Goal: Task Accomplishment & Management: Manage account settings

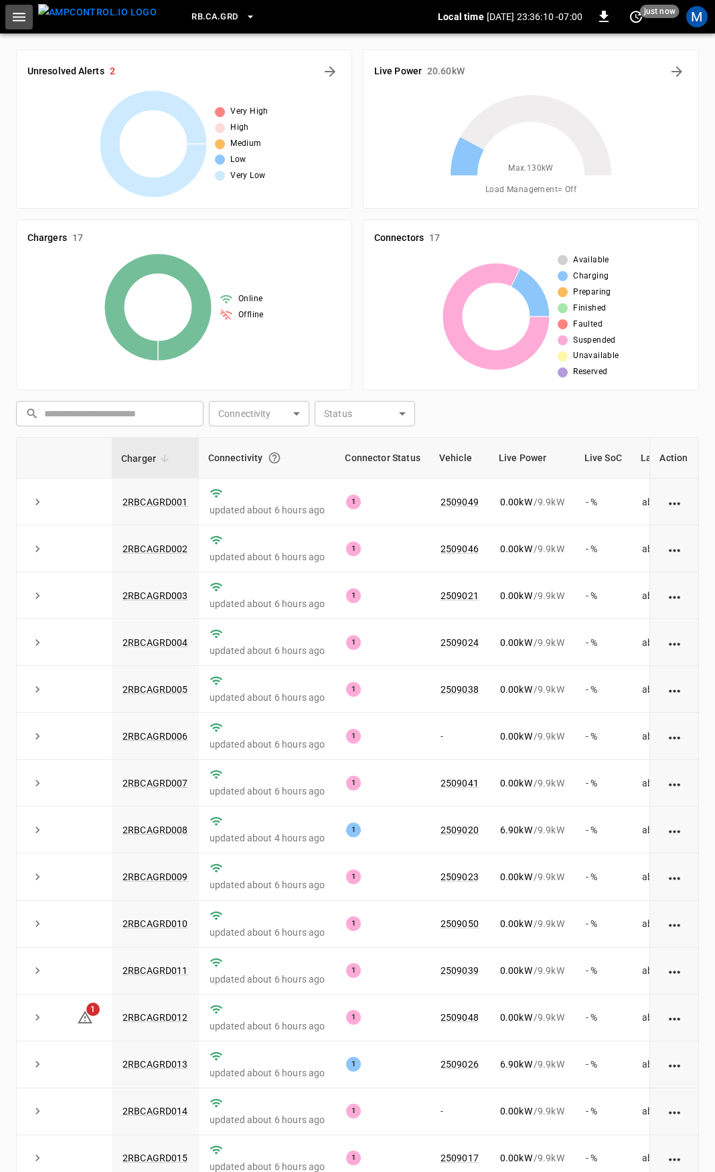
click at [17, 25] on button "button" at bounding box center [18, 17] width 27 height 25
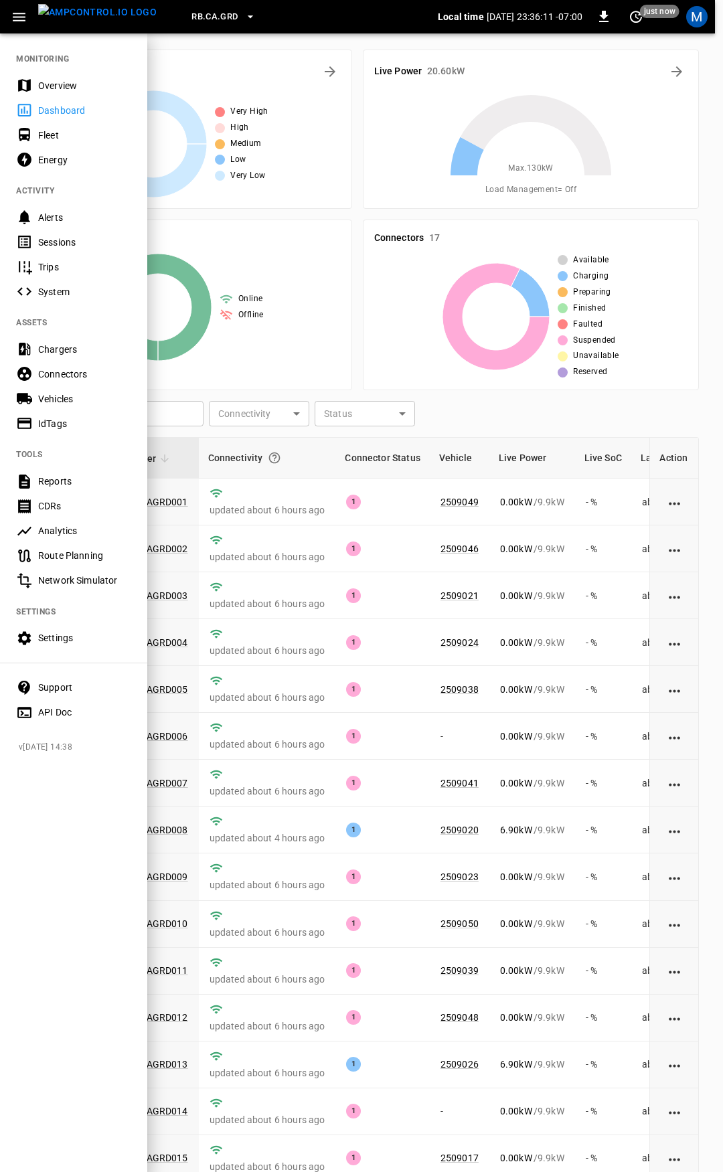
click at [61, 77] on div "Overview" at bounding box center [73, 85] width 147 height 25
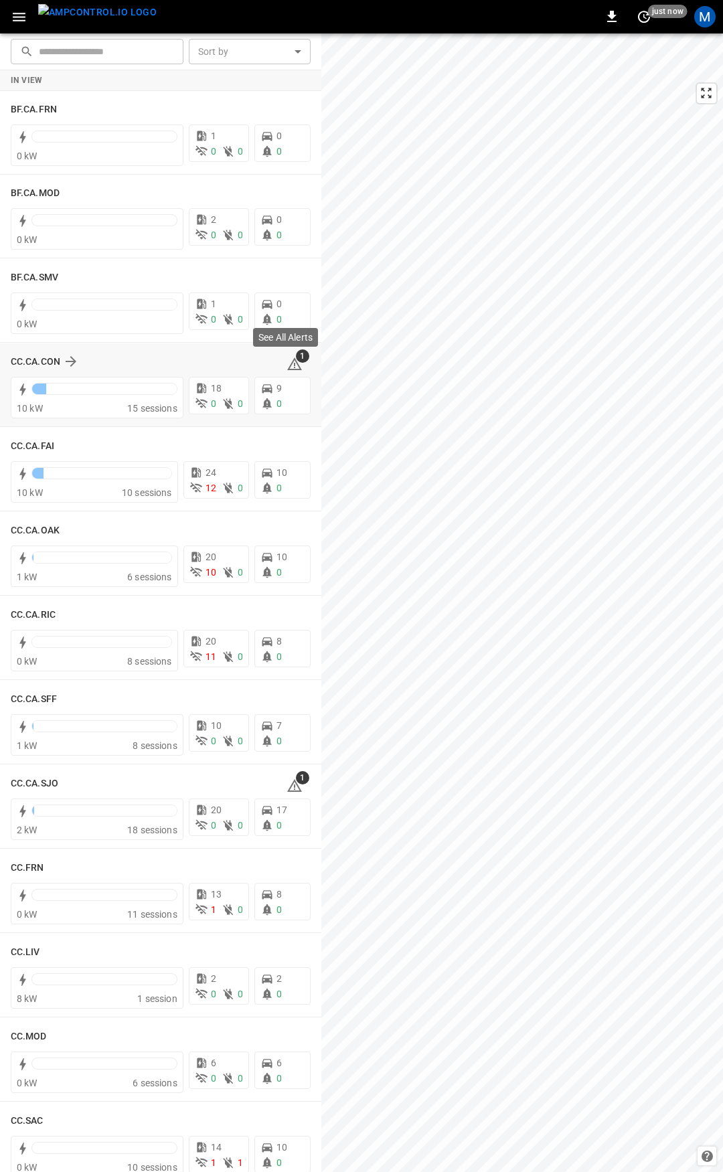
click at [294, 363] on icon at bounding box center [294, 365] width 1 height 5
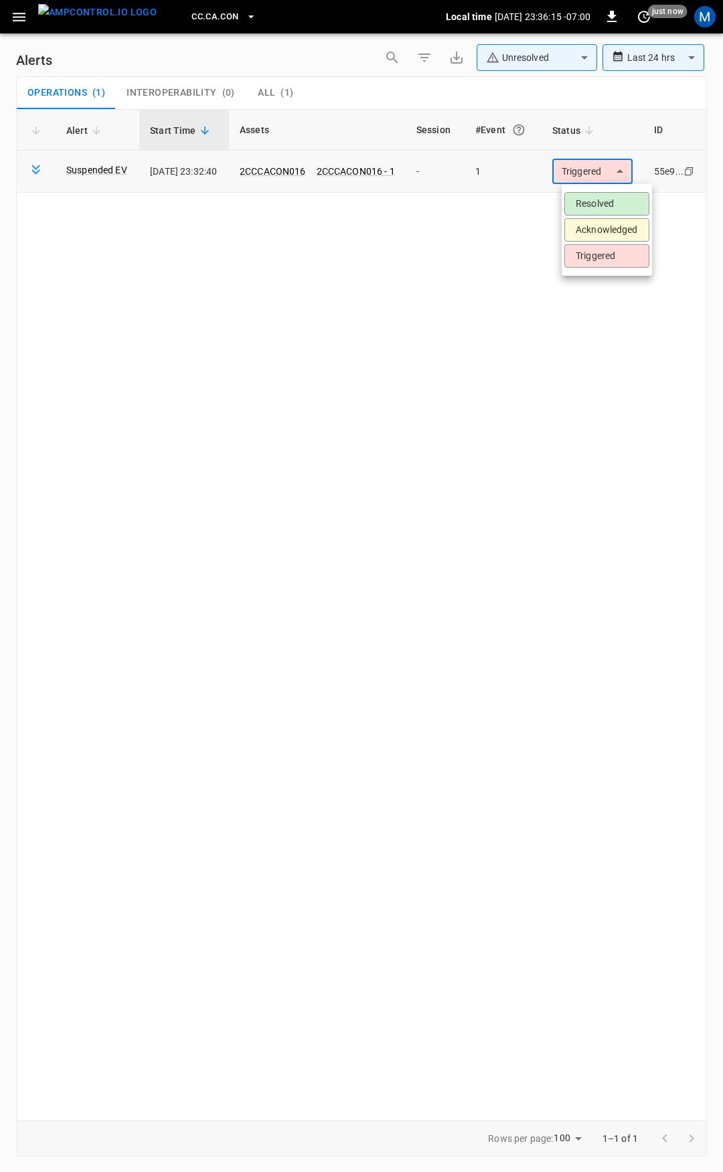
drag, startPoint x: 602, startPoint y: 173, endPoint x: 611, endPoint y: 205, distance: 33.5
click at [602, 173] on body "**********" at bounding box center [361, 584] width 723 height 1168
drag, startPoint x: 611, startPoint y: 200, endPoint x: 595, endPoint y: 202, distance: 16.1
click at [609, 200] on li "Resolved" at bounding box center [606, 203] width 85 height 23
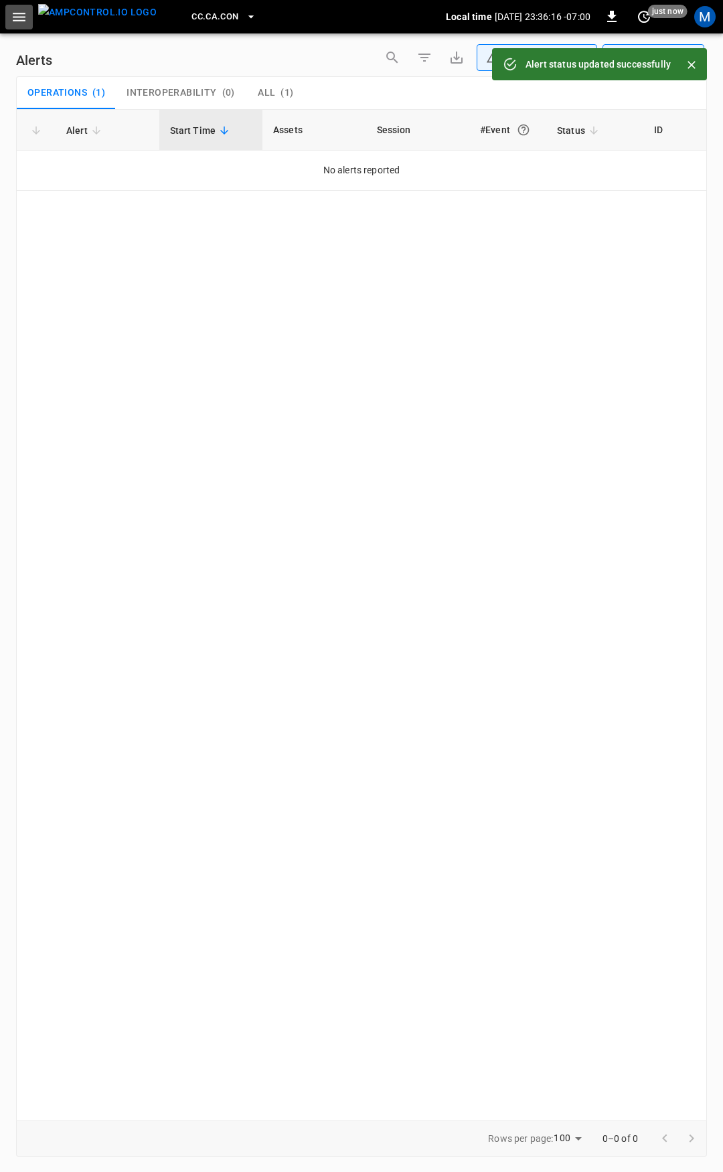
click at [21, 22] on icon "button" at bounding box center [19, 17] width 17 height 17
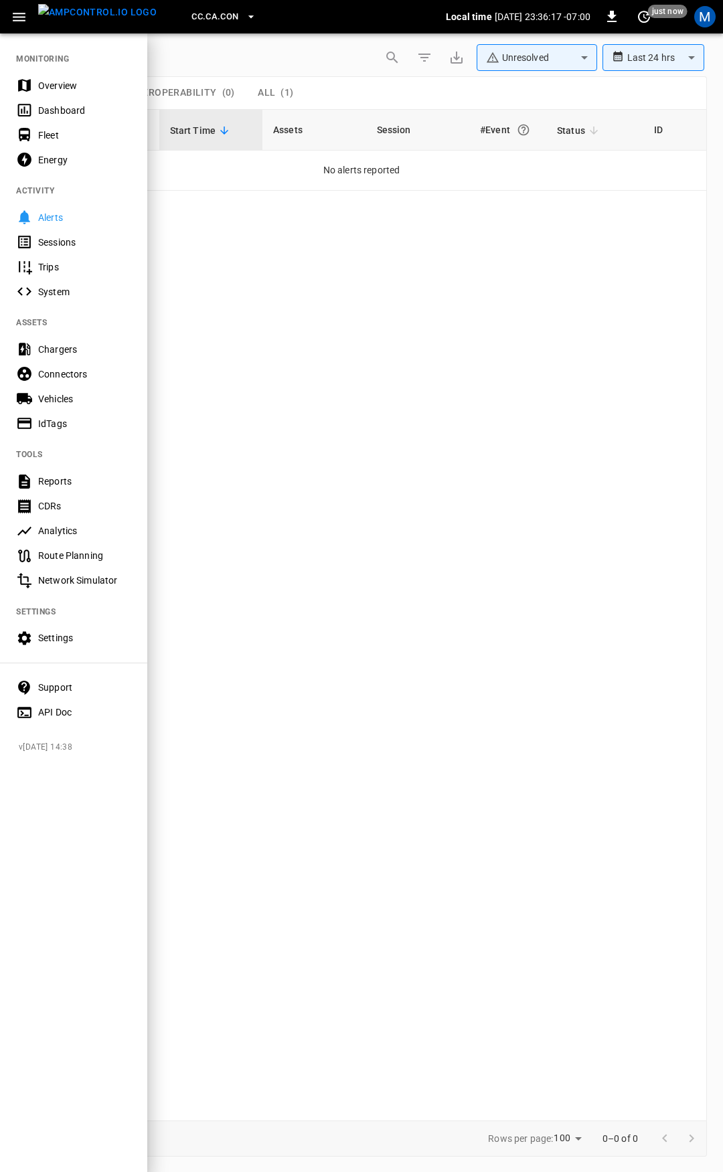
drag, startPoint x: 68, startPoint y: 84, endPoint x: 233, endPoint y: 274, distance: 251.1
click at [69, 86] on div "Overview" at bounding box center [84, 85] width 93 height 13
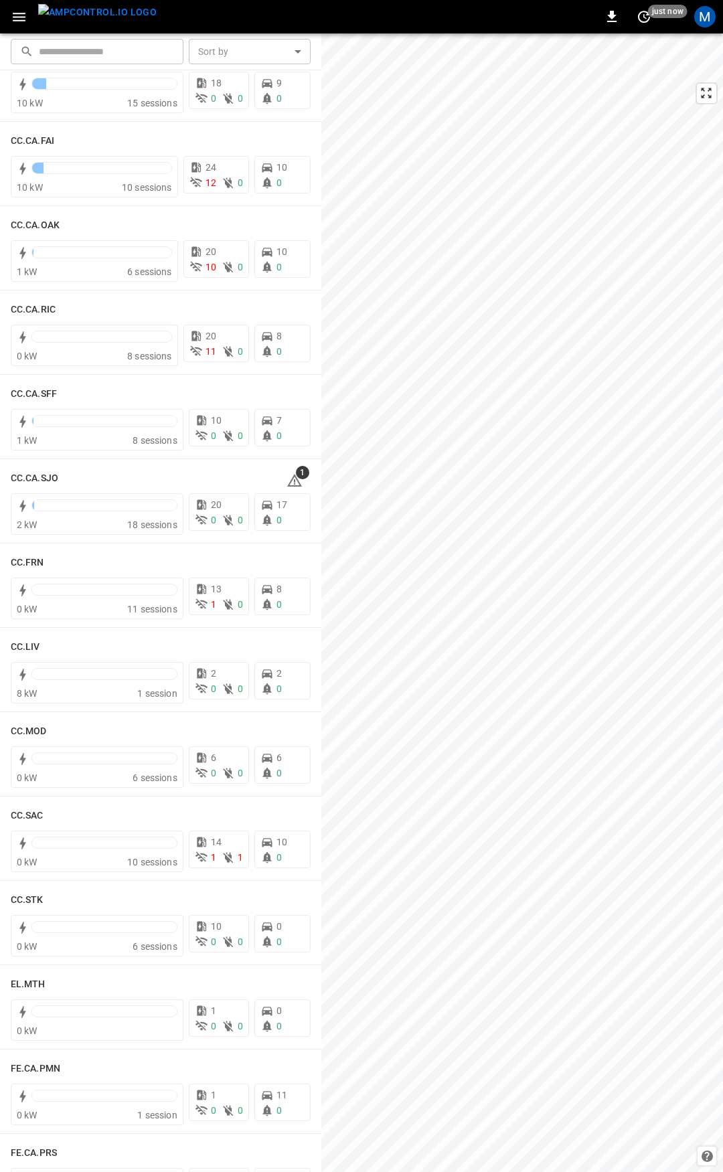
scroll to position [315, 0]
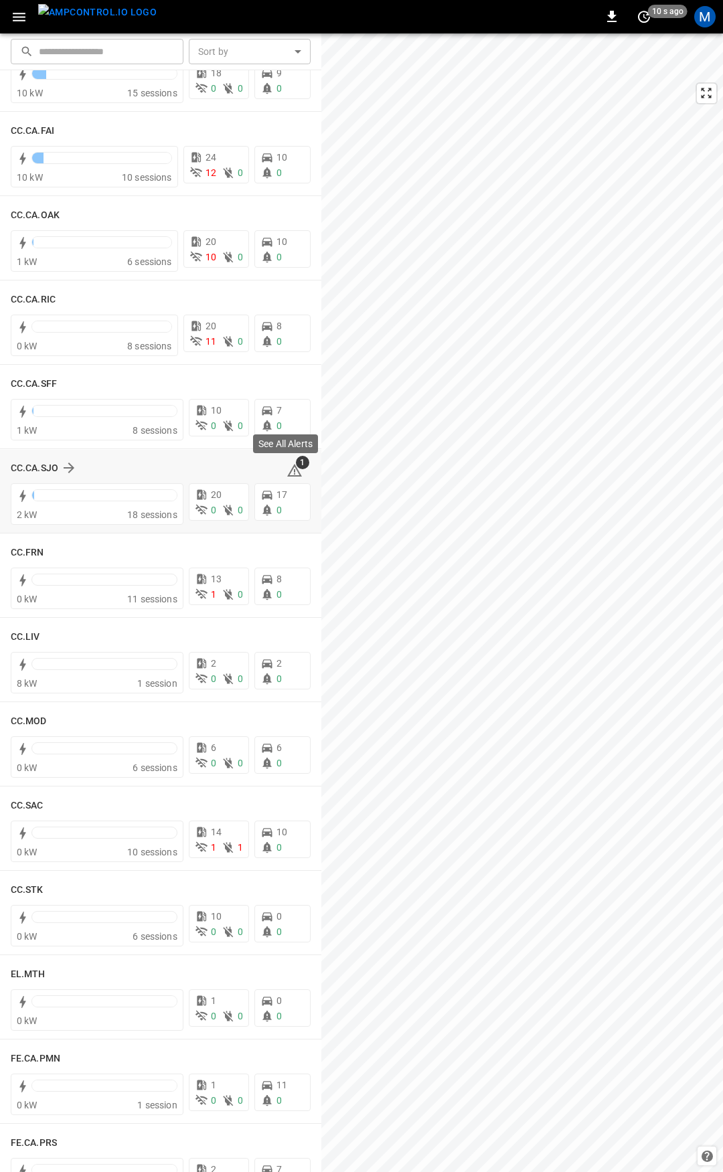
click at [294, 469] on icon at bounding box center [294, 471] width 1 height 5
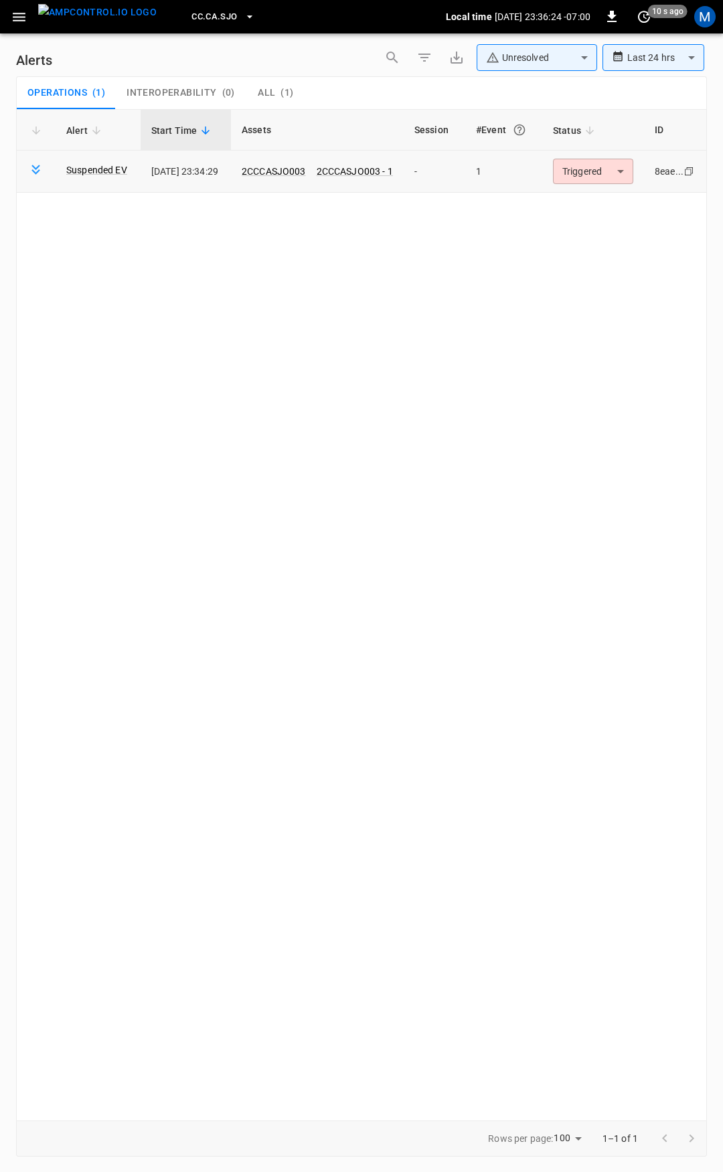
click at [595, 178] on body "**********" at bounding box center [361, 584] width 723 height 1168
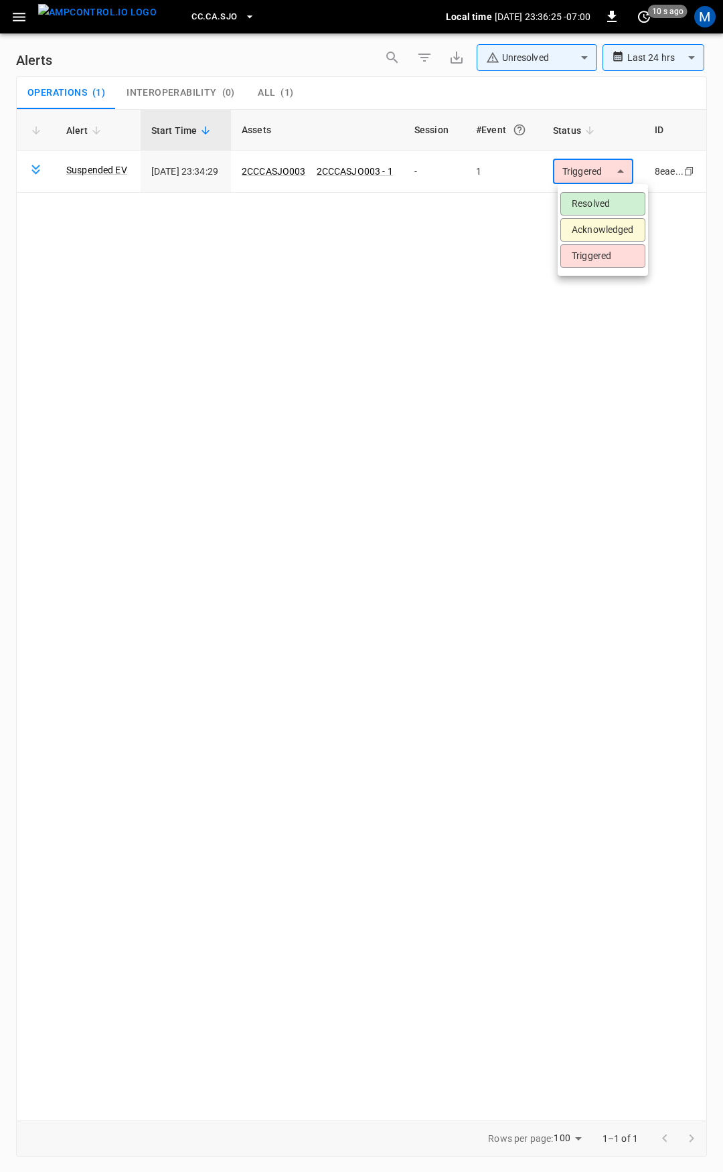
click at [579, 200] on li "Resolved" at bounding box center [602, 203] width 85 height 23
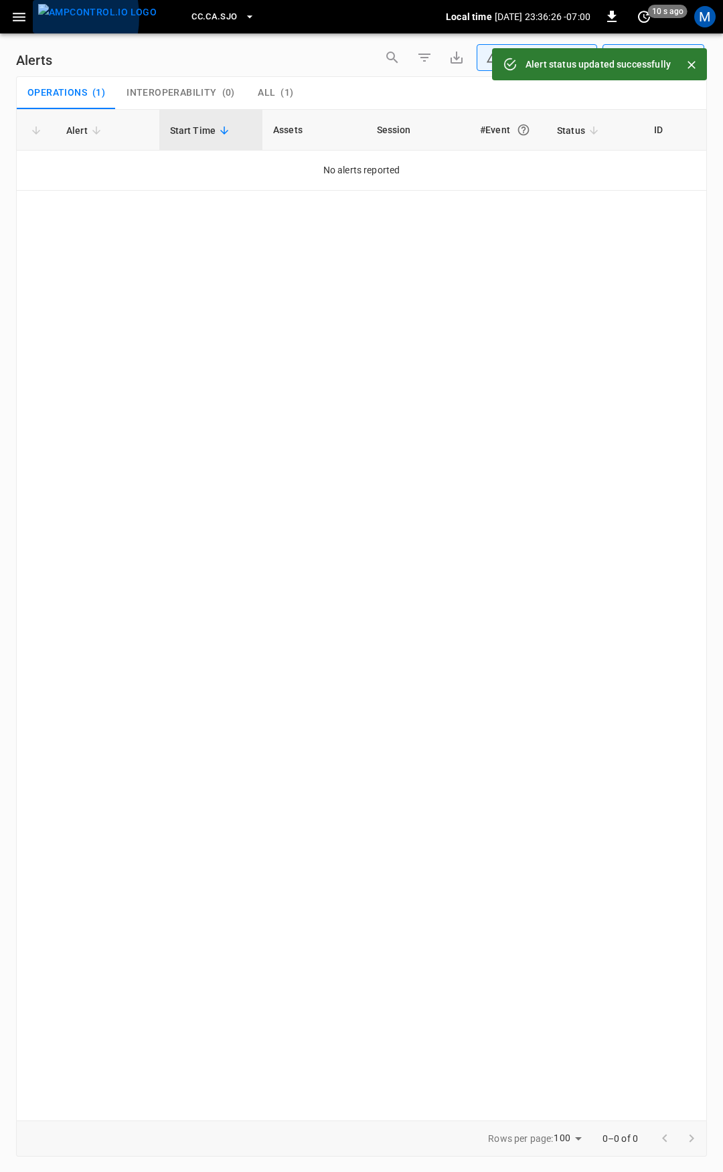
click at [36, 17] on button "menu" at bounding box center [97, 16] width 129 height 33
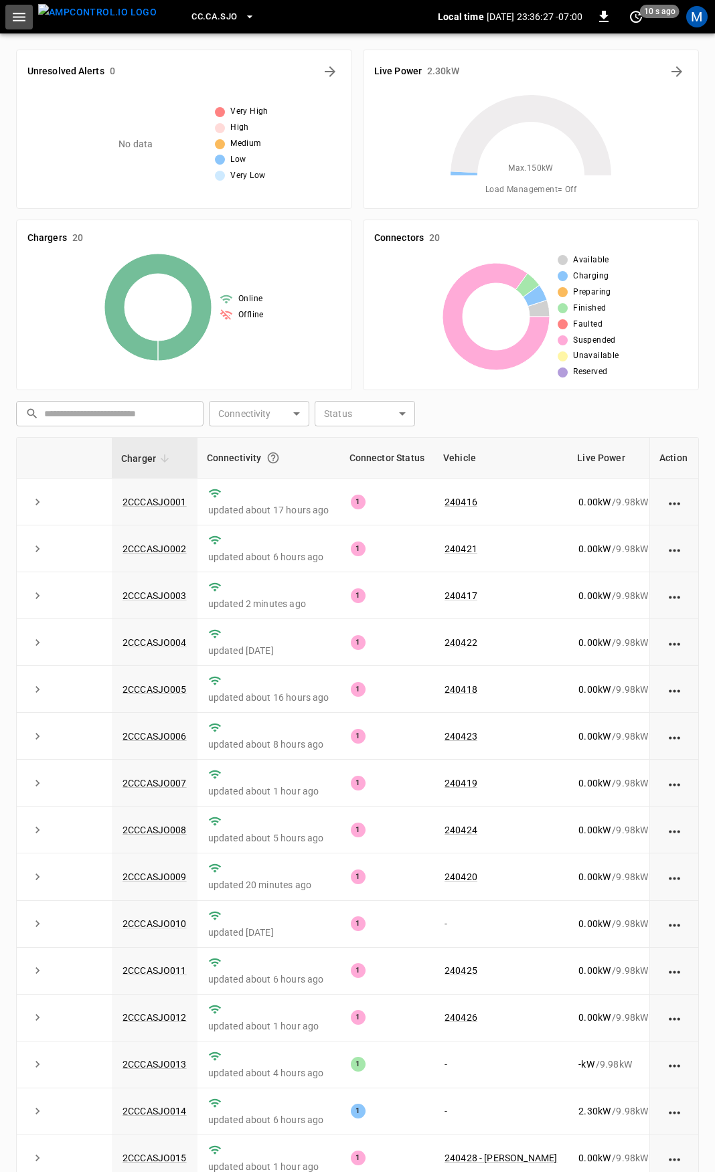
click at [28, 21] on button "button" at bounding box center [18, 17] width 27 height 25
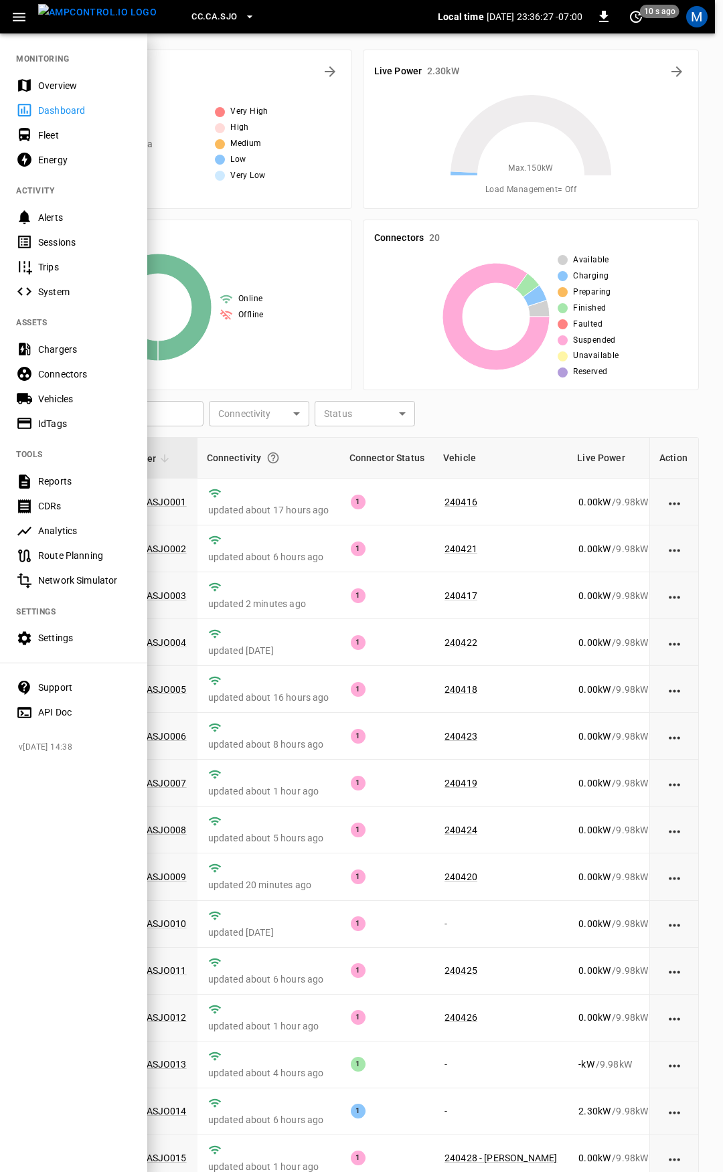
click at [54, 85] on div "Overview" at bounding box center [84, 85] width 93 height 13
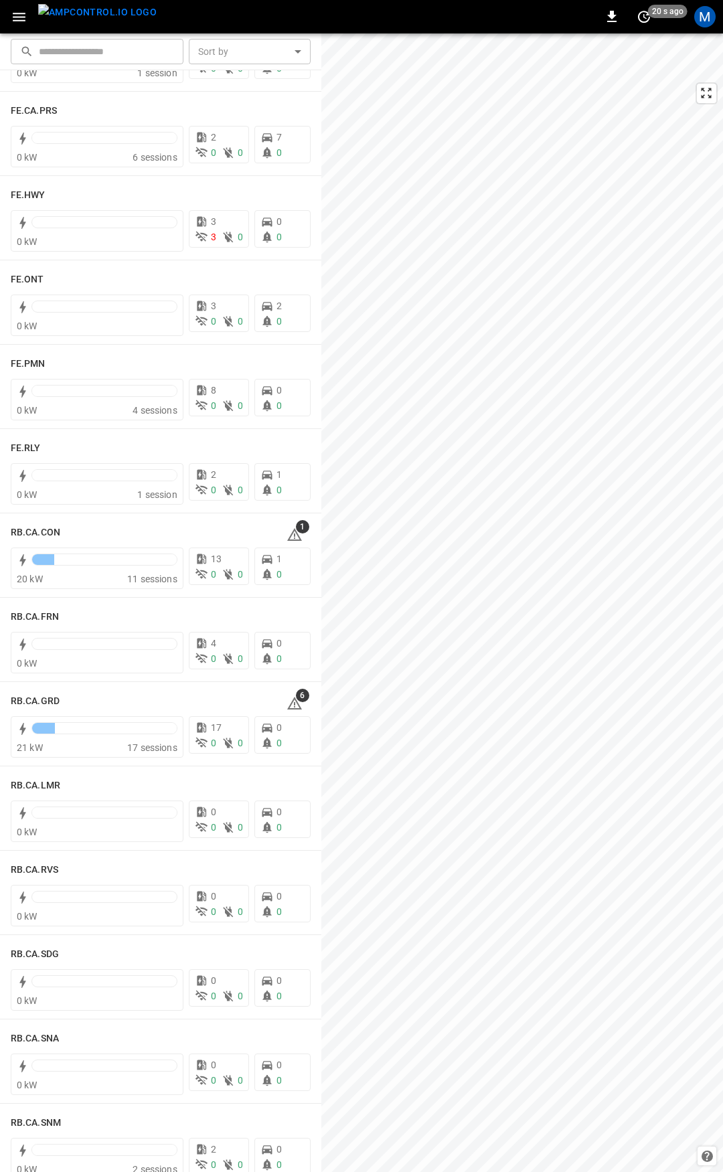
scroll to position [1387, 0]
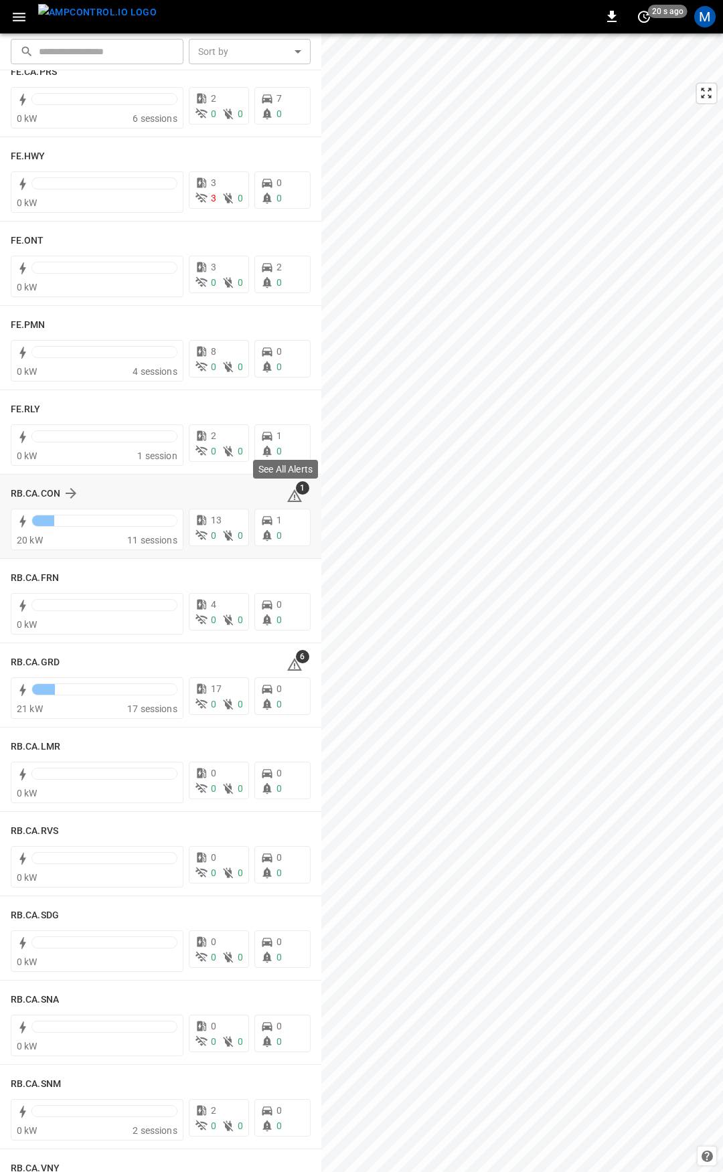
click at [296, 493] on span "1" at bounding box center [302, 487] width 13 height 13
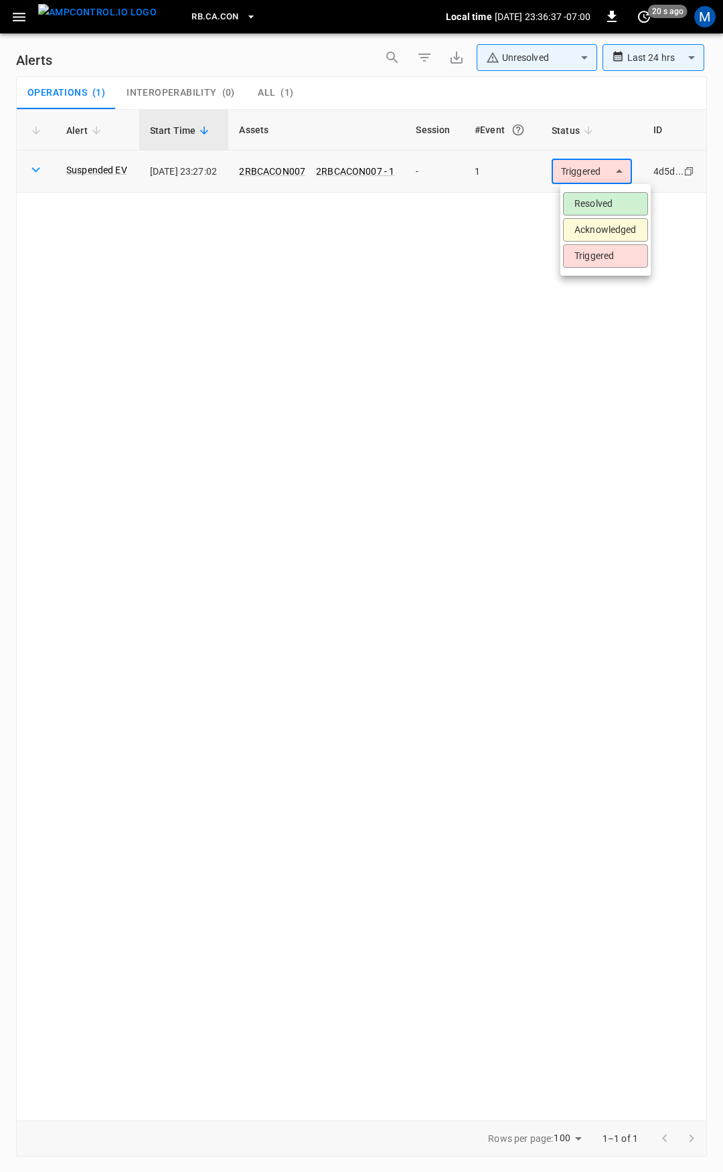
click at [618, 175] on body "**********" at bounding box center [361, 584] width 723 height 1168
click at [614, 197] on li "Resolved" at bounding box center [605, 203] width 85 height 23
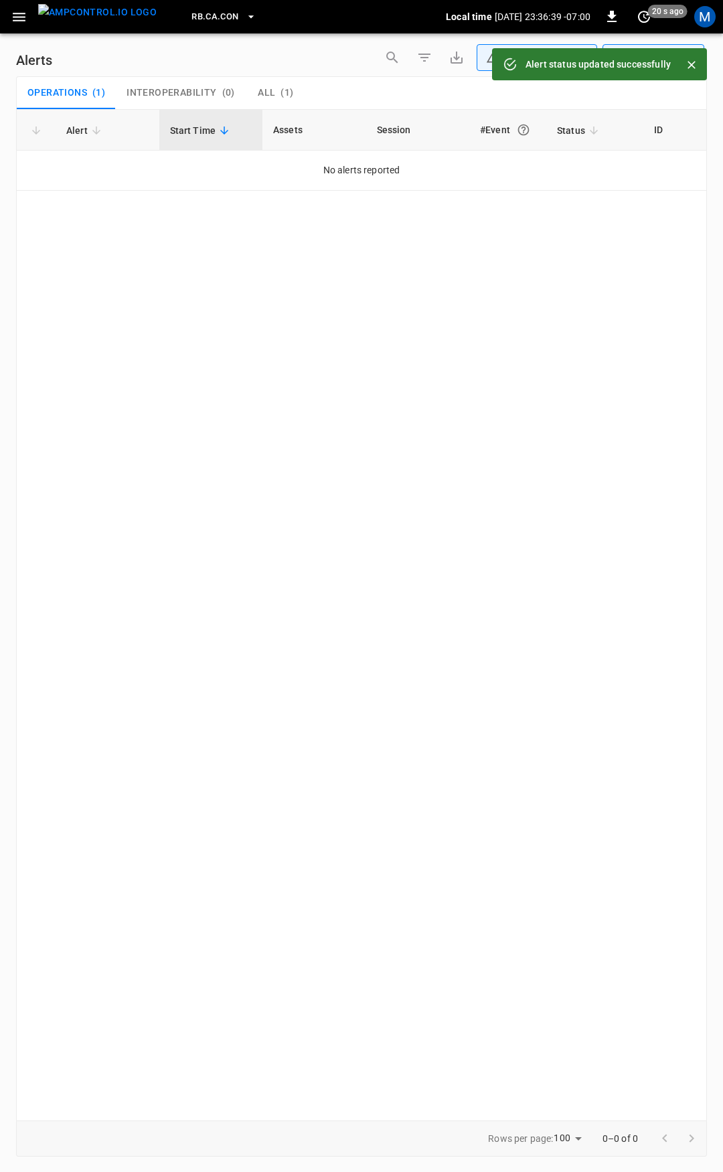
click at [25, 21] on icon "button" at bounding box center [19, 17] width 17 height 17
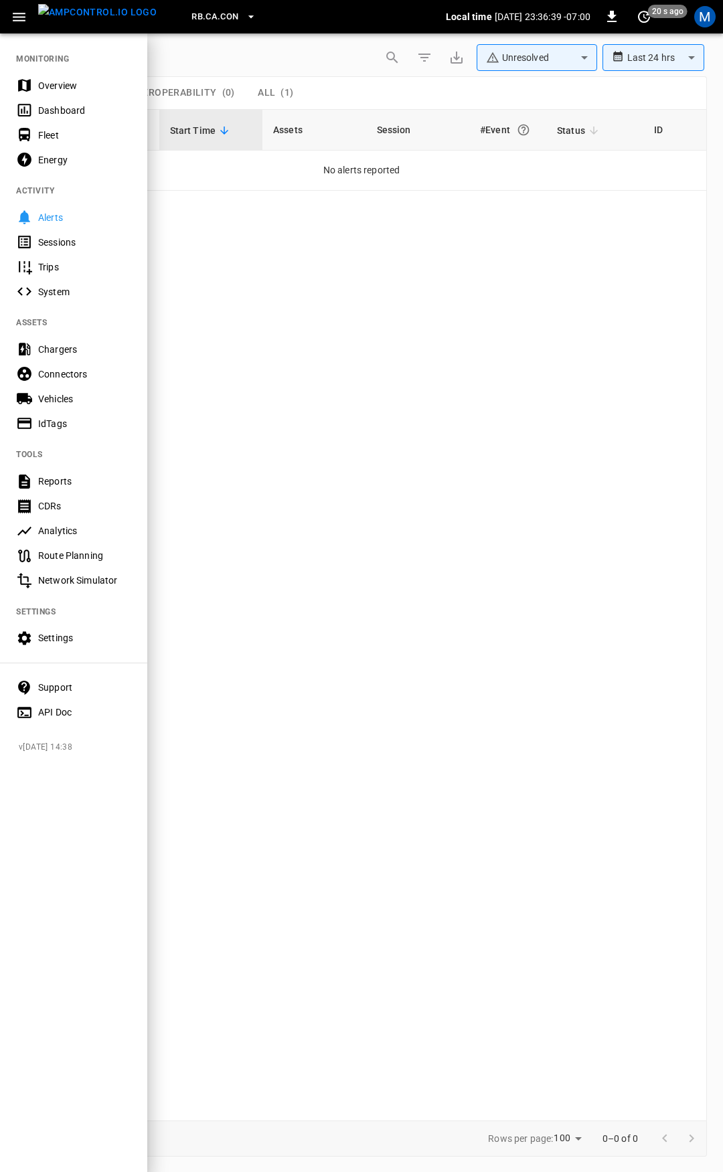
drag, startPoint x: 59, startPoint y: 75, endPoint x: 68, endPoint y: 88, distance: 15.4
click at [60, 76] on div "Overview" at bounding box center [73, 85] width 147 height 25
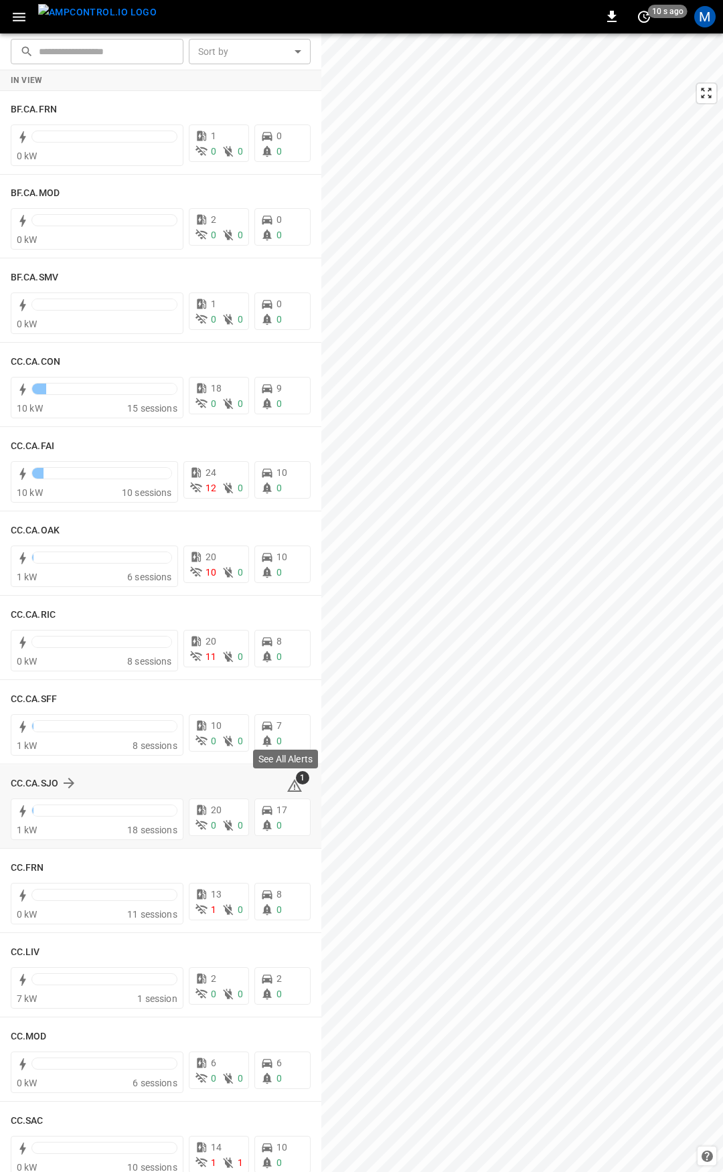
click at [294, 787] on icon at bounding box center [294, 787] width 1 height 5
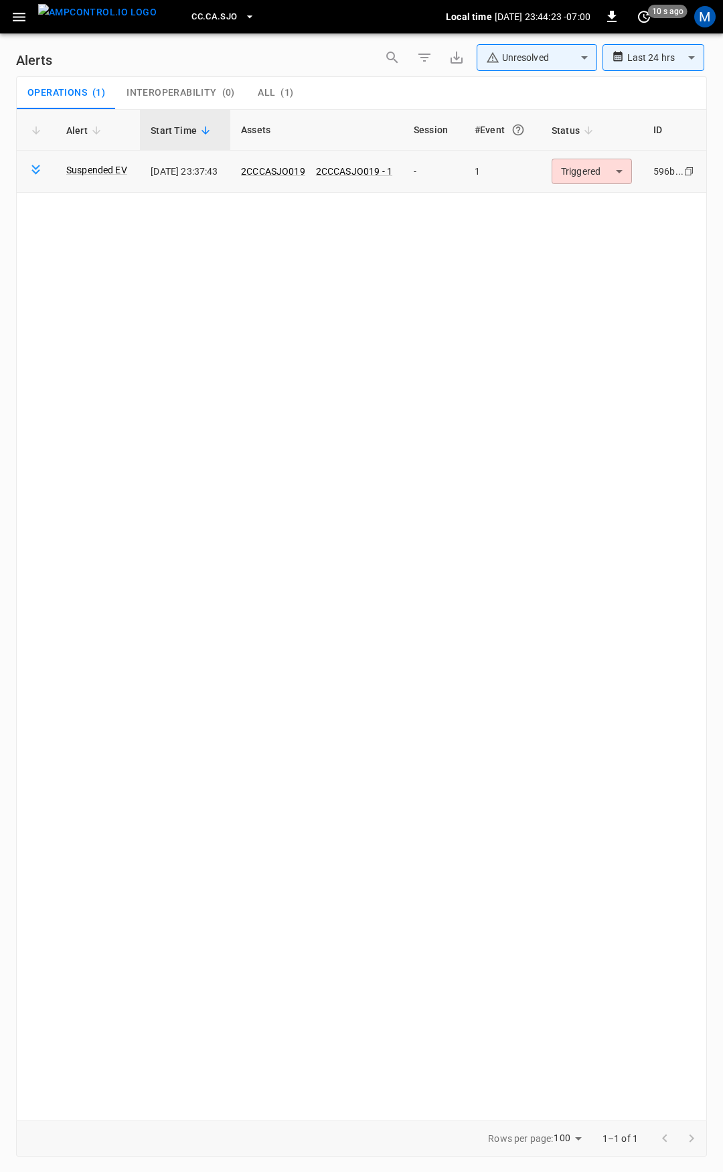
click at [595, 162] on body "**********" at bounding box center [361, 584] width 723 height 1168
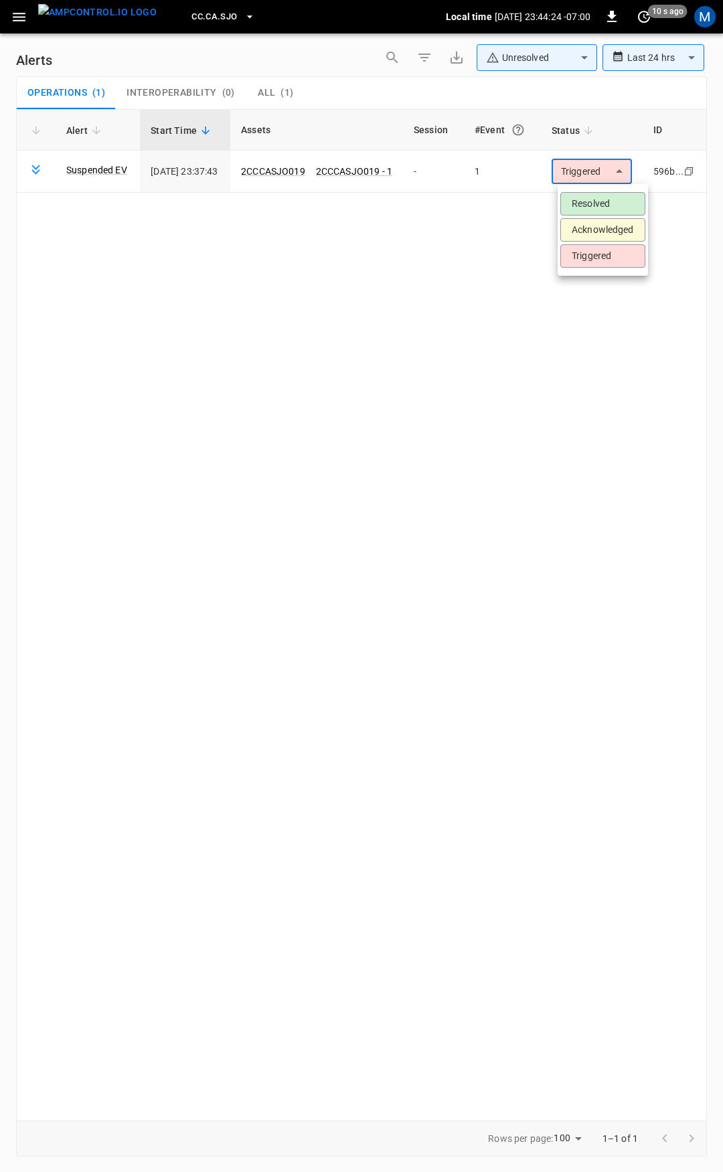
click at [597, 199] on li "Resolved" at bounding box center [602, 203] width 85 height 23
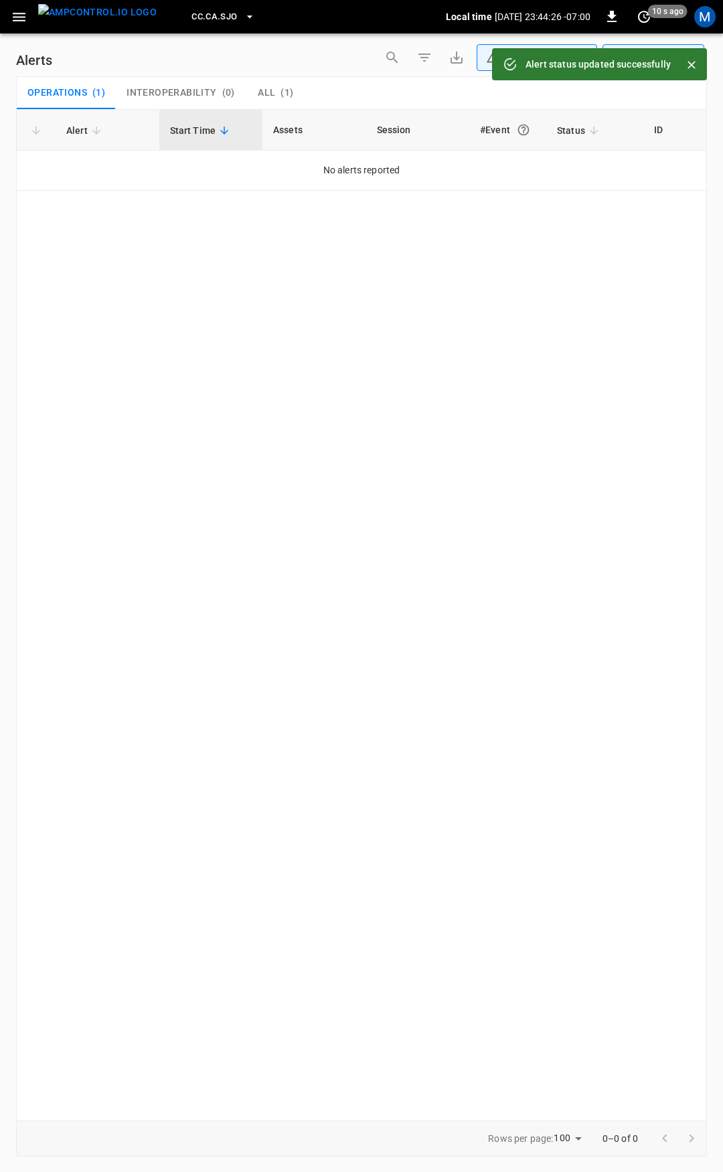
click at [21, 19] on icon "button" at bounding box center [19, 17] width 17 height 17
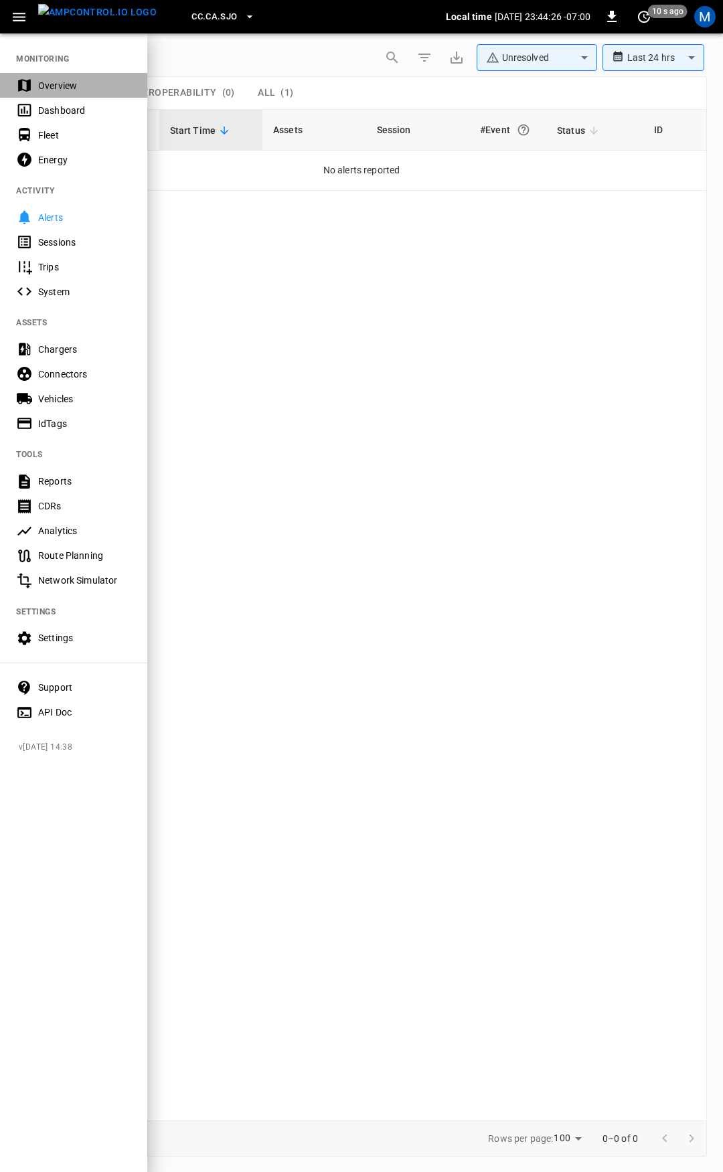
click at [58, 90] on div "Overview" at bounding box center [84, 85] width 93 height 13
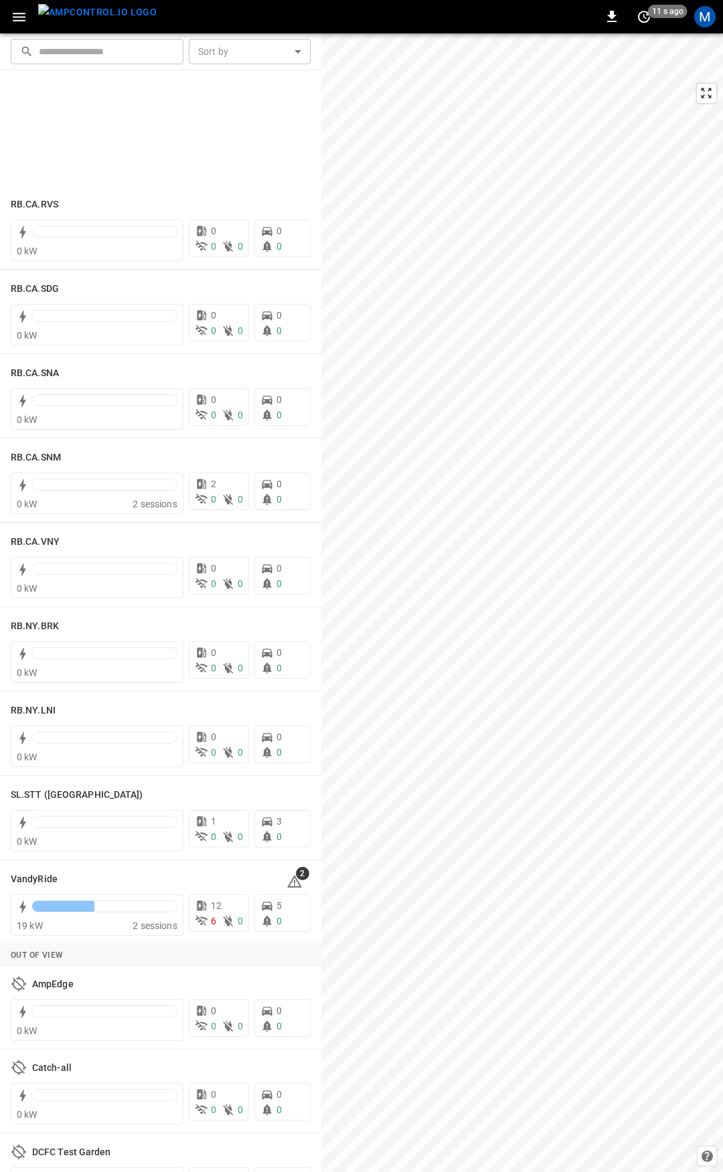
scroll to position [2313, 0]
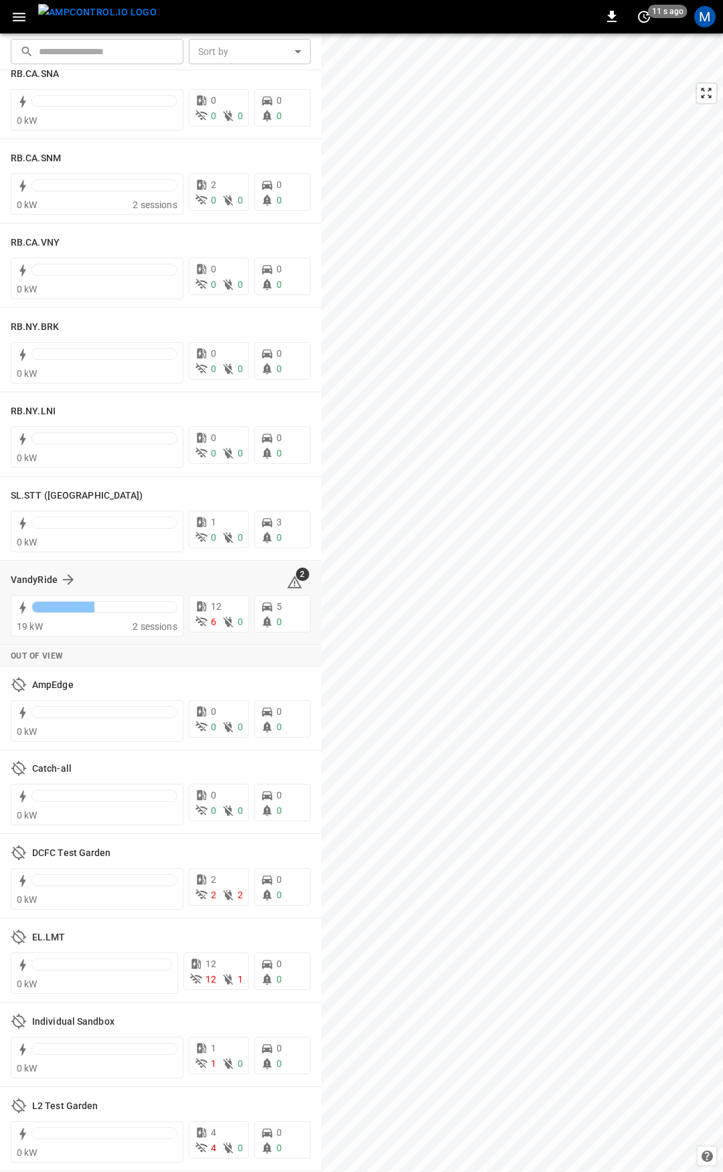
click at [287, 585] on icon at bounding box center [295, 583] width 16 height 16
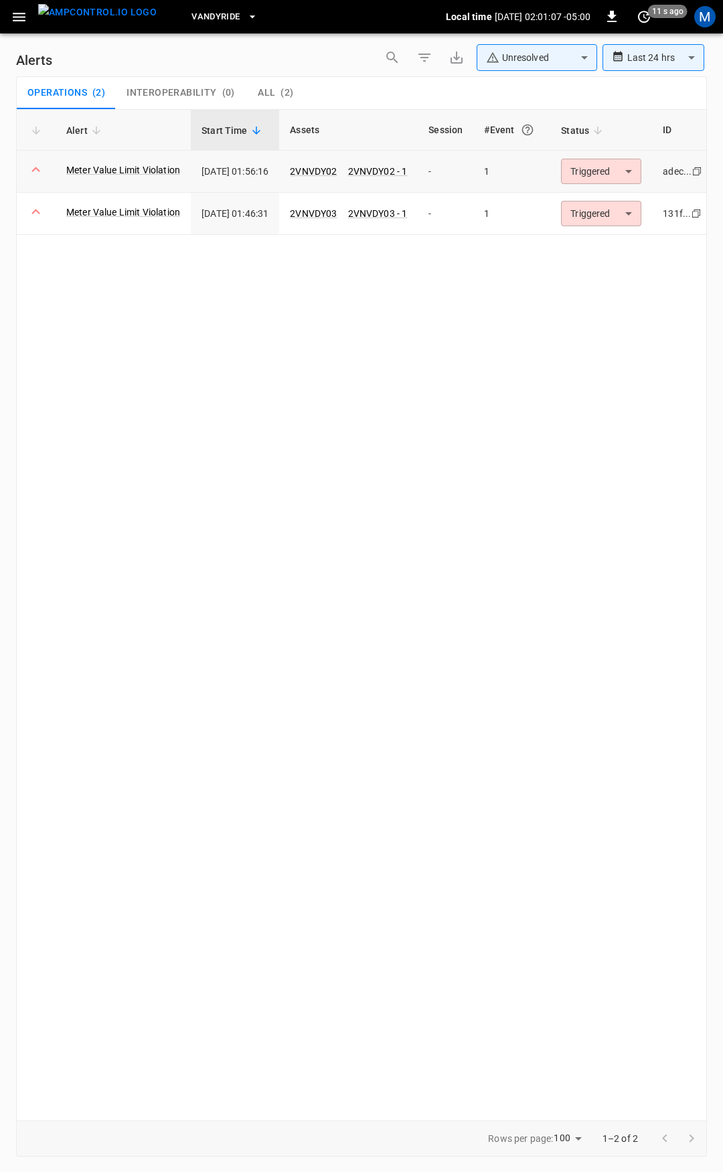
click at [617, 175] on body "**********" at bounding box center [361, 584] width 723 height 1168
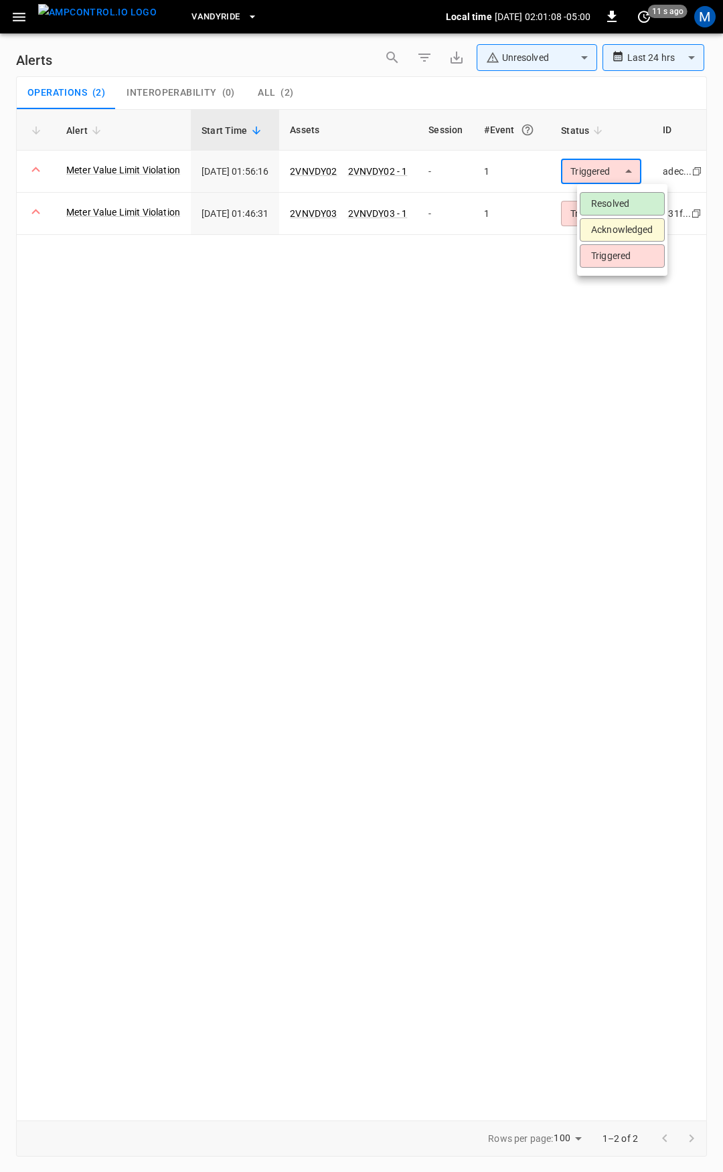
click at [623, 206] on li "Resolved" at bounding box center [622, 203] width 85 height 23
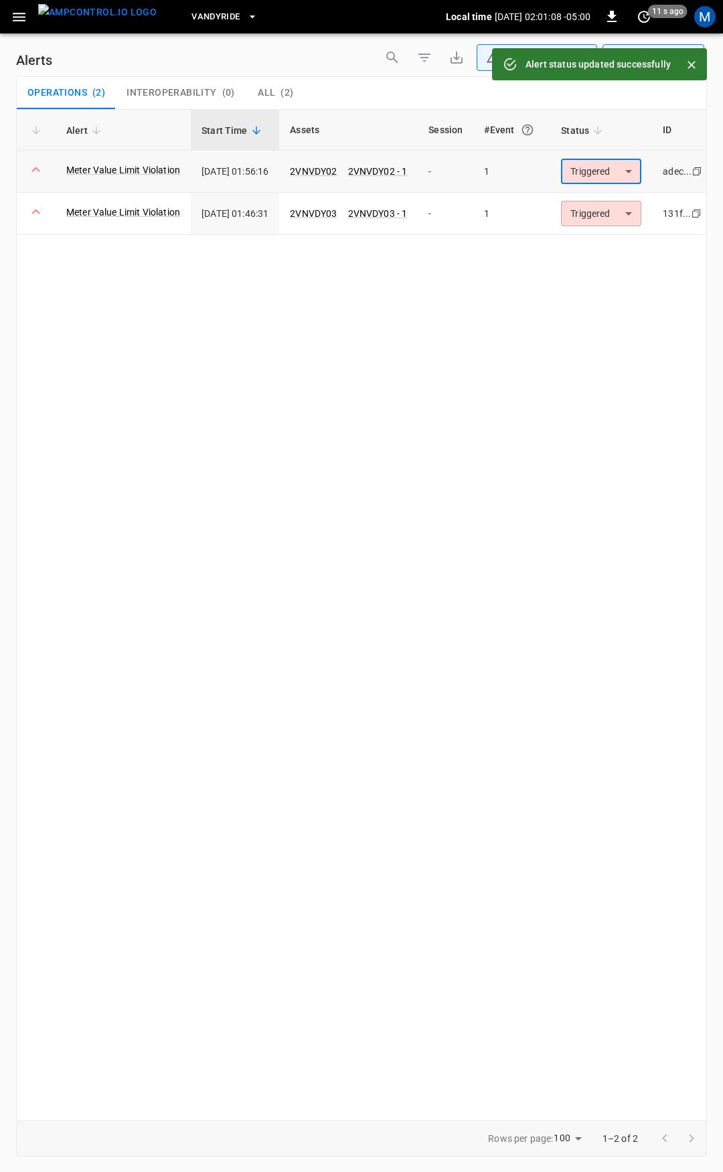
click at [622, 171] on body "**********" at bounding box center [361, 584] width 723 height 1168
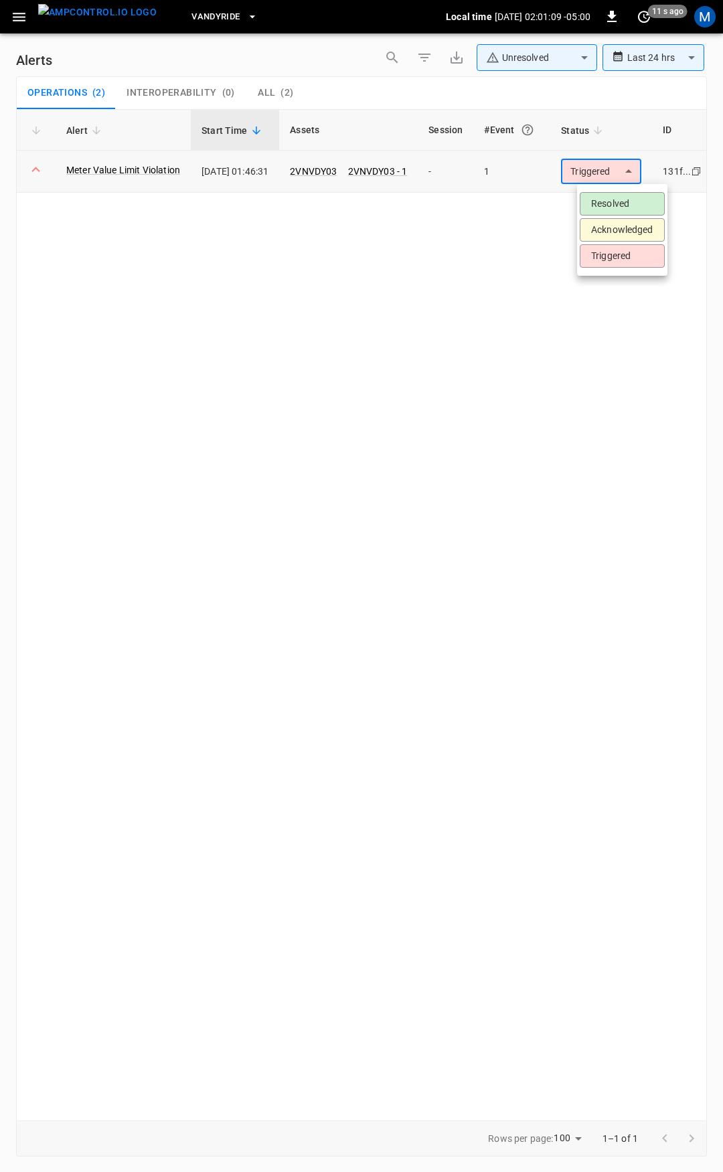
click at [625, 200] on li "Resolved" at bounding box center [622, 203] width 85 height 23
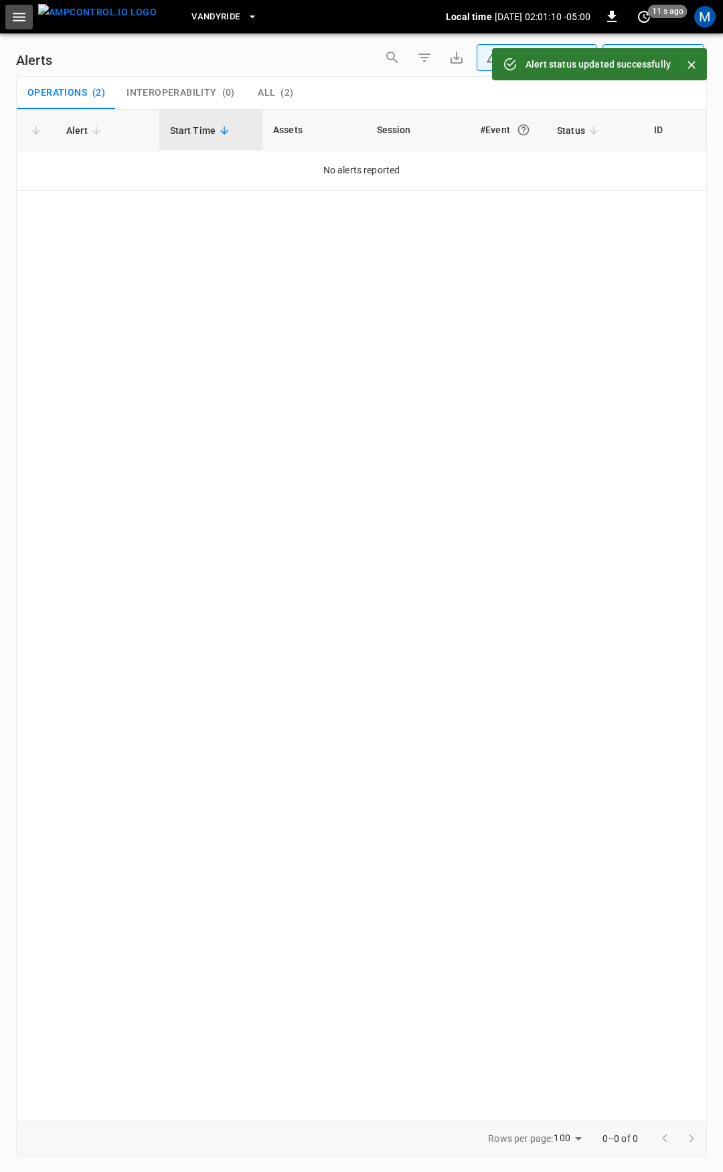
click at [29, 21] on button "button" at bounding box center [18, 17] width 27 height 25
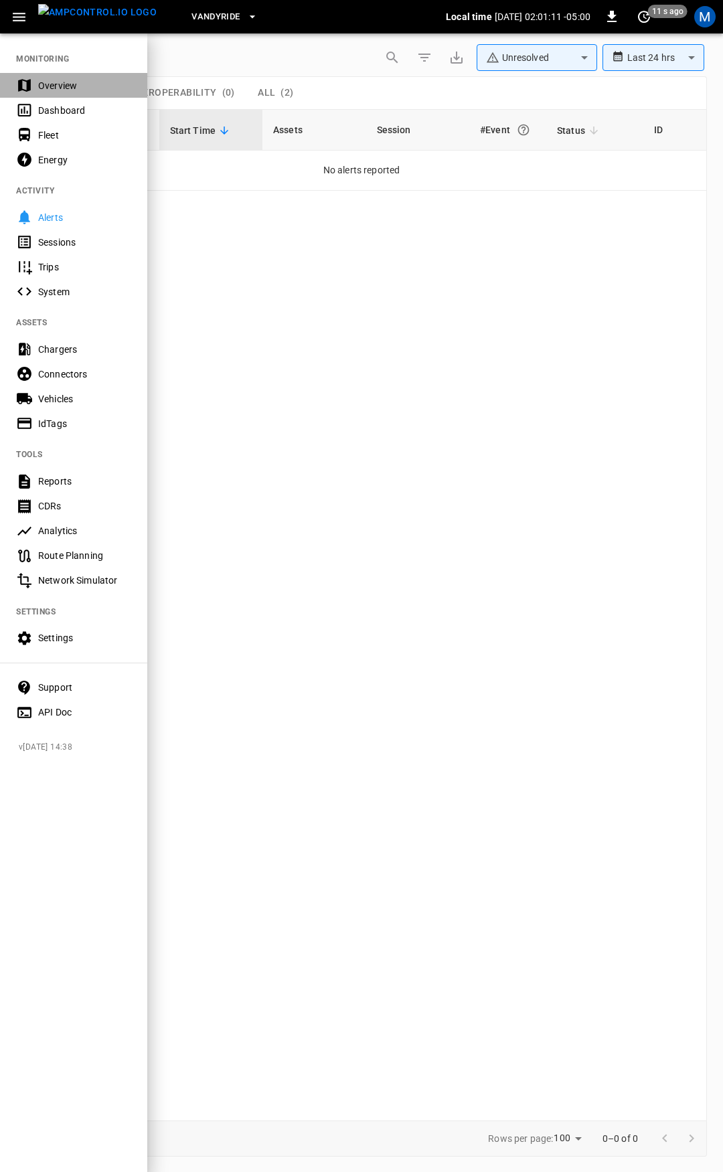
drag, startPoint x: 66, startPoint y: 82, endPoint x: 91, endPoint y: 22, distance: 64.8
click at [66, 82] on div "Overview" at bounding box center [84, 85] width 93 height 13
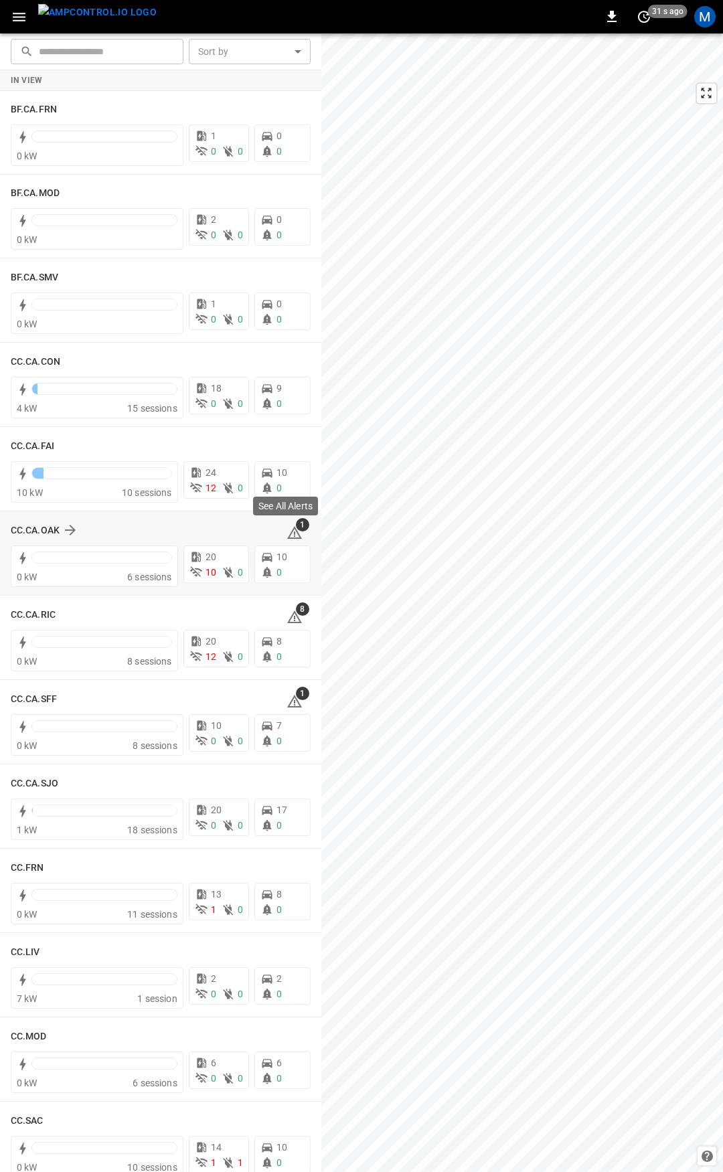
click at [287, 528] on icon at bounding box center [295, 533] width 16 height 16
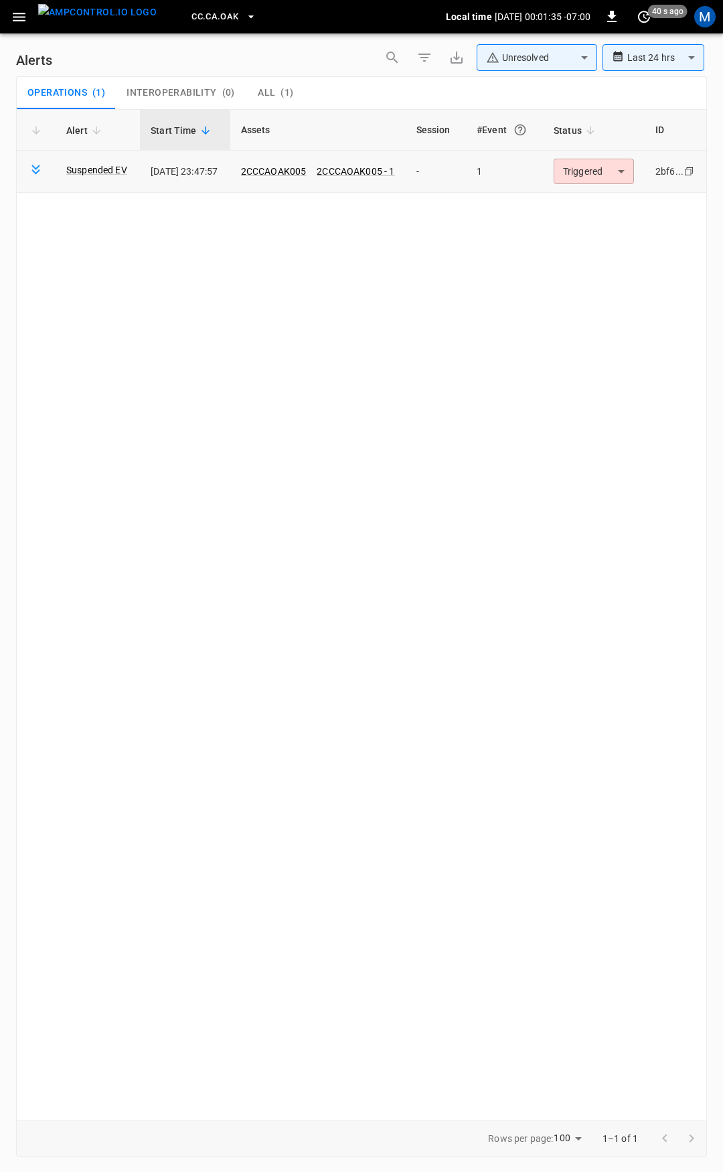
click at [594, 173] on body "**********" at bounding box center [361, 584] width 723 height 1168
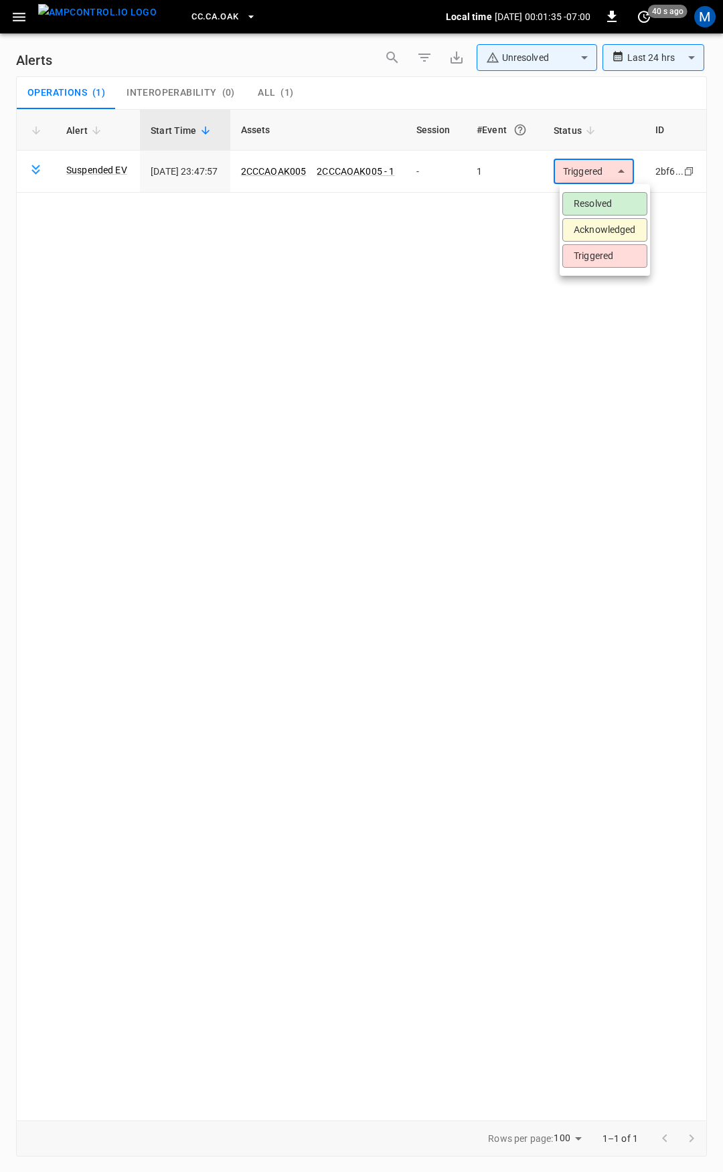
click at [599, 205] on li "Resolved" at bounding box center [604, 203] width 85 height 23
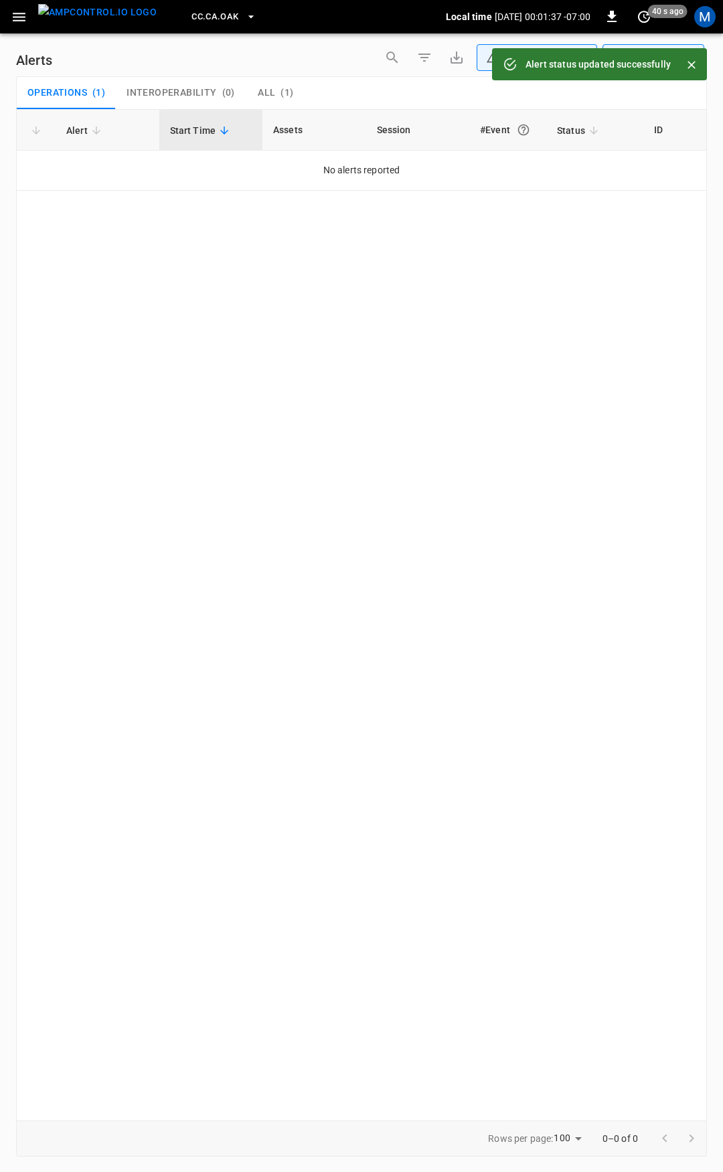
click at [23, 17] on icon "button" at bounding box center [19, 17] width 13 height 9
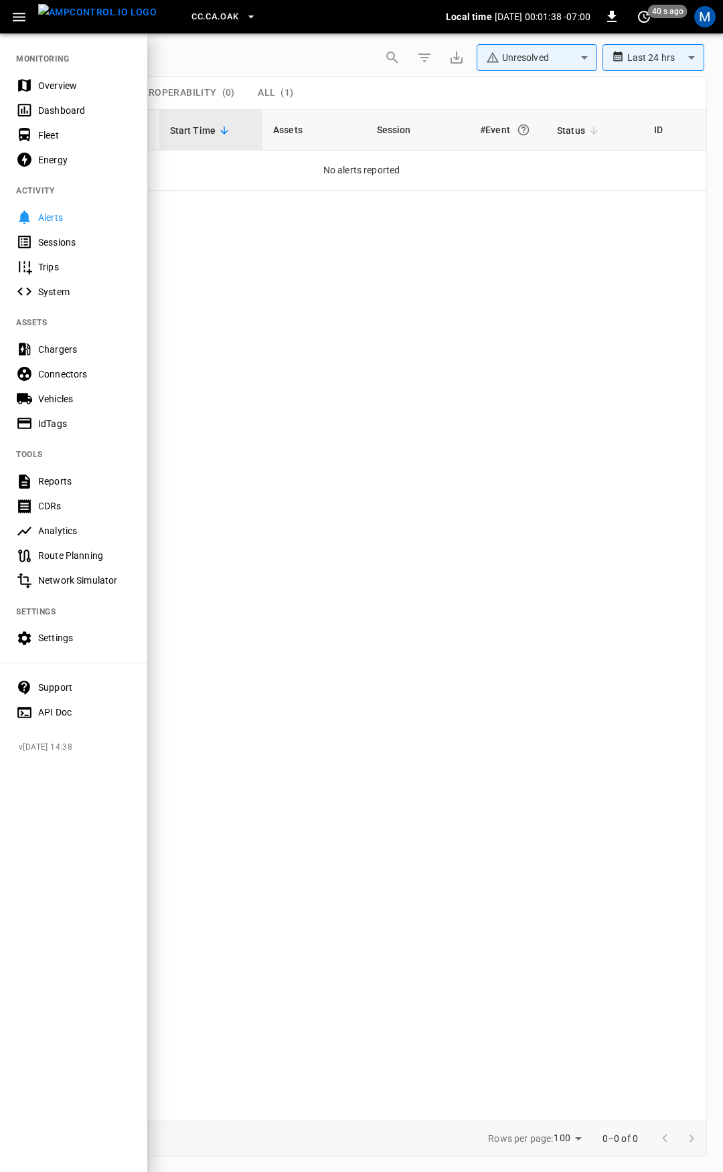
click at [78, 81] on div "Overview" at bounding box center [84, 85] width 93 height 13
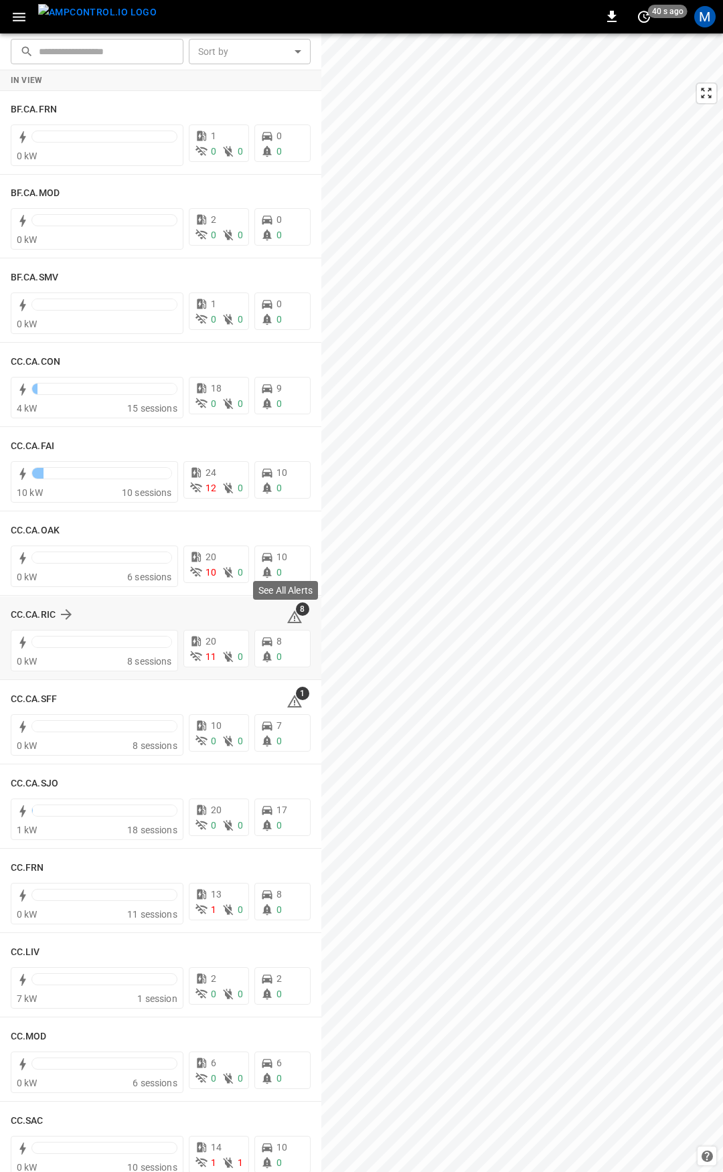
click at [287, 619] on icon at bounding box center [295, 617] width 16 height 16
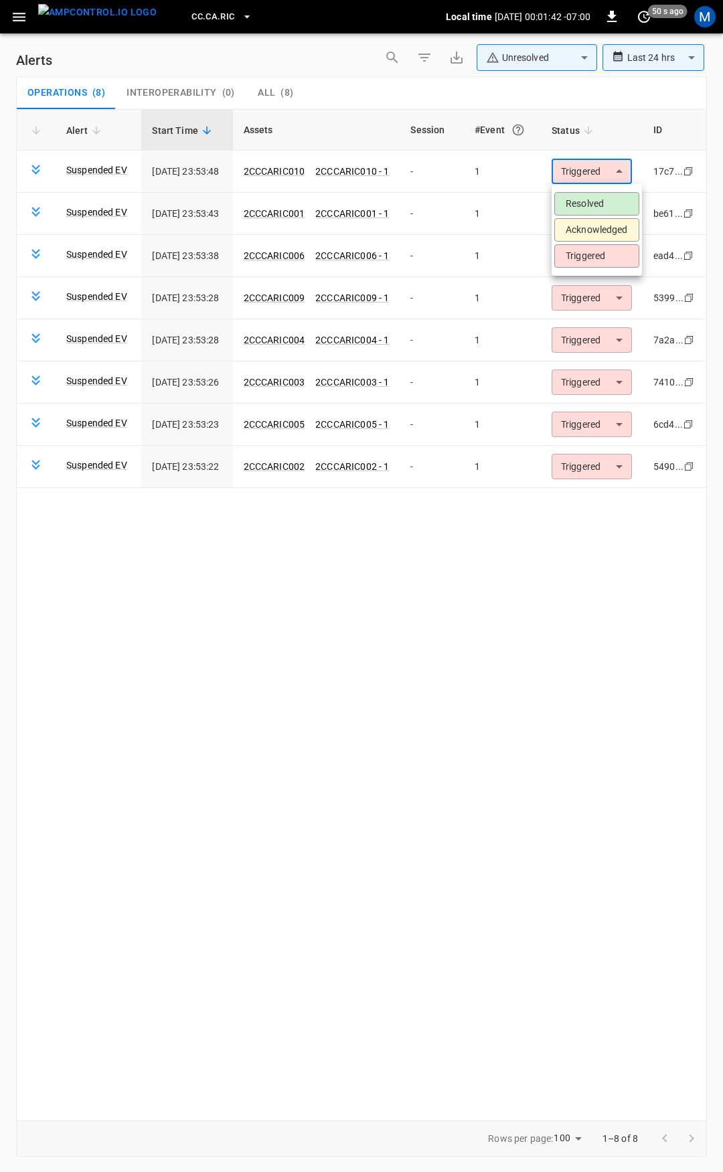
drag, startPoint x: 584, startPoint y: 167, endPoint x: 595, endPoint y: 199, distance: 33.5
click at [585, 170] on body "**********" at bounding box center [361, 584] width 723 height 1168
click at [597, 198] on li "Resolved" at bounding box center [596, 203] width 85 height 23
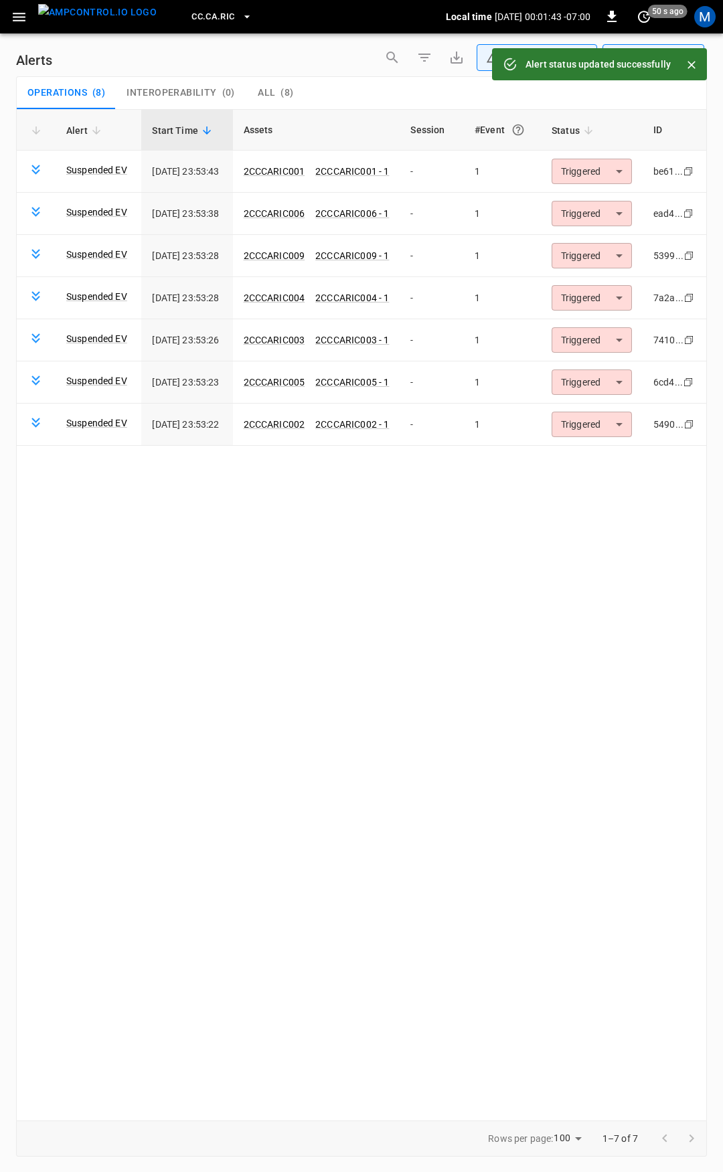
click at [601, 173] on body "**********" at bounding box center [361, 584] width 723 height 1168
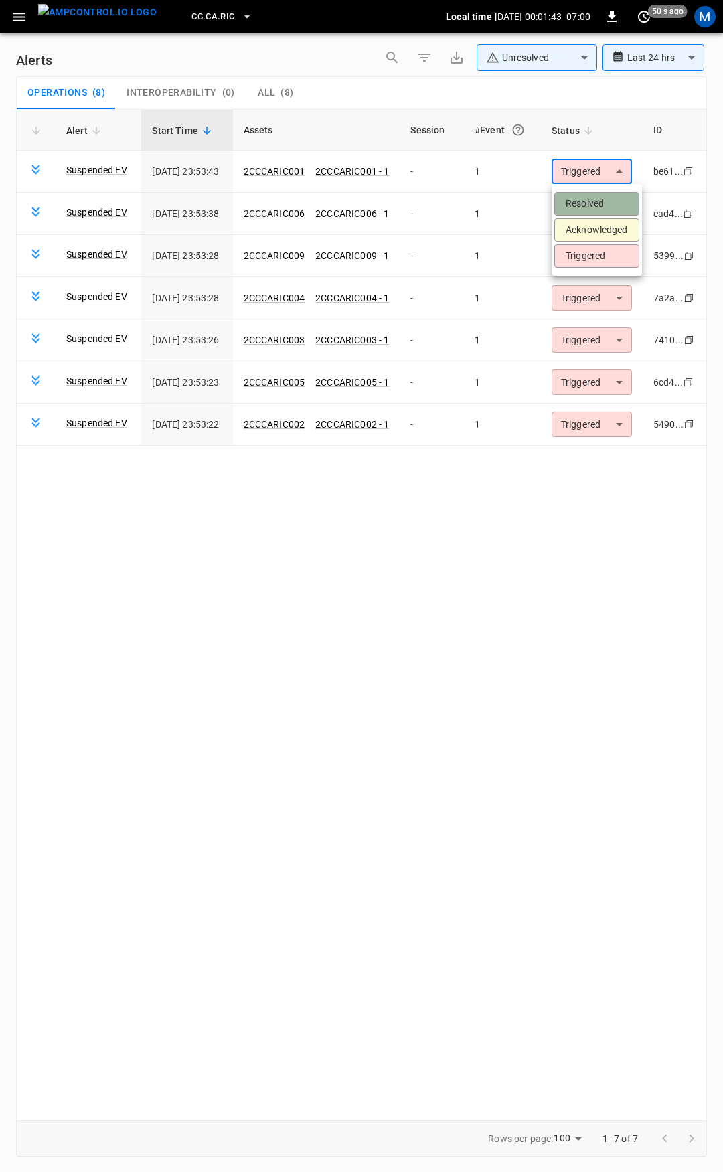
click at [604, 200] on li "Resolved" at bounding box center [596, 203] width 85 height 23
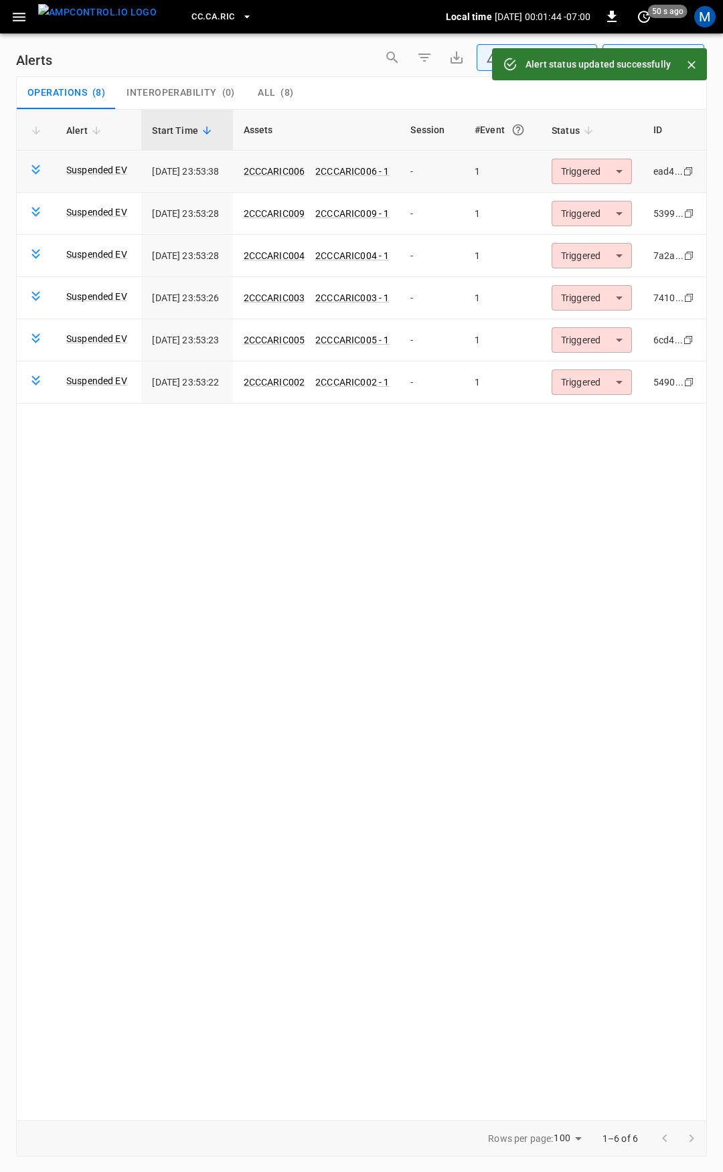
click at [597, 167] on body "**********" at bounding box center [361, 584] width 723 height 1168
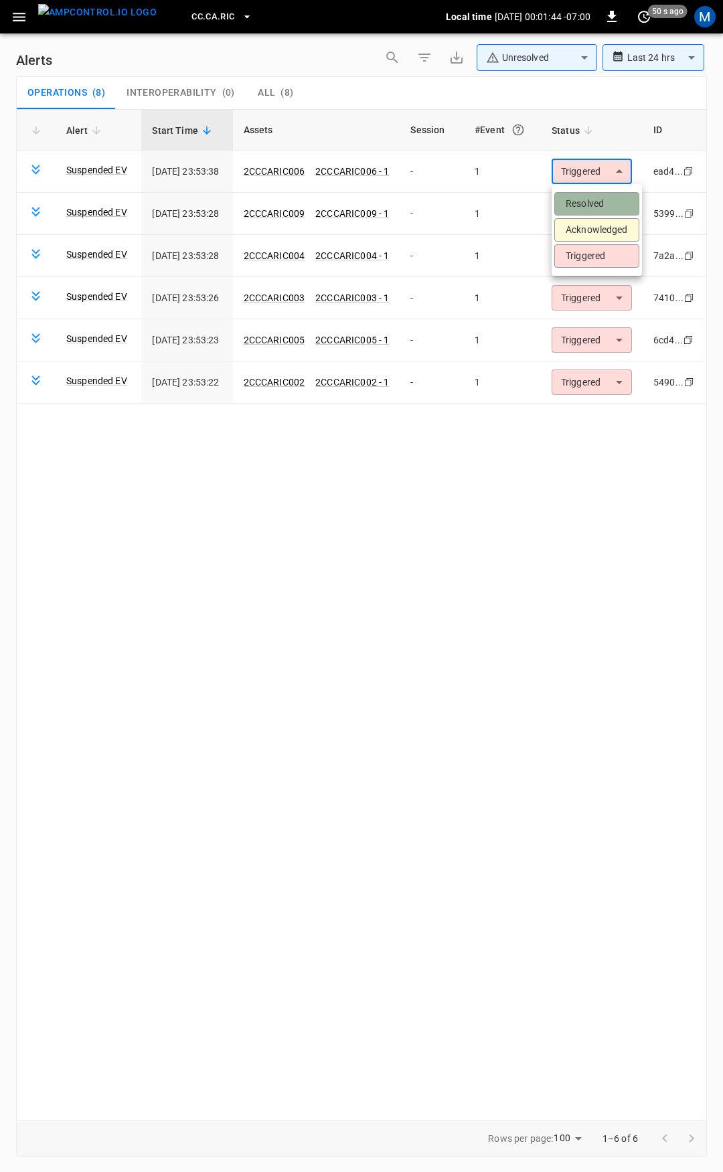
click at [596, 202] on li "Resolved" at bounding box center [596, 203] width 85 height 23
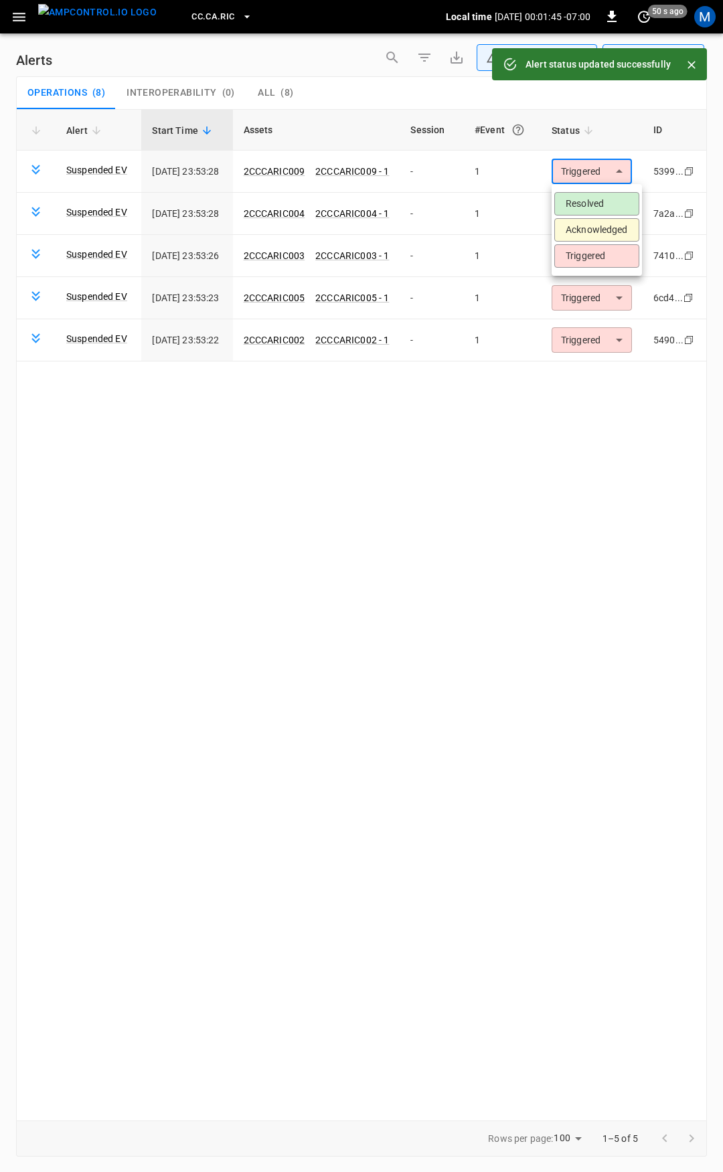
drag, startPoint x: 593, startPoint y: 170, endPoint x: 593, endPoint y: 178, distance: 8.0
click at [593, 171] on body "**********" at bounding box center [361, 584] width 723 height 1168
click at [592, 196] on li "Resolved" at bounding box center [596, 203] width 85 height 23
click at [593, 172] on body "**********" at bounding box center [361, 584] width 723 height 1168
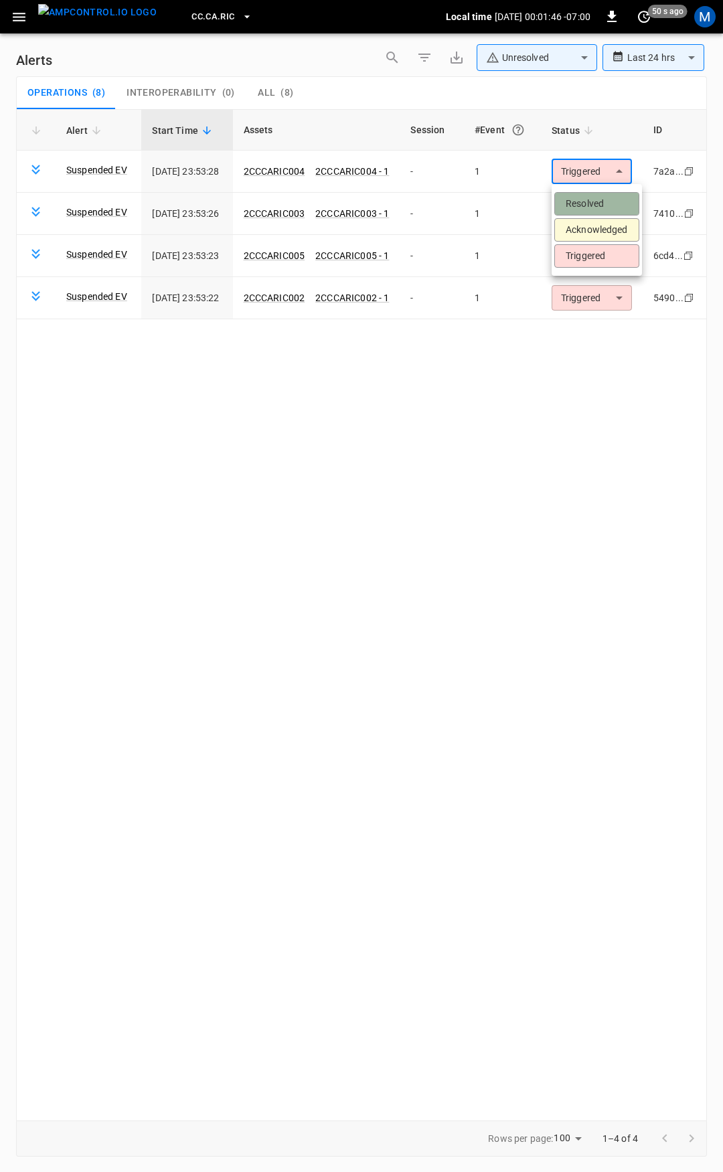
click at [597, 202] on li "Resolved" at bounding box center [596, 203] width 85 height 23
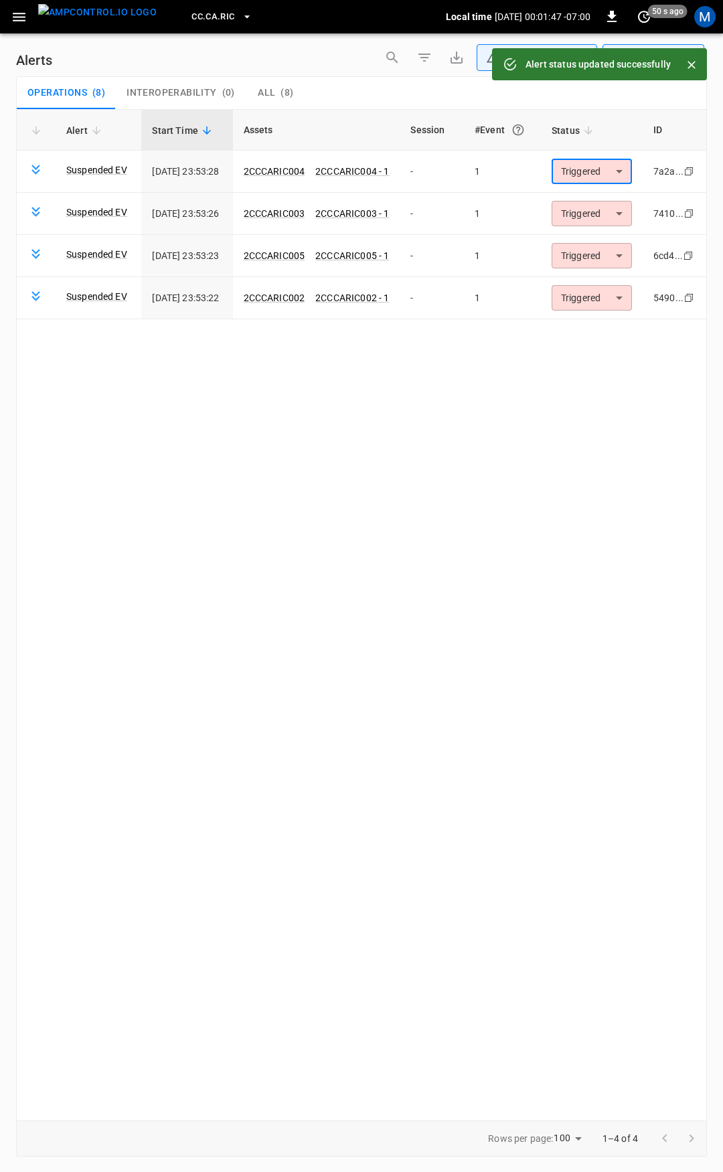
click at [600, 176] on body "**********" at bounding box center [361, 584] width 723 height 1168
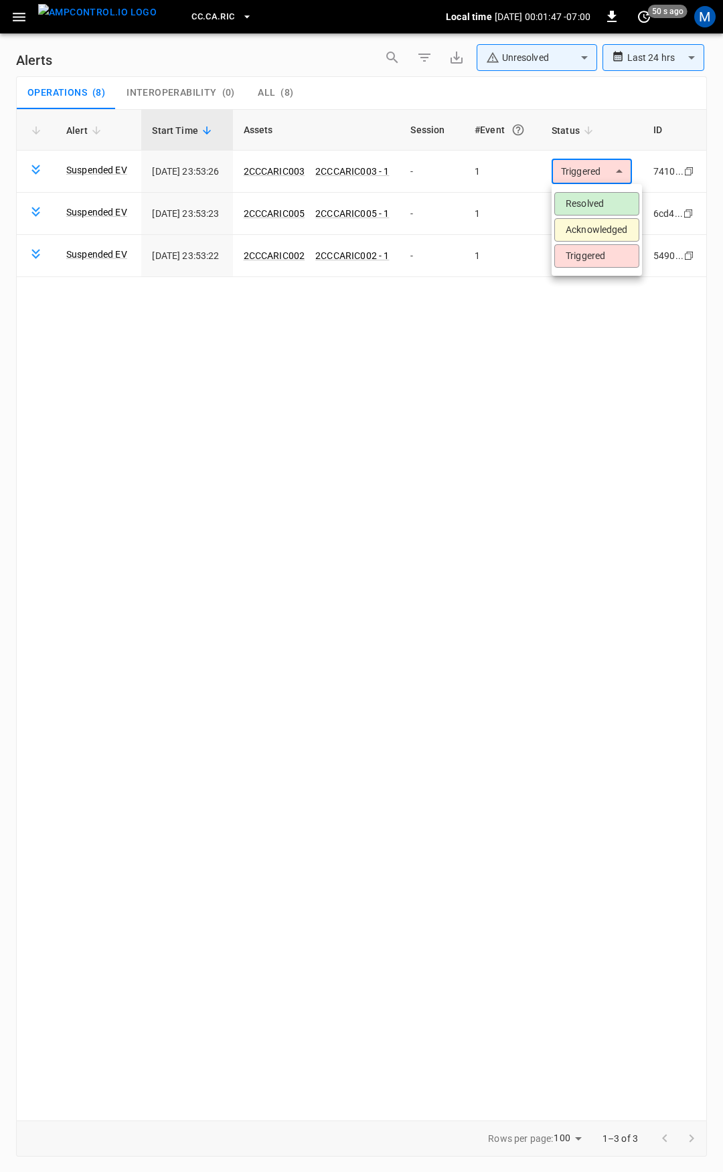
click at [599, 200] on li "Resolved" at bounding box center [596, 203] width 85 height 23
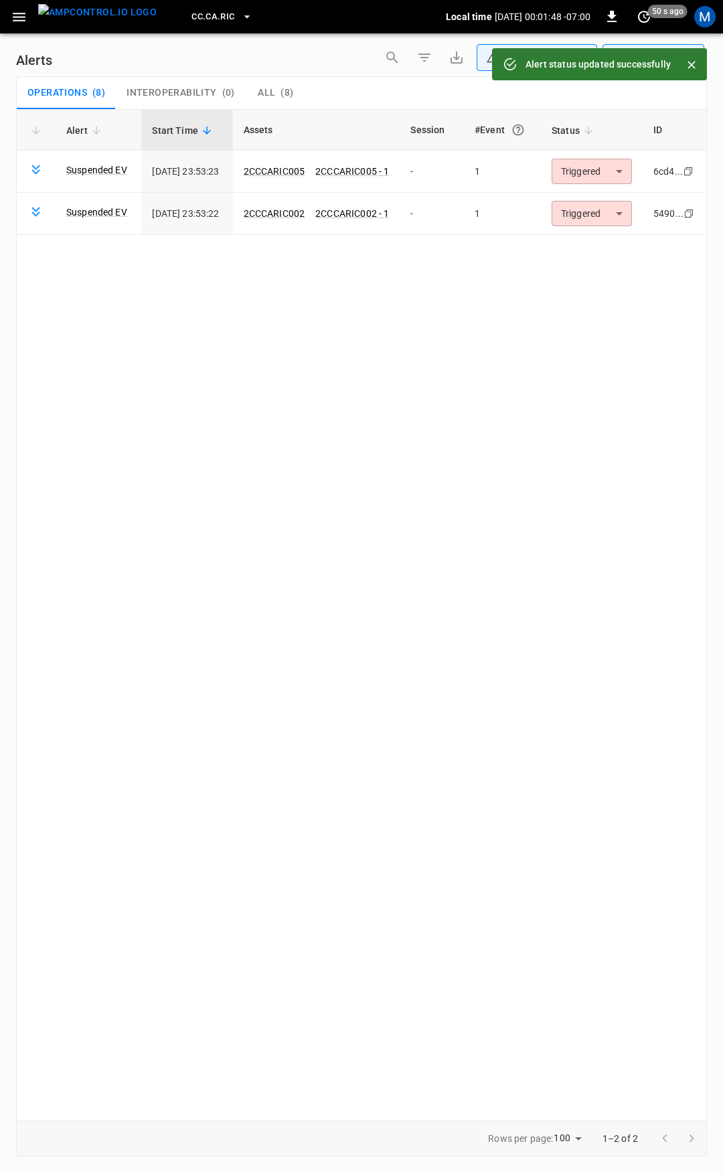
click at [603, 174] on body "**********" at bounding box center [361, 584] width 723 height 1168
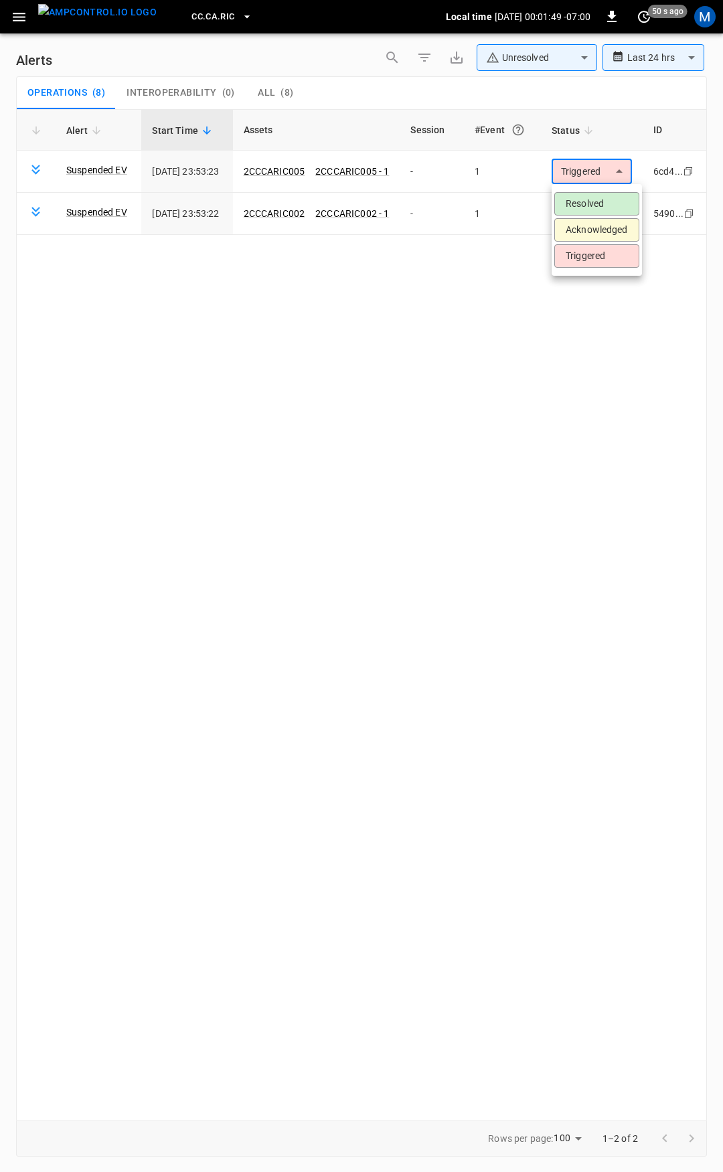
click at [600, 208] on li "Resolved" at bounding box center [596, 203] width 85 height 23
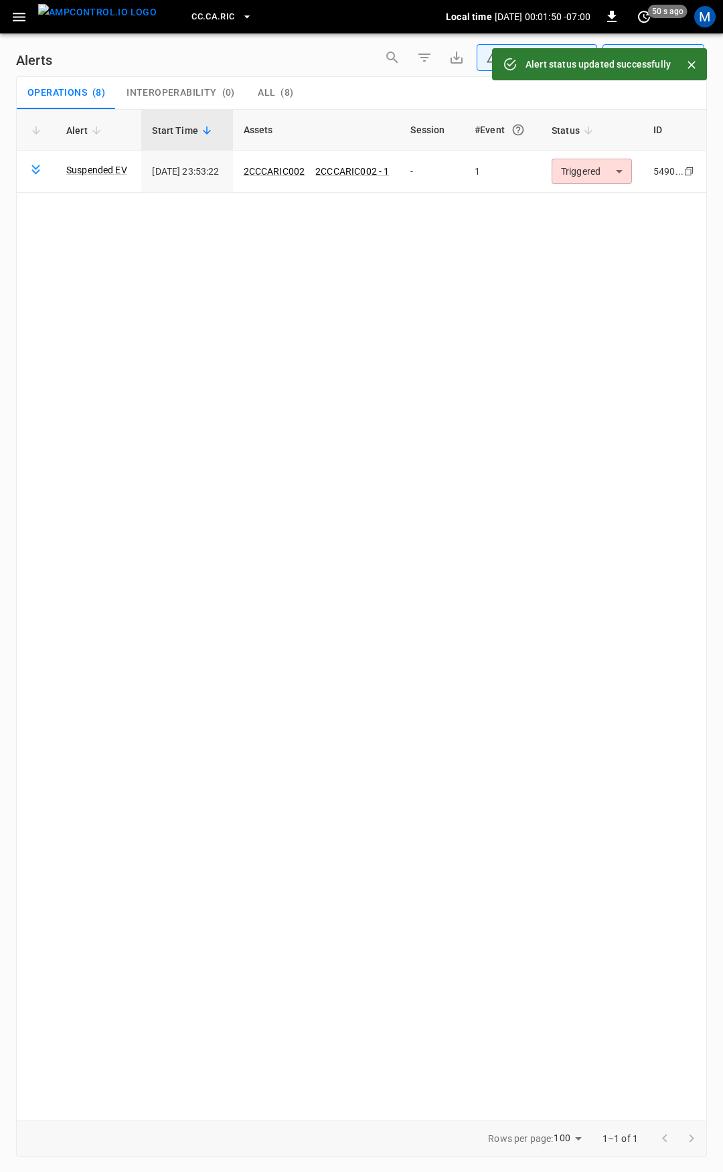
click at [597, 167] on body "**********" at bounding box center [361, 584] width 723 height 1168
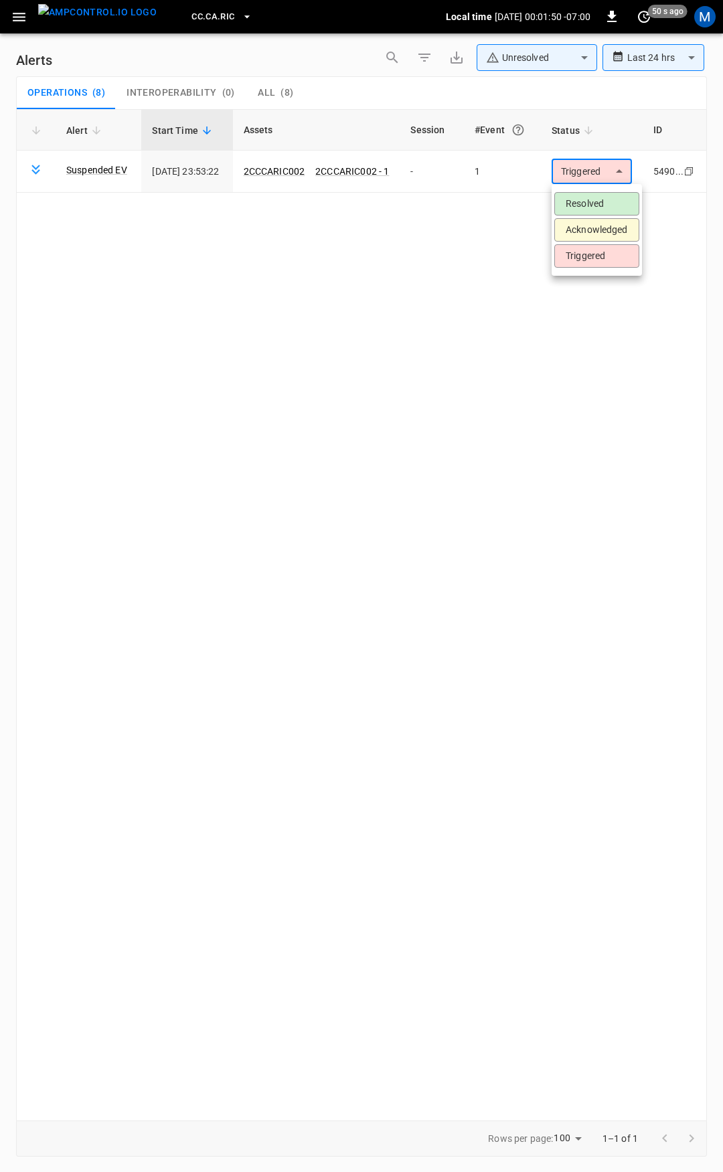
click at [594, 206] on li "Resolved" at bounding box center [596, 203] width 85 height 23
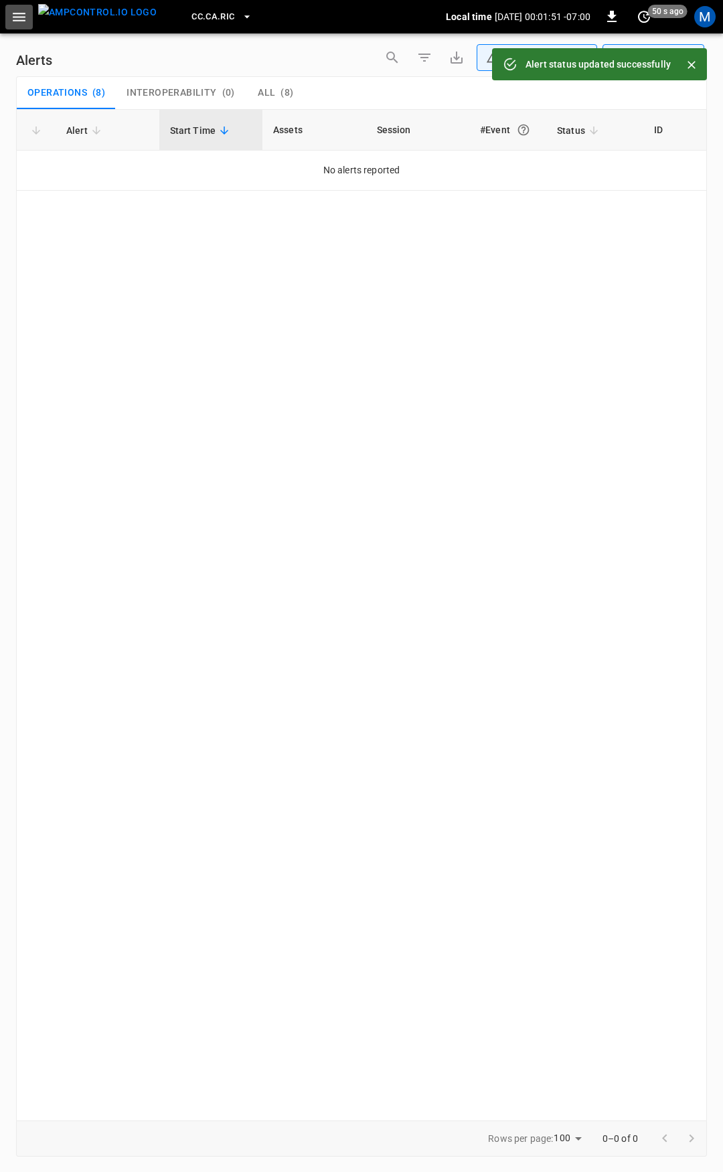
click at [27, 19] on icon "button" at bounding box center [19, 17] width 17 height 17
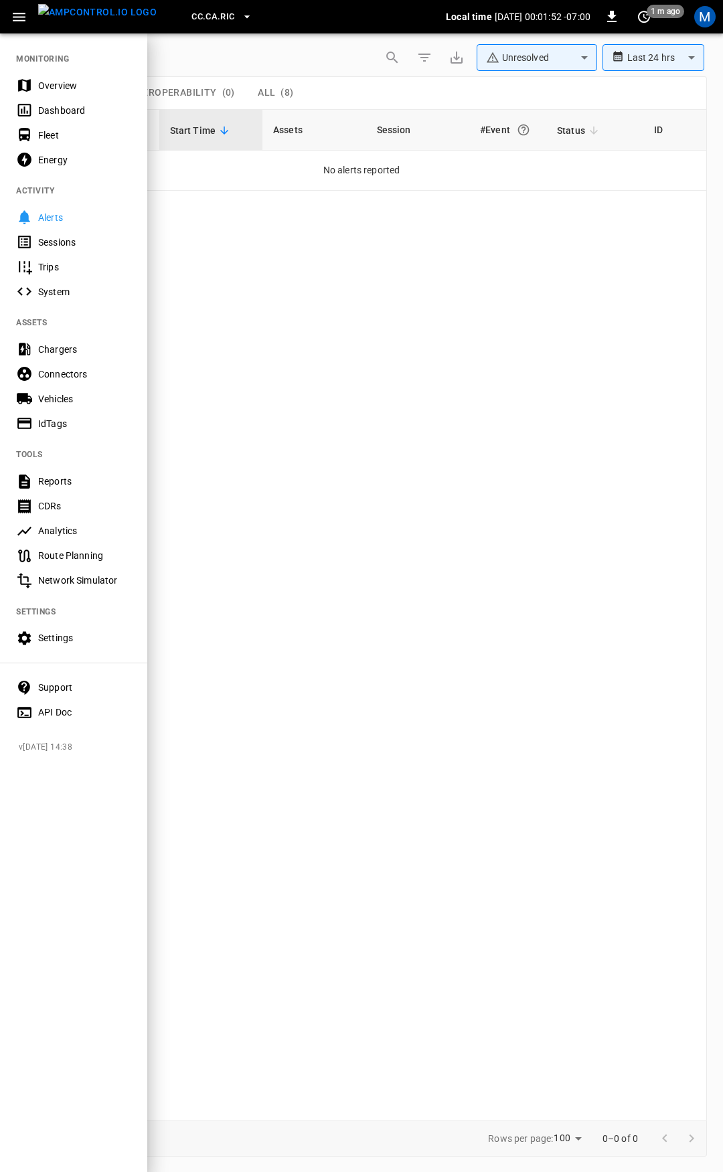
drag, startPoint x: 86, startPoint y: 79, endPoint x: 175, endPoint y: 159, distance: 119.5
click at [87, 81] on div "Overview" at bounding box center [84, 85] width 93 height 13
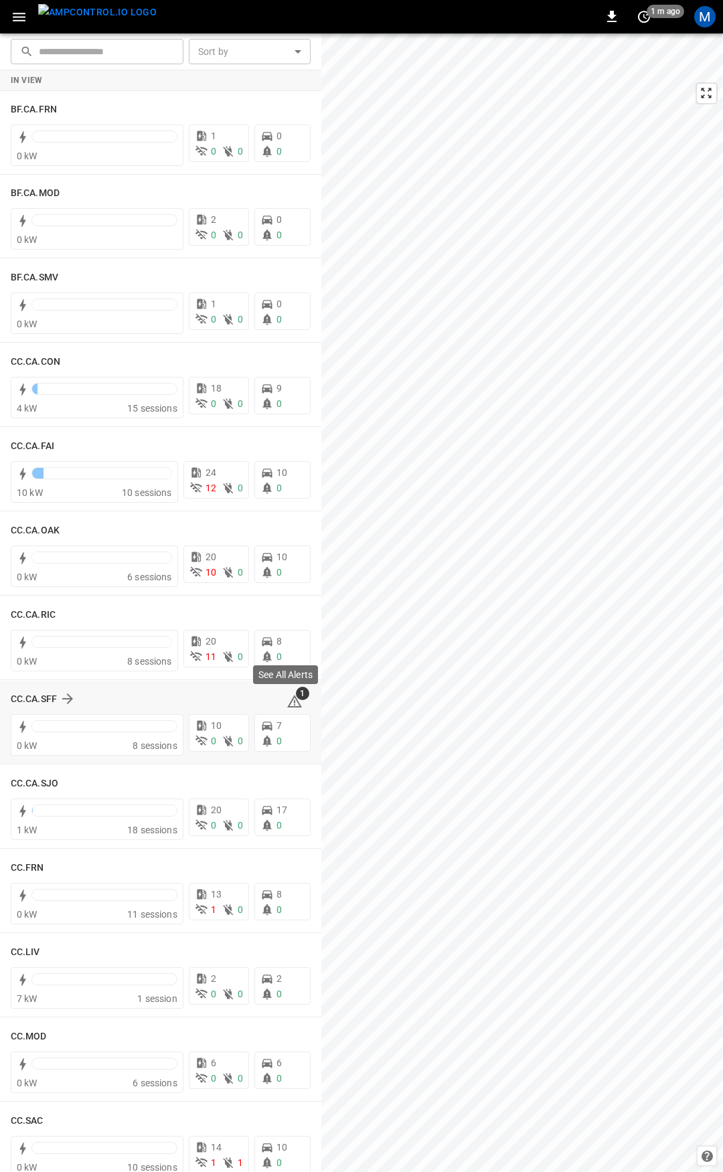
click at [289, 693] on div "See All Alerts" at bounding box center [286, 678] width 68 height 29
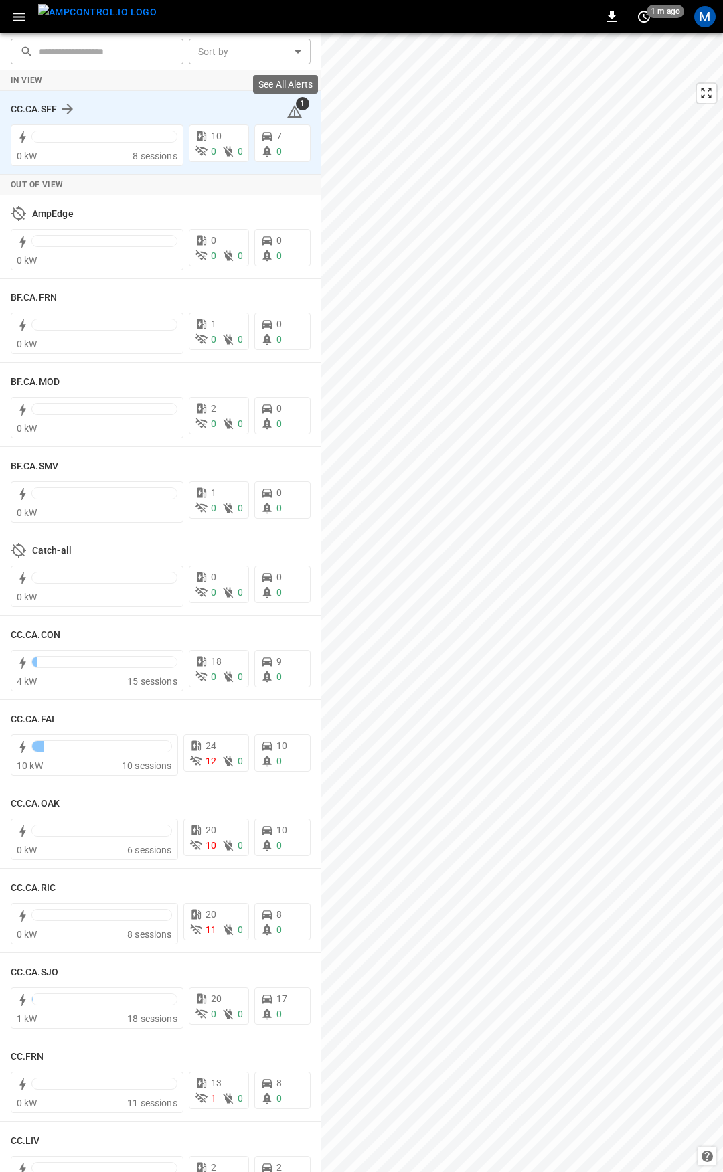
click at [288, 117] on icon at bounding box center [294, 111] width 15 height 13
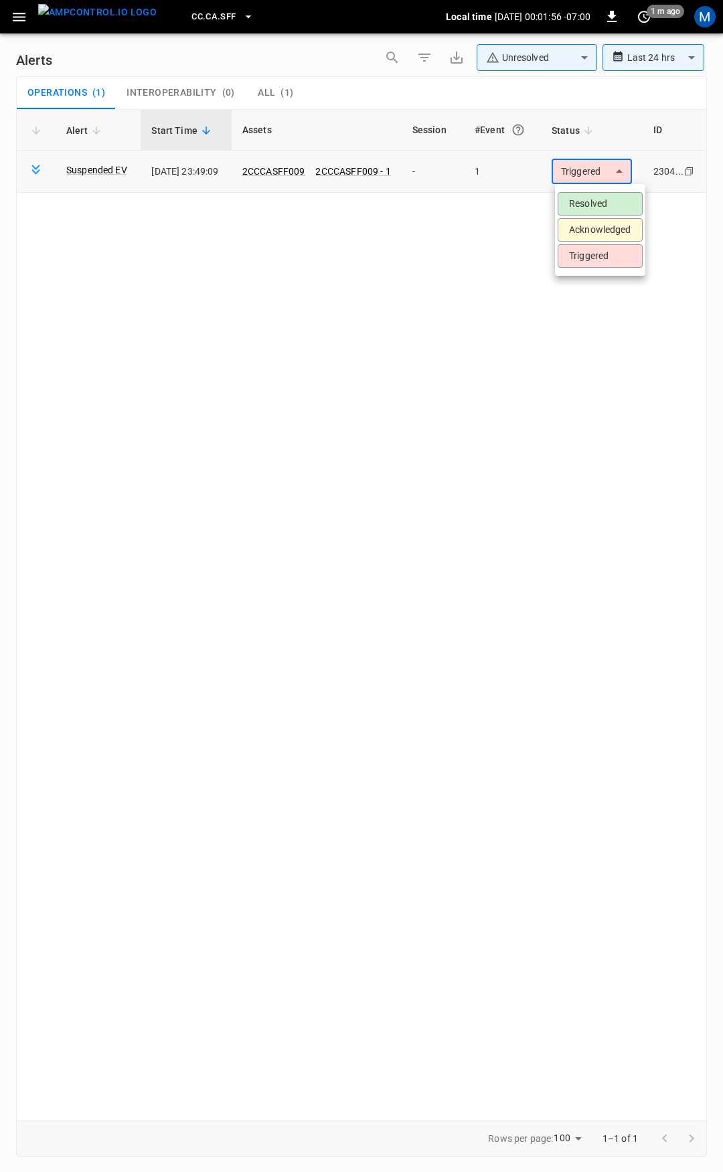
click at [621, 172] on body "**********" at bounding box center [361, 584] width 723 height 1168
click at [613, 202] on li "Resolved" at bounding box center [600, 203] width 85 height 23
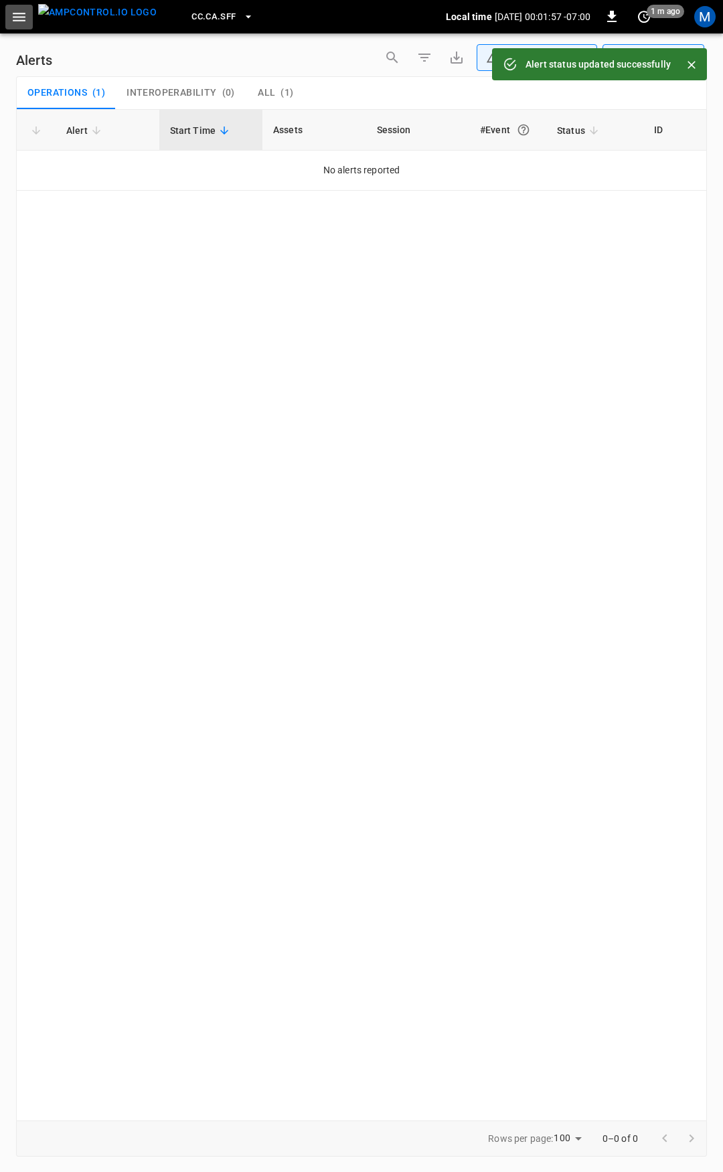
click at [21, 17] on icon "button" at bounding box center [19, 17] width 13 height 9
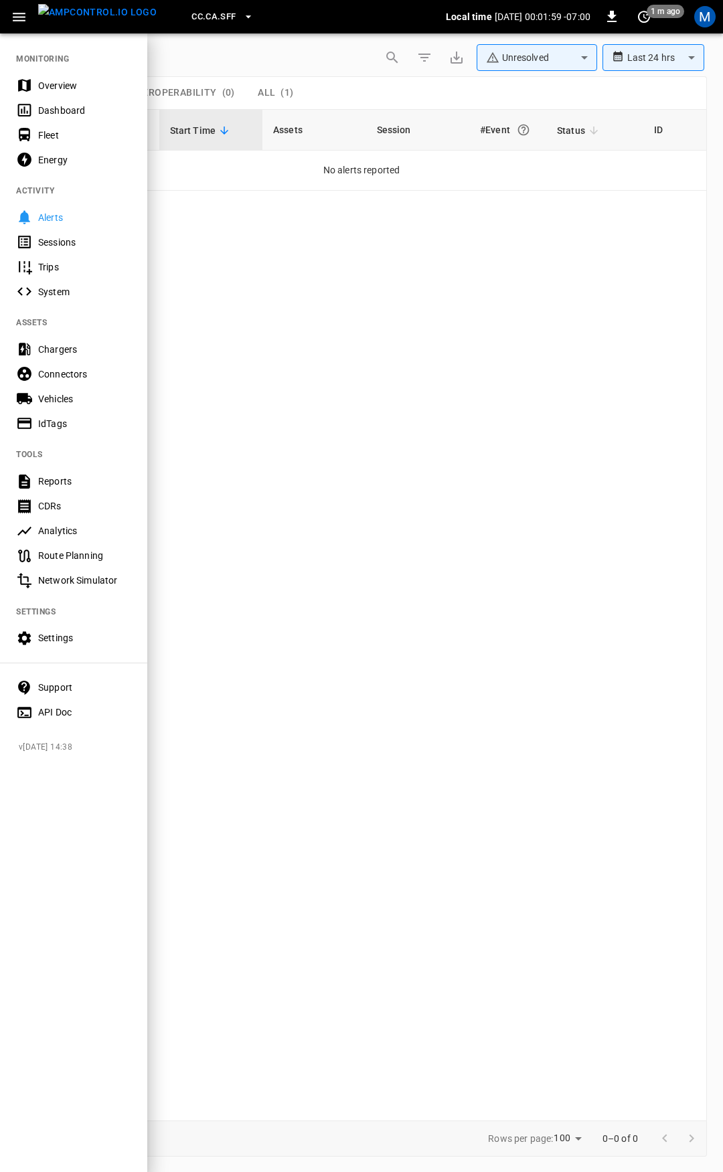
click at [68, 82] on div "Overview" at bounding box center [84, 85] width 93 height 13
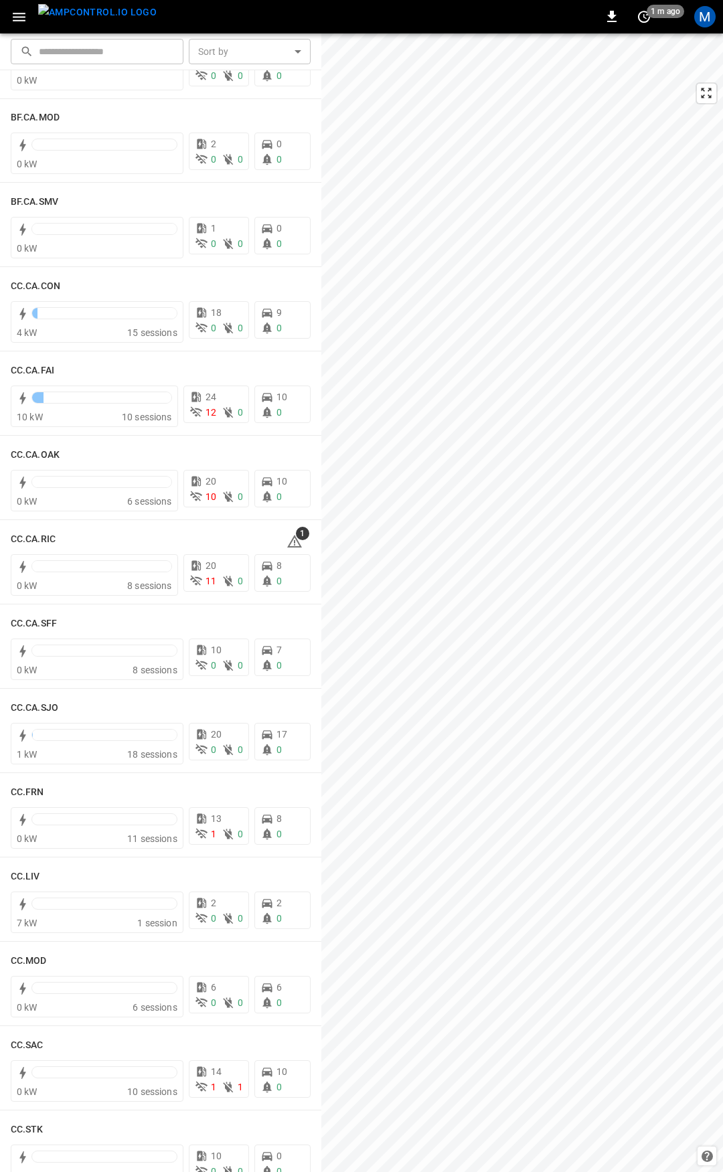
scroll to position [94, 0]
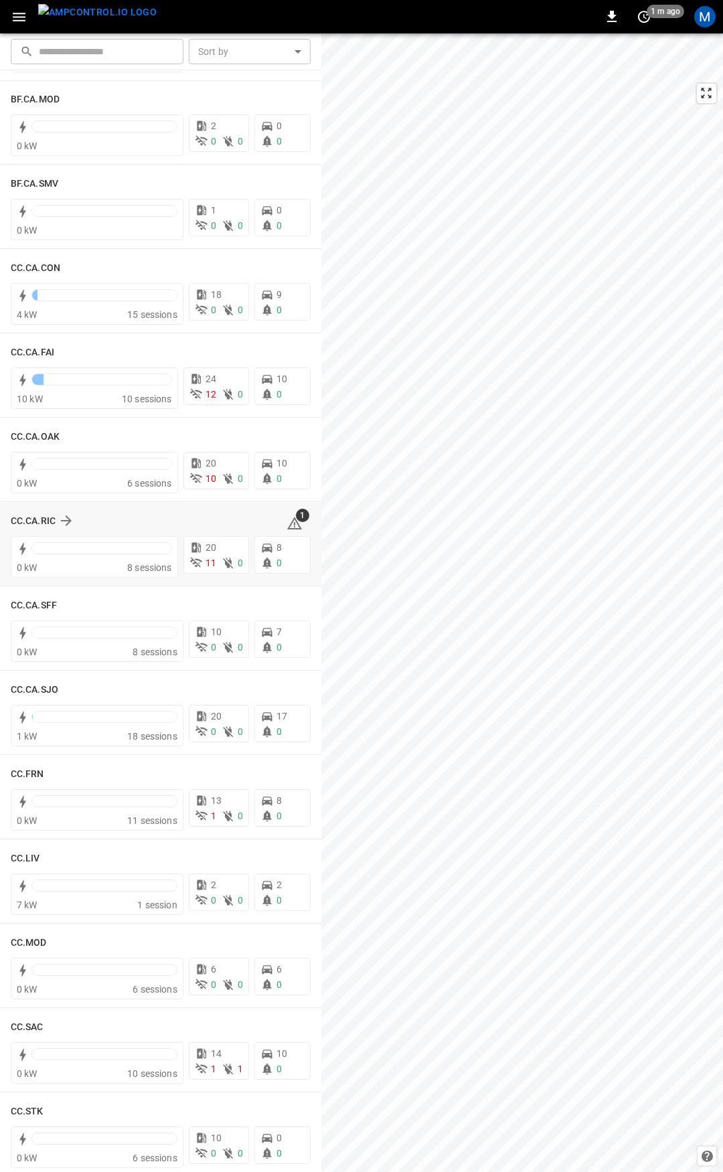
click at [287, 525] on icon at bounding box center [295, 524] width 16 height 16
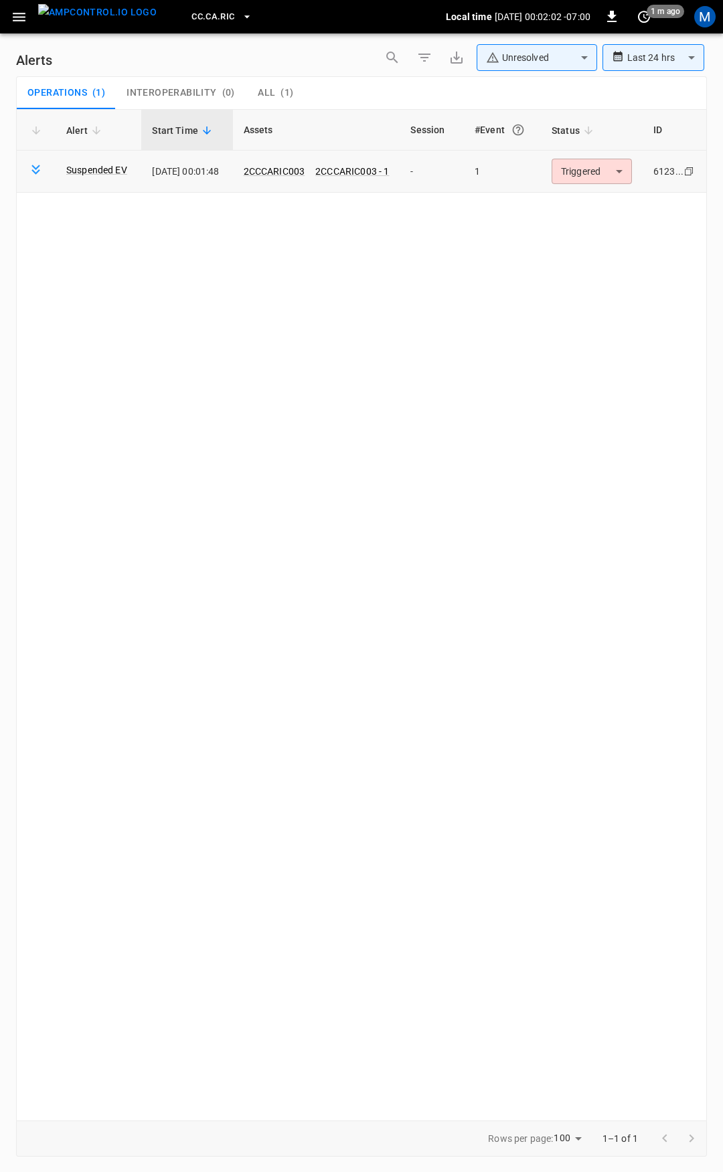
click at [592, 164] on body "**********" at bounding box center [361, 584] width 723 height 1168
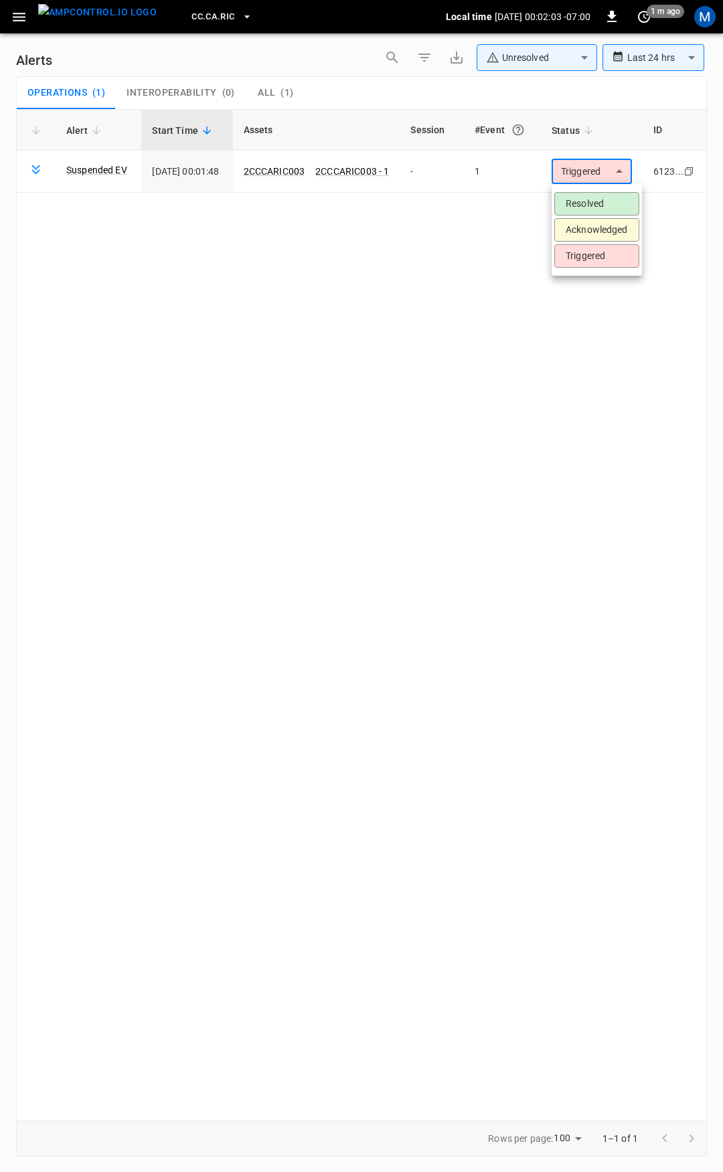
click at [600, 200] on li "Resolved" at bounding box center [596, 203] width 85 height 23
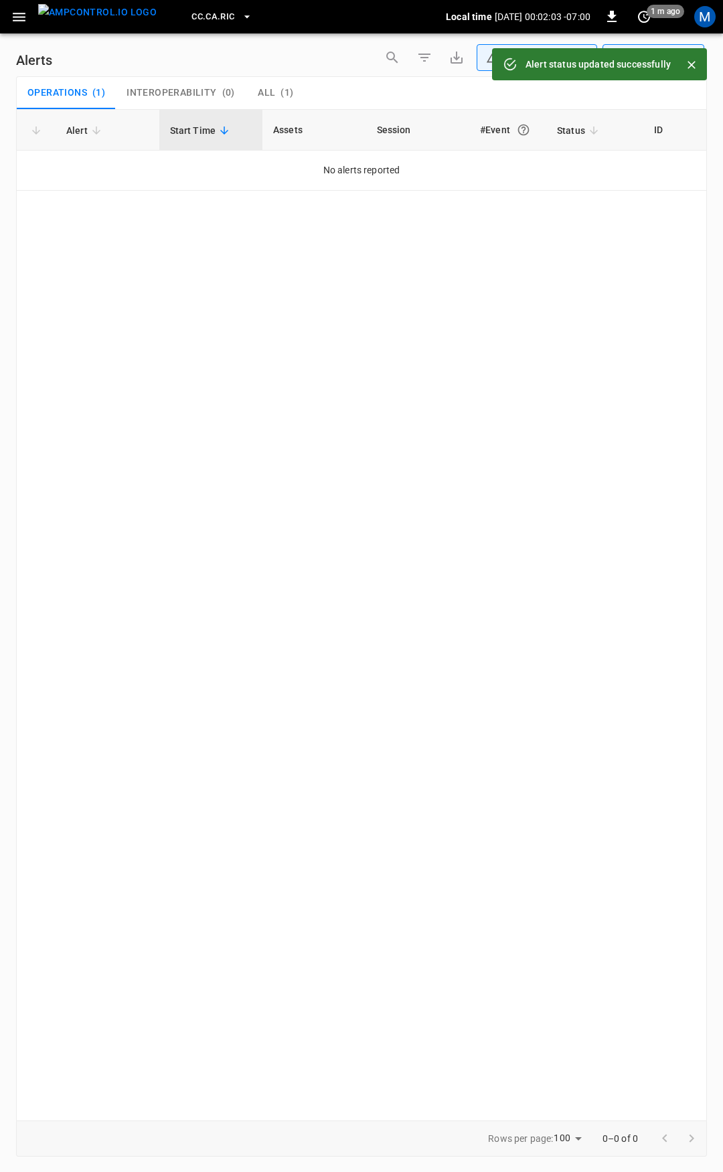
click at [28, 21] on button "button" at bounding box center [18, 17] width 27 height 25
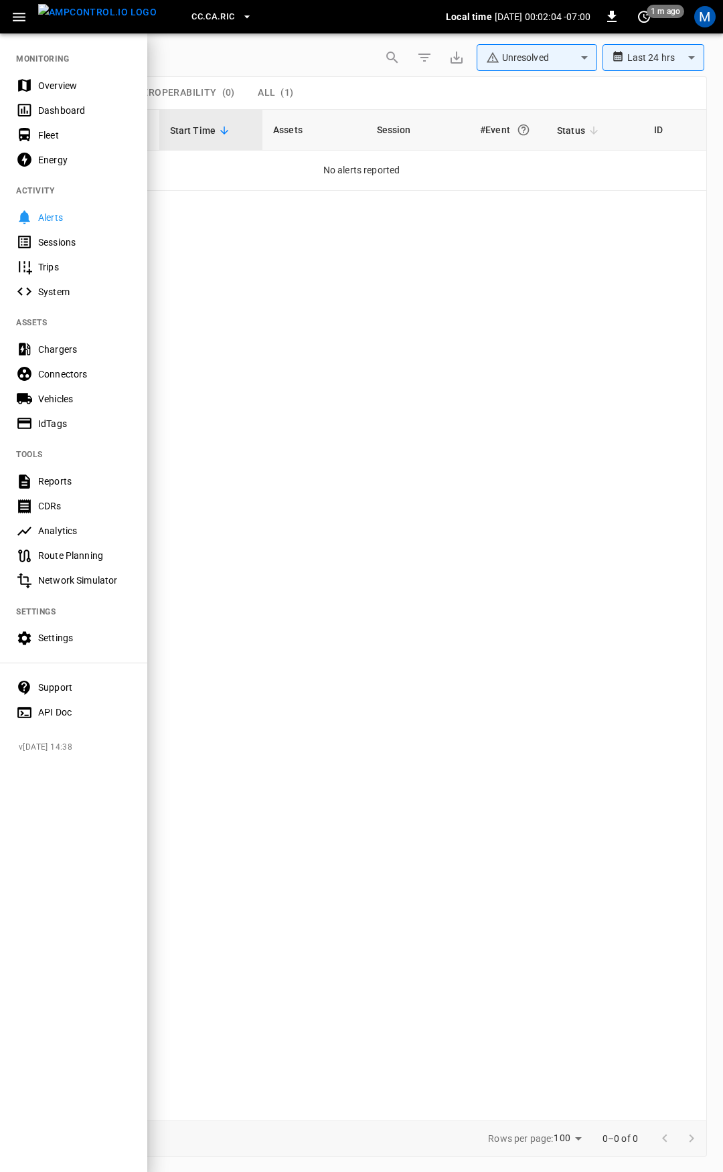
click at [66, 83] on div "Overview" at bounding box center [84, 85] width 93 height 13
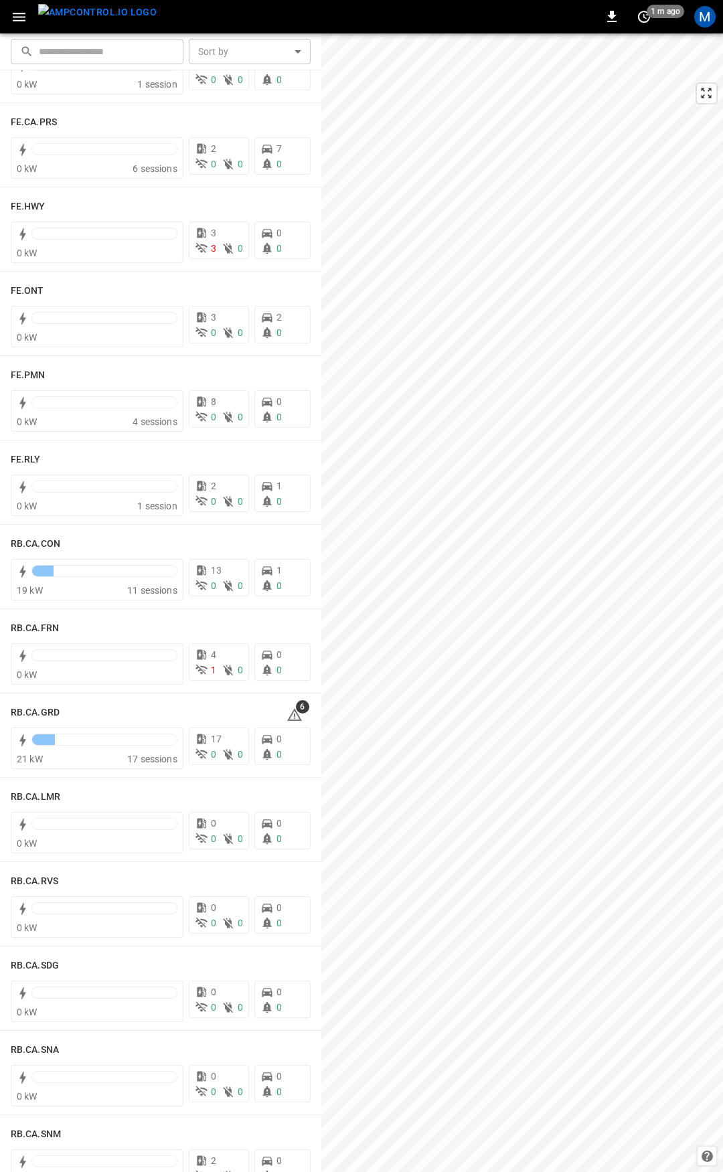
scroll to position [1395, 0]
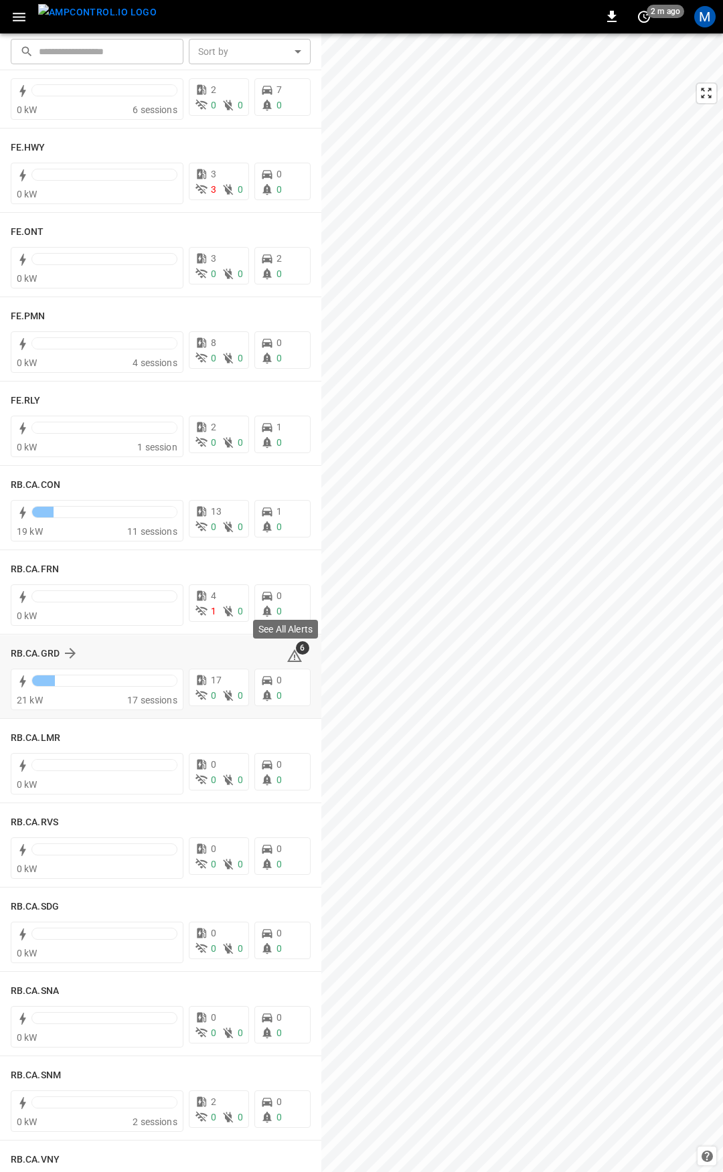
click at [289, 656] on icon at bounding box center [294, 655] width 15 height 13
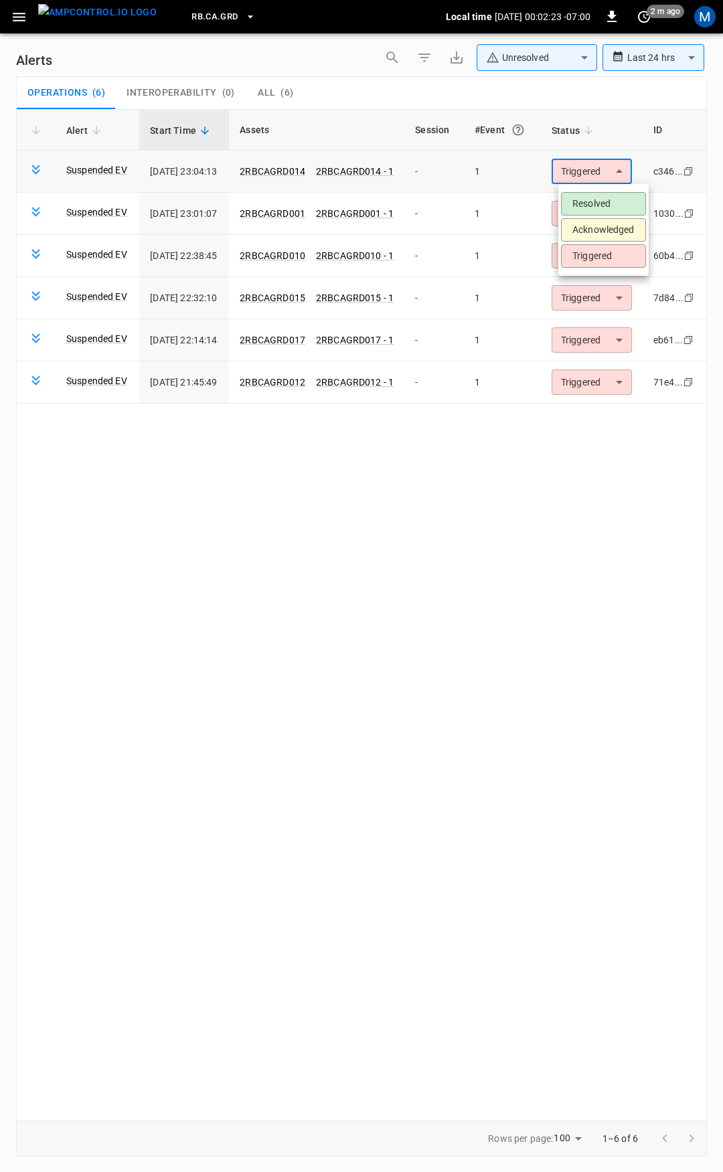
click at [610, 181] on body "**********" at bounding box center [361, 584] width 723 height 1168
click at [613, 210] on li "Resolved" at bounding box center [603, 203] width 85 height 23
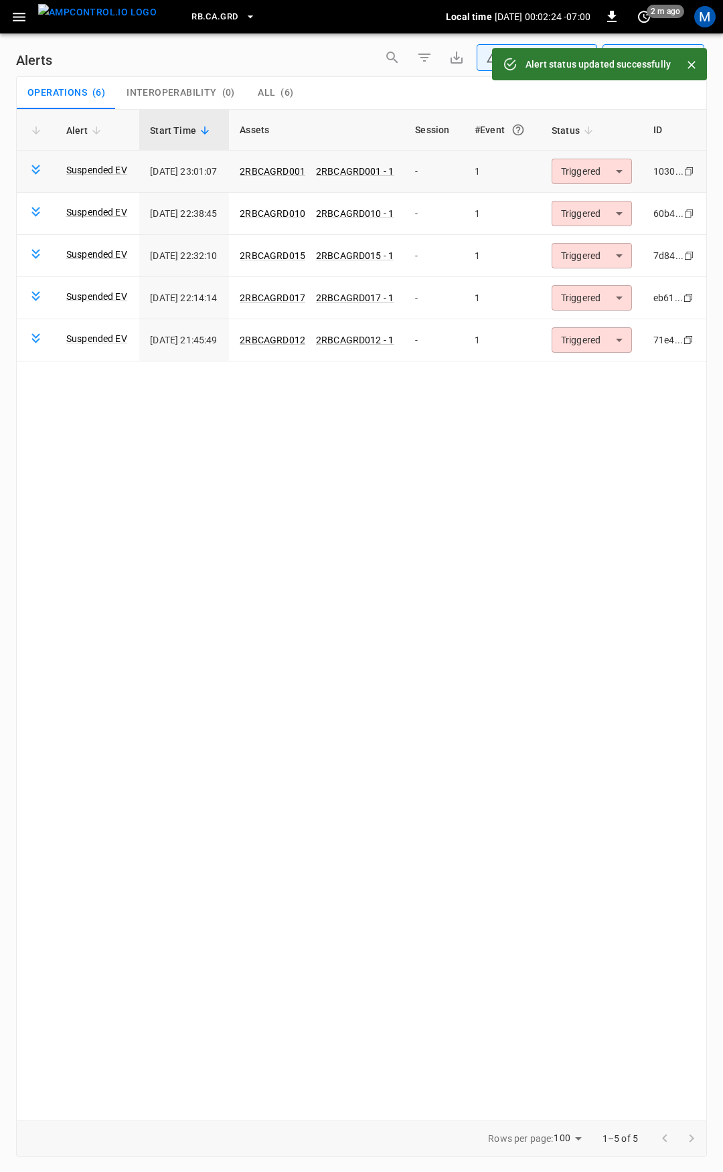
click at [608, 175] on body "**********" at bounding box center [361, 584] width 723 height 1168
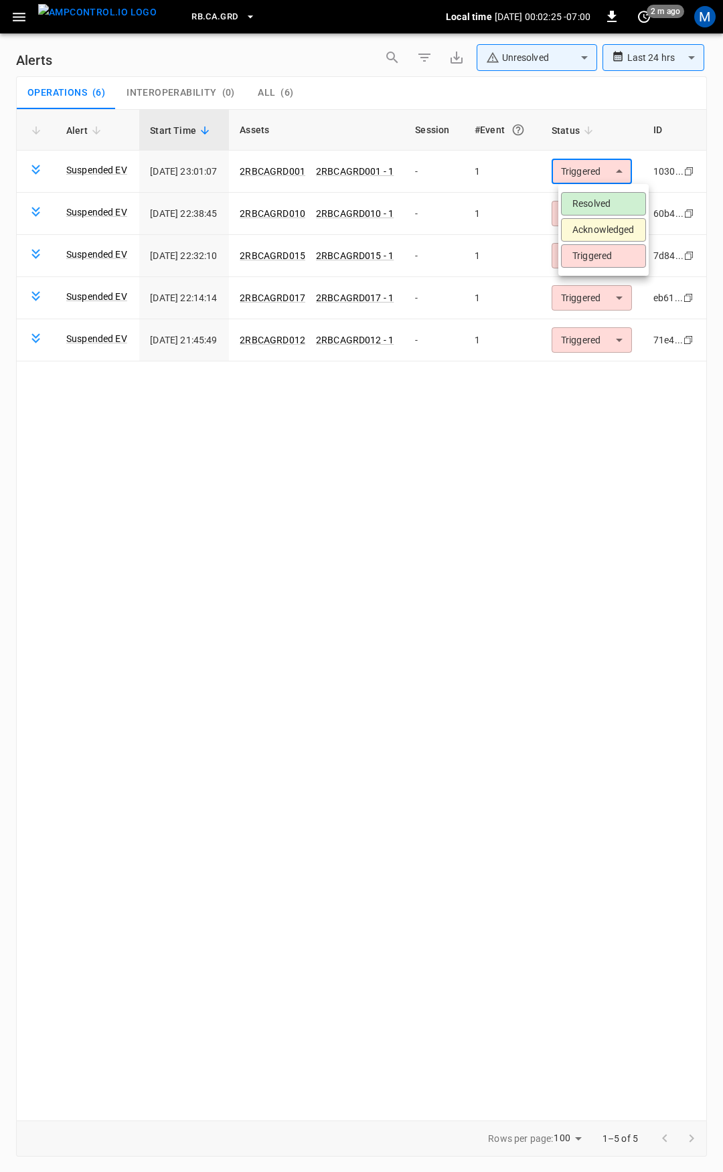
click at [602, 204] on li "Resolved" at bounding box center [603, 203] width 85 height 23
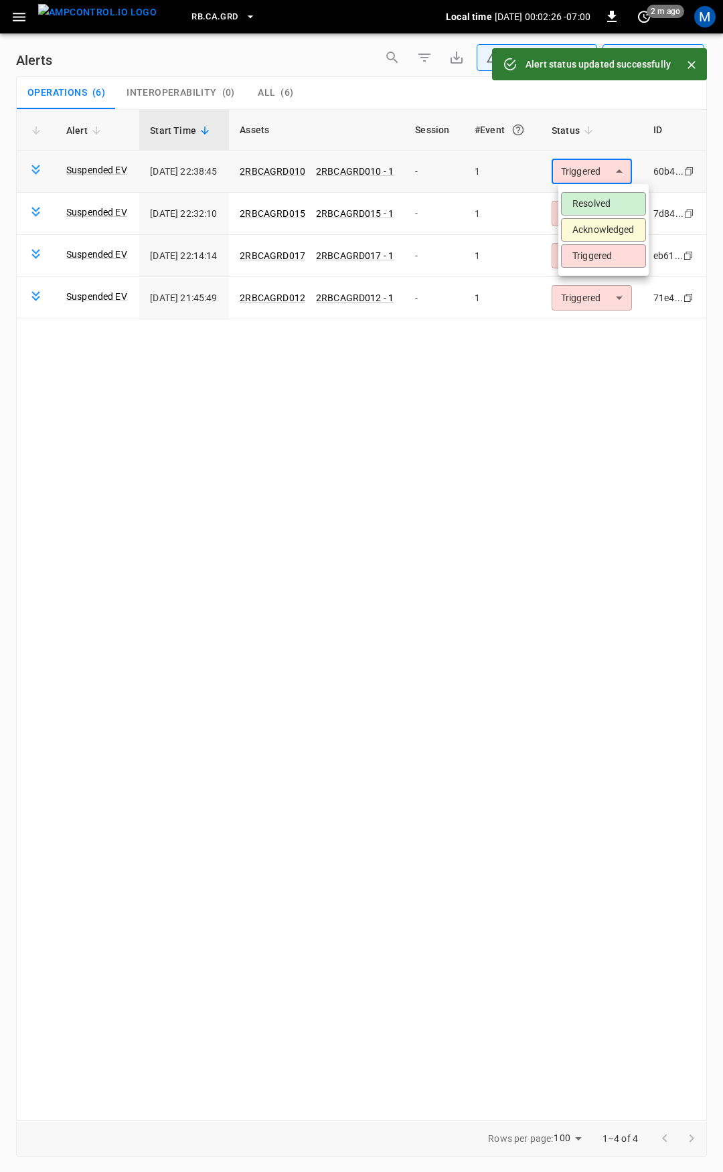
click at [607, 165] on body "**********" at bounding box center [361, 584] width 723 height 1168
click at [602, 202] on li "Resolved" at bounding box center [603, 203] width 85 height 23
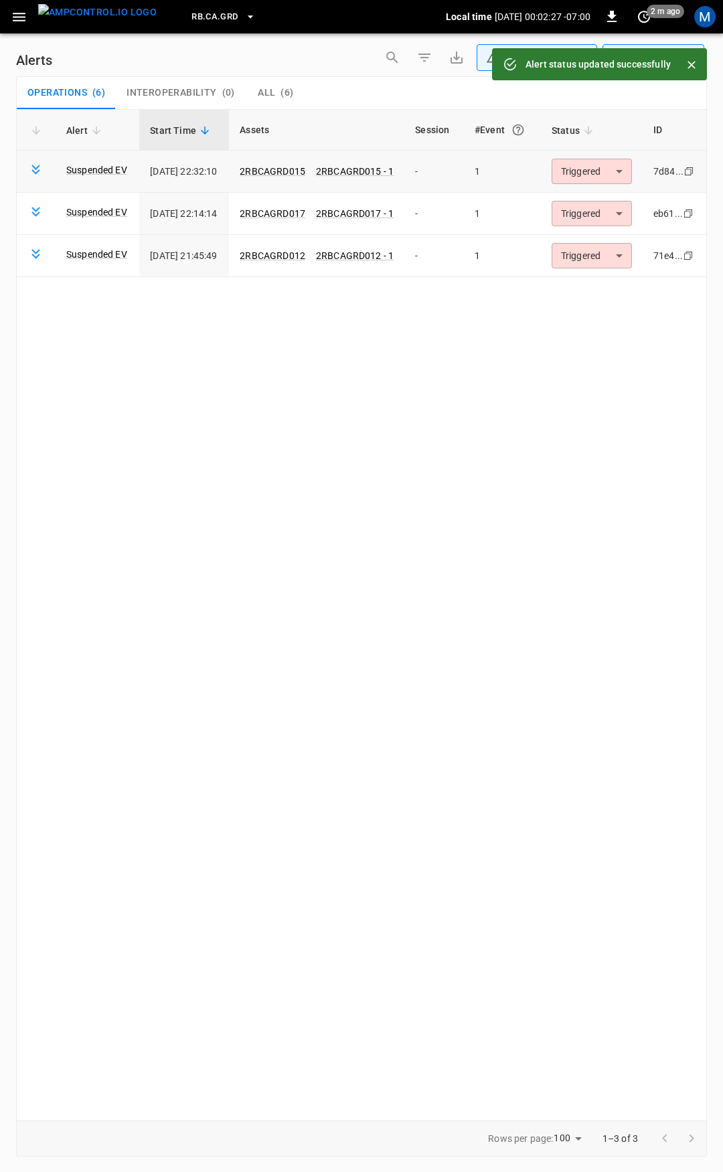
click at [603, 173] on body "**********" at bounding box center [361, 584] width 723 height 1168
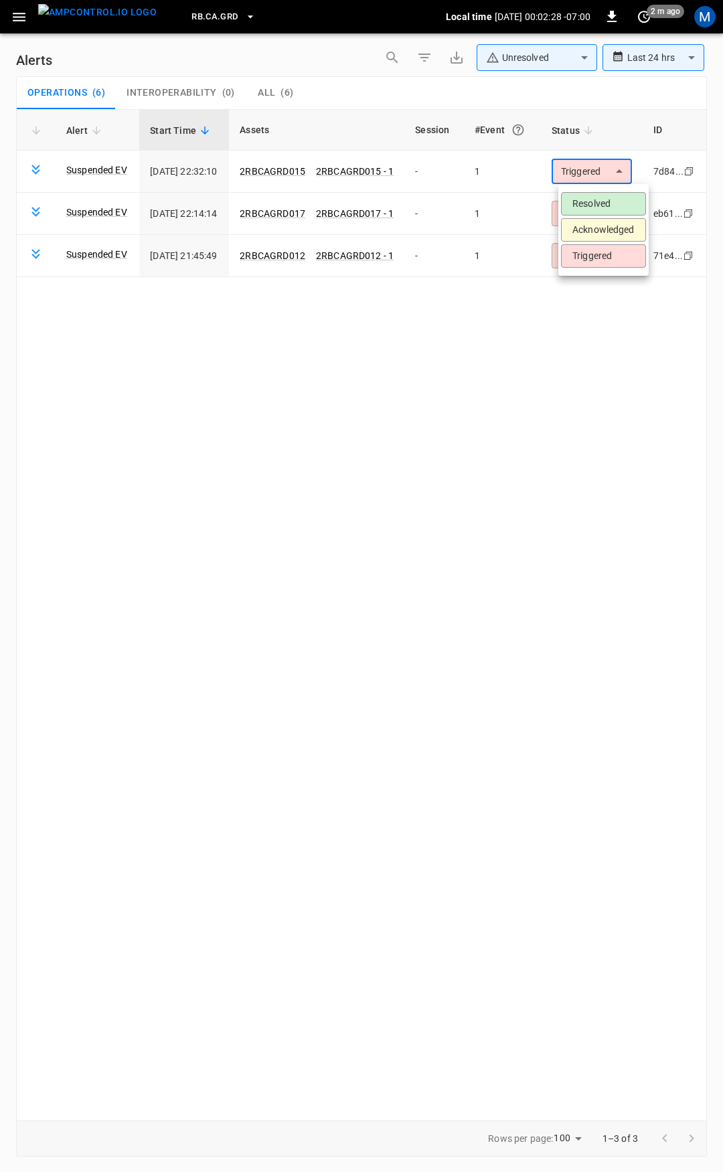
click at [595, 202] on li "Resolved" at bounding box center [603, 203] width 85 height 23
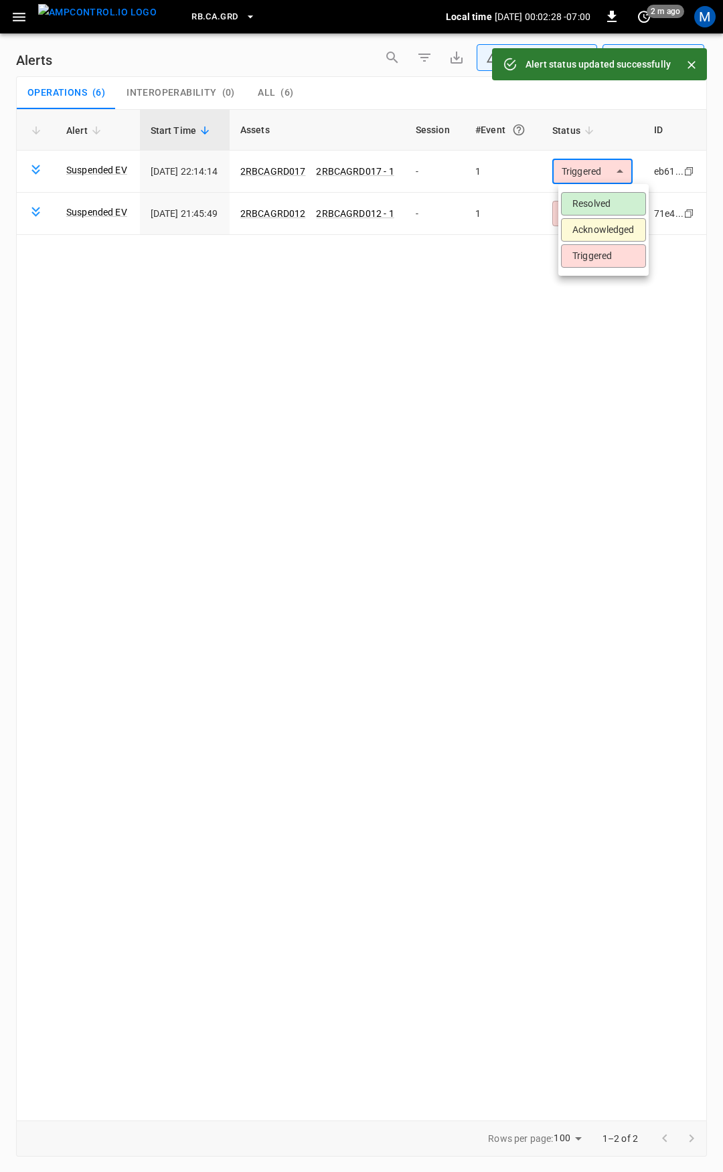
click at [602, 168] on body "**********" at bounding box center [361, 584] width 723 height 1168
click at [601, 195] on li "Resolved" at bounding box center [603, 203] width 85 height 23
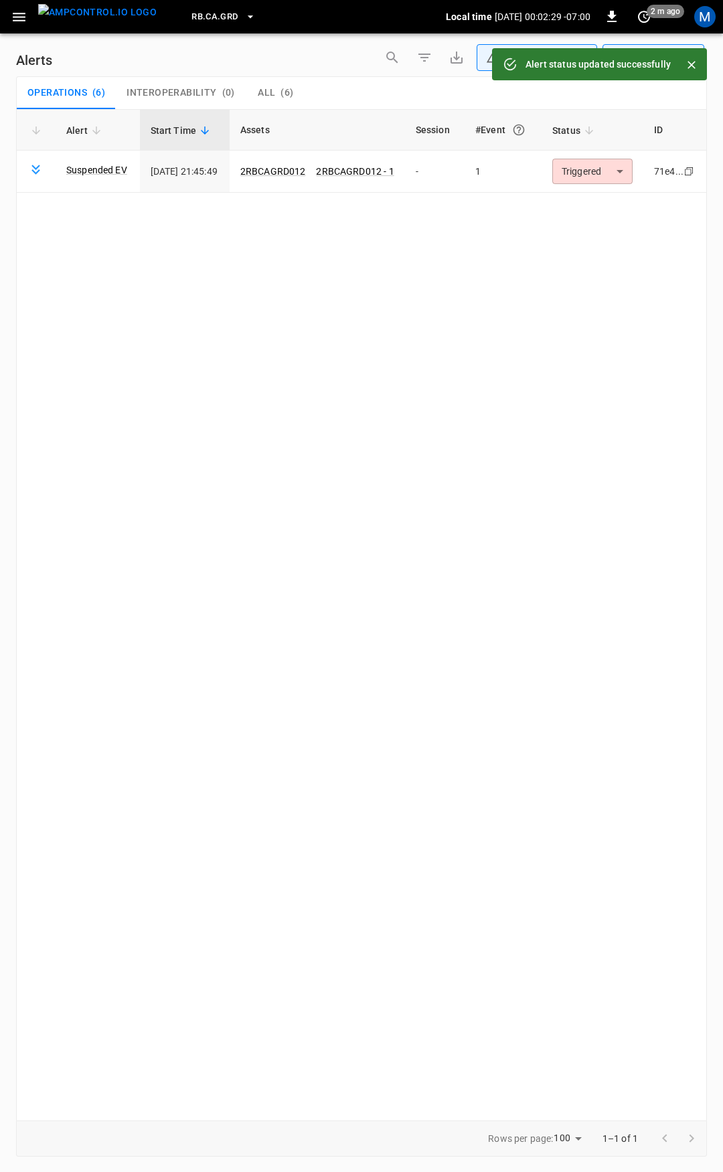
click at [603, 170] on body "**********" at bounding box center [361, 584] width 723 height 1168
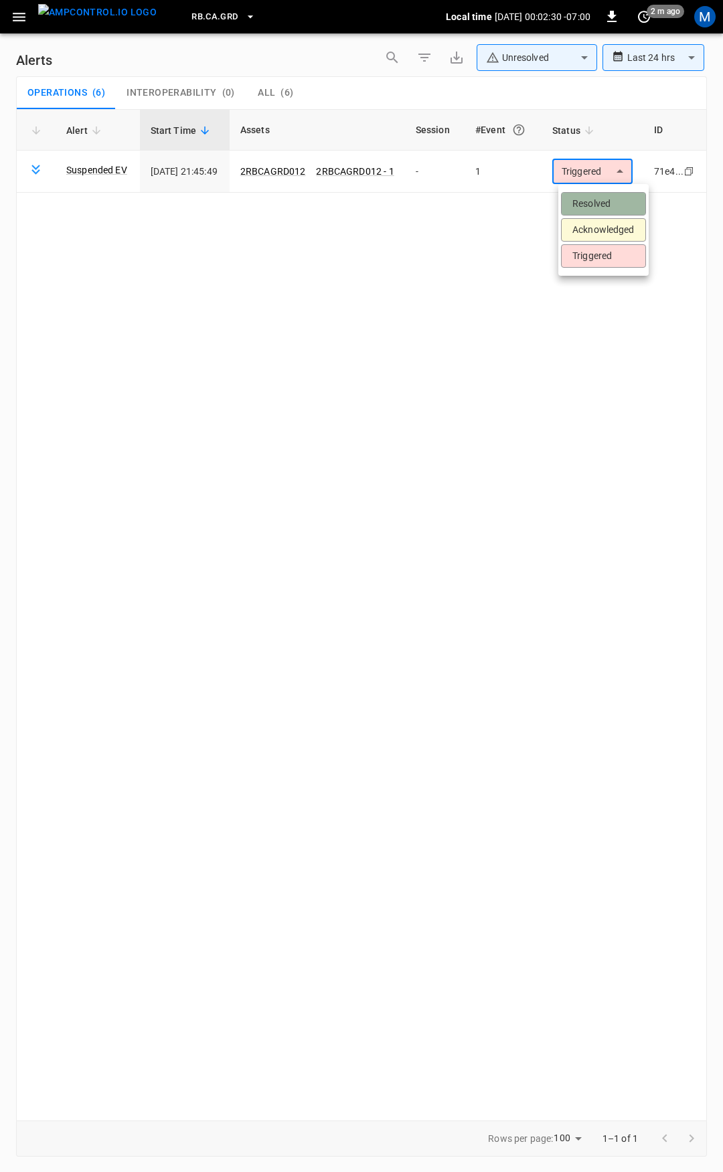
click at [604, 196] on li "Resolved" at bounding box center [603, 203] width 85 height 23
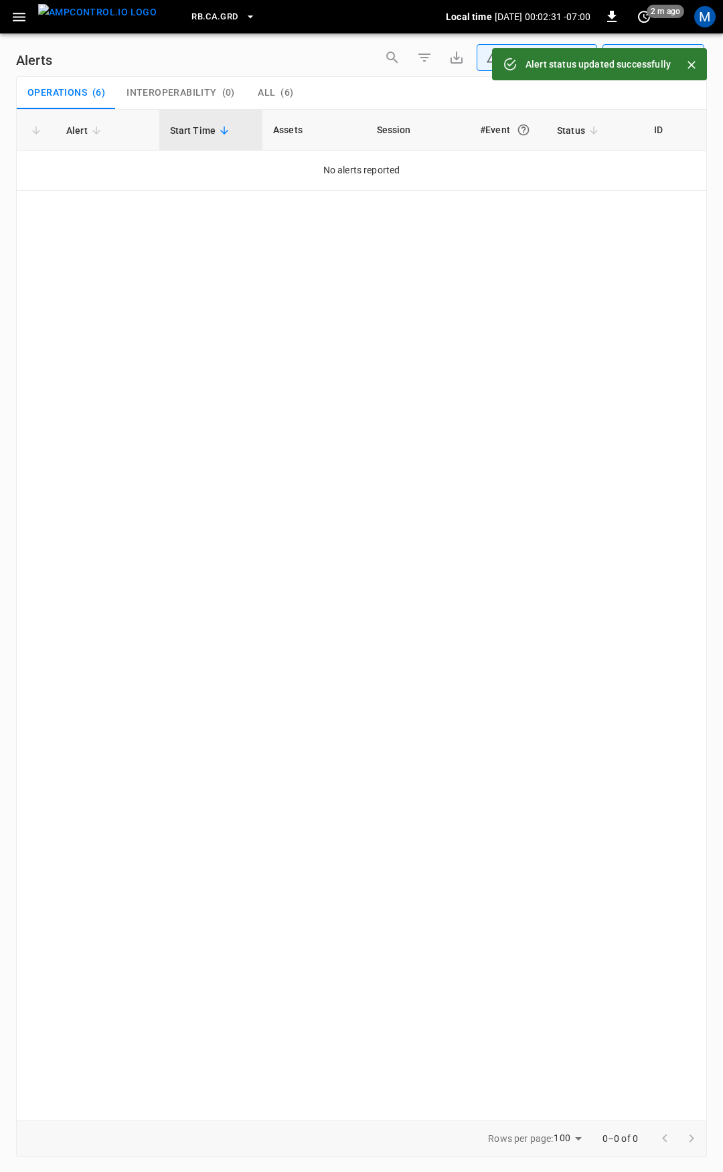
click at [23, 20] on icon "button" at bounding box center [19, 17] width 13 height 9
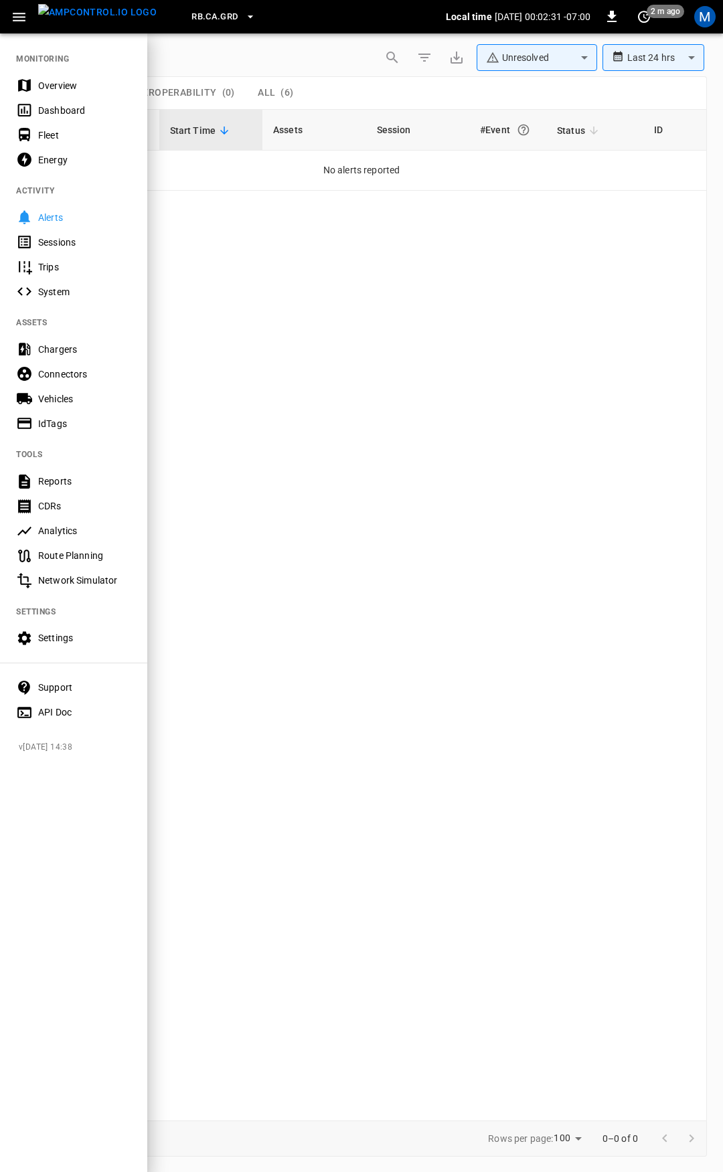
drag, startPoint x: 82, startPoint y: 88, endPoint x: 82, endPoint y: 126, distance: 38.2
click at [82, 88] on div "Overview" at bounding box center [84, 85] width 93 height 13
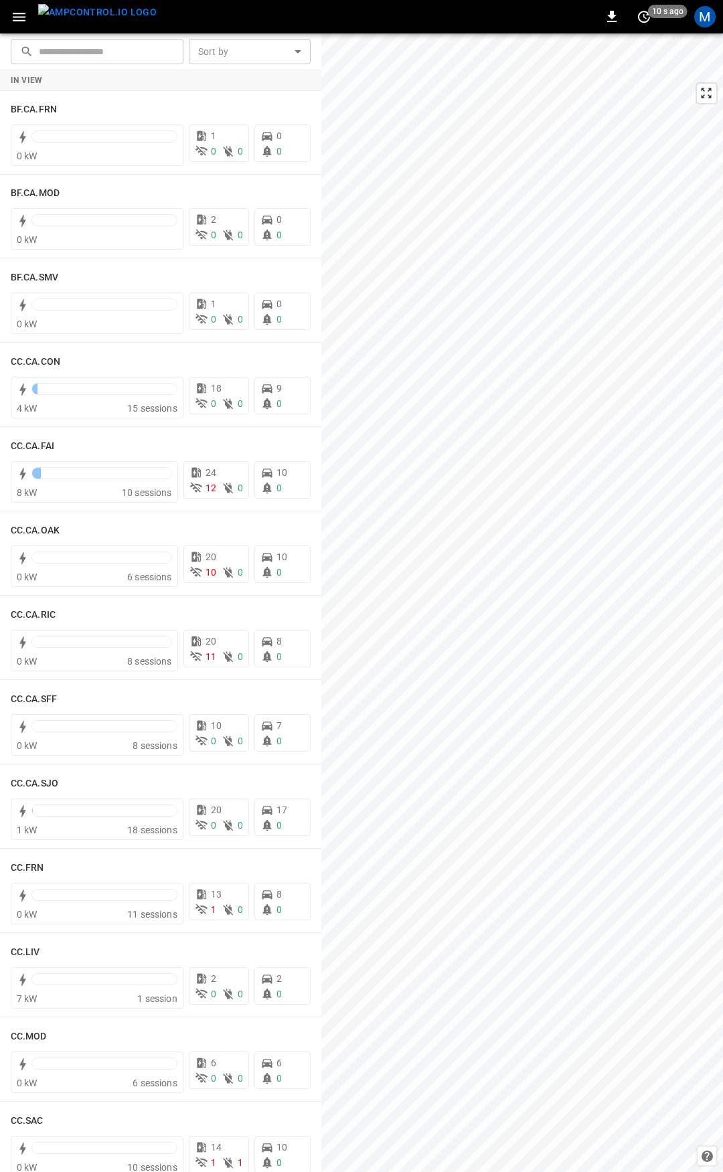
click at [18, 15] on icon "button" at bounding box center [19, 17] width 17 height 17
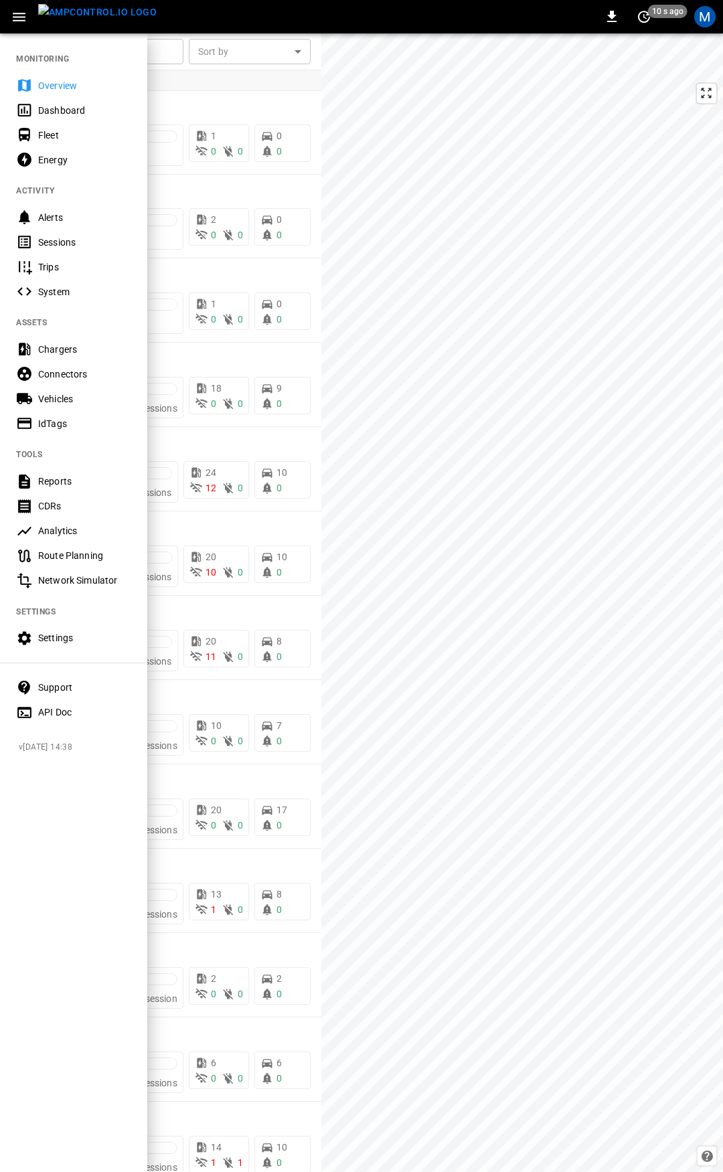
click at [54, 139] on div "Fleet" at bounding box center [84, 135] width 93 height 13
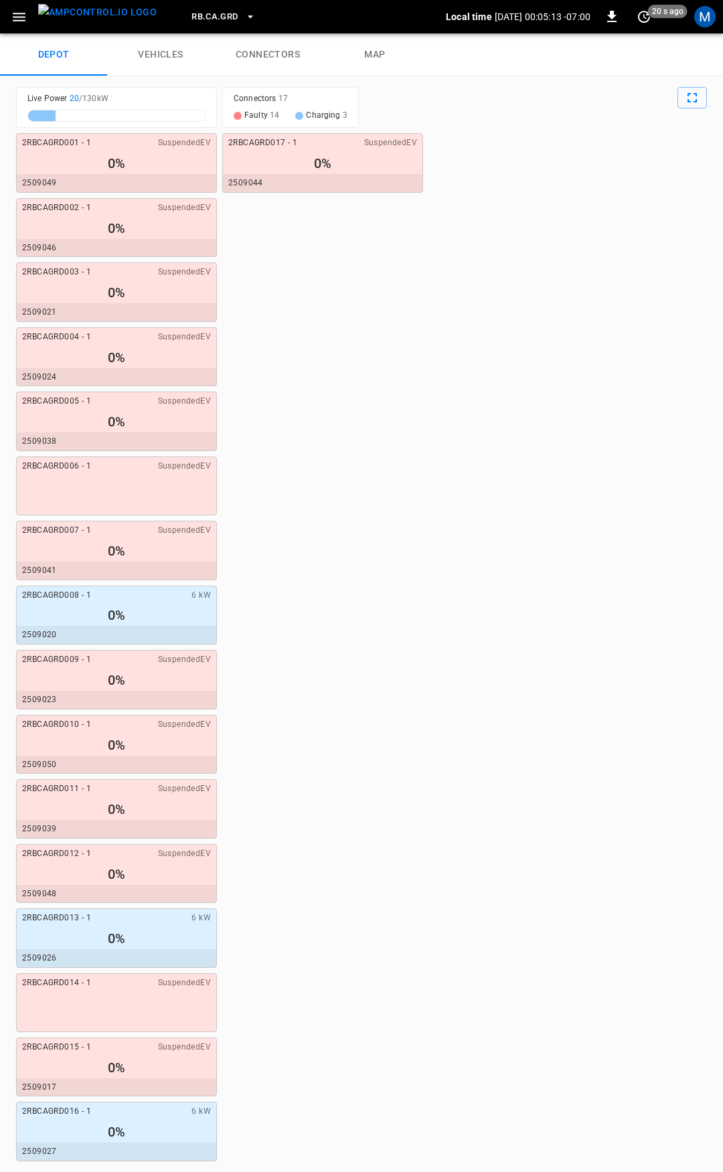
drag, startPoint x: 258, startPoint y: 52, endPoint x: 212, endPoint y: 56, distance: 46.4
click at [258, 52] on link "connectors" at bounding box center [267, 54] width 107 height 43
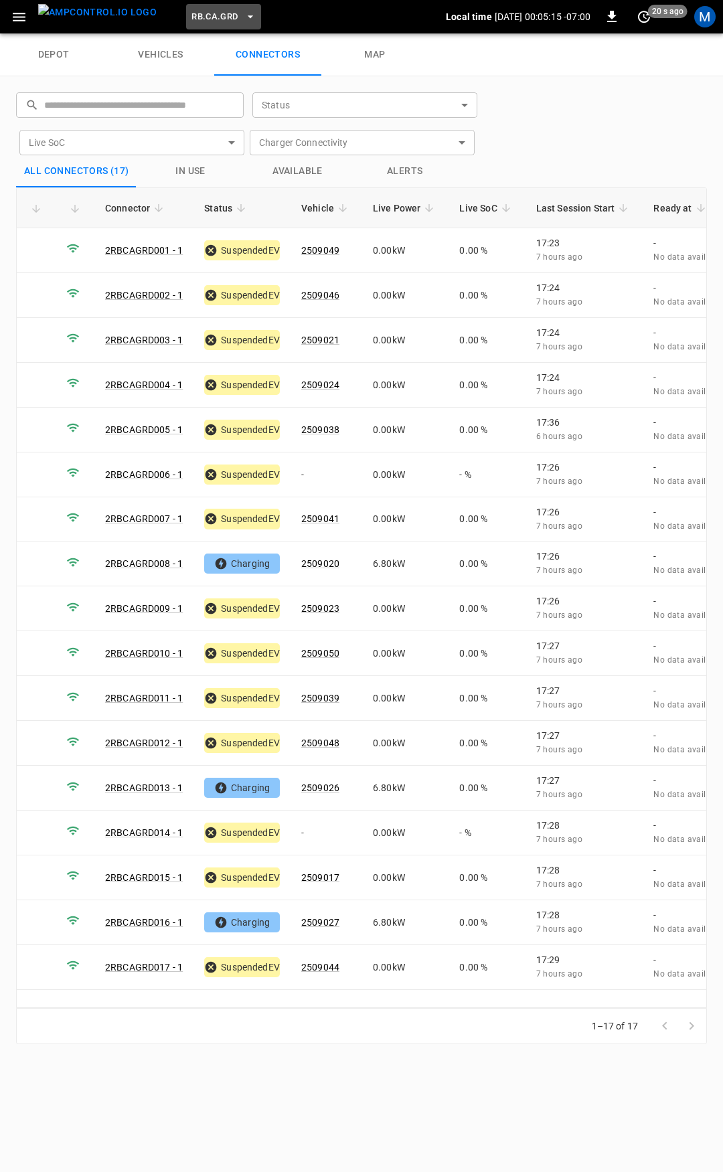
click at [200, 13] on span "RB.CA.GRD" at bounding box center [215, 16] width 46 height 15
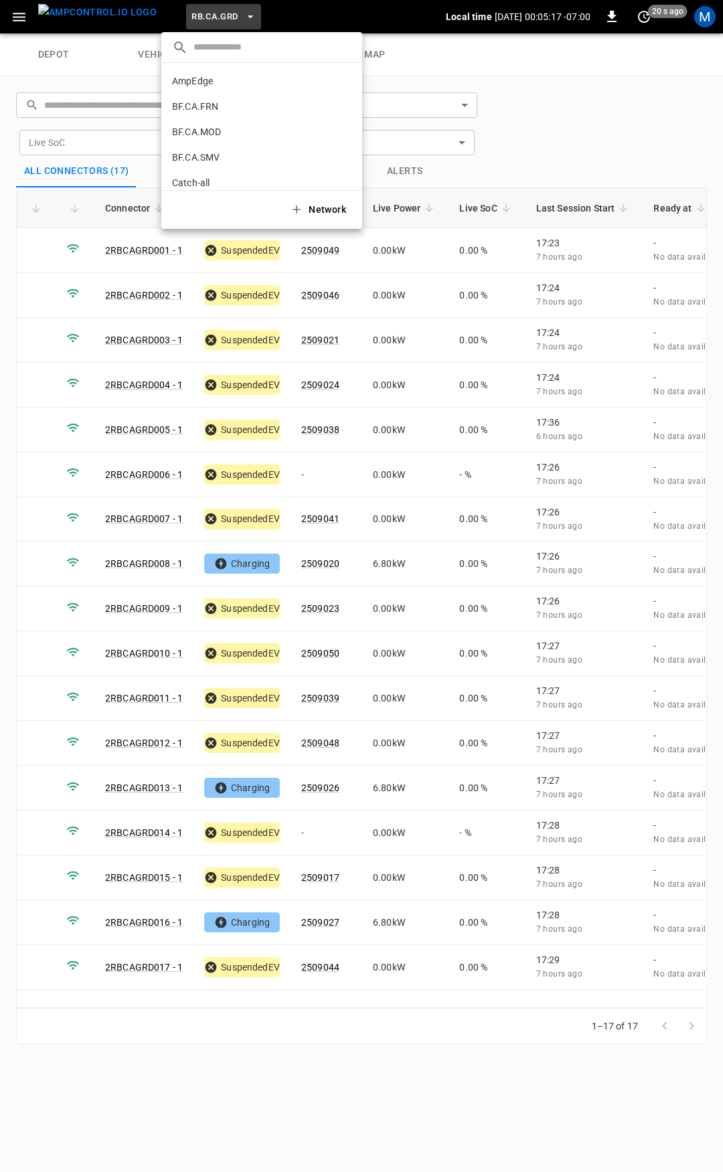
scroll to position [60, 0]
click at [235, 149] on p "CC.CA.CON" at bounding box center [237, 148] width 131 height 13
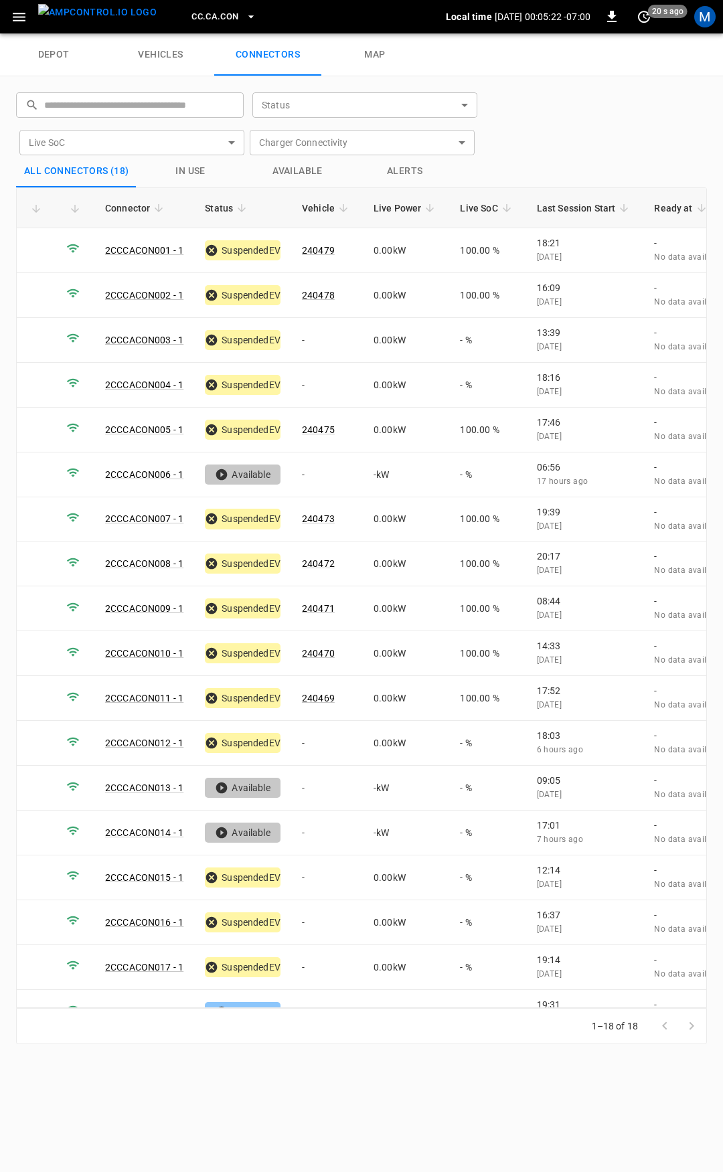
click at [207, 13] on span "CC.CA.CON" at bounding box center [215, 16] width 47 height 15
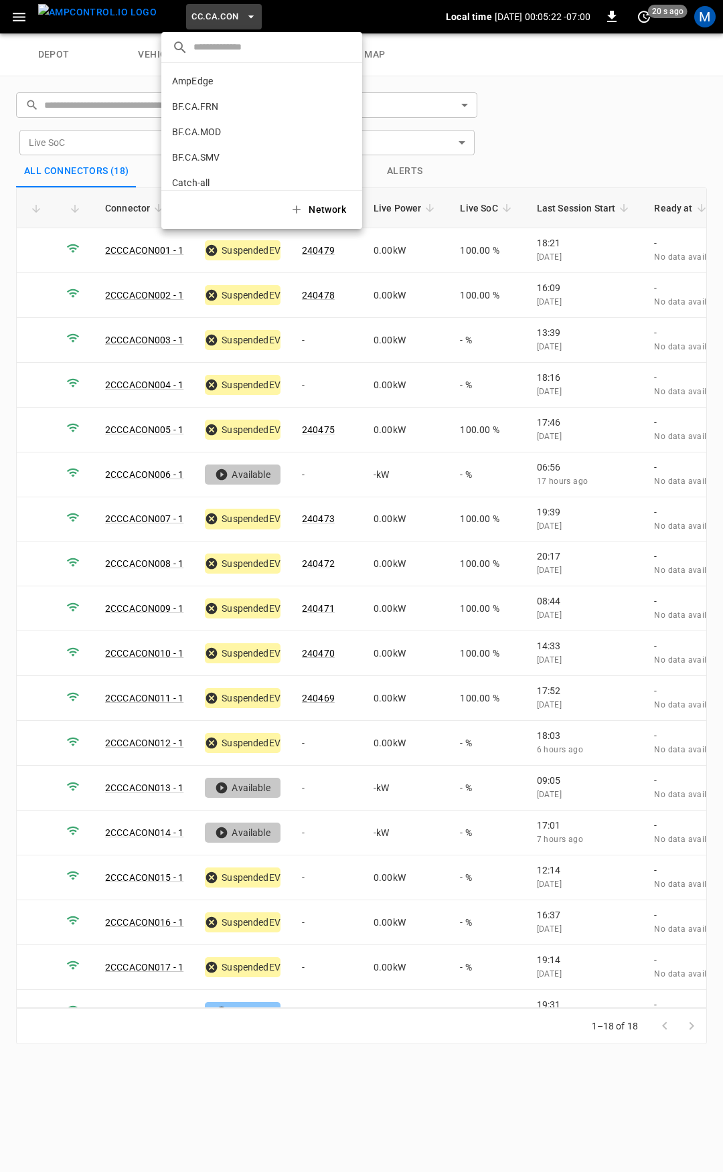
scroll to position [123, 0]
click at [216, 106] on p "CC.CA.FAI" at bounding box center [237, 110] width 131 height 13
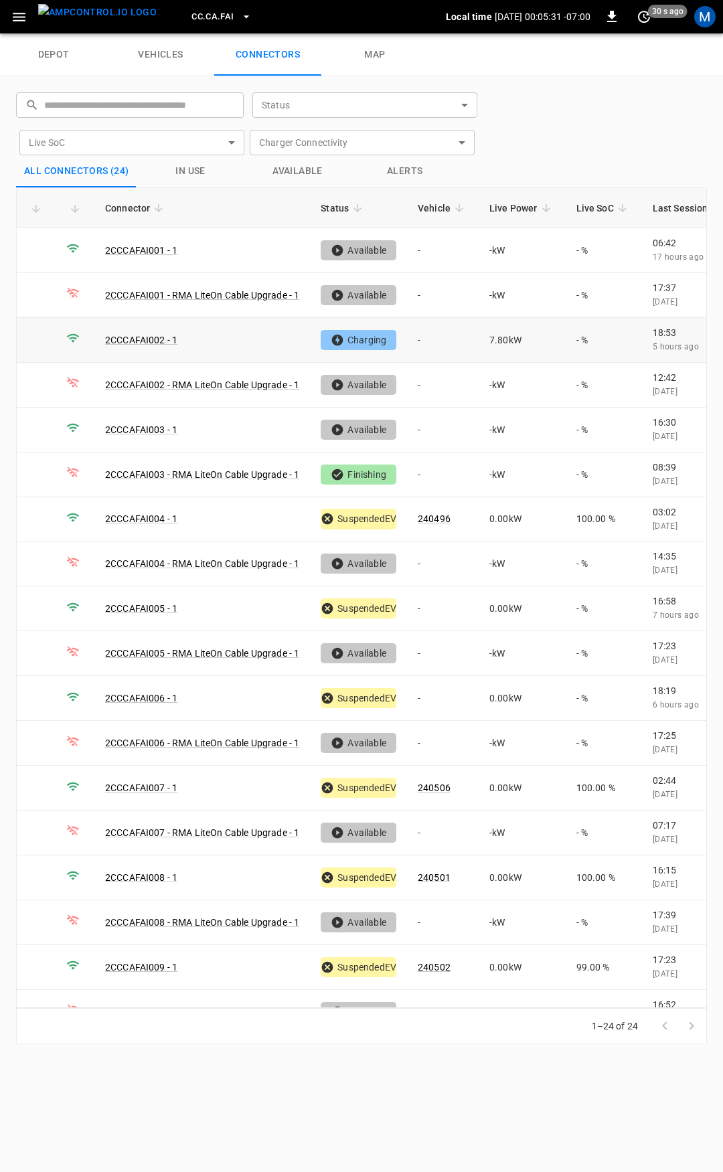
click at [442, 341] on td "-" at bounding box center [443, 340] width 72 height 45
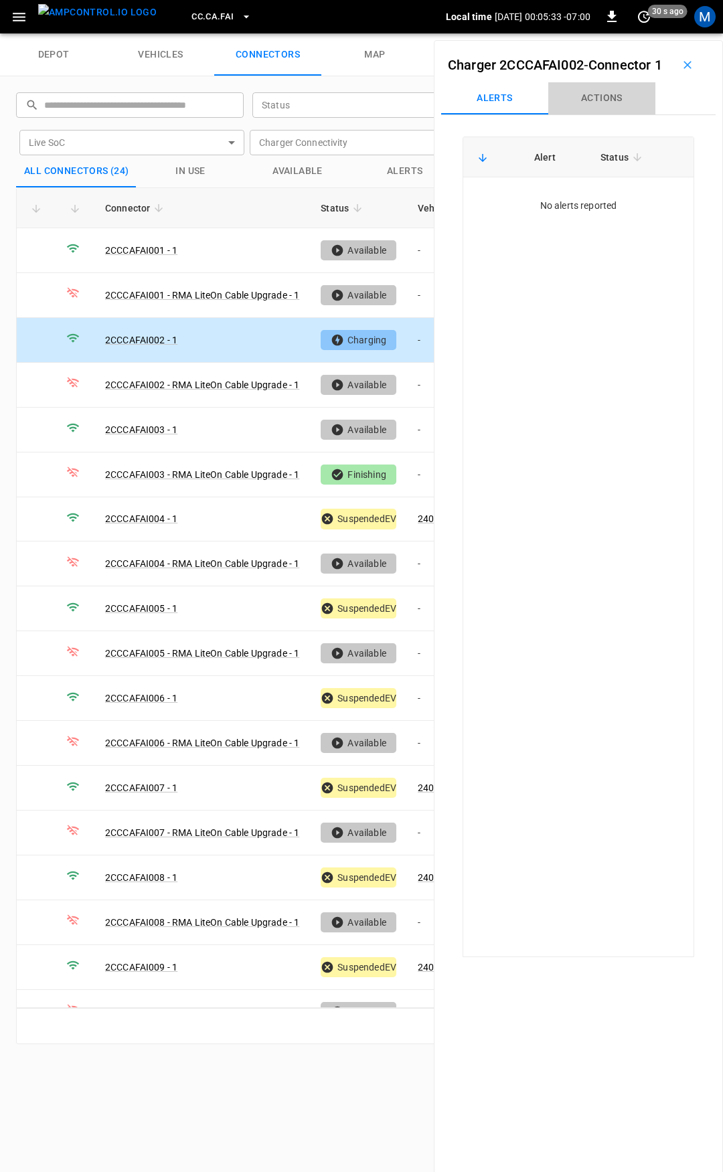
drag, startPoint x: 611, startPoint y: 119, endPoint x: 597, endPoint y: 151, distance: 35.1
click at [611, 114] on button "Actions" at bounding box center [601, 98] width 107 height 32
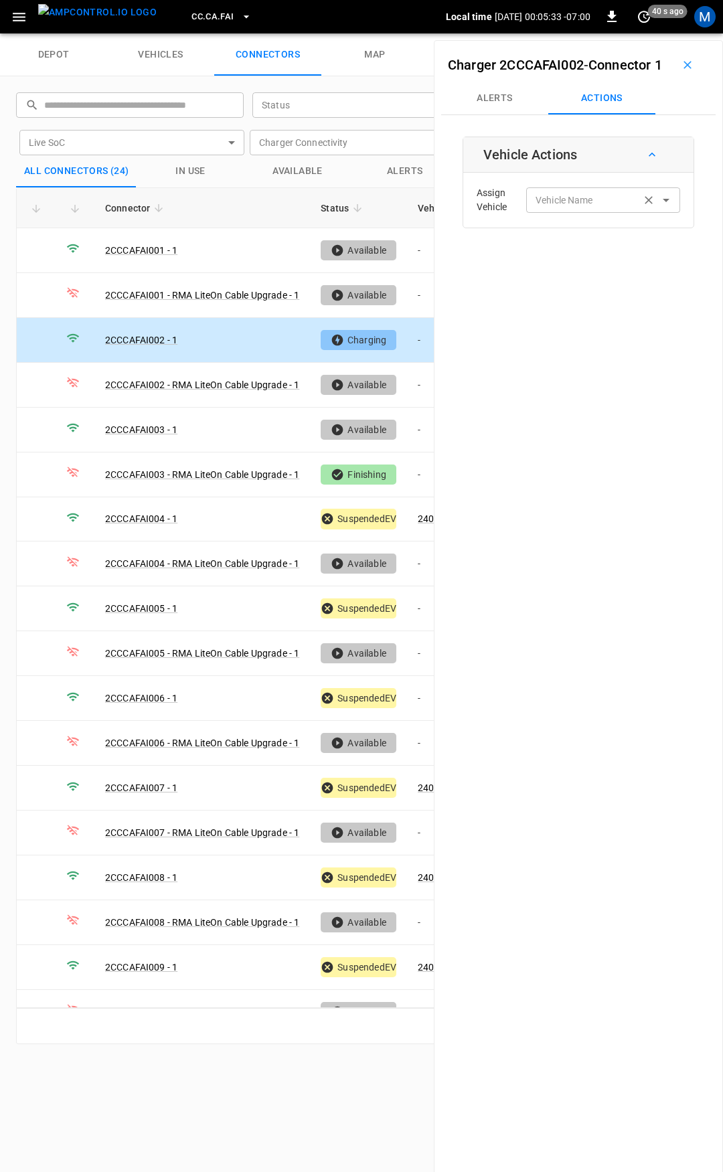
click at [577, 212] on div "Vehicle Name" at bounding box center [603, 199] width 154 height 25
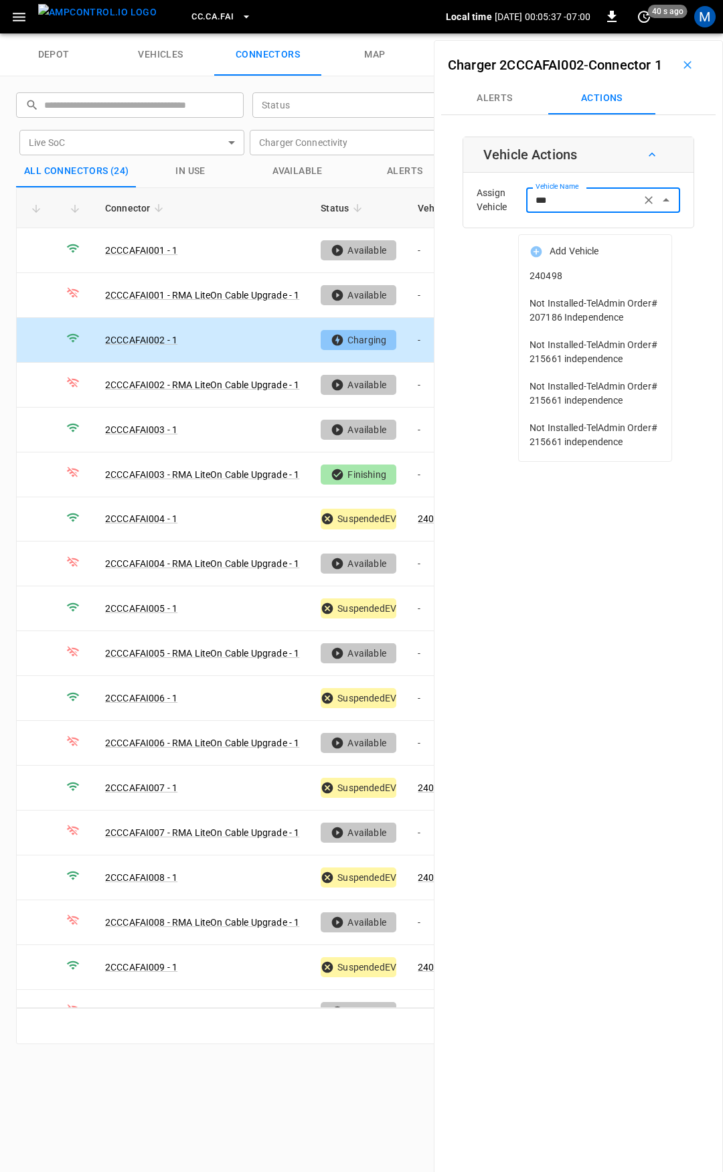
click at [601, 286] on li "240498" at bounding box center [595, 275] width 153 height 27
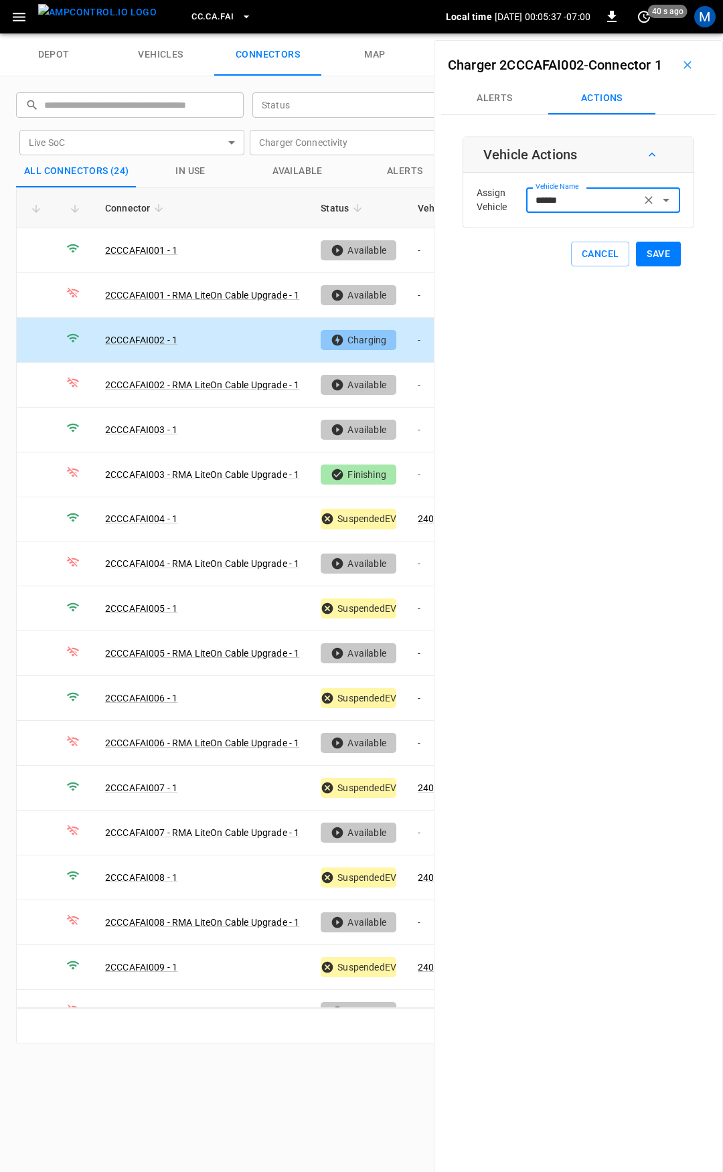
type input "******"
click at [662, 266] on button "Save" at bounding box center [658, 254] width 45 height 25
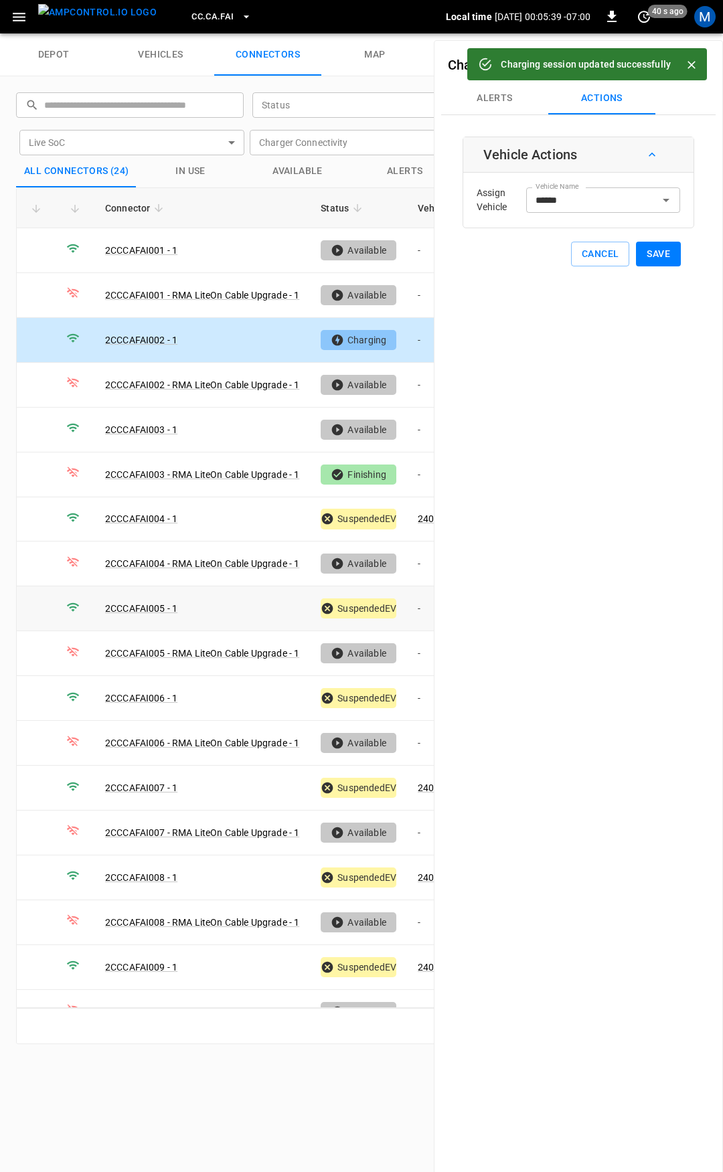
click at [427, 605] on td "-" at bounding box center [443, 609] width 72 height 45
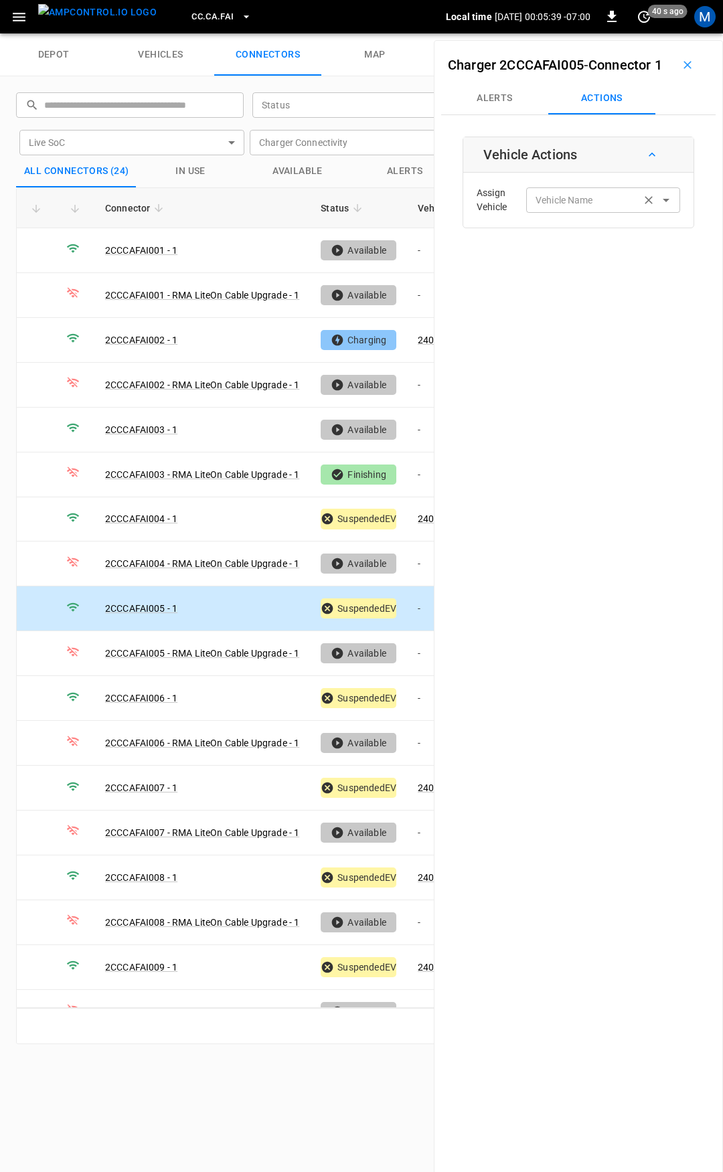
click at [570, 208] on input "Vehicle Name" at bounding box center [583, 200] width 106 height 17
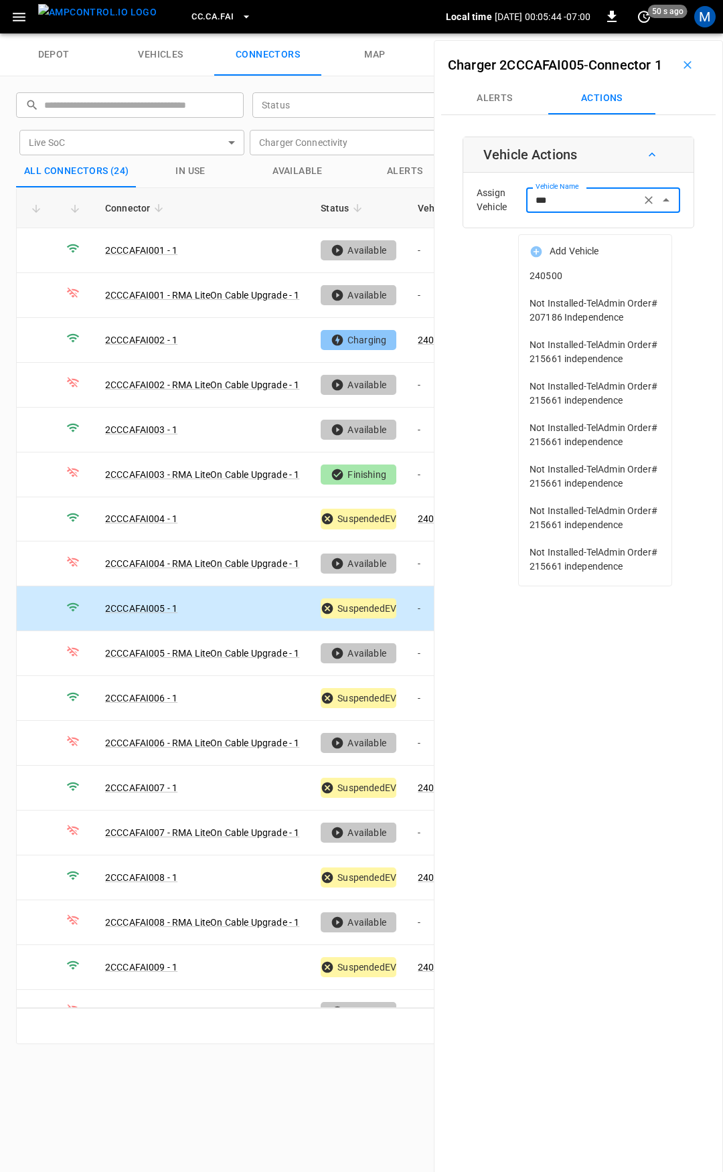
click at [570, 279] on span "240500" at bounding box center [595, 276] width 131 height 14
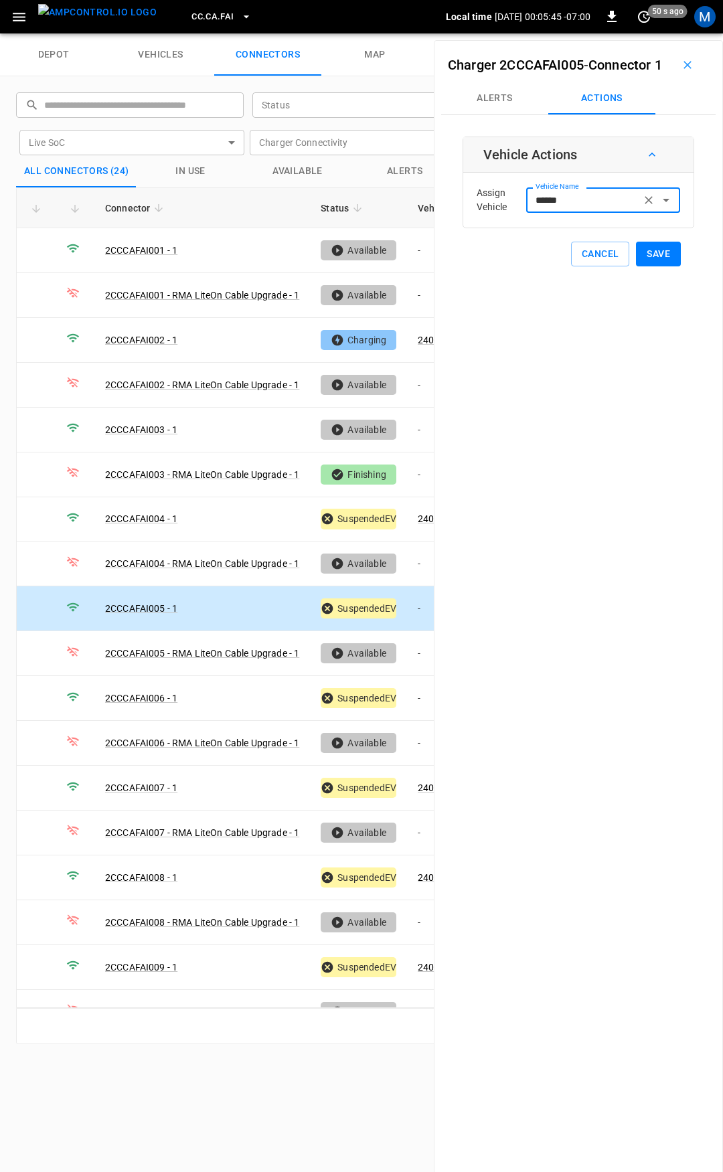
type input "******"
click at [646, 266] on button "Save" at bounding box center [658, 254] width 45 height 25
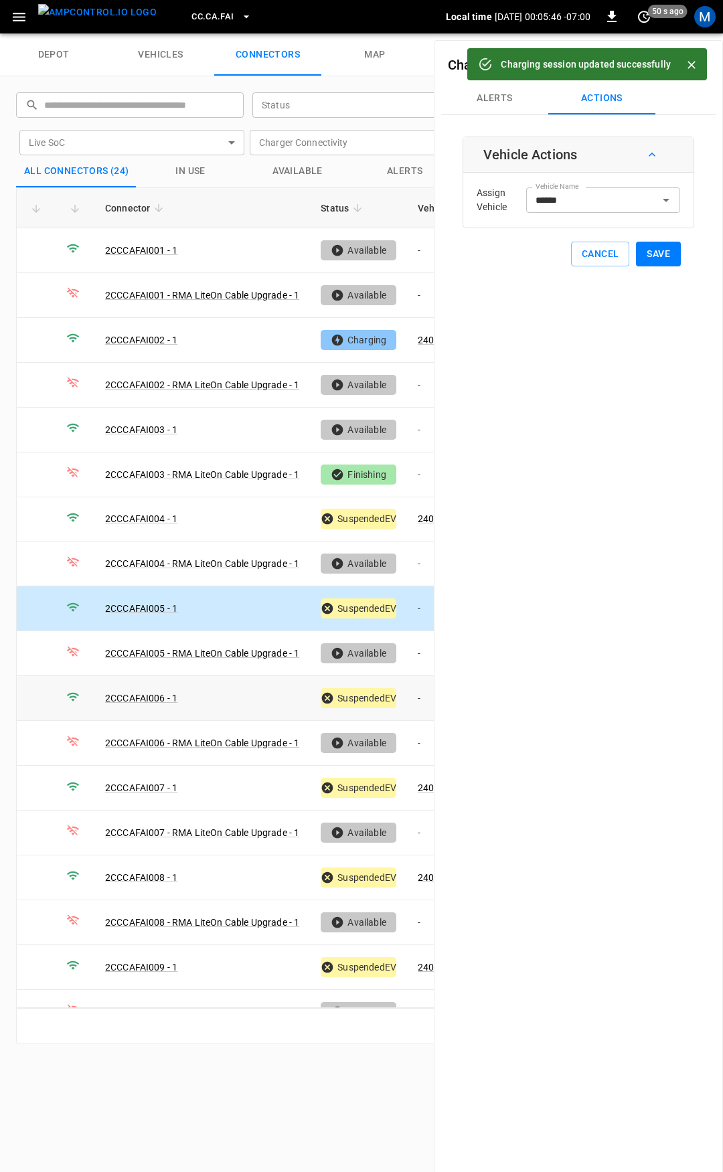
click at [412, 688] on td "-" at bounding box center [443, 698] width 72 height 45
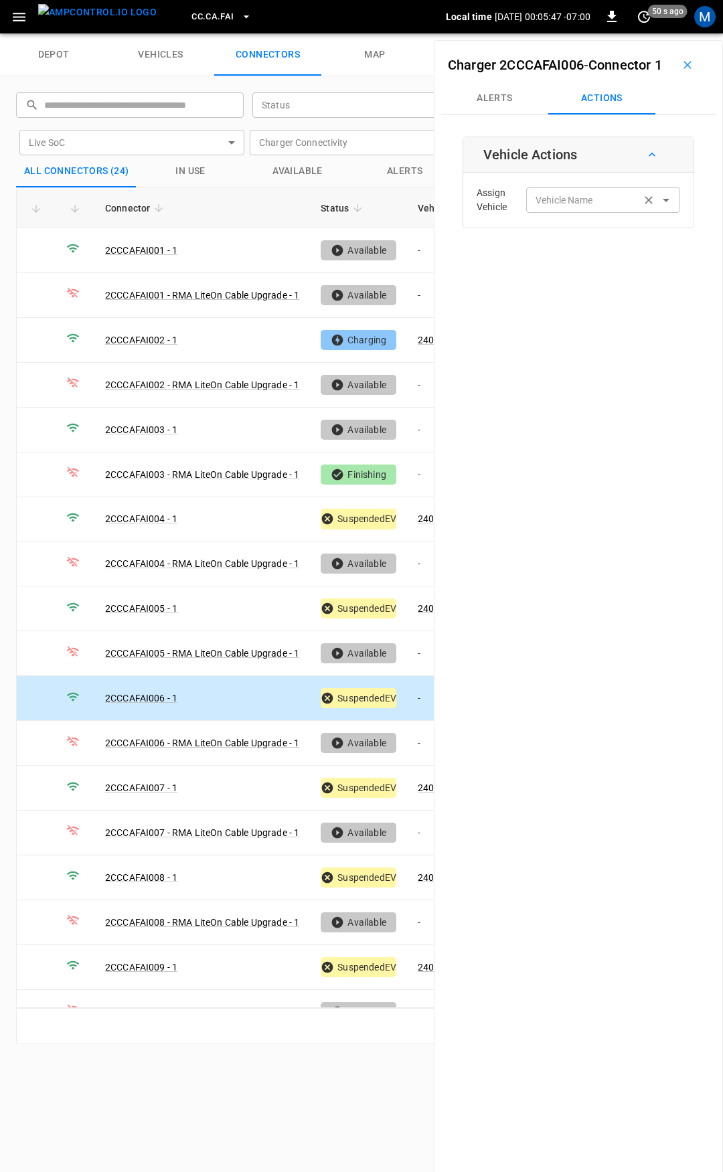
click at [540, 212] on div "Vehicle Name" at bounding box center [603, 199] width 154 height 25
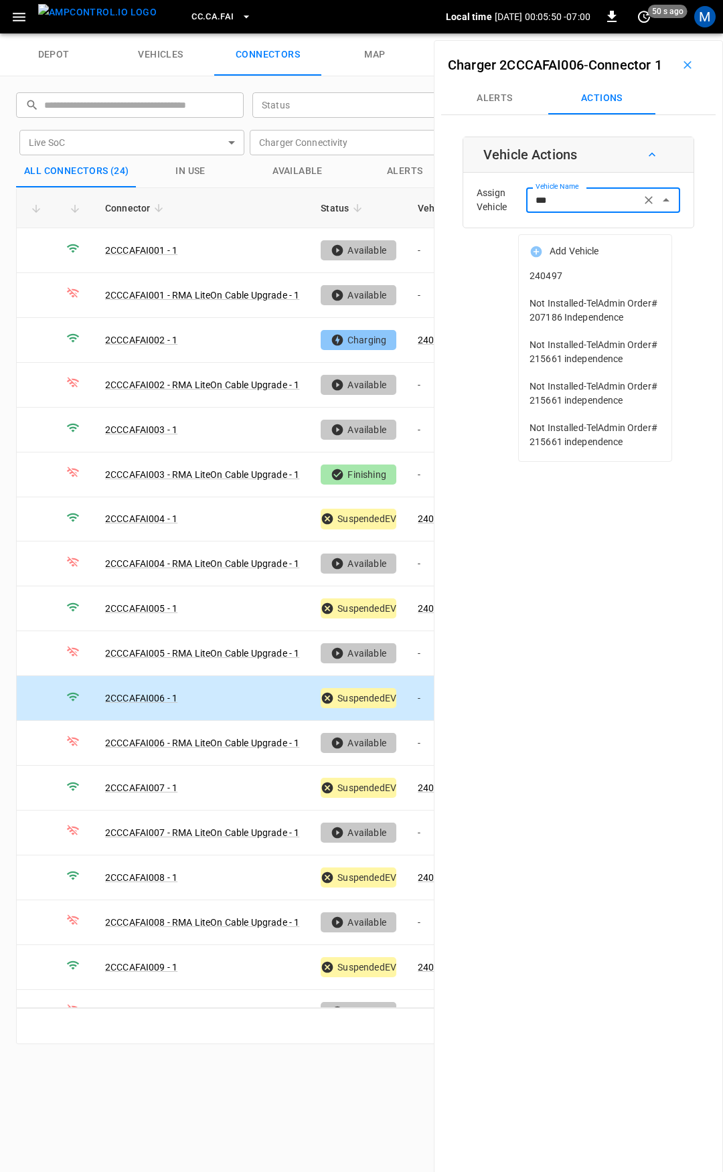
click at [572, 287] on li "240497" at bounding box center [595, 275] width 153 height 27
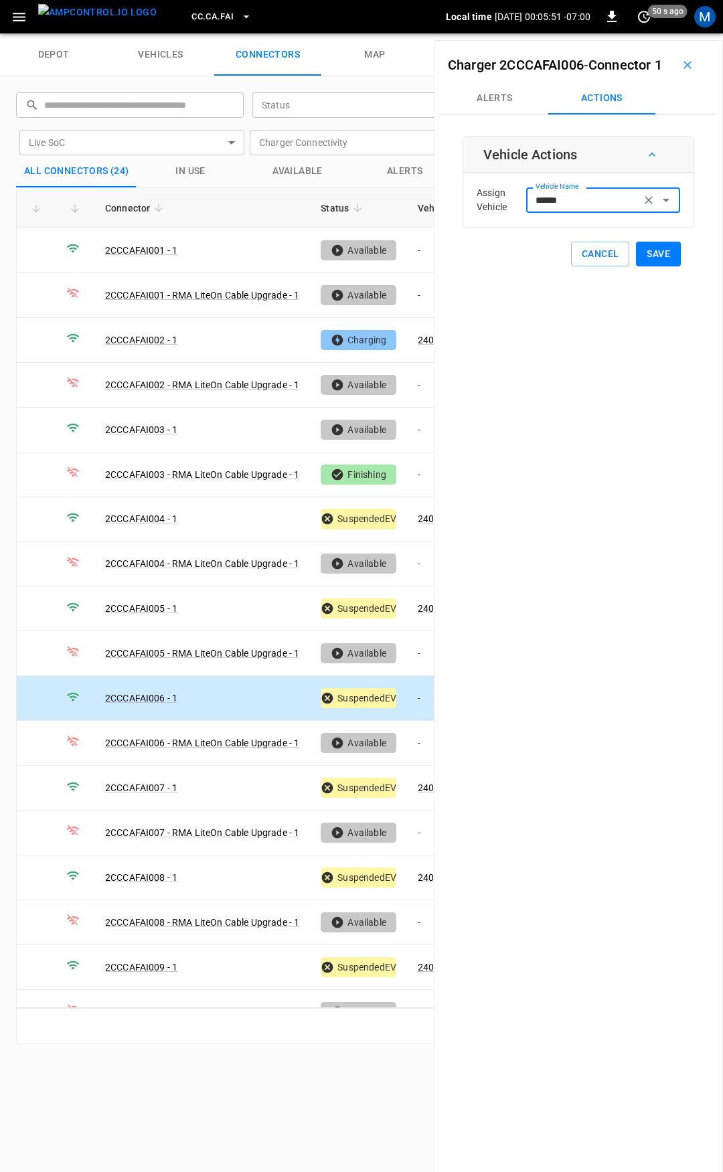
type input "******"
drag, startPoint x: 664, startPoint y: 283, endPoint x: 613, endPoint y: 353, distance: 85.9
click at [664, 266] on button "Save" at bounding box center [658, 254] width 45 height 25
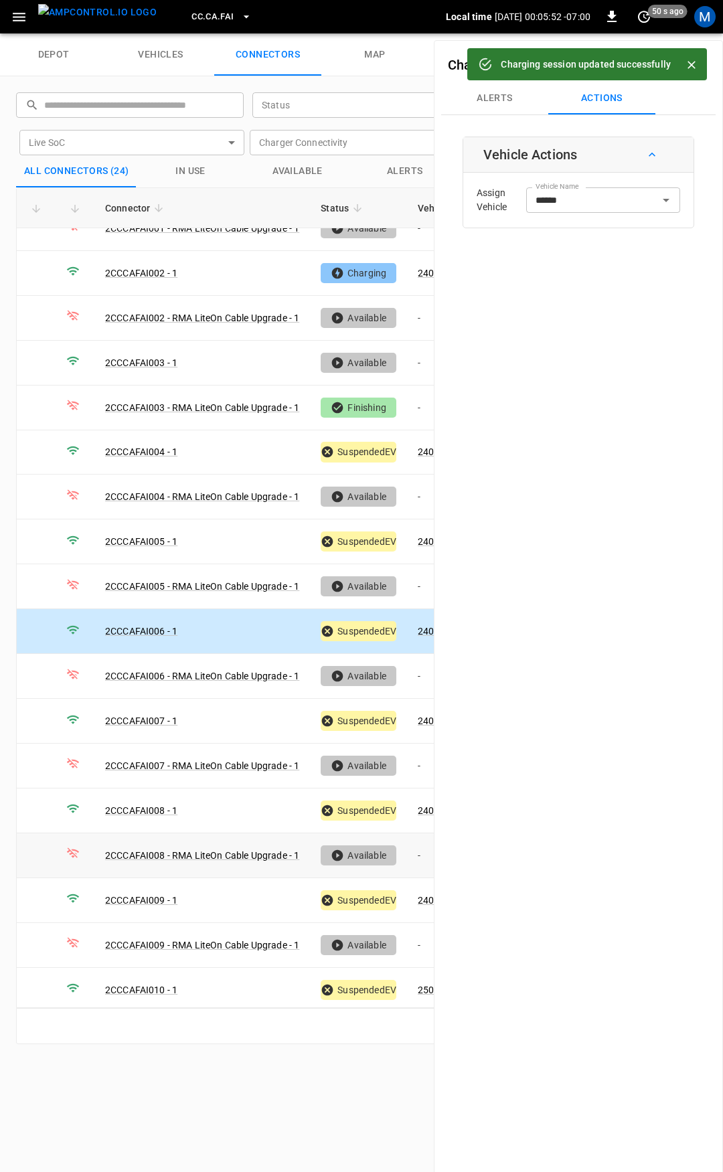
scroll to position [134, 0]
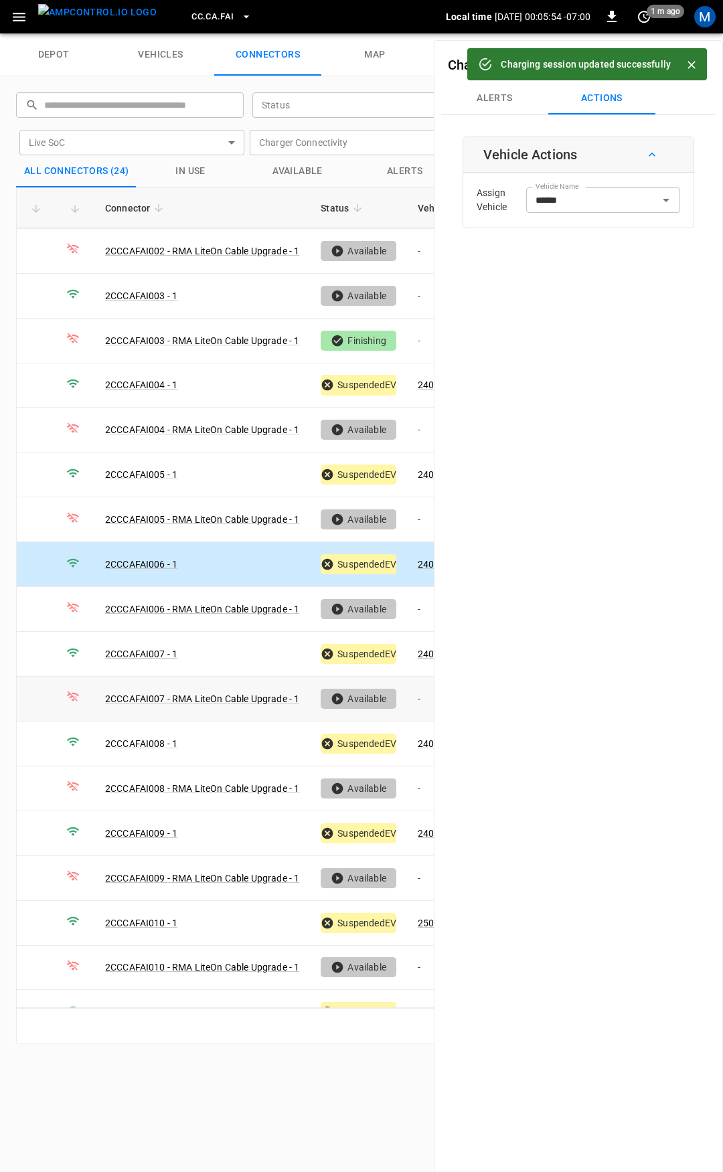
click at [192, 10] on span "CC.CA.FAI" at bounding box center [213, 16] width 42 height 15
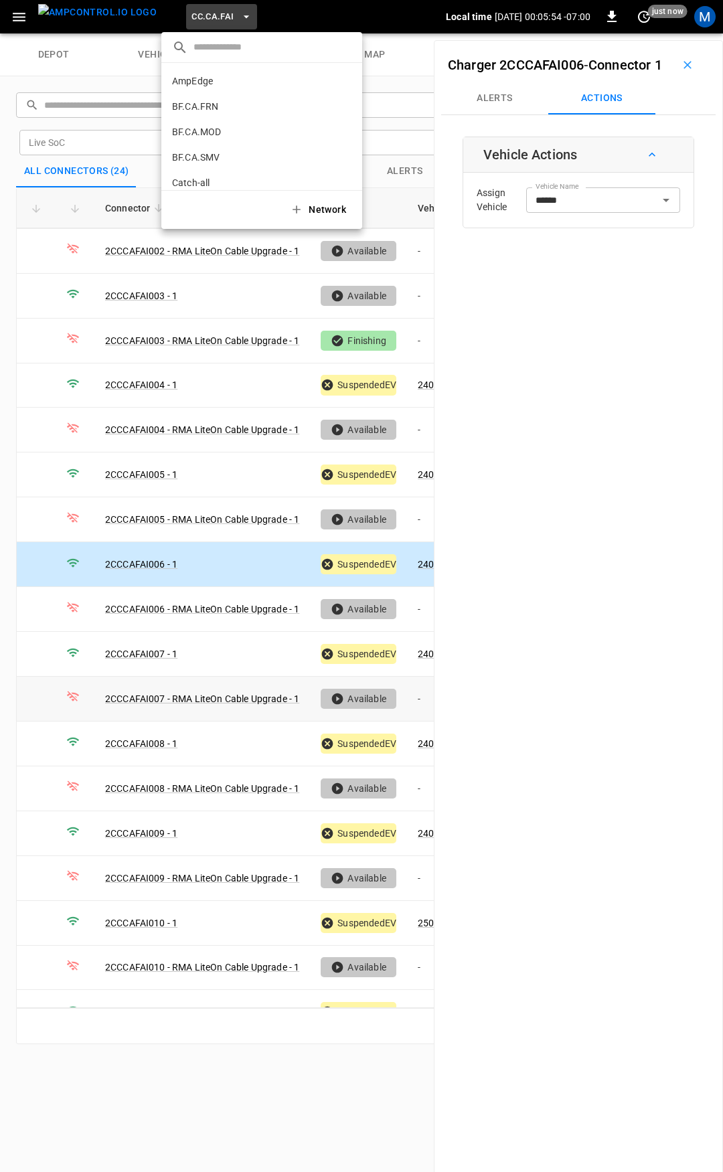
scroll to position [149, 0]
click at [210, 107] on p "CC.CA.OAK" at bounding box center [237, 110] width 131 height 13
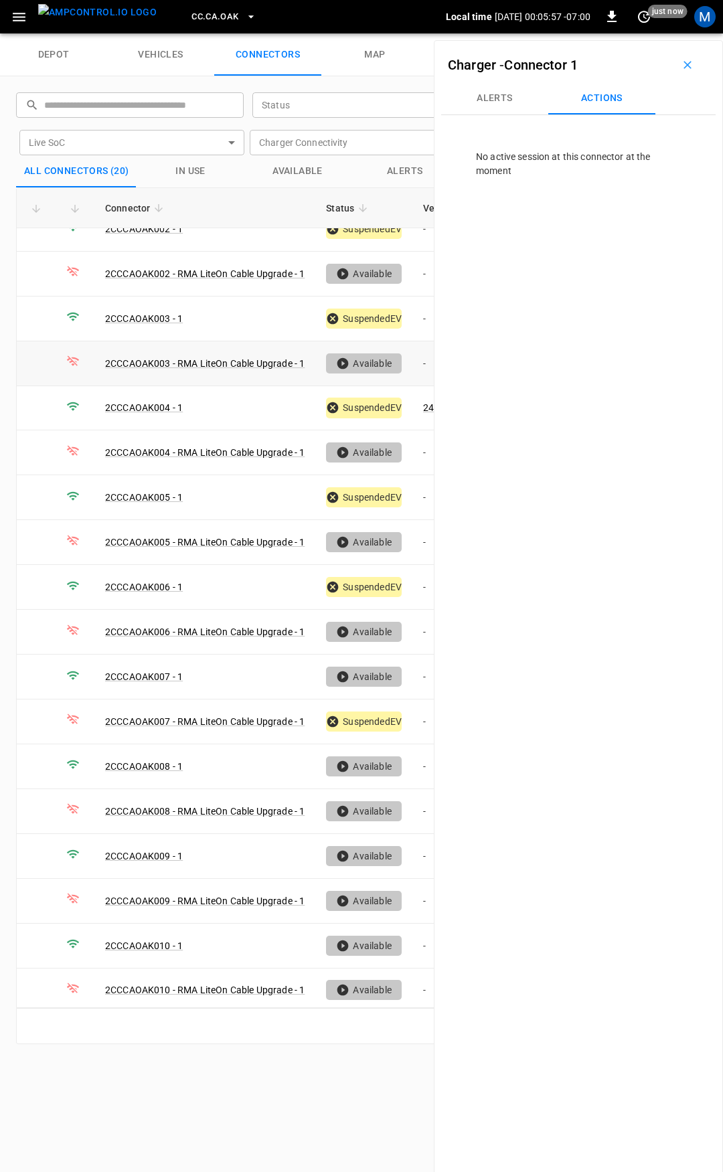
scroll to position [0, 0]
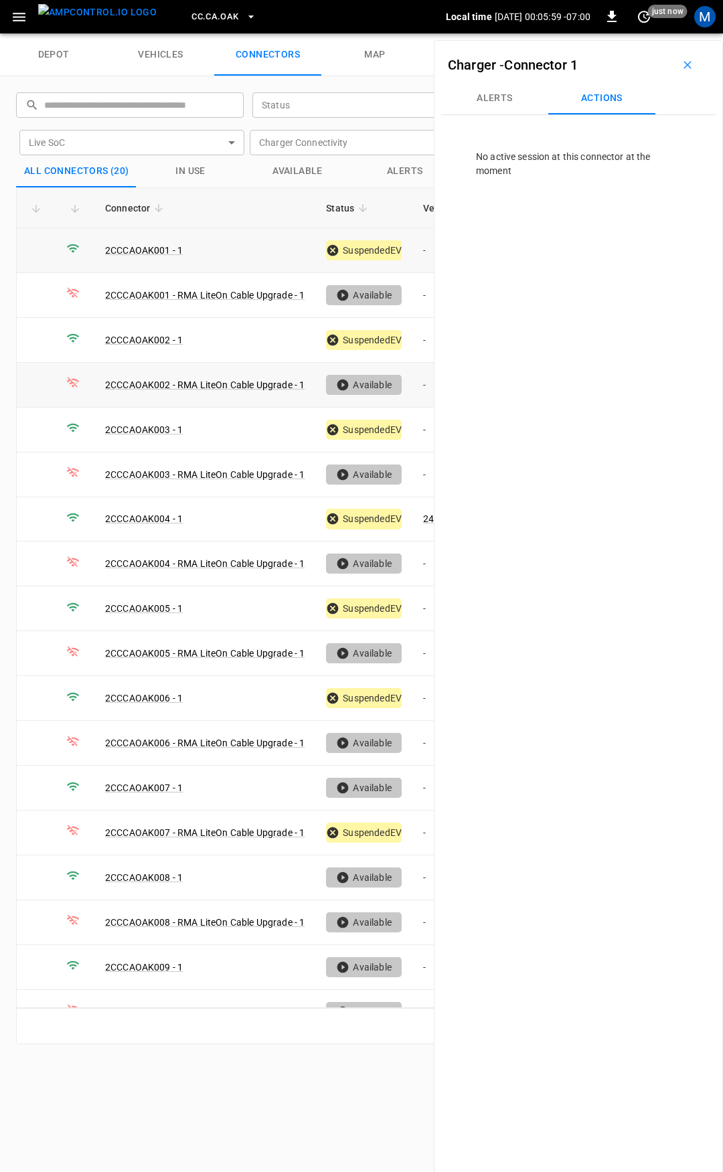
drag, startPoint x: 419, startPoint y: 248, endPoint x: 68, endPoint y: 369, distance: 371.6
click at [420, 248] on td "-" at bounding box center [448, 250] width 72 height 45
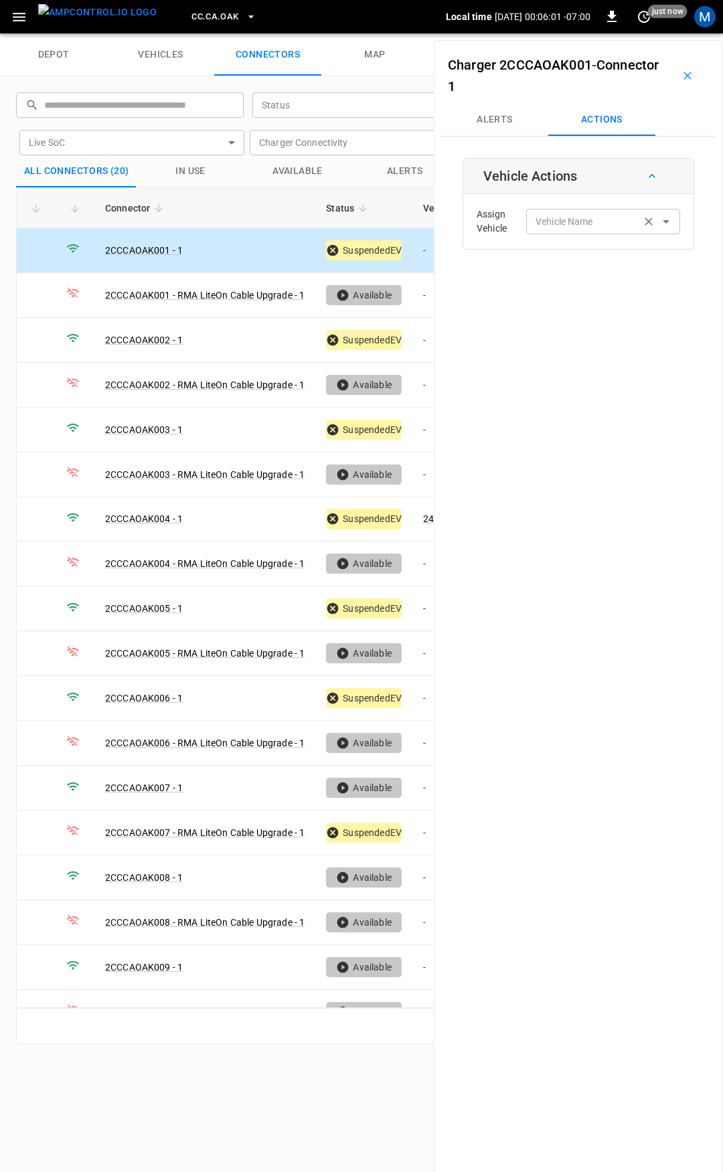
click at [600, 224] on input "Vehicle Name" at bounding box center [583, 221] width 106 height 17
click at [546, 222] on label "Vehicle Name" at bounding box center [565, 222] width 58 height 14
click at [546, 222] on input "Vehicle Name" at bounding box center [583, 221] width 106 height 17
click at [554, 274] on span "240454" at bounding box center [595, 276] width 131 height 14
type input "******"
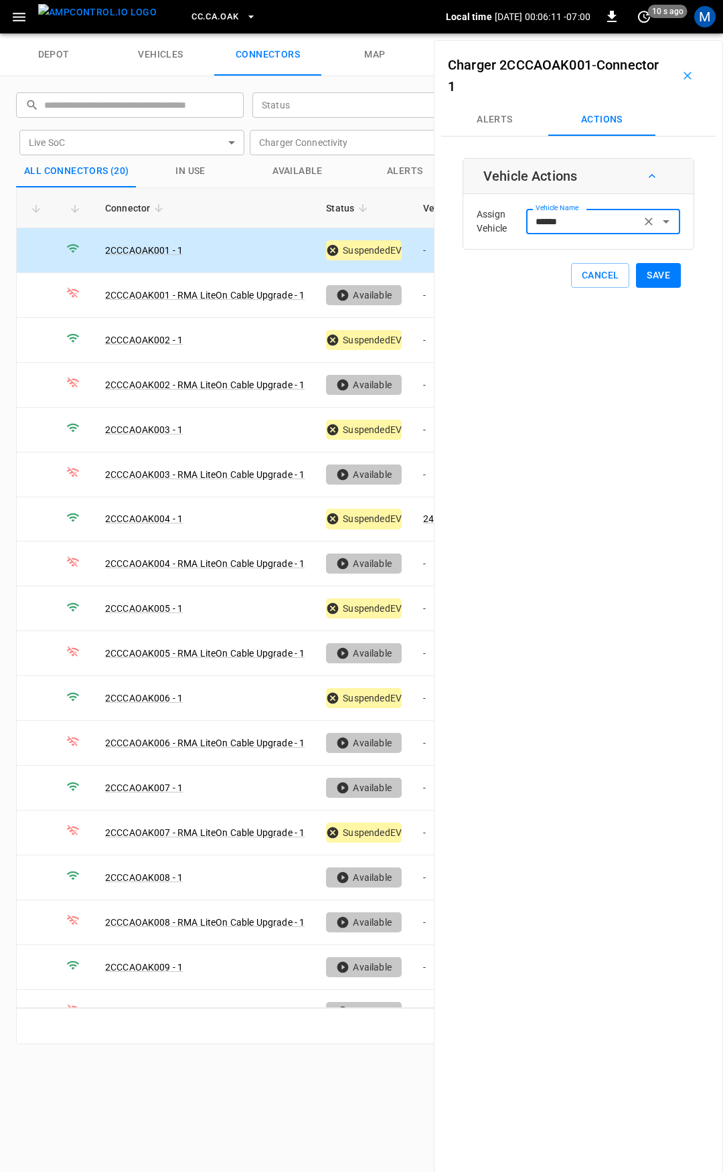
click at [637, 275] on button "Save" at bounding box center [658, 275] width 45 height 25
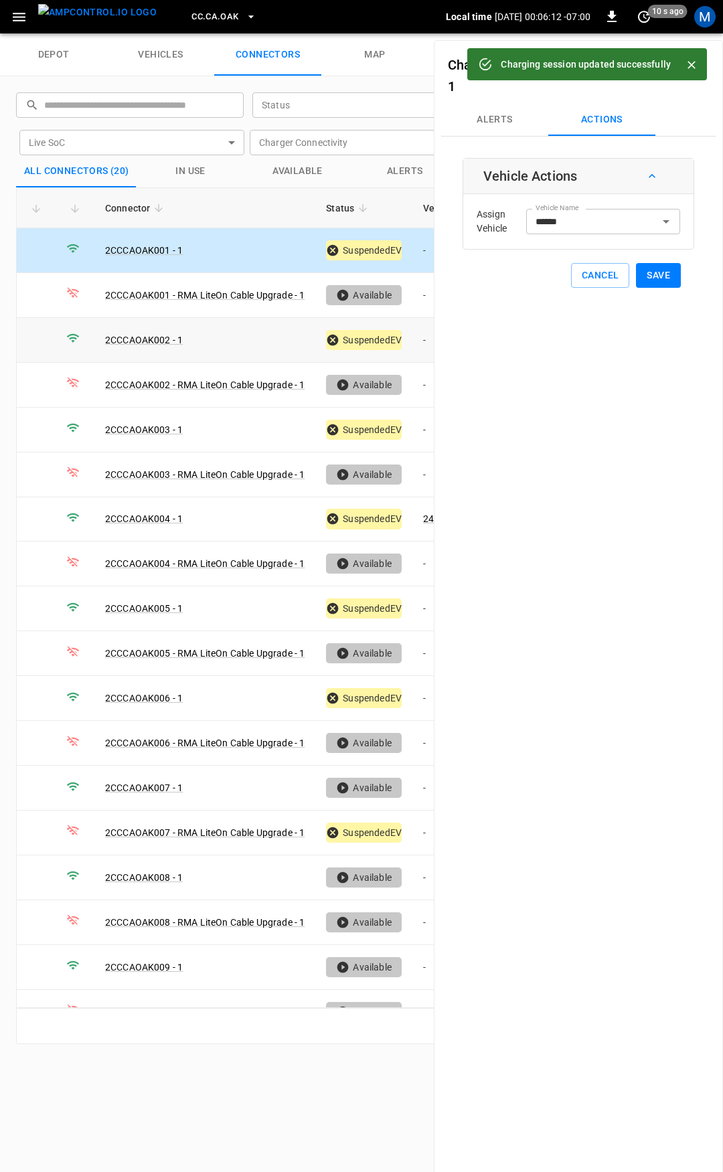
click at [419, 344] on td "-" at bounding box center [448, 340] width 72 height 45
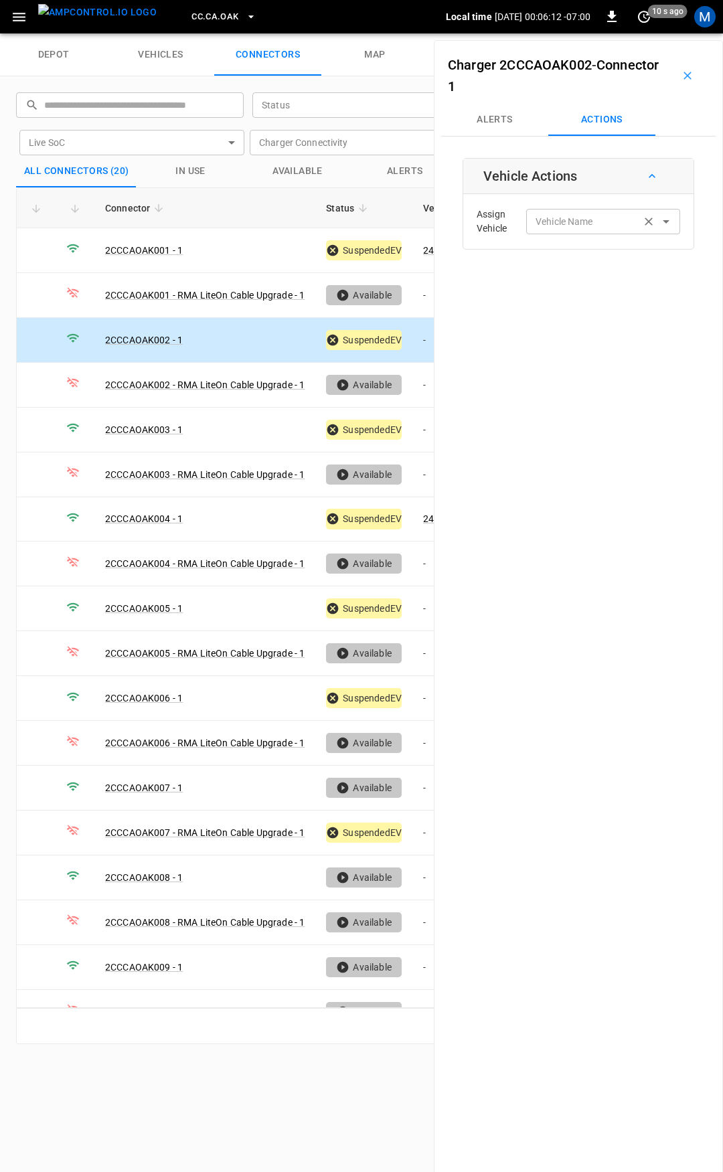
click at [577, 227] on input "Vehicle Name" at bounding box center [583, 221] width 106 height 17
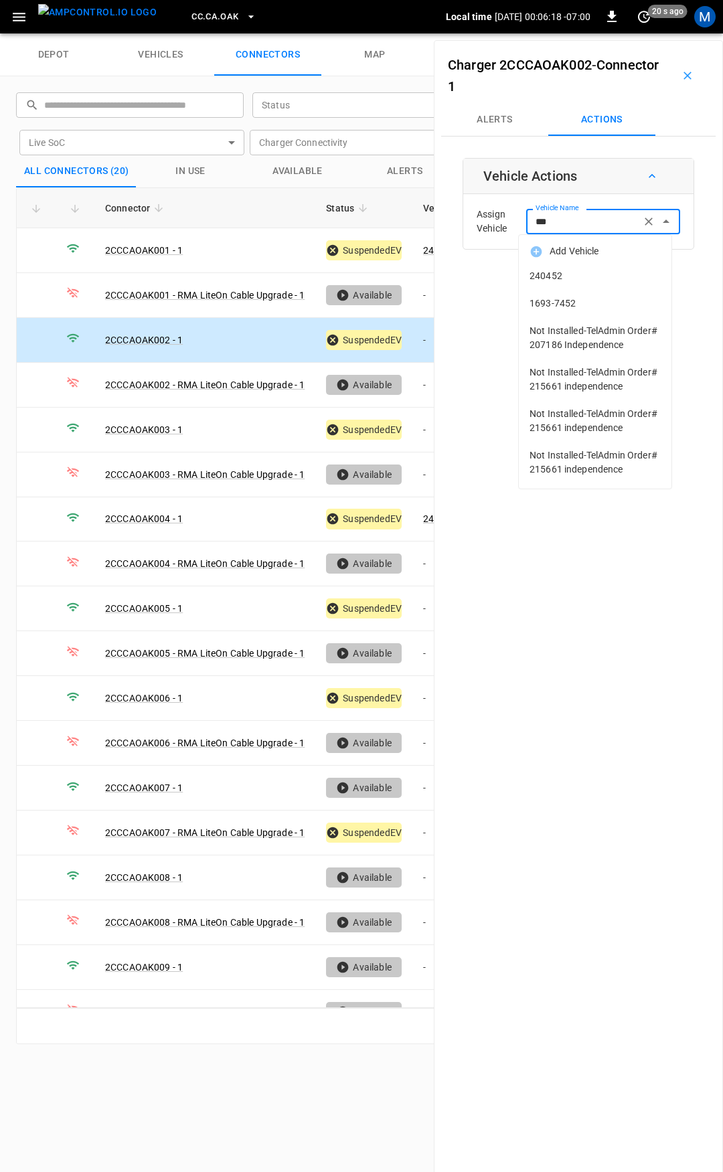
click at [558, 276] on span "240452" at bounding box center [595, 276] width 131 height 14
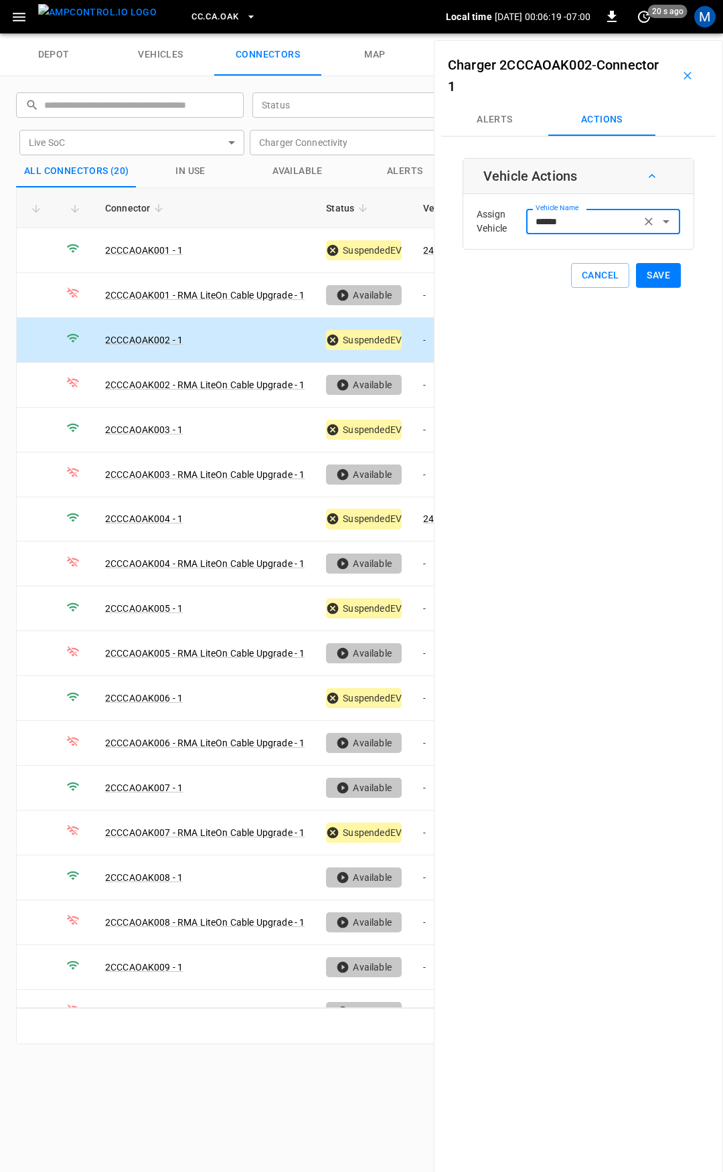
type input "******"
click at [643, 273] on button "Save" at bounding box center [658, 275] width 45 height 25
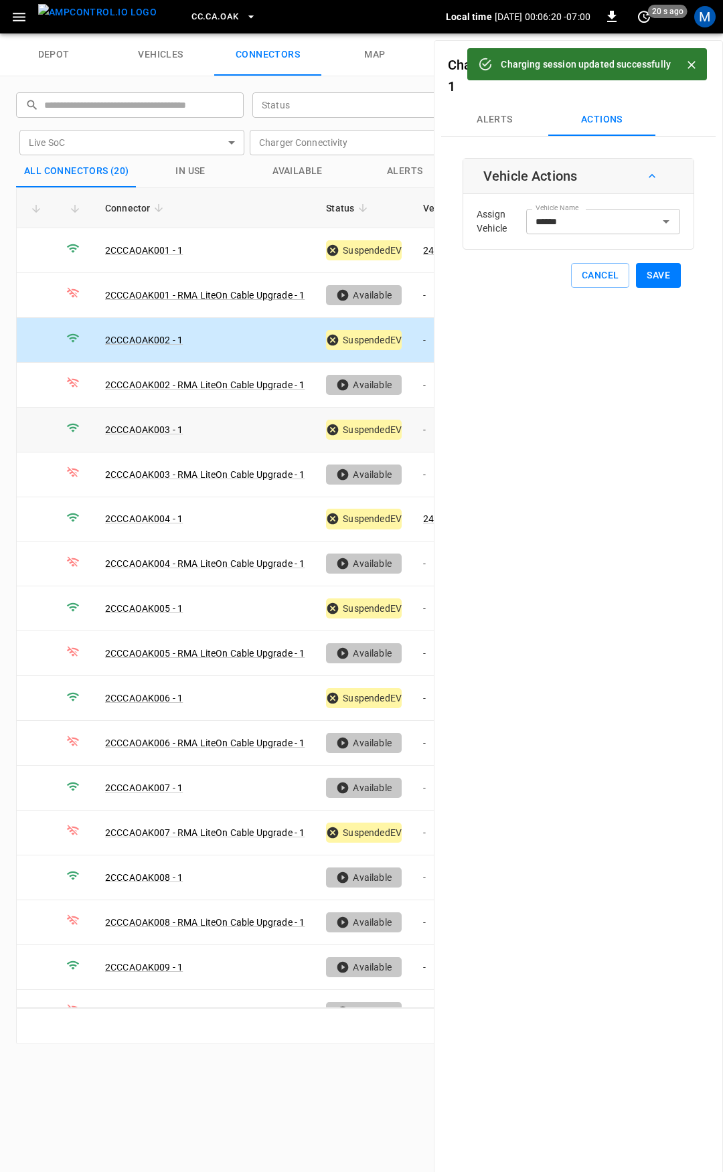
drag, startPoint x: 424, startPoint y: 427, endPoint x: 554, endPoint y: 269, distance: 205.0
click at [425, 427] on td "-" at bounding box center [448, 430] width 72 height 45
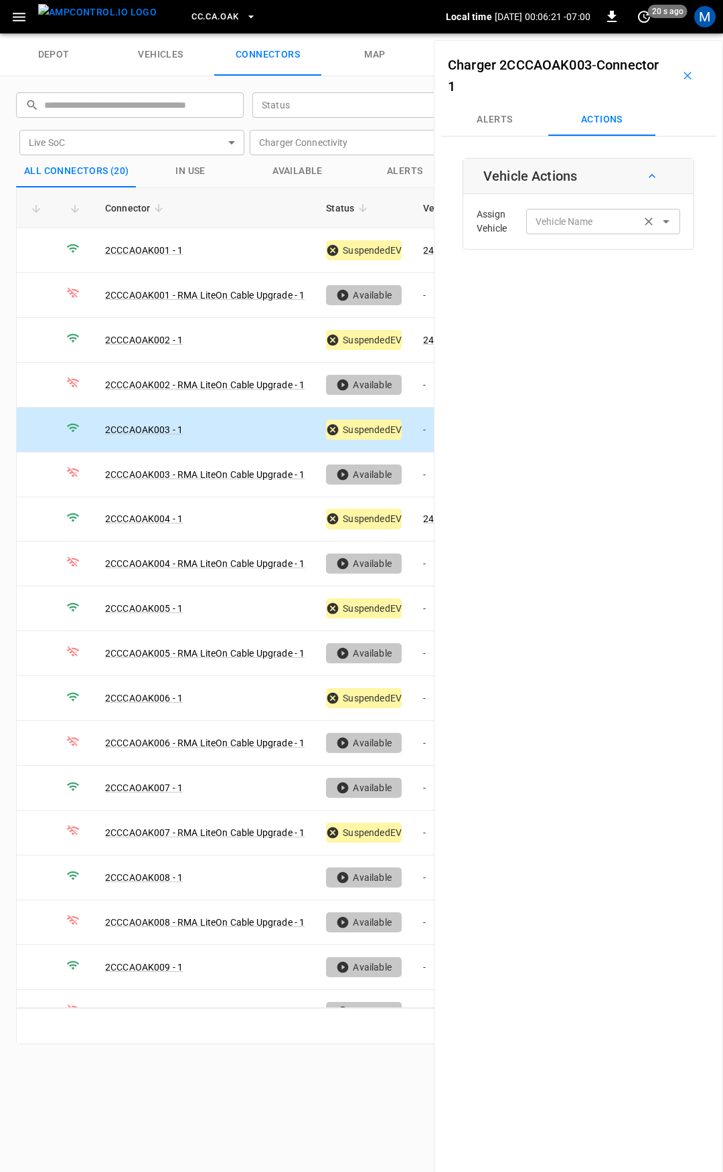
click at [573, 228] on input "Vehicle Name" at bounding box center [583, 221] width 106 height 17
click at [573, 221] on label "Vehicle Name" at bounding box center [565, 222] width 58 height 14
click at [573, 221] on input "Vehicle Name" at bounding box center [583, 221] width 106 height 17
type input "*"
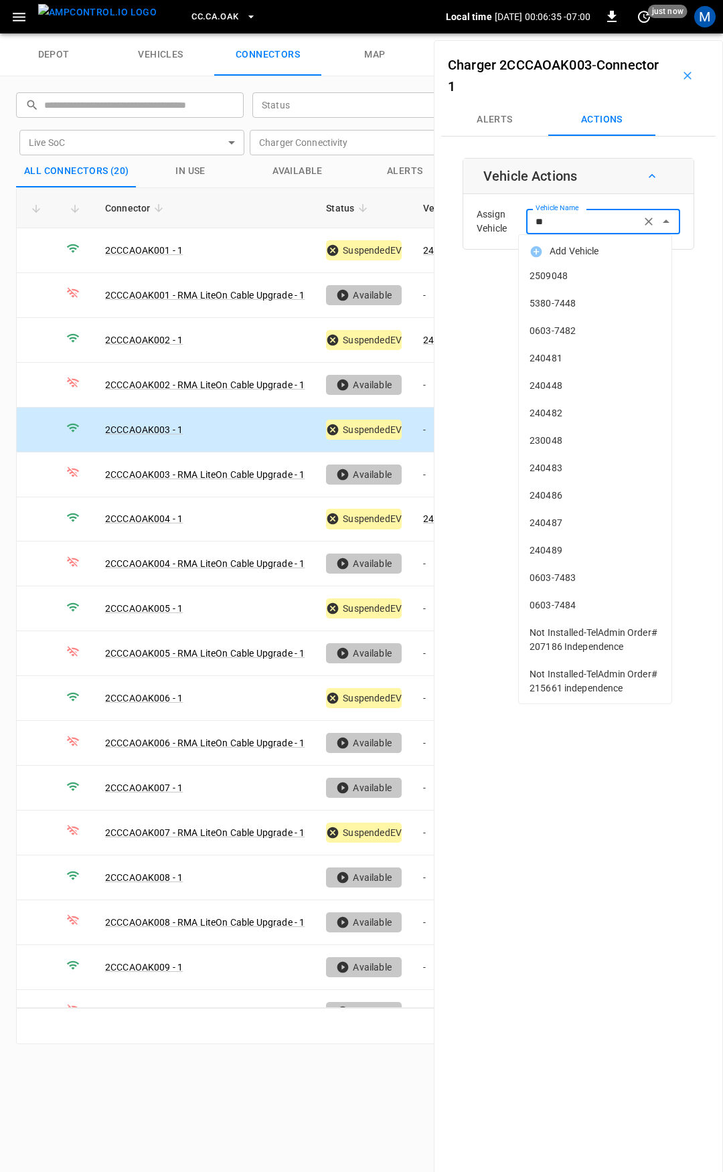
click at [570, 226] on input "**" at bounding box center [583, 221] width 106 height 17
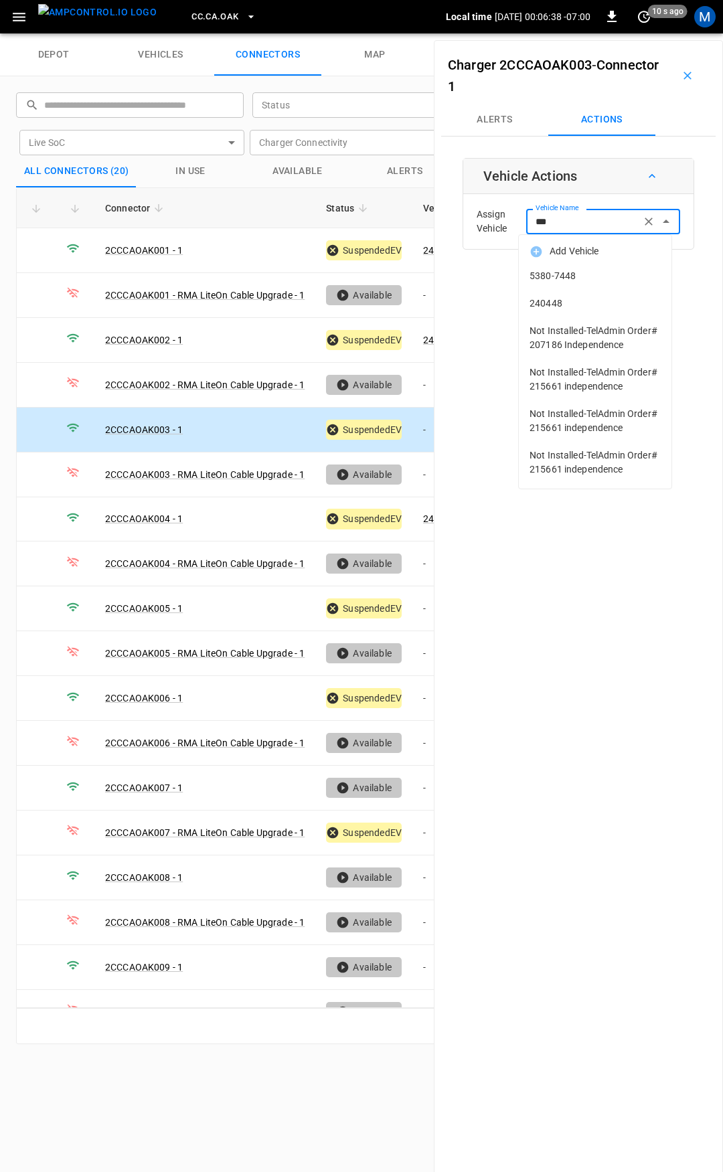
click at [585, 313] on li "240448" at bounding box center [595, 303] width 153 height 27
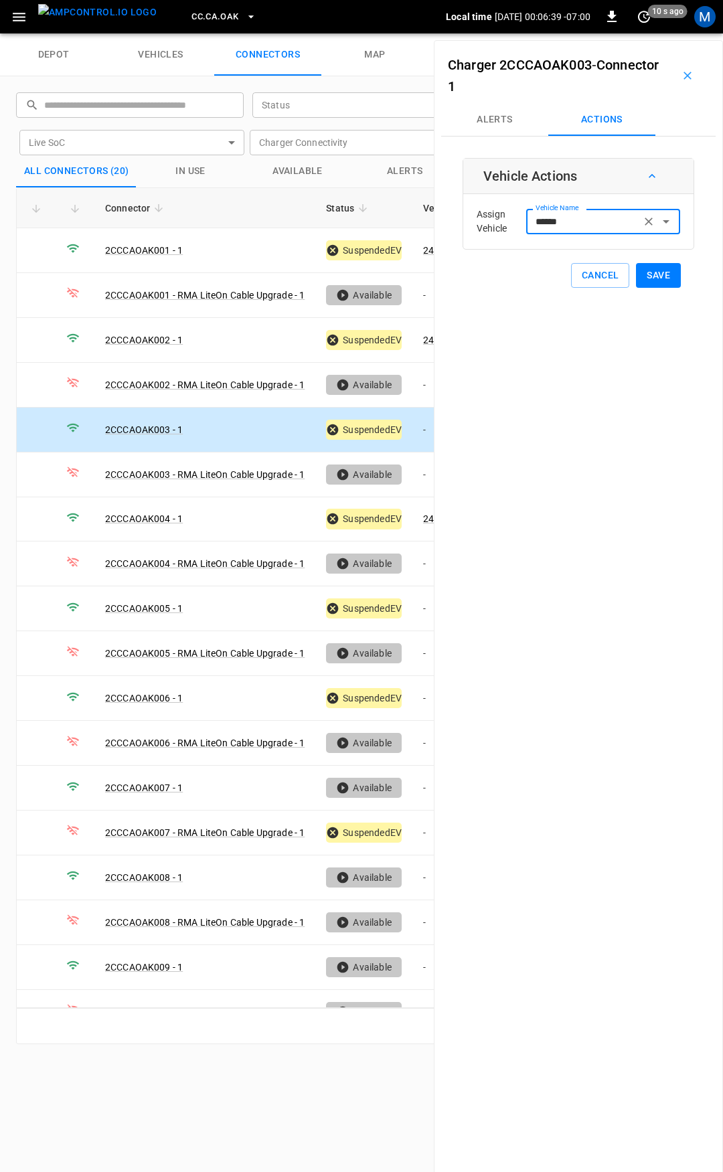
type input "******"
click at [647, 278] on button "Save" at bounding box center [658, 275] width 45 height 25
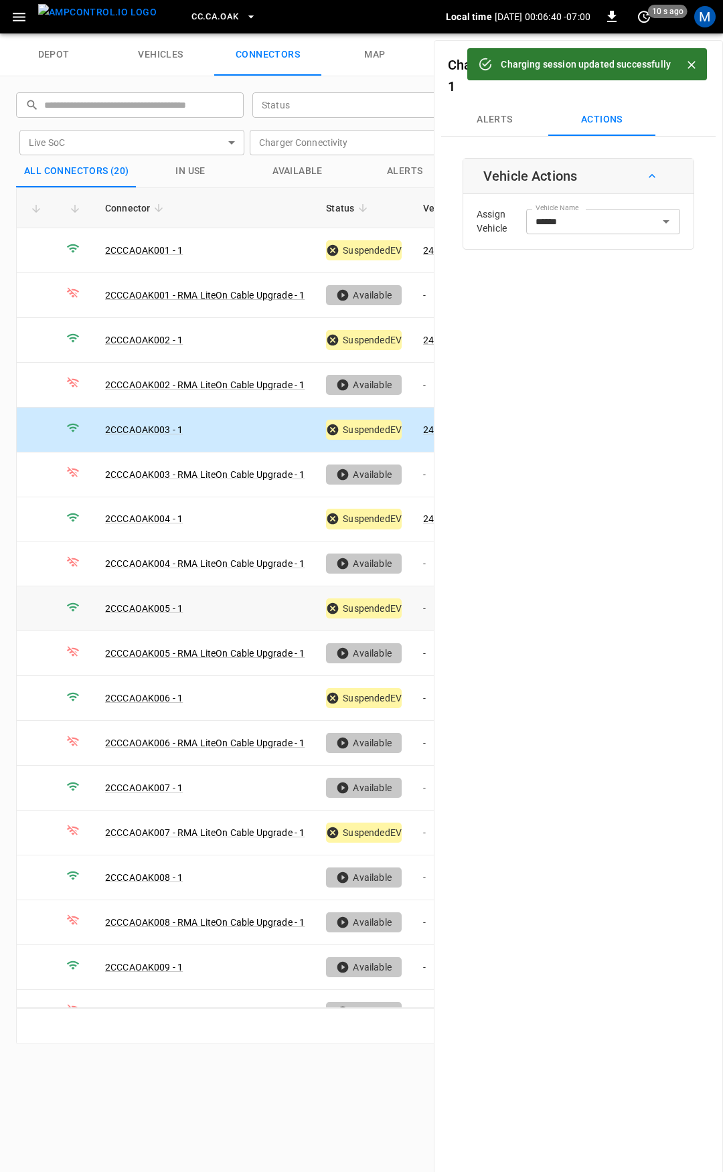
click at [422, 599] on td "-" at bounding box center [448, 609] width 72 height 45
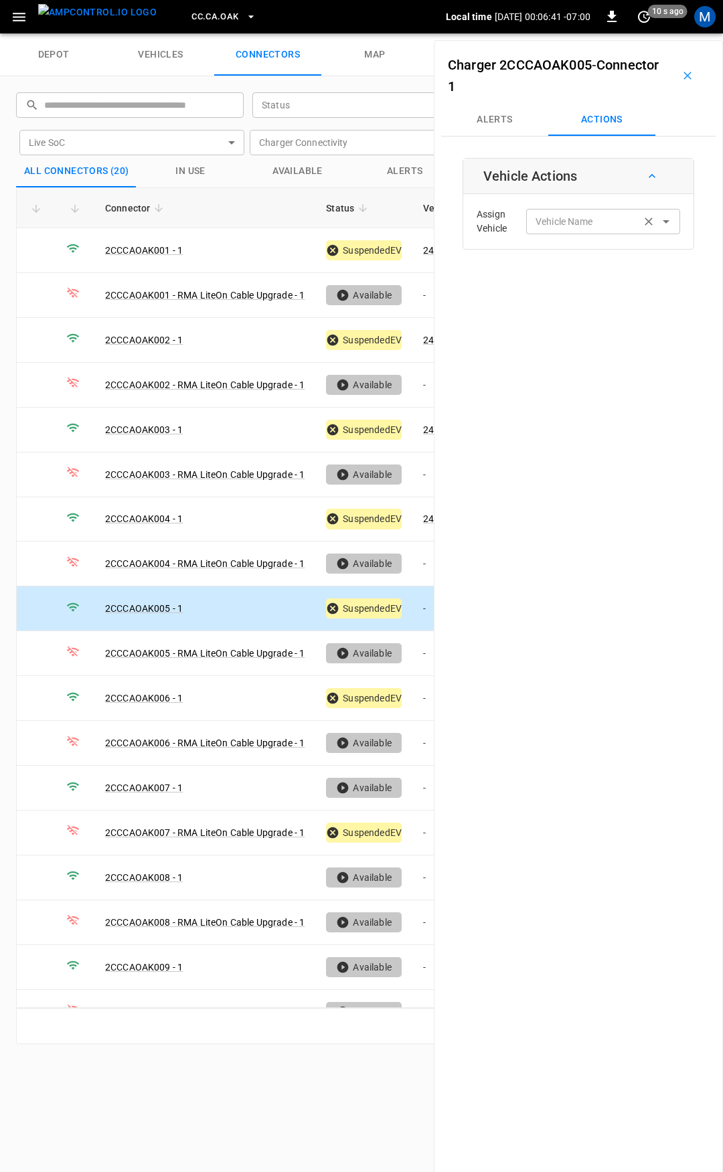
click at [546, 222] on div "Vehicle Name Vehicle Name" at bounding box center [603, 221] width 154 height 25
click at [601, 226] on input "Vehicle Name" at bounding box center [583, 221] width 106 height 17
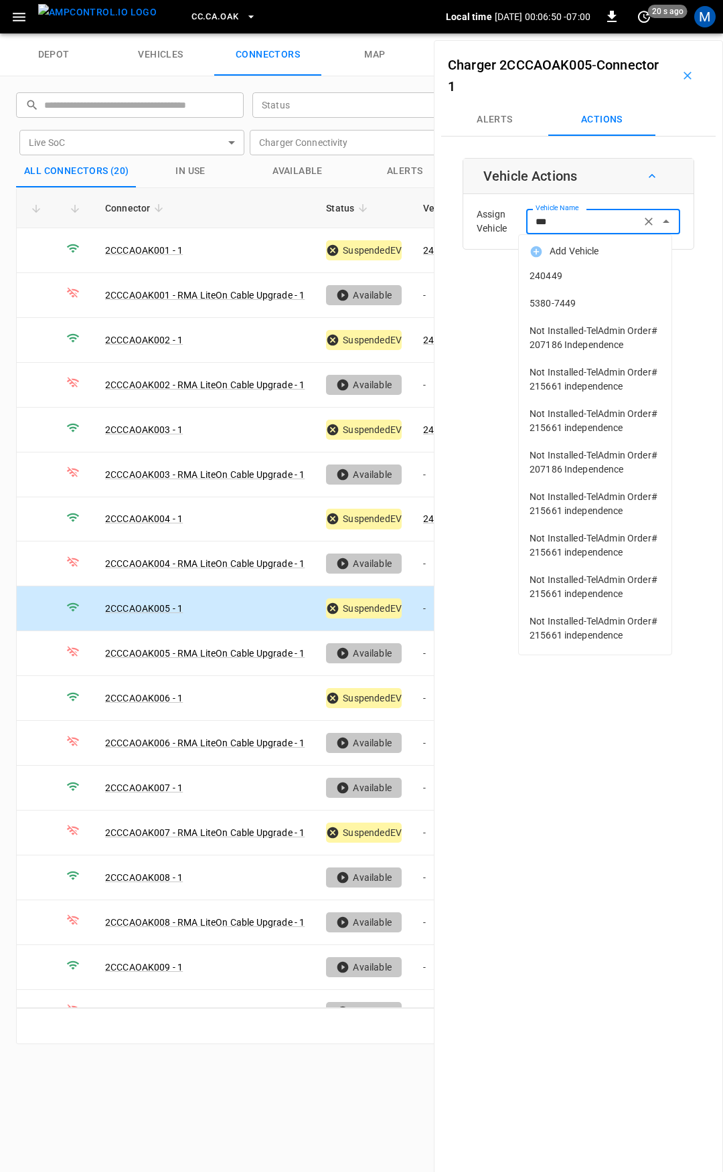
click at [603, 266] on li "240449" at bounding box center [595, 275] width 153 height 27
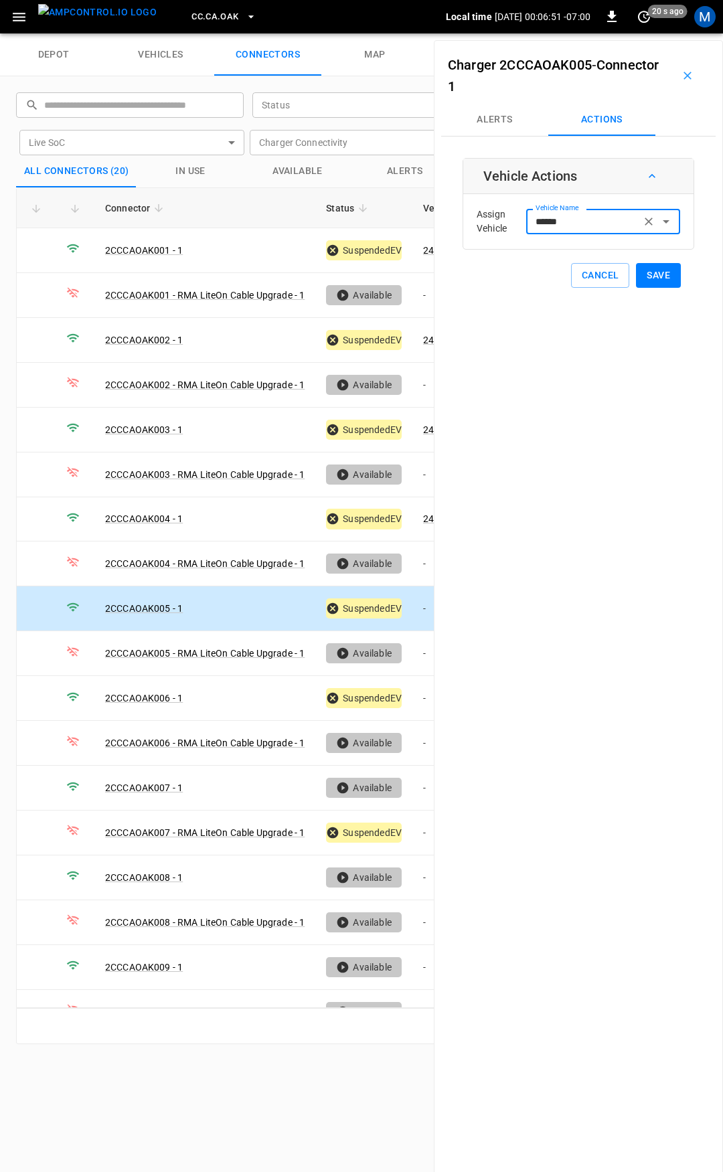
type input "******"
click at [647, 275] on button "Save" at bounding box center [658, 275] width 45 height 25
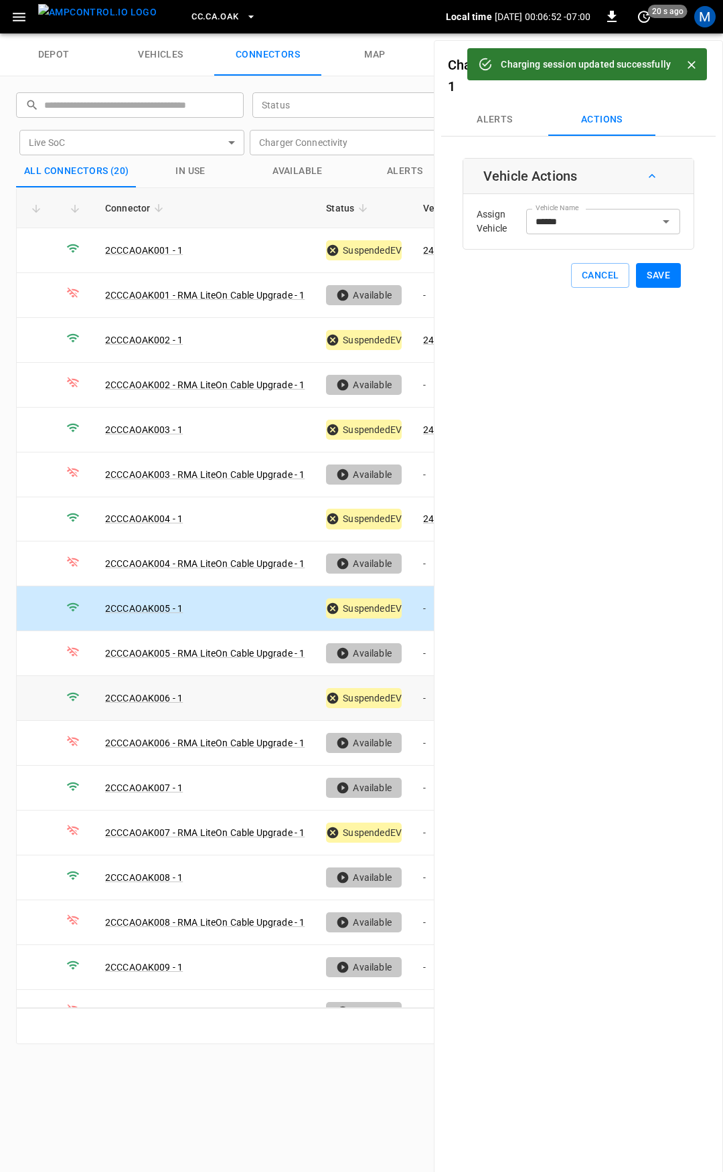
click at [416, 696] on td "-" at bounding box center [448, 698] width 72 height 45
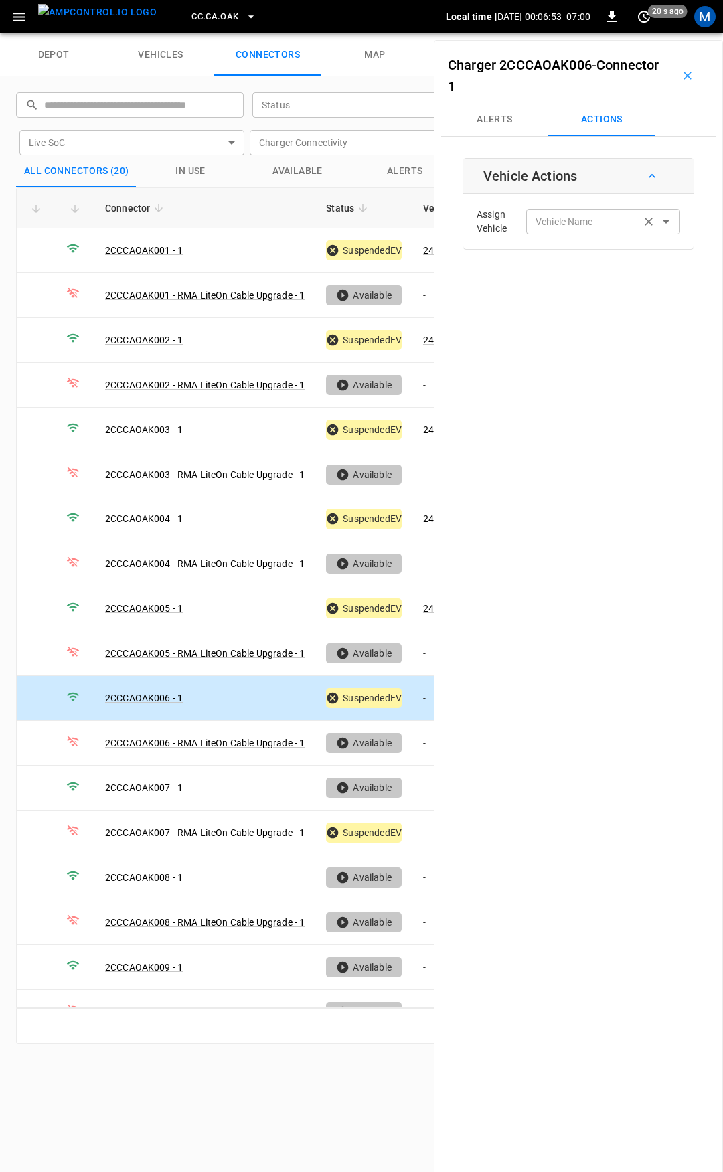
click at [558, 228] on input "Vehicle Name" at bounding box center [583, 221] width 106 height 17
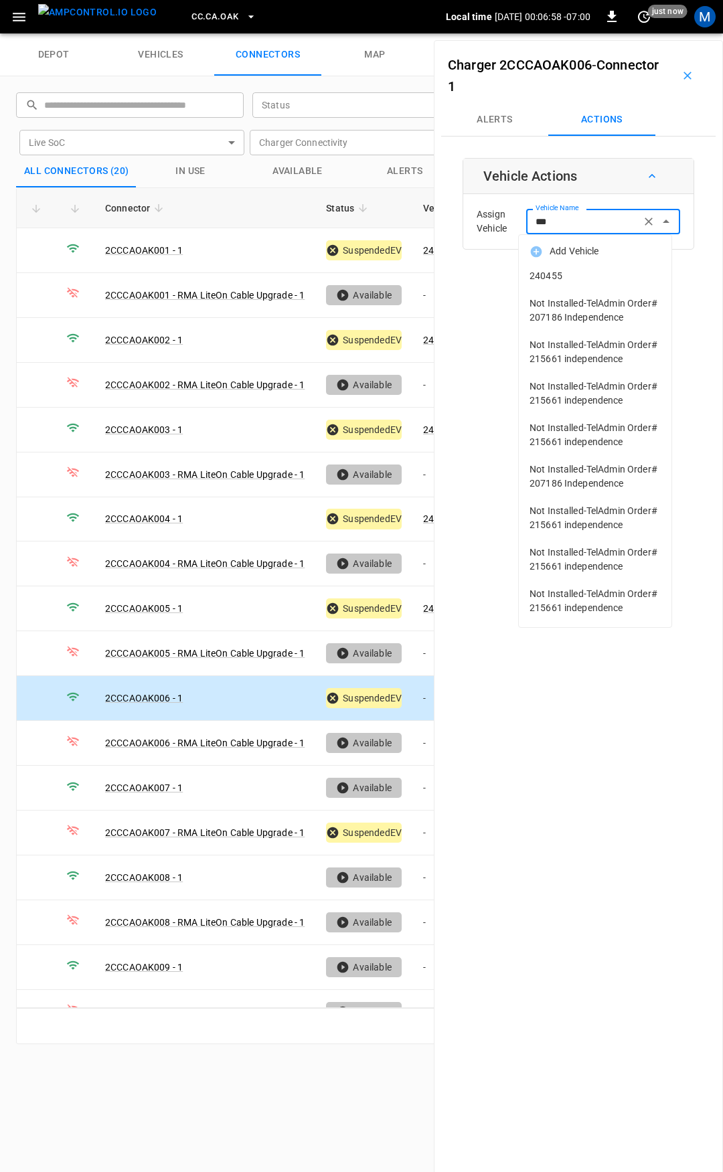
click at [580, 266] on li "240455" at bounding box center [595, 275] width 153 height 27
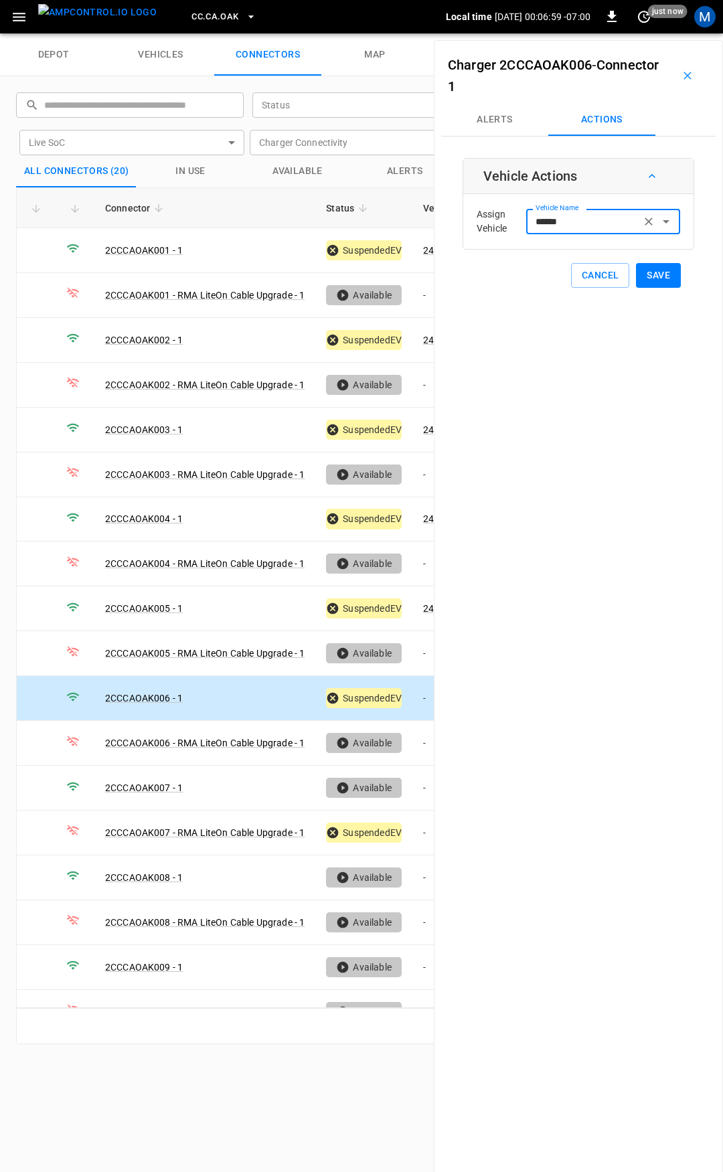
type input "******"
click at [659, 265] on button "Save" at bounding box center [658, 275] width 45 height 25
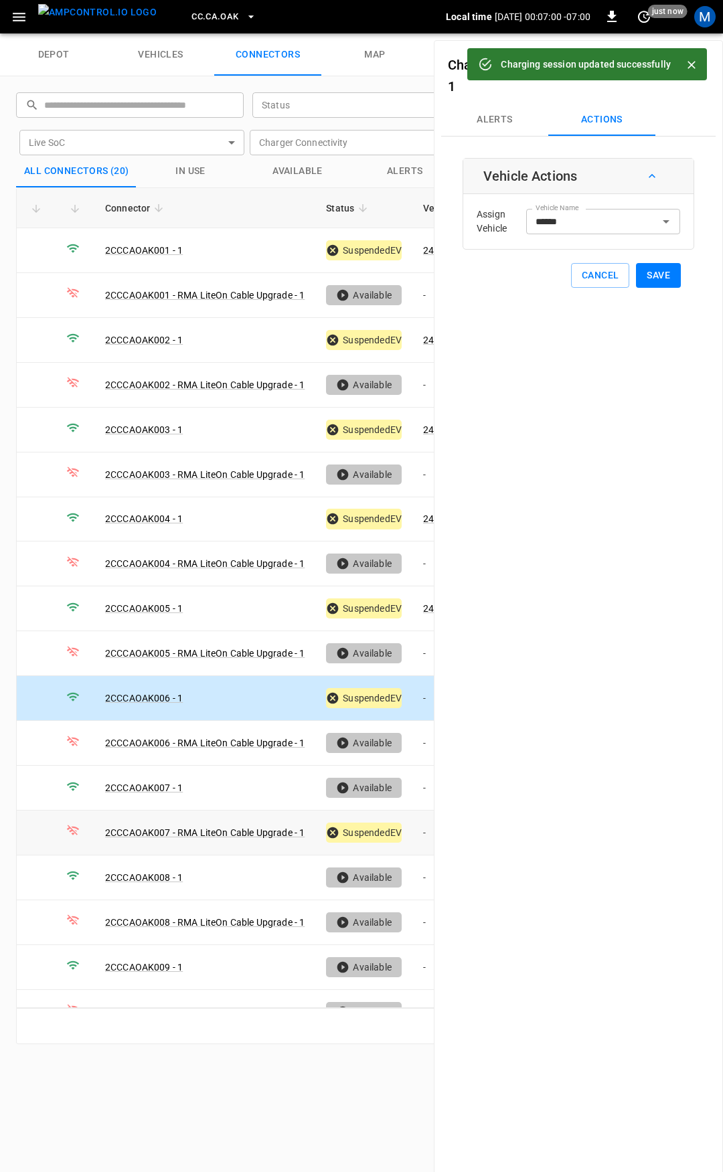
click at [421, 826] on td "-" at bounding box center [448, 833] width 72 height 45
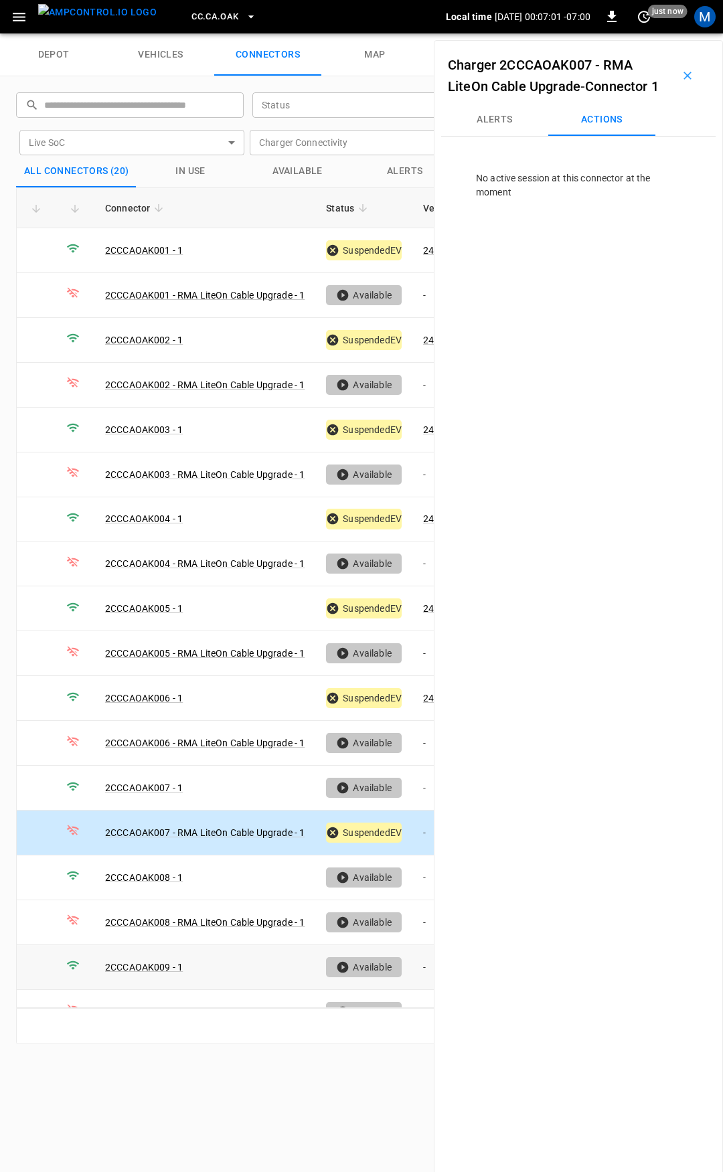
scroll to position [111, 0]
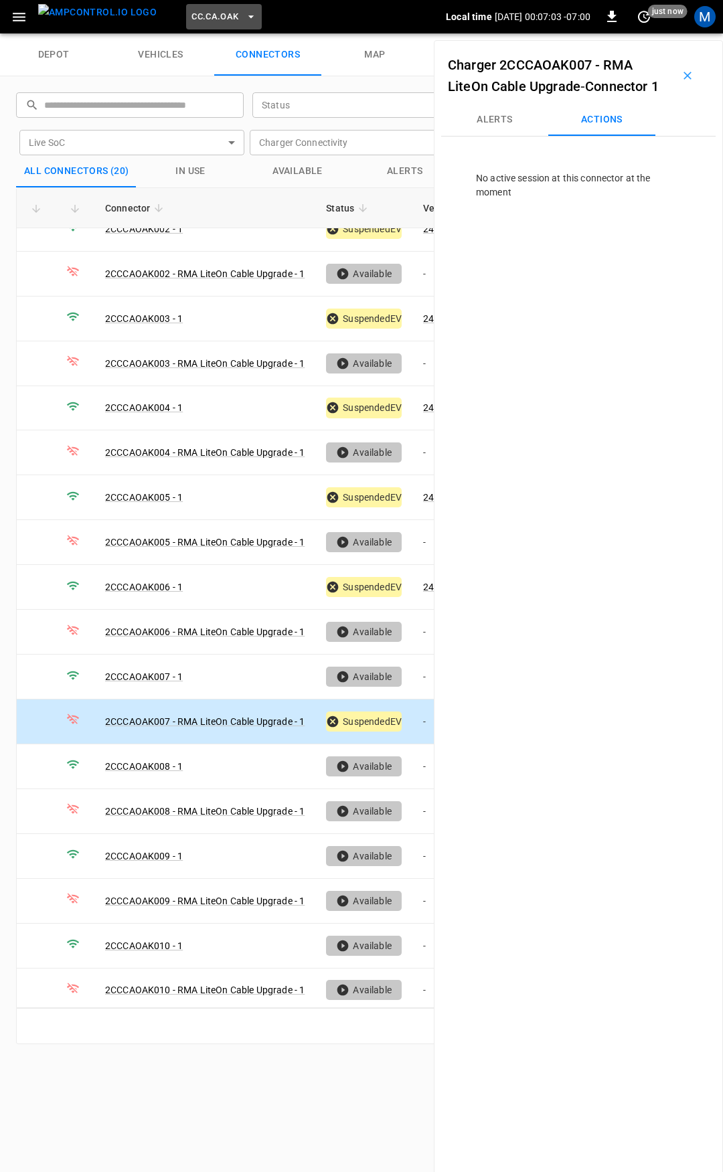
click at [202, 9] on span "CC.CA.OAK" at bounding box center [215, 16] width 47 height 15
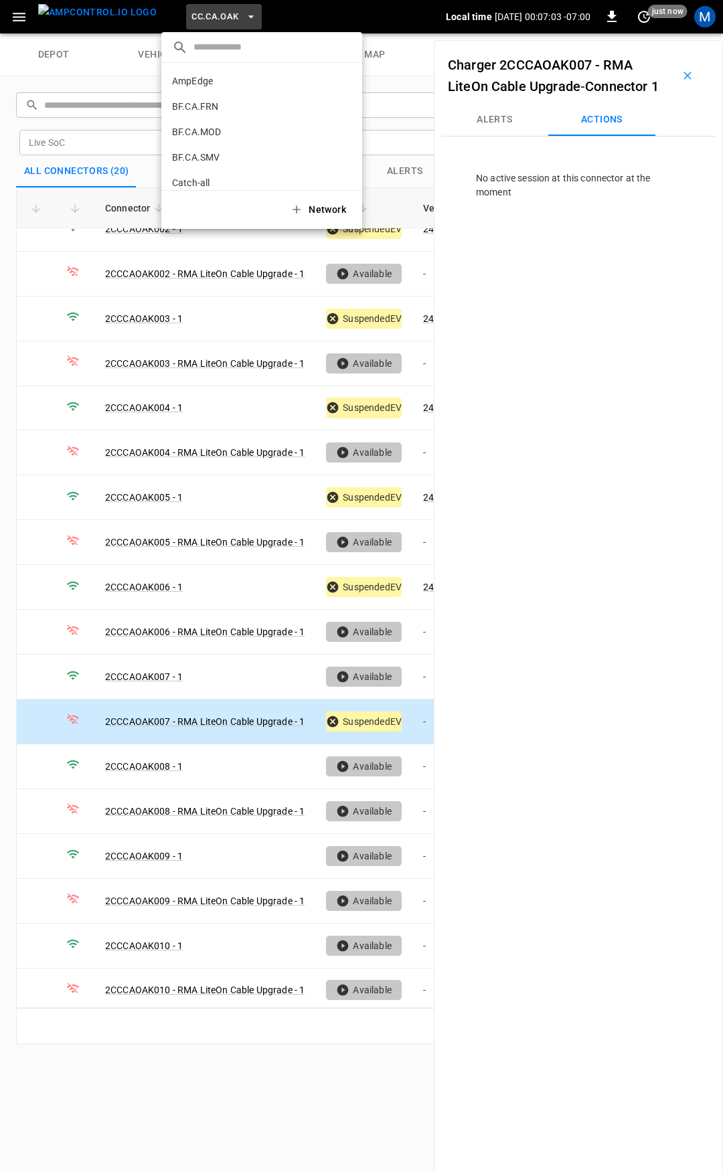
scroll to position [174, 0]
click at [227, 110] on p "CC.CA.RIC" at bounding box center [237, 110] width 131 height 13
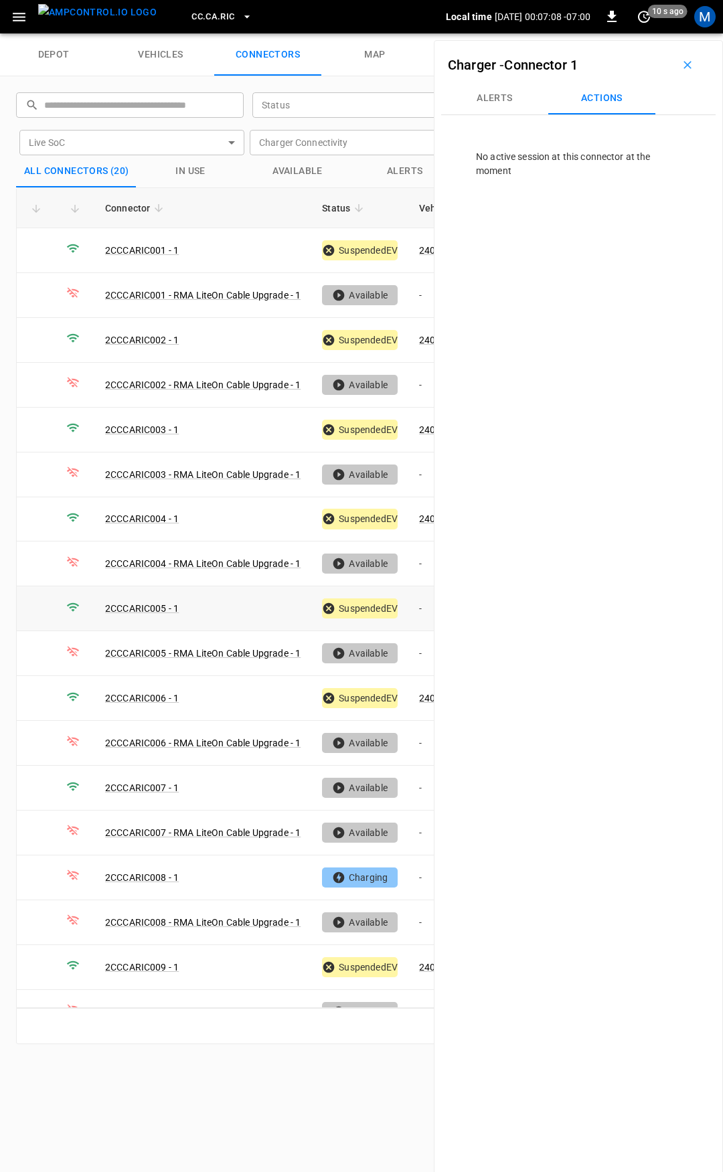
scroll to position [111, 0]
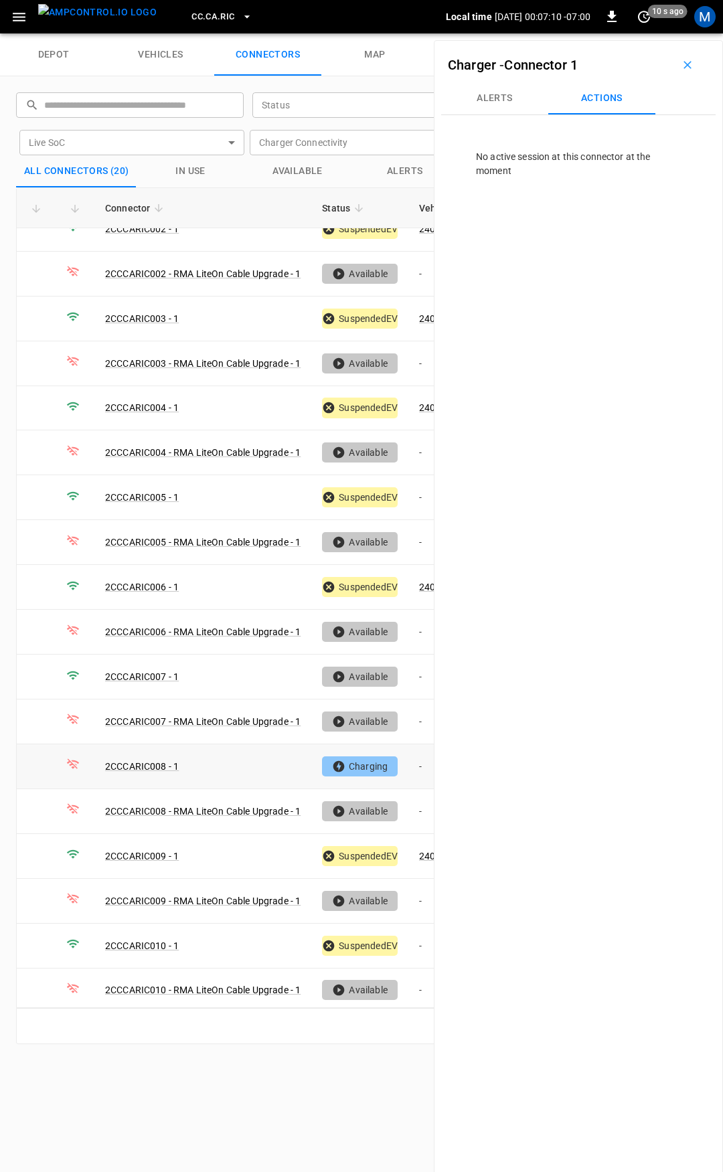
click at [418, 753] on td "-" at bounding box center [444, 767] width 72 height 45
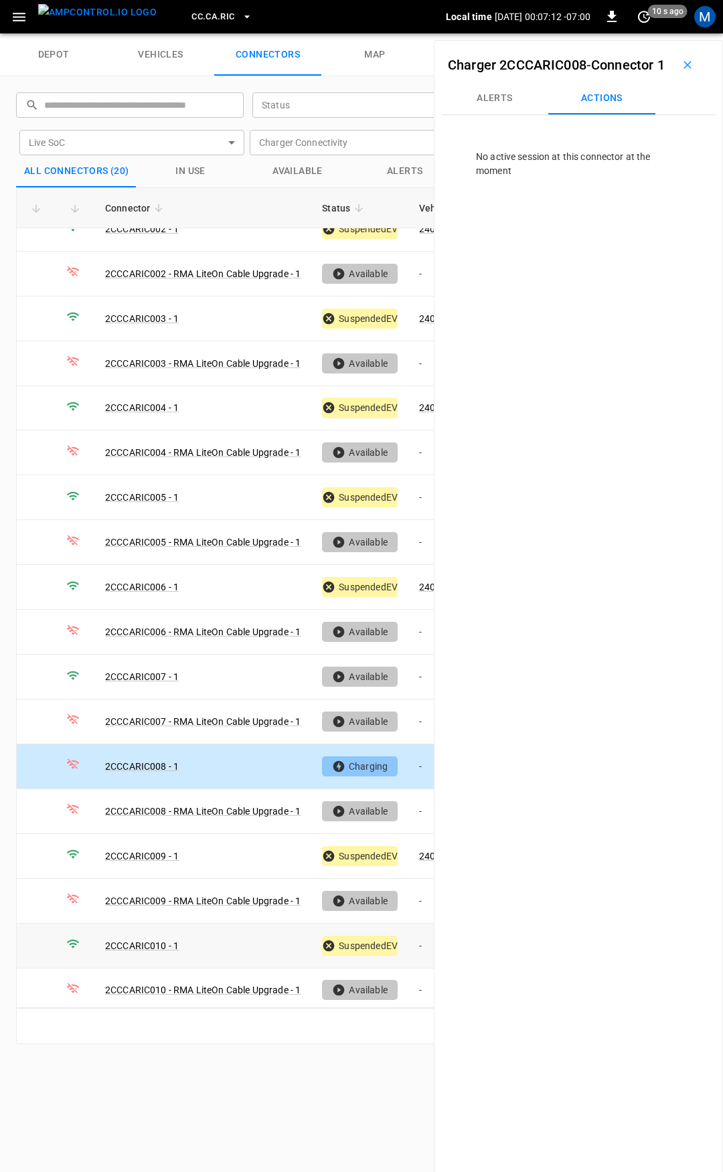
click at [417, 933] on td "-" at bounding box center [444, 946] width 72 height 45
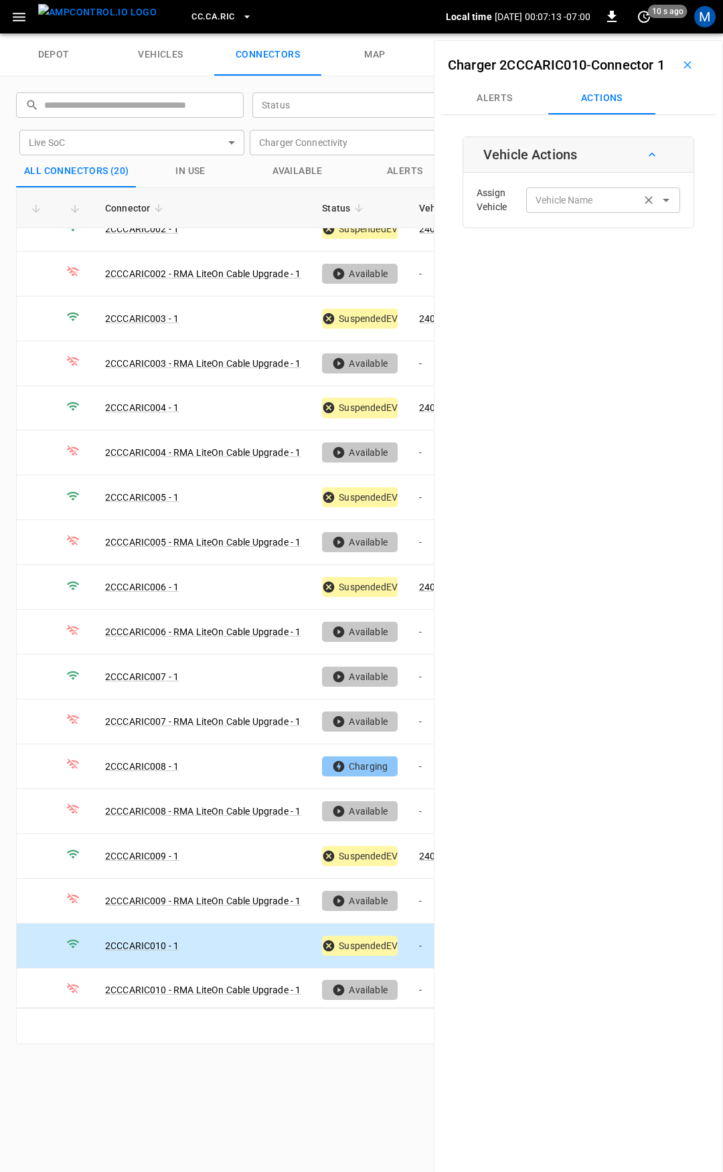
click at [583, 208] on input "Vehicle Name" at bounding box center [583, 200] width 106 height 17
click at [578, 208] on label "Vehicle Name" at bounding box center [565, 201] width 58 height 14
click at [578, 208] on input "Vehicle Name" at bounding box center [583, 200] width 106 height 17
click at [580, 277] on span "240463" at bounding box center [595, 276] width 131 height 14
type input "******"
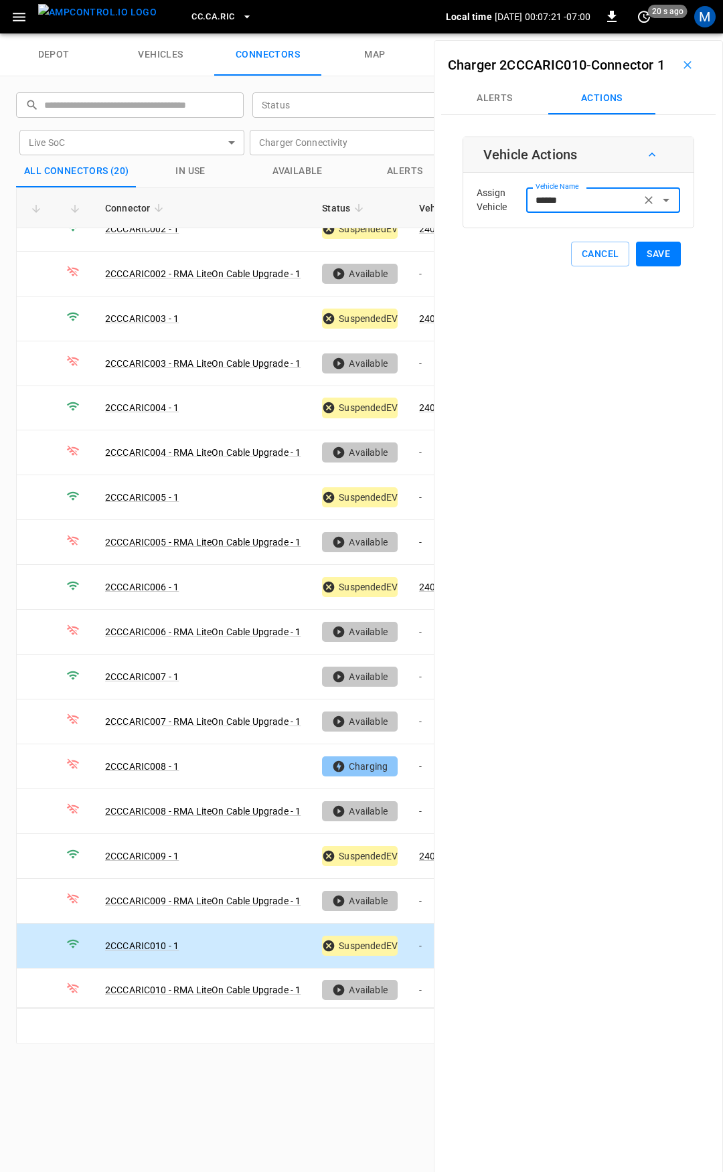
click at [647, 266] on button "Save" at bounding box center [658, 254] width 45 height 25
click at [200, 17] on span "CC.CA.RIC" at bounding box center [213, 16] width 43 height 15
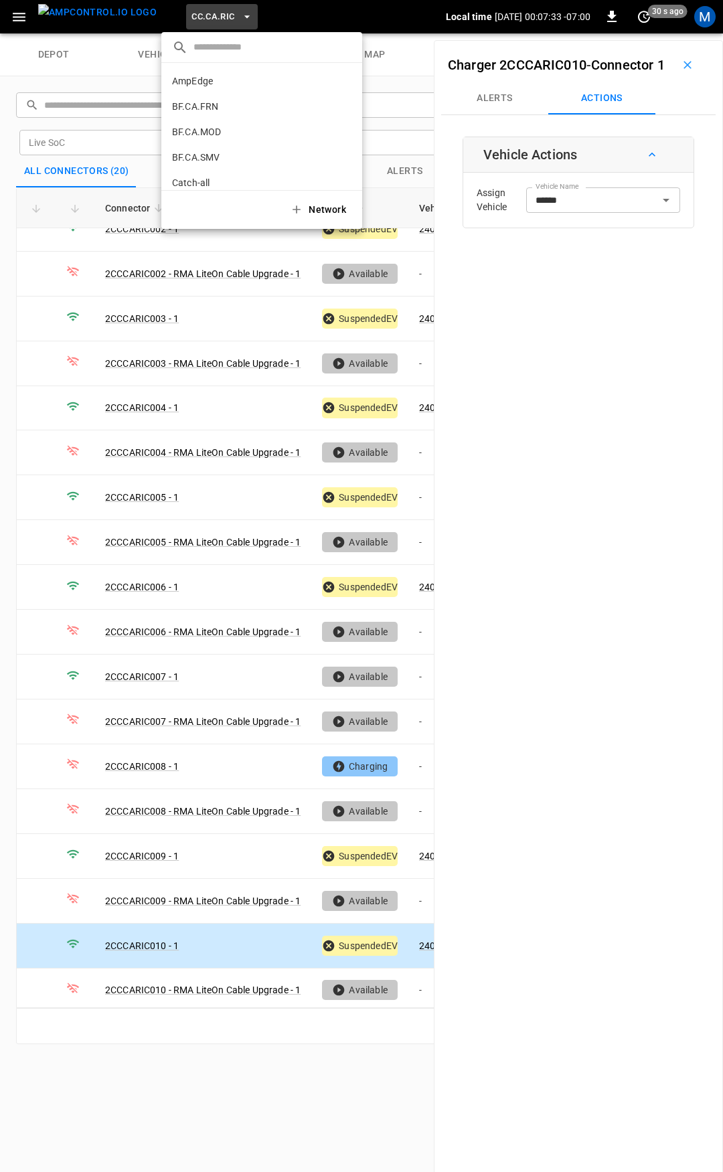
scroll to position [200, 0]
click at [212, 106] on p "CC.CA.SFF" at bounding box center [238, 110] width 133 height 13
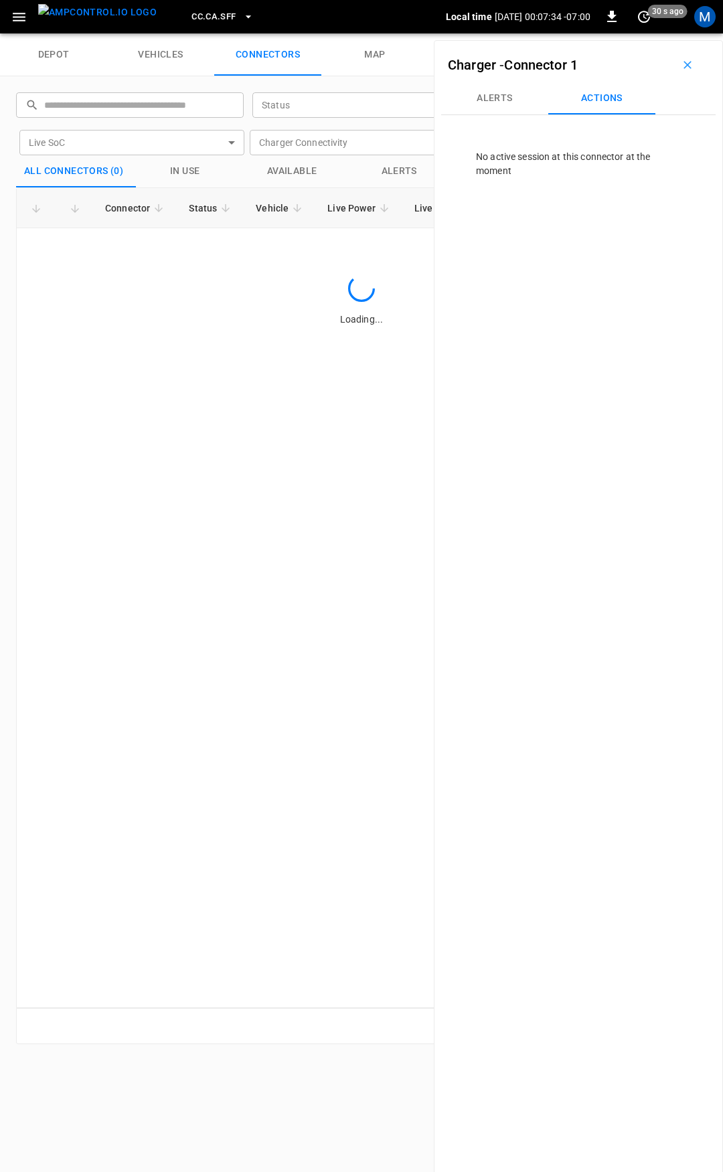
scroll to position [0, 0]
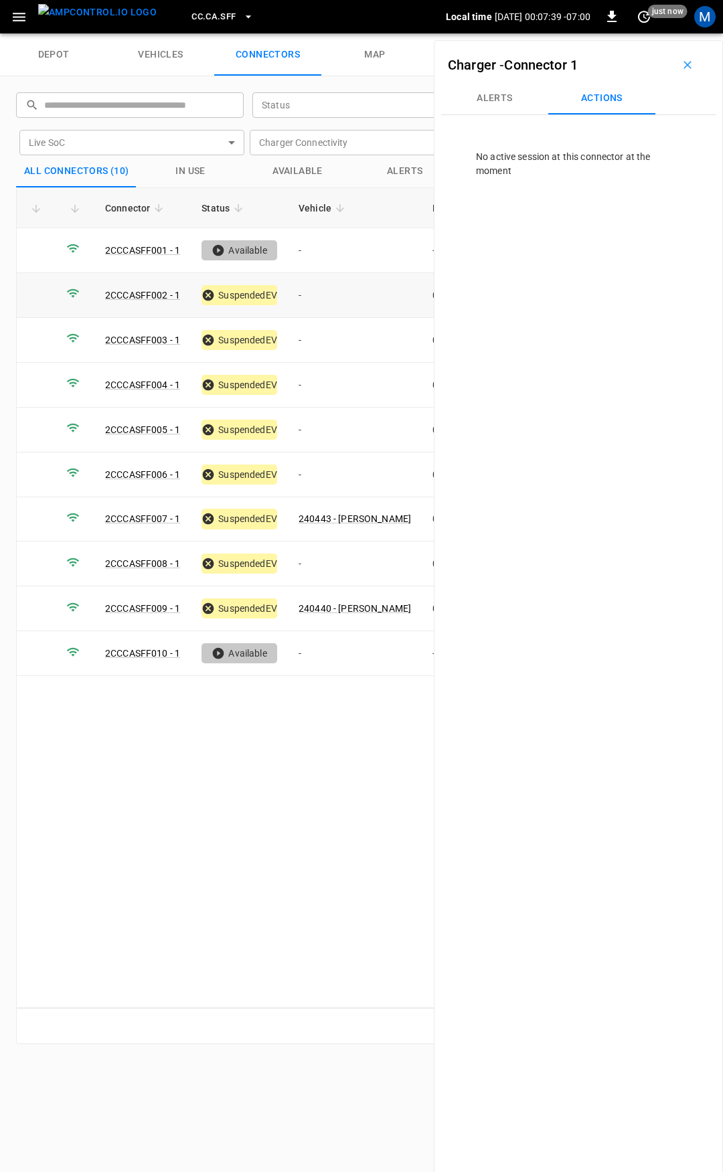
click at [325, 293] on td "-" at bounding box center [355, 295] width 134 height 45
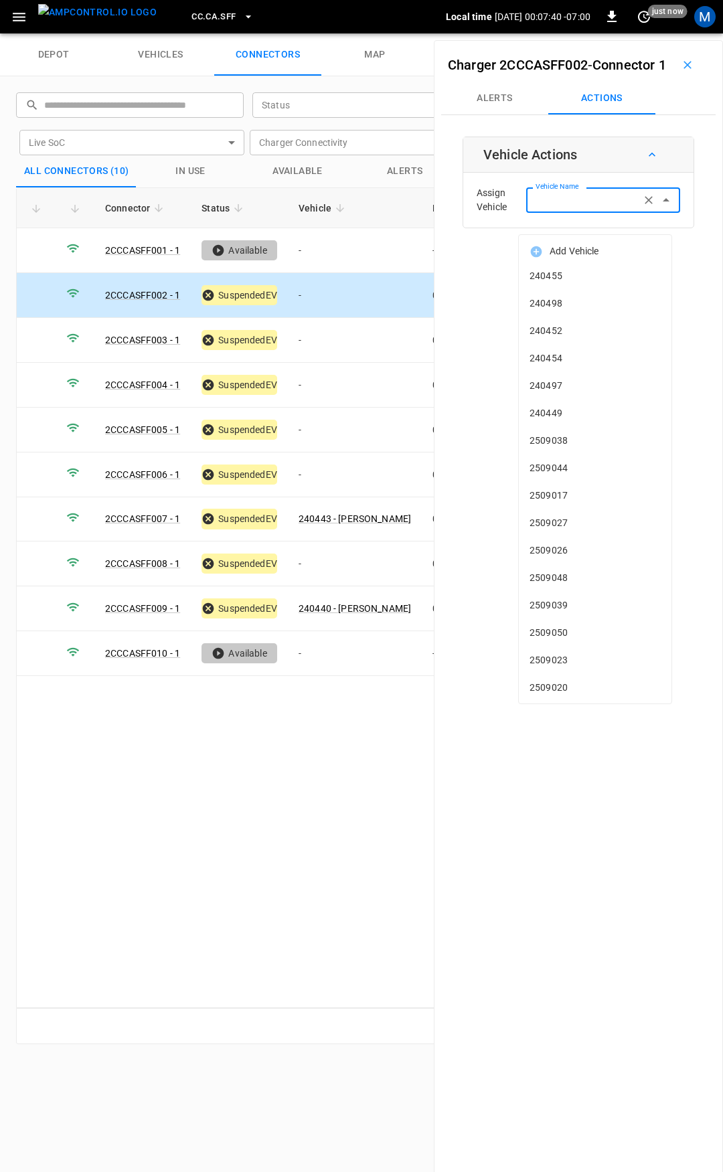
click at [565, 208] on input "Vehicle Name" at bounding box center [583, 200] width 106 height 17
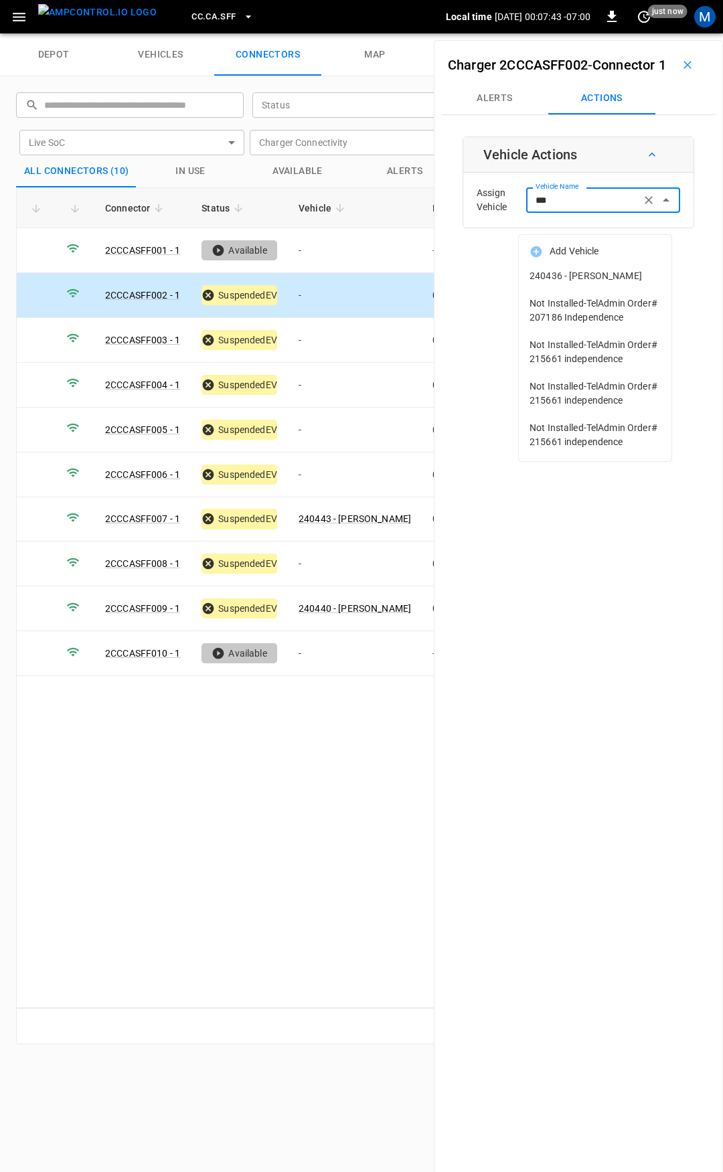
click at [567, 274] on span "240436 - [PERSON_NAME]" at bounding box center [595, 276] width 131 height 14
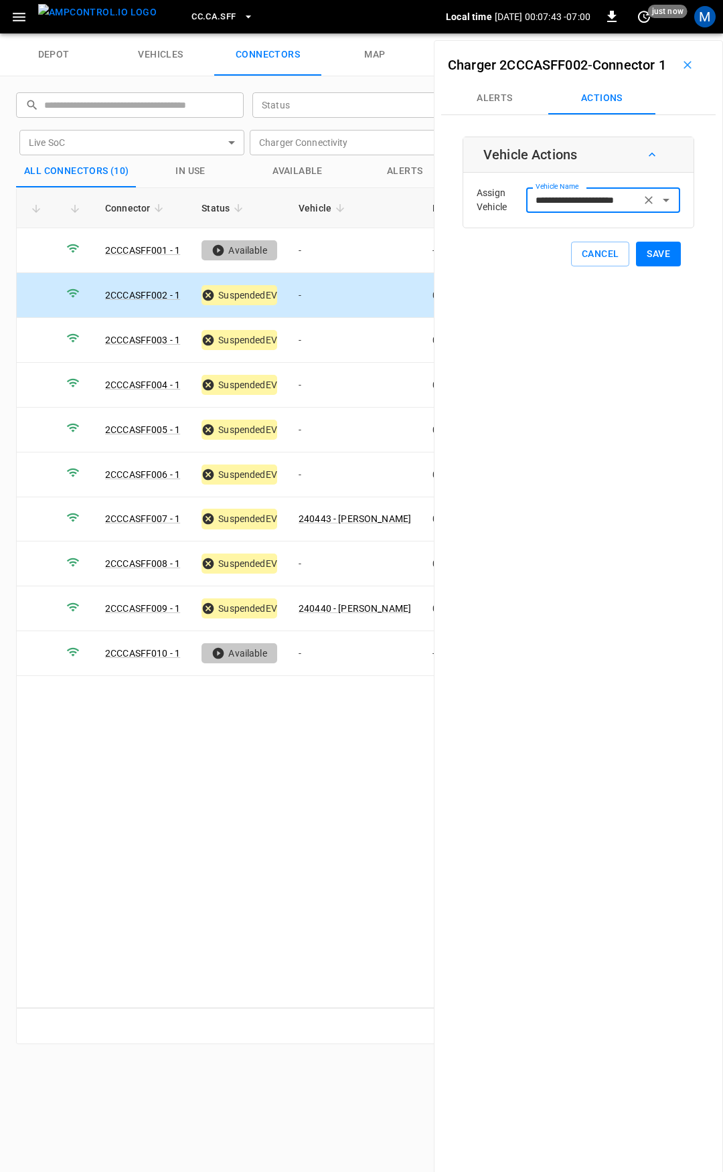
type input "**********"
click at [653, 266] on button "Save" at bounding box center [658, 254] width 45 height 25
click at [336, 340] on td "-" at bounding box center [355, 340] width 134 height 45
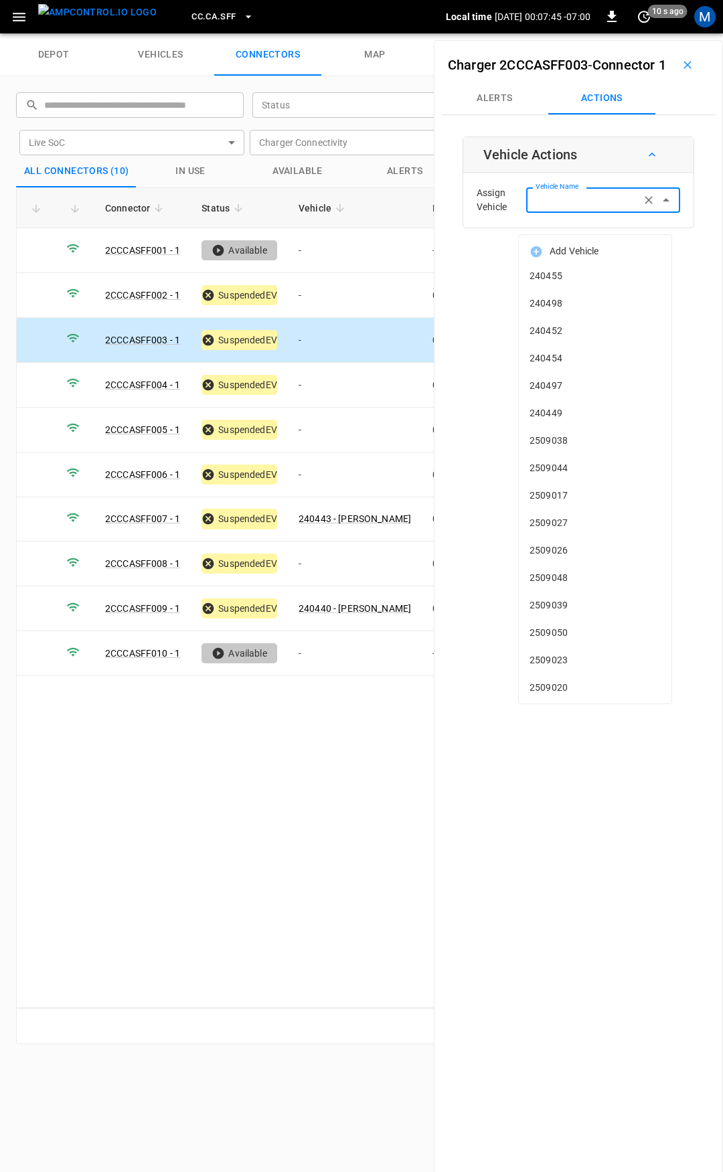
click at [549, 208] on input "Vehicle Name" at bounding box center [583, 200] width 106 height 17
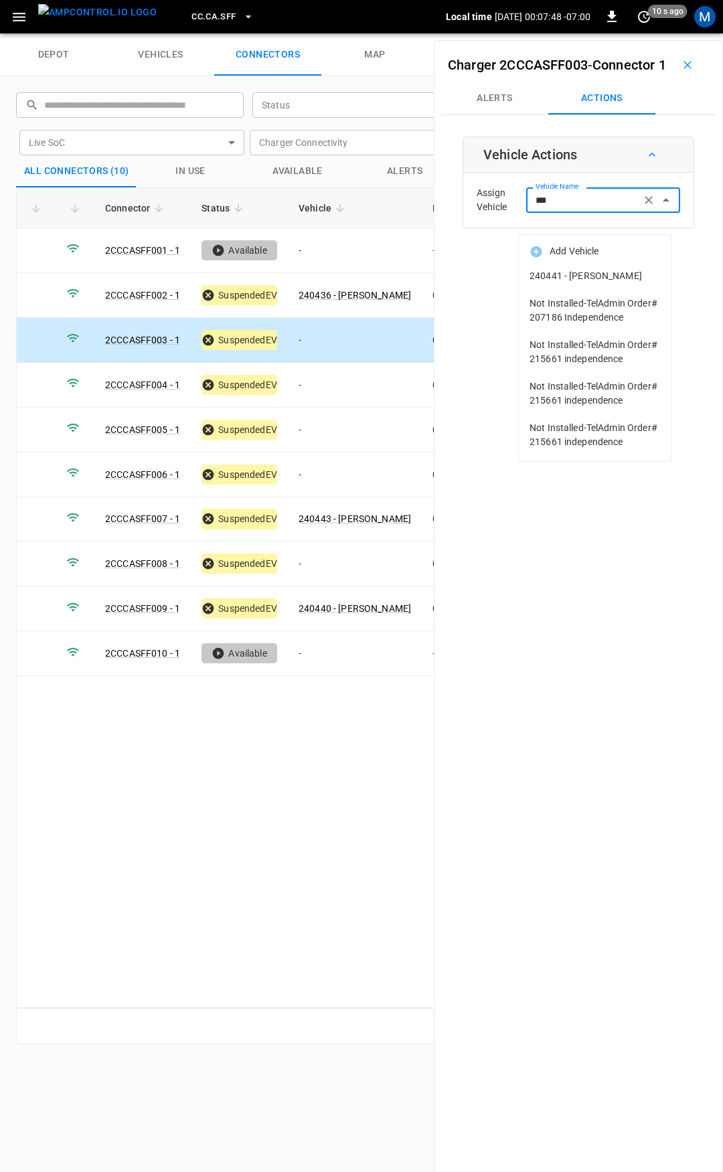
click at [566, 283] on span "240441 - [PERSON_NAME]" at bounding box center [595, 276] width 131 height 14
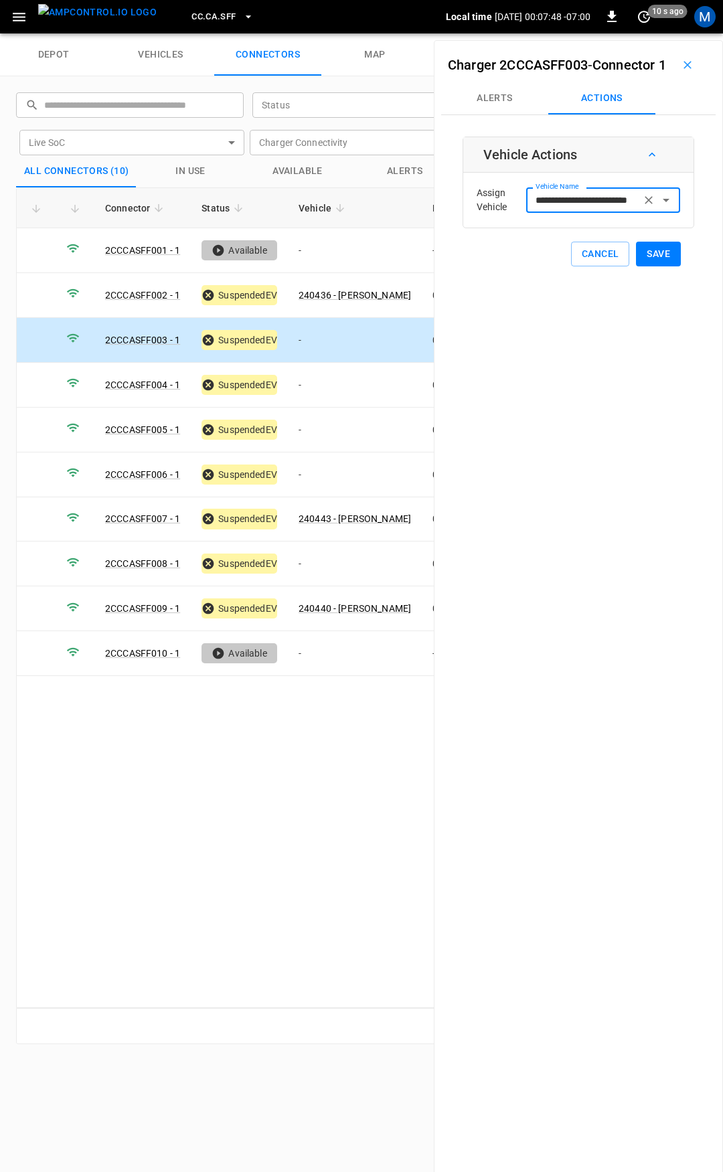
type input "**********"
click at [639, 266] on button "Save" at bounding box center [658, 254] width 45 height 25
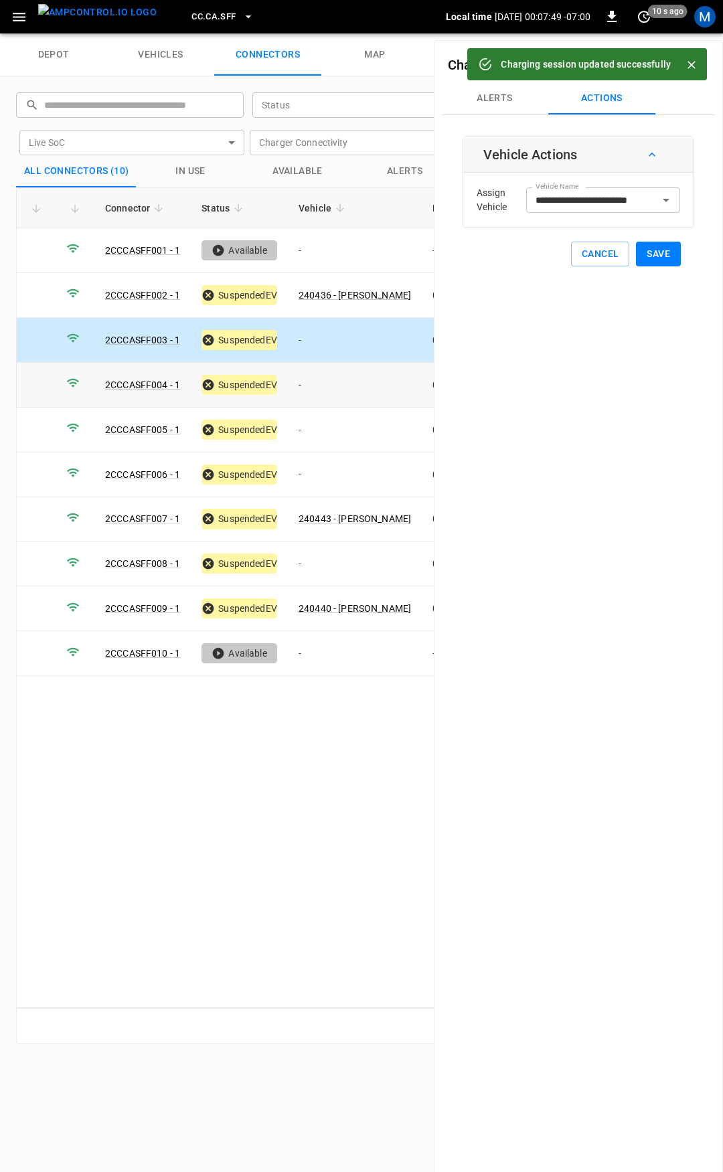
click at [343, 381] on td "-" at bounding box center [355, 385] width 134 height 45
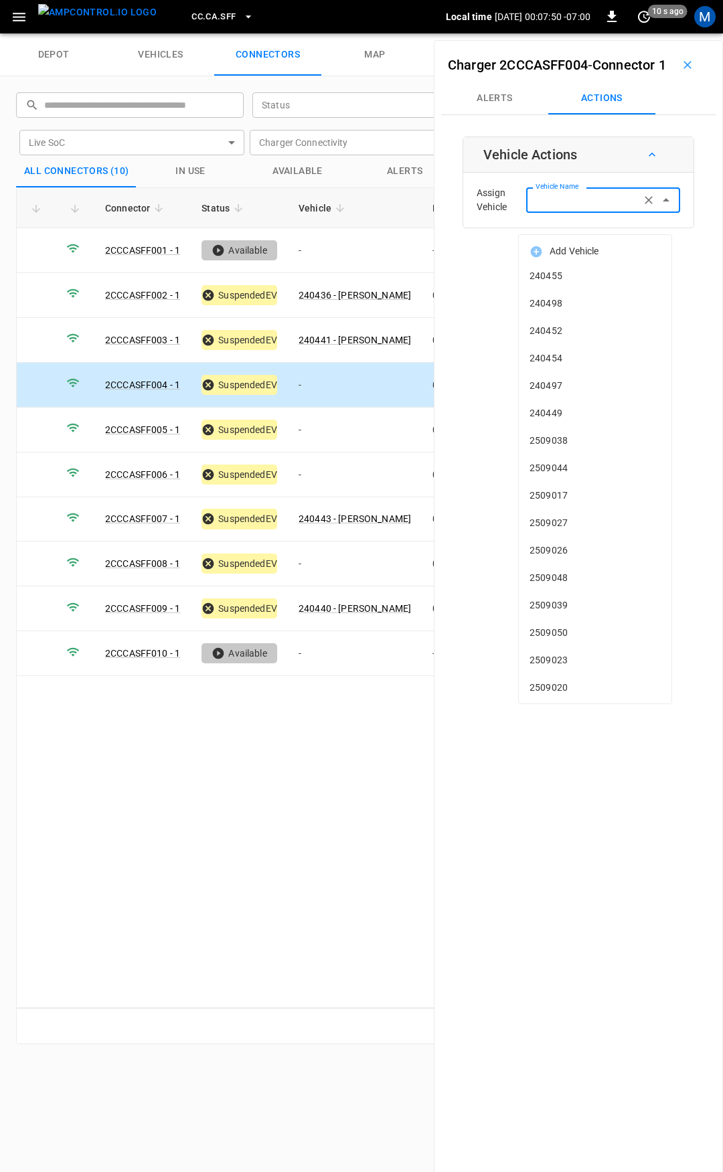
click at [577, 208] on input "Vehicle Name" at bounding box center [583, 200] width 106 height 17
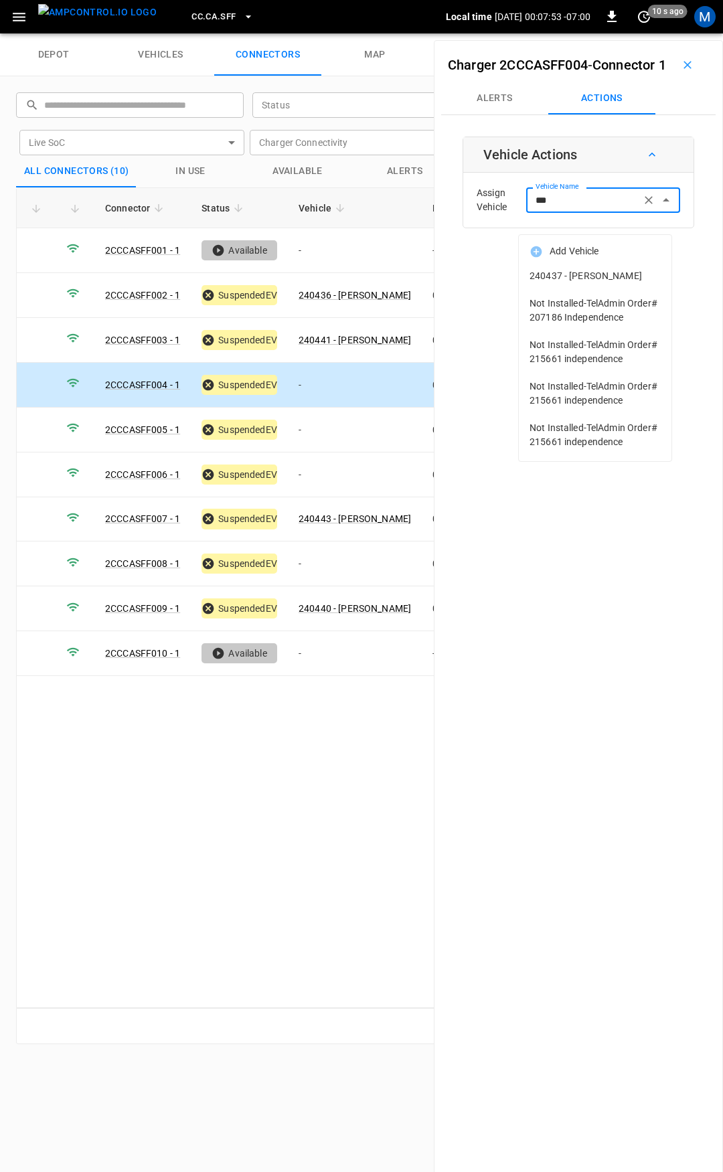
click at [555, 267] on li "240437 - [PERSON_NAME]" at bounding box center [595, 275] width 153 height 27
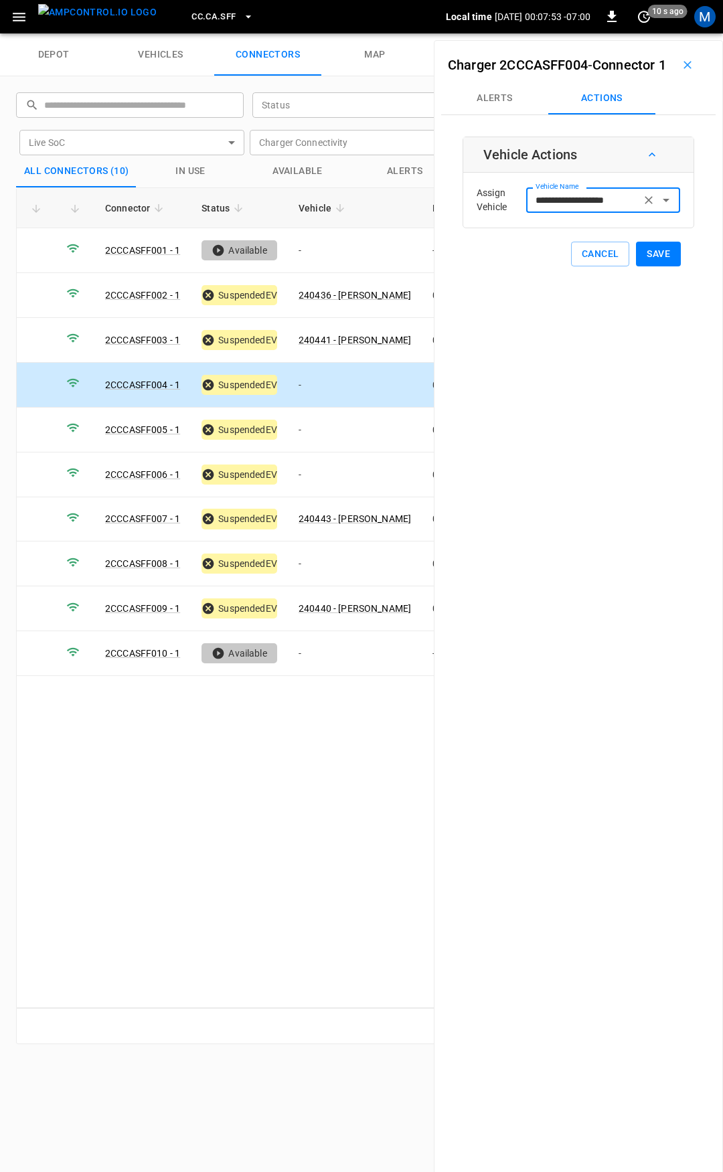
type input "**********"
drag, startPoint x: 646, startPoint y: 277, endPoint x: 335, endPoint y: 415, distance: 340.2
click at [647, 266] on button "Save" at bounding box center [658, 254] width 45 height 25
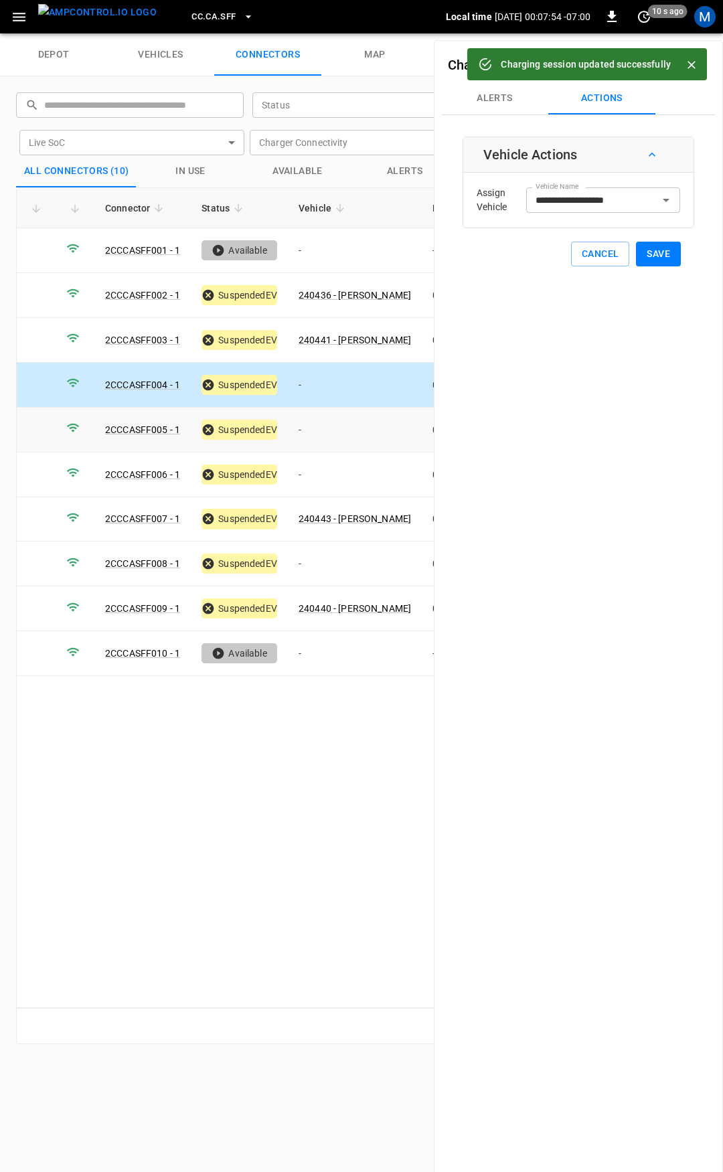
click at [358, 416] on td "-" at bounding box center [355, 430] width 134 height 45
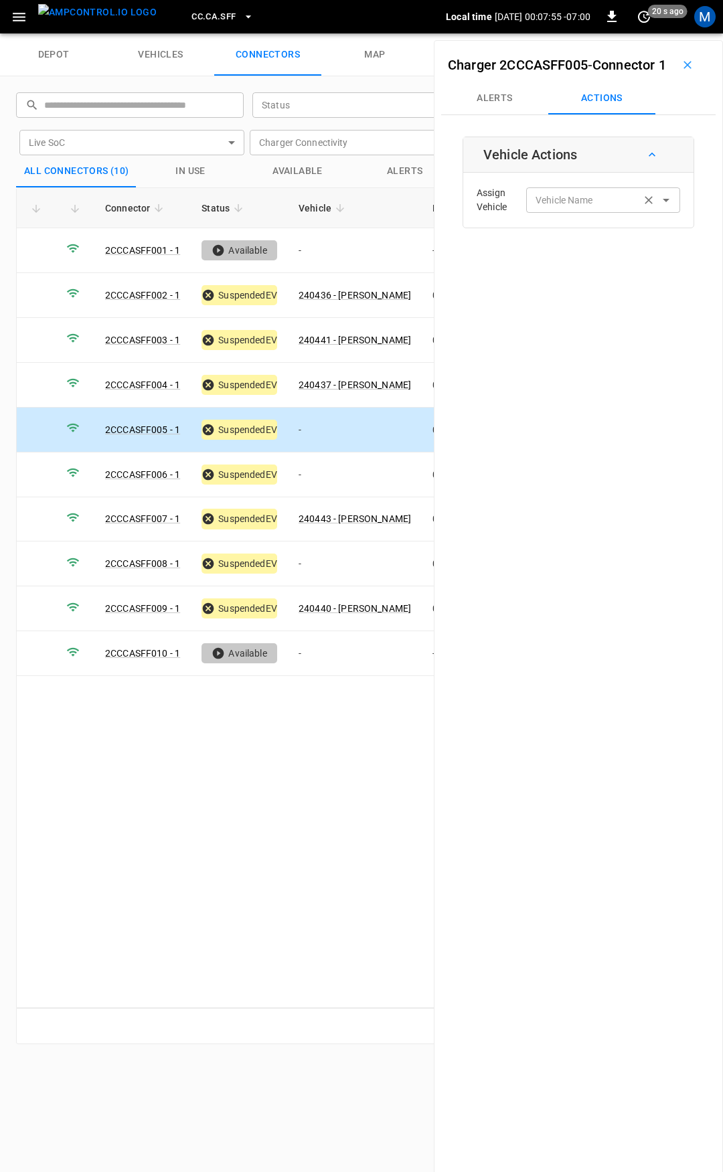
drag, startPoint x: 575, startPoint y: 196, endPoint x: 570, endPoint y: 222, distance: 26.4
click at [575, 200] on div "Assign Vehicle Vehicle Name Vehicle Name" at bounding box center [578, 200] width 230 height 55
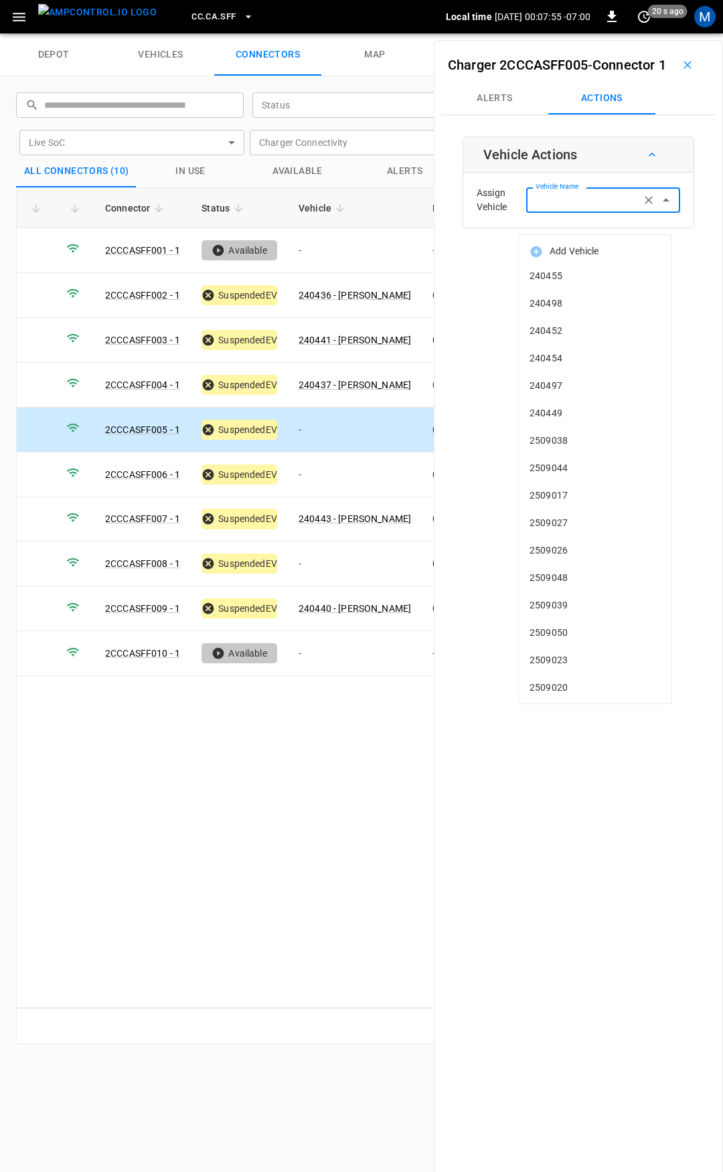
drag, startPoint x: 570, startPoint y: 222, endPoint x: 568, endPoint y: 214, distance: 8.5
click at [570, 212] on div "Vehicle Name Vehicle Name" at bounding box center [603, 199] width 154 height 25
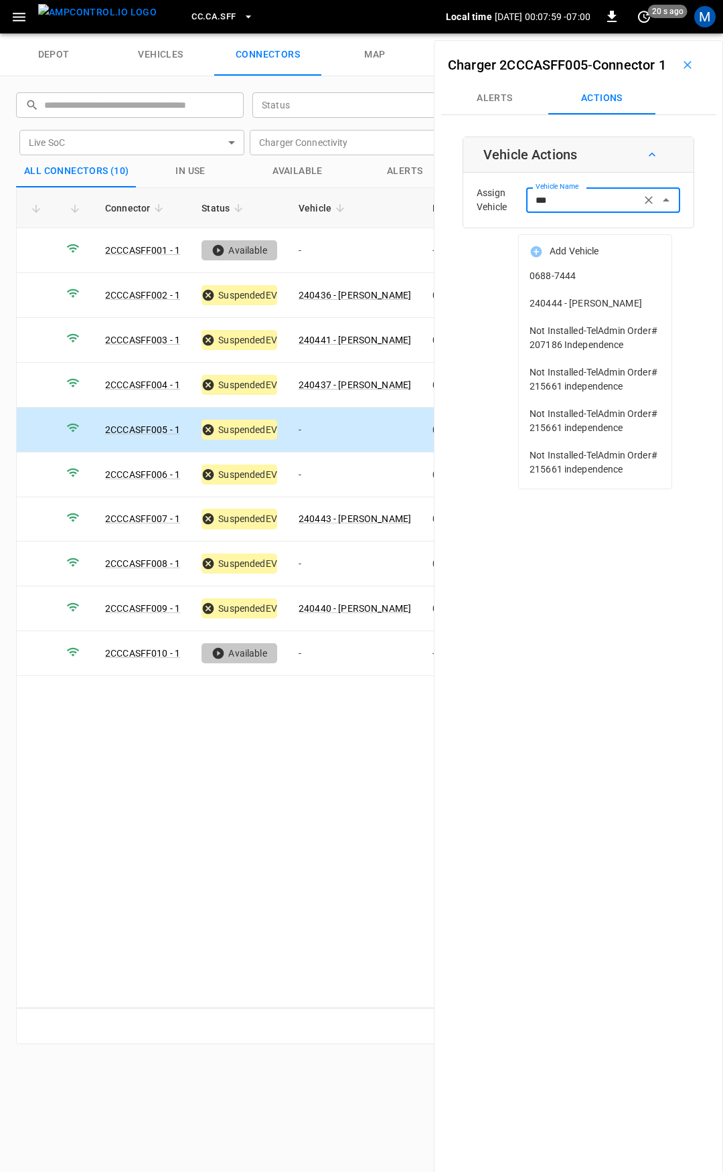
drag, startPoint x: 607, startPoint y: 301, endPoint x: 666, endPoint y: 303, distance: 59.0
click at [608, 301] on span "240444 - [PERSON_NAME]" at bounding box center [595, 304] width 131 height 14
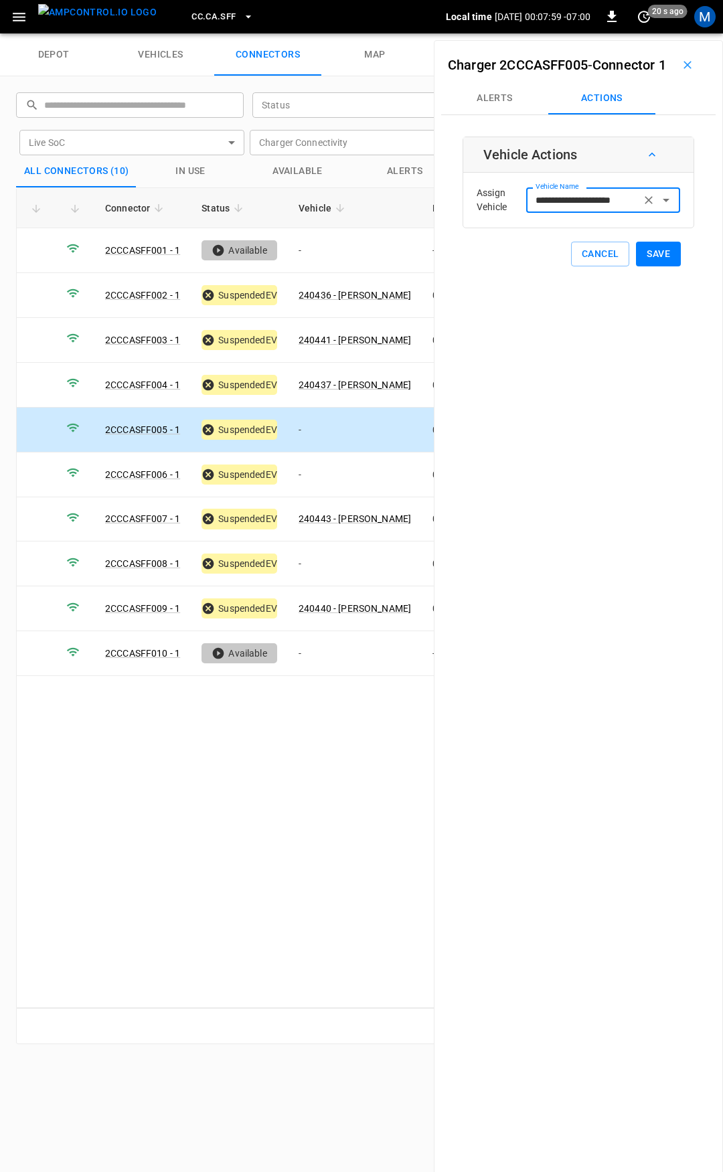
type input "**********"
click at [647, 264] on button "Save" at bounding box center [658, 254] width 45 height 25
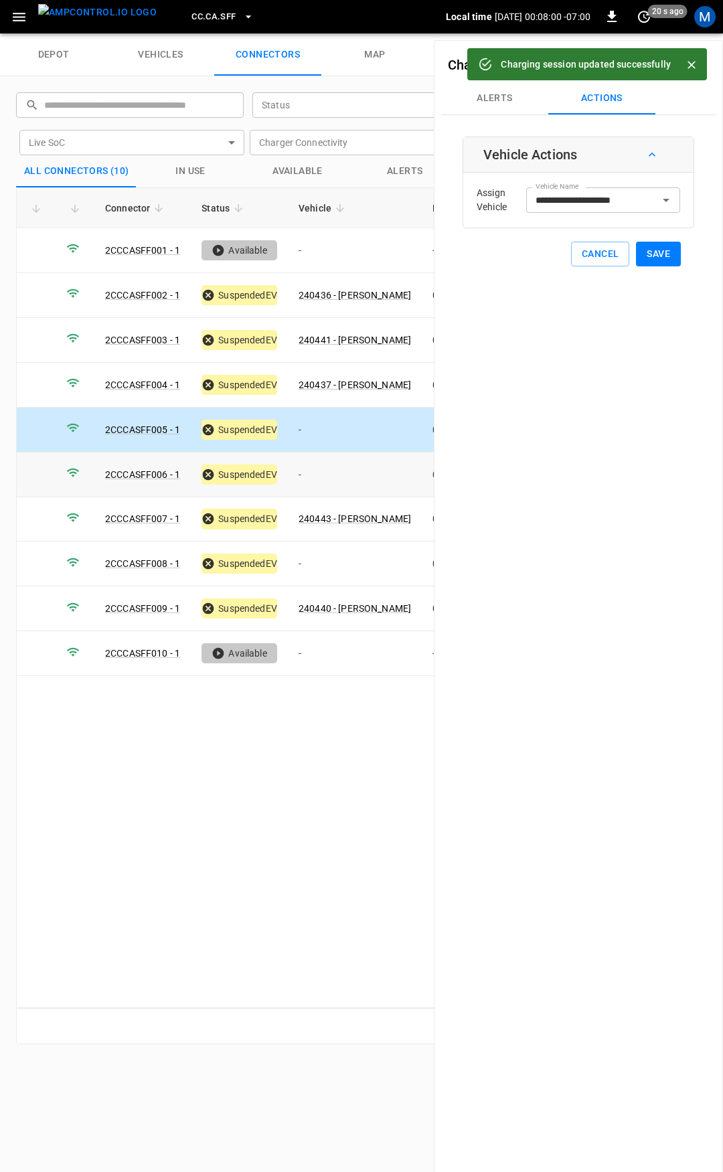
click at [343, 475] on td "-" at bounding box center [355, 475] width 134 height 45
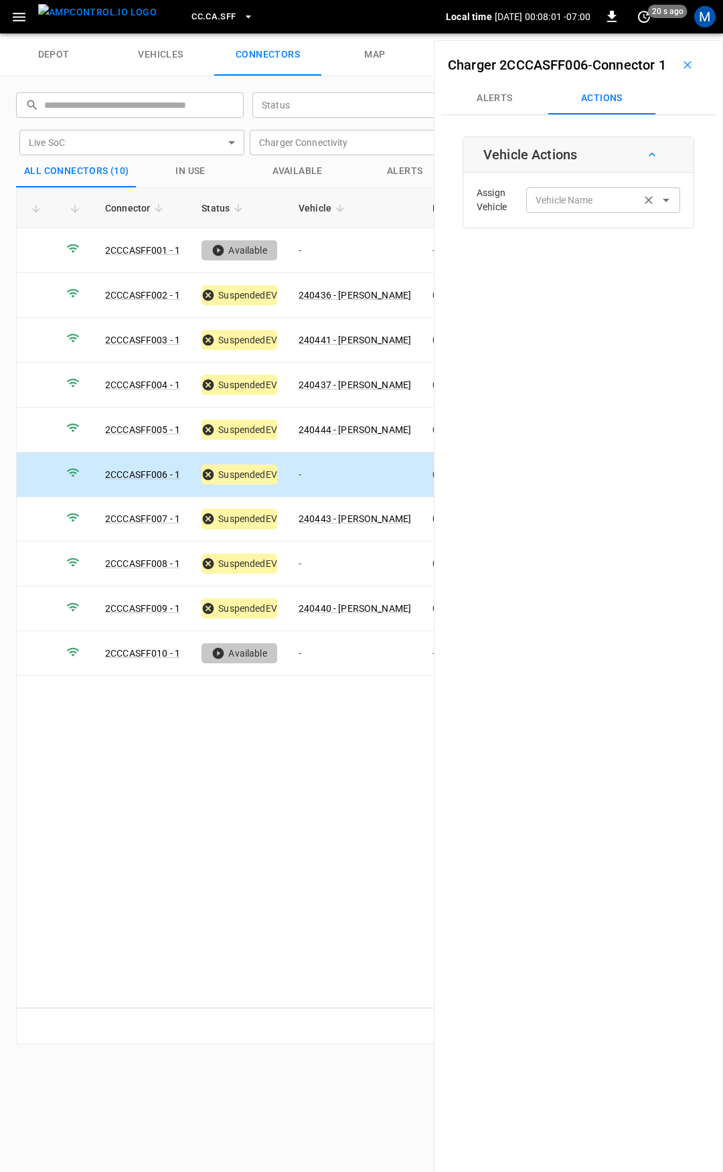
click at [565, 208] on input "Vehicle Name" at bounding box center [583, 200] width 106 height 17
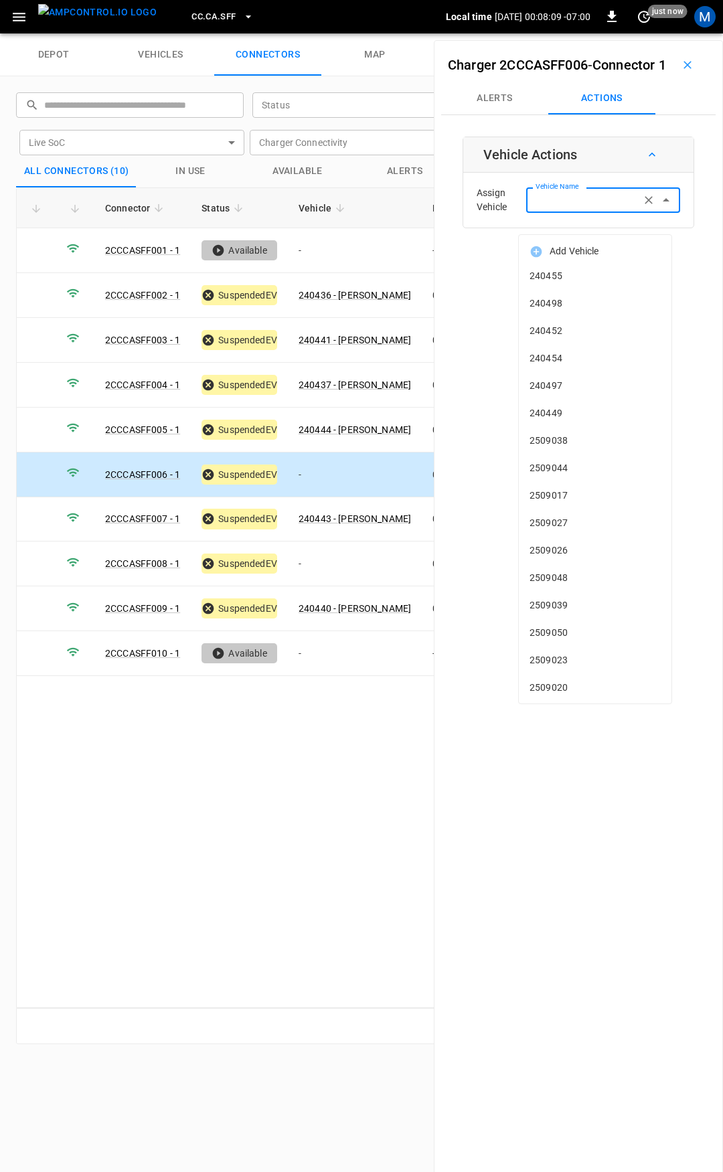
click at [562, 208] on input "Vehicle Name" at bounding box center [583, 200] width 106 height 17
click at [575, 282] on span "240438" at bounding box center [595, 276] width 131 height 14
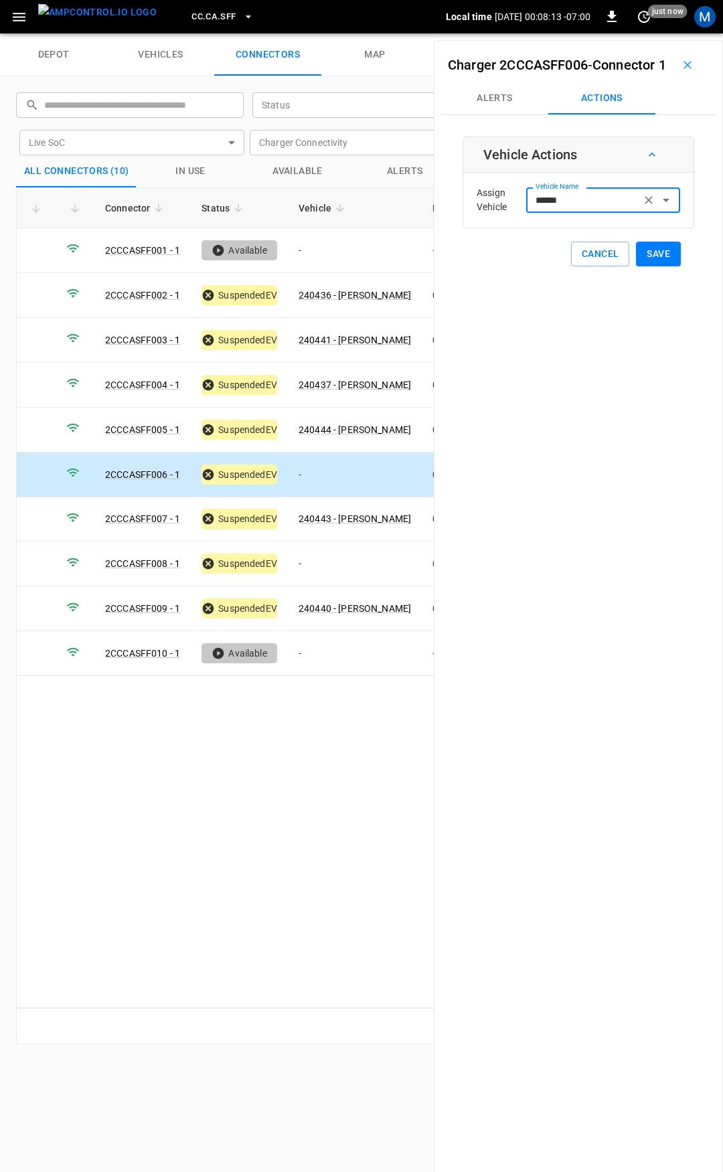
type input "******"
click at [643, 266] on button "Save" at bounding box center [658, 254] width 45 height 25
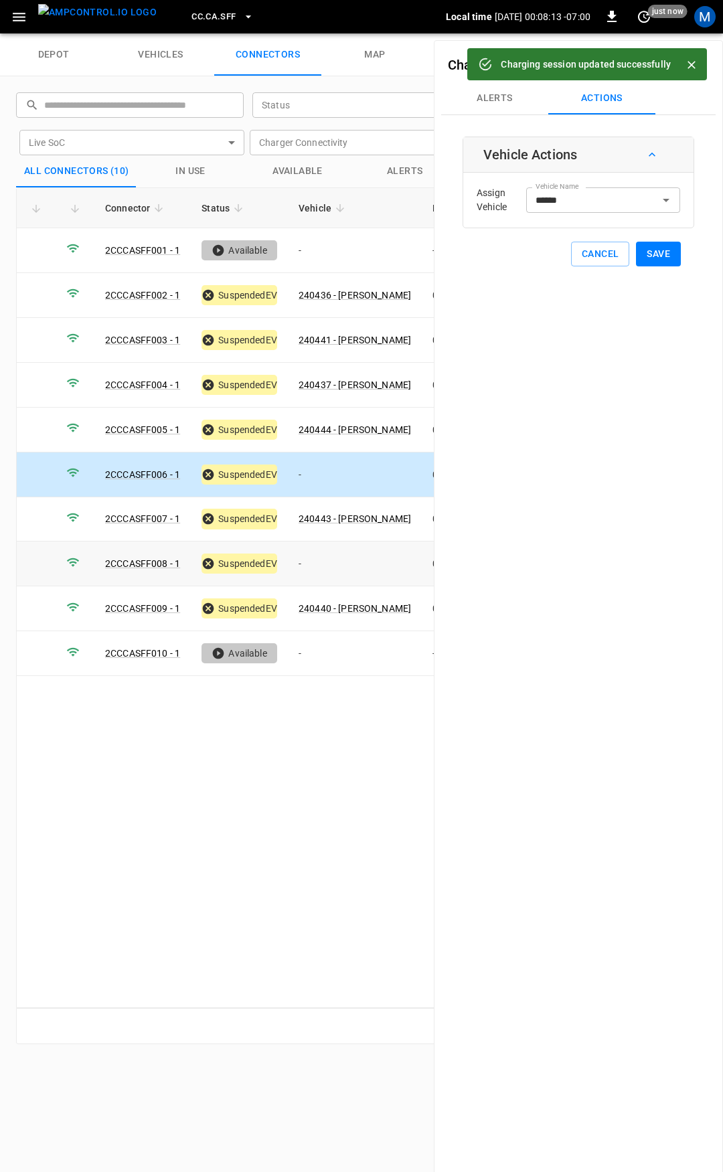
click at [332, 568] on td "-" at bounding box center [355, 564] width 134 height 45
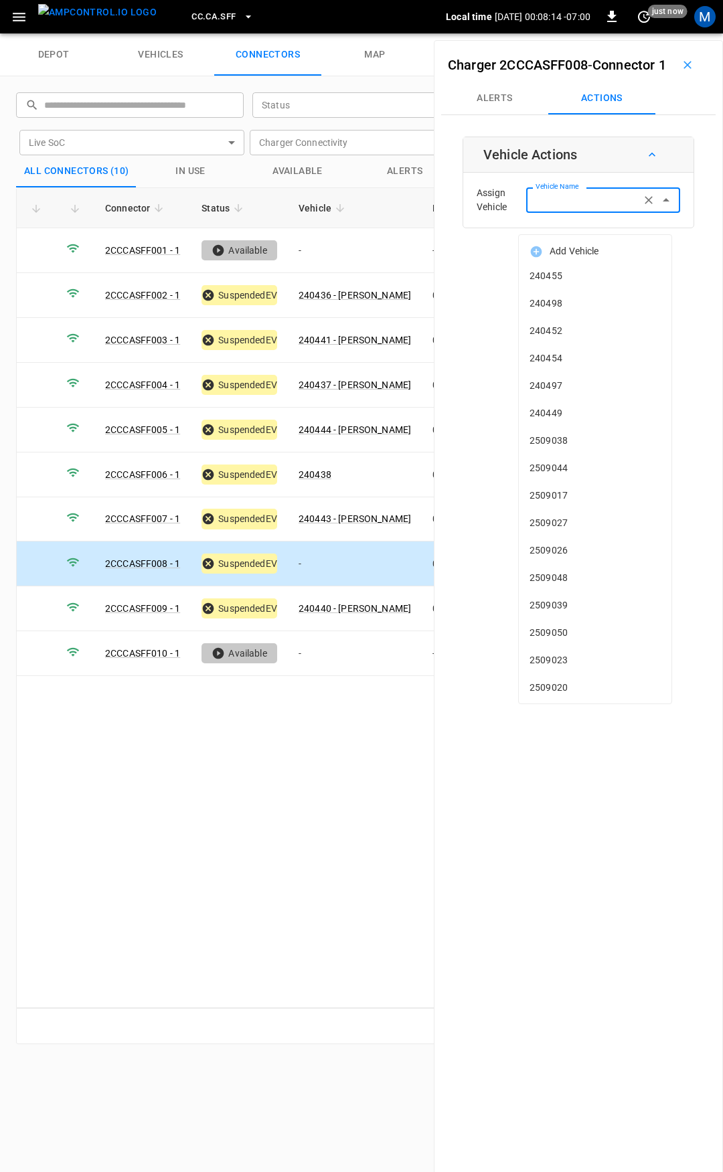
click at [564, 208] on input "Vehicle Name" at bounding box center [583, 200] width 106 height 17
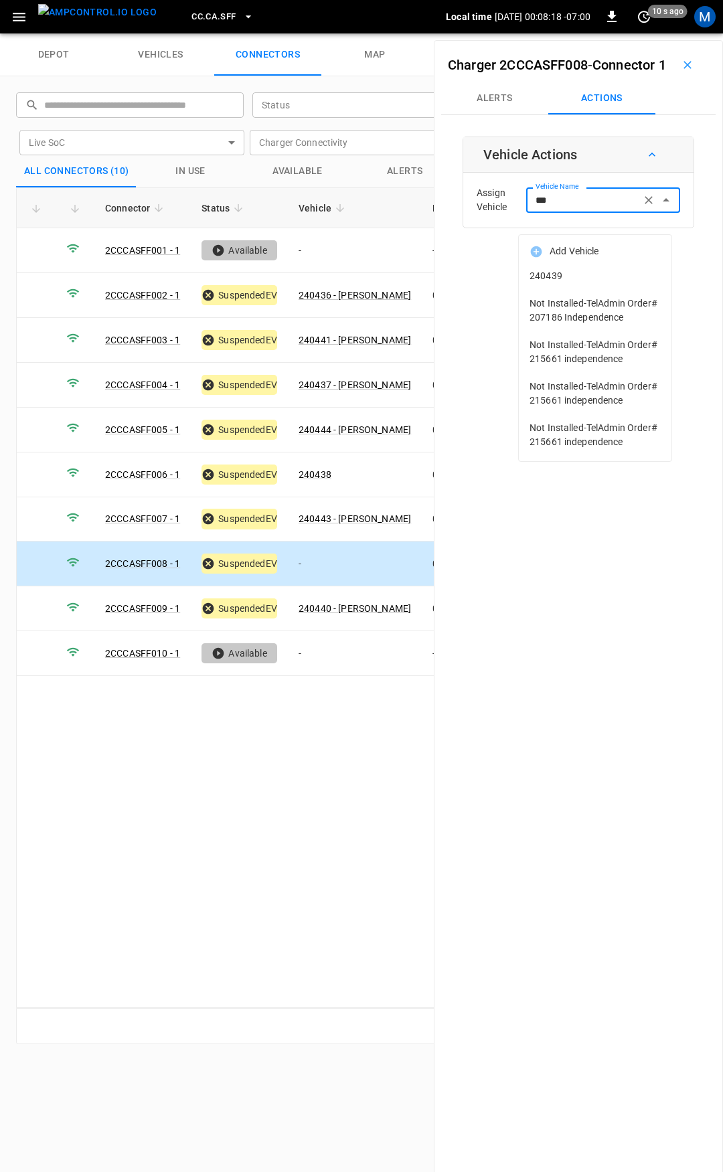
drag, startPoint x: 566, startPoint y: 226, endPoint x: 583, endPoint y: 258, distance: 36.2
click at [569, 212] on div "*** Vehicle Name" at bounding box center [603, 199] width 154 height 25
click at [587, 282] on span "240439" at bounding box center [595, 276] width 131 height 14
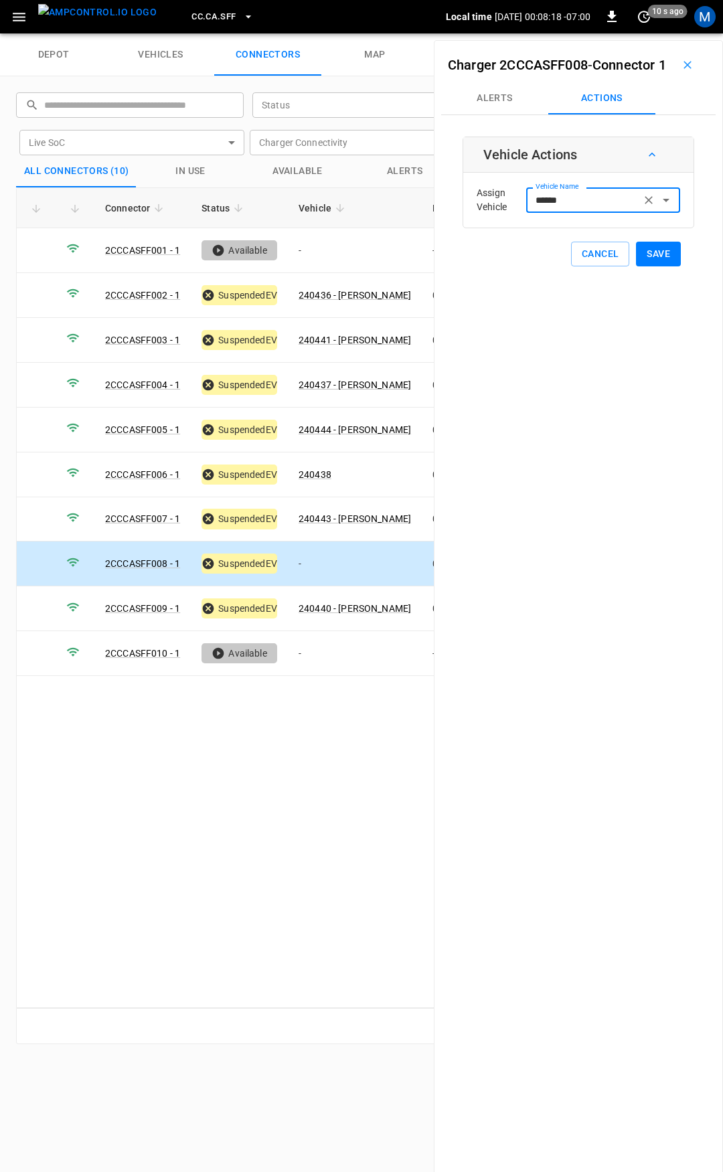
type input "******"
click at [659, 266] on button "Save" at bounding box center [658, 254] width 45 height 25
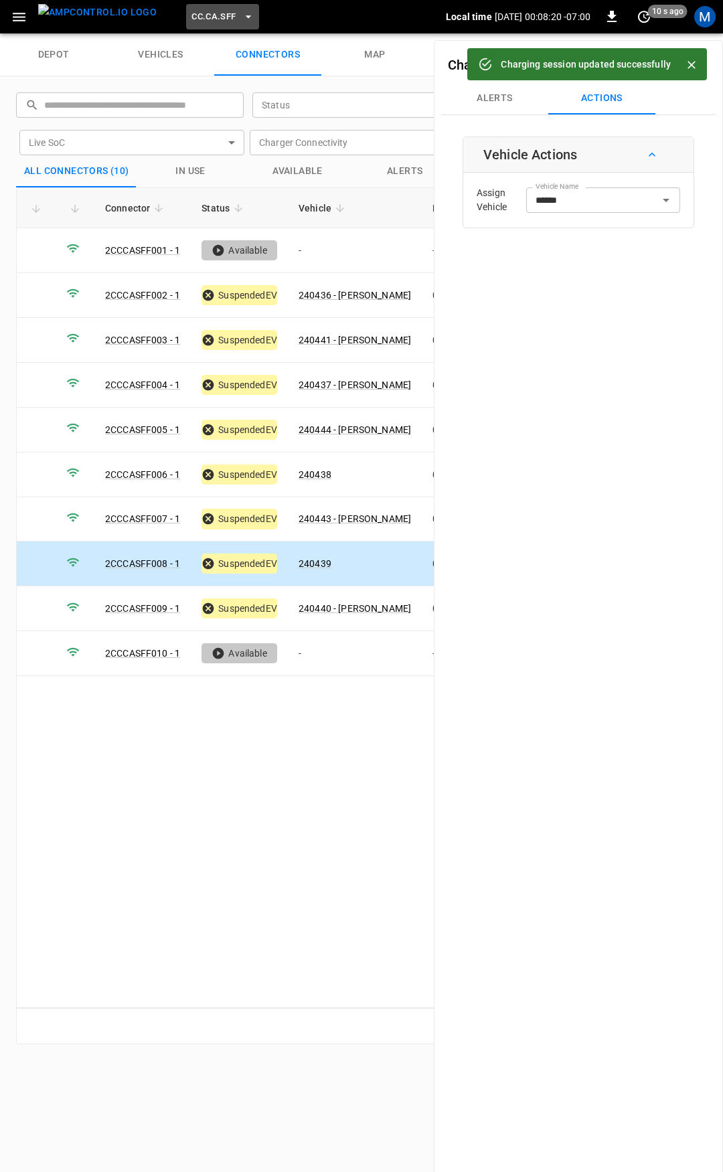
click at [206, 16] on span "CC.CA.SFF" at bounding box center [214, 16] width 44 height 15
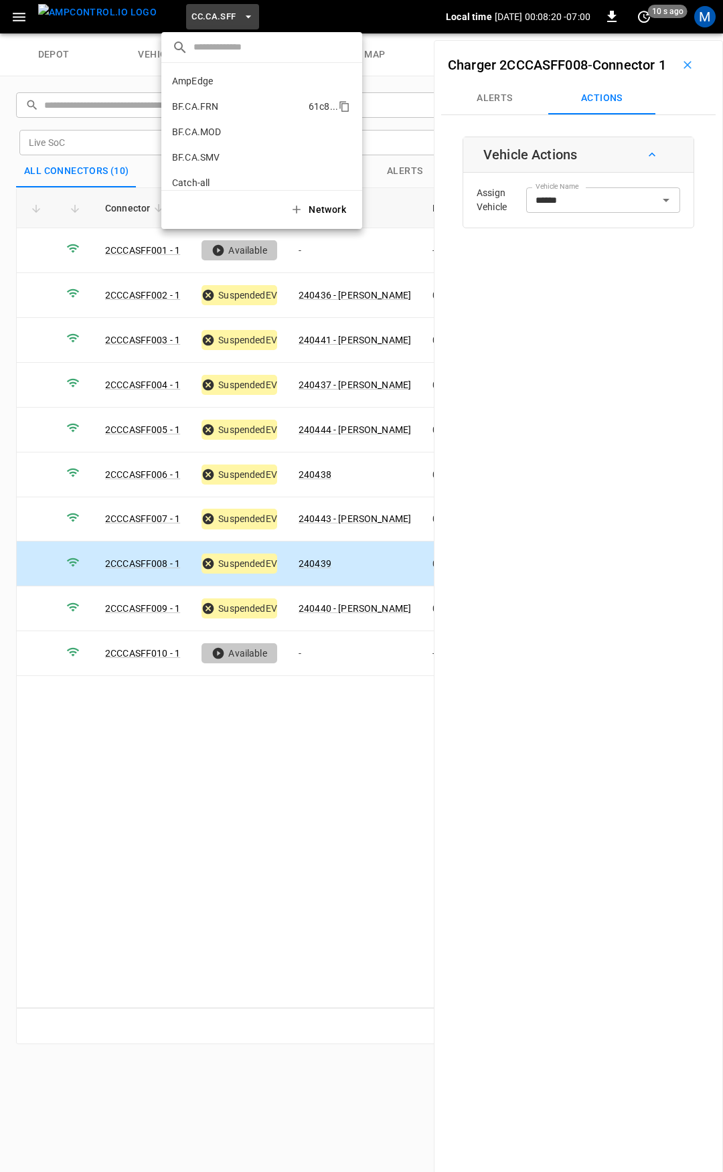
scroll to position [225, 0]
click at [228, 103] on li "CC.CA.SJO 7dd7 ..." at bounding box center [261, 110] width 201 height 25
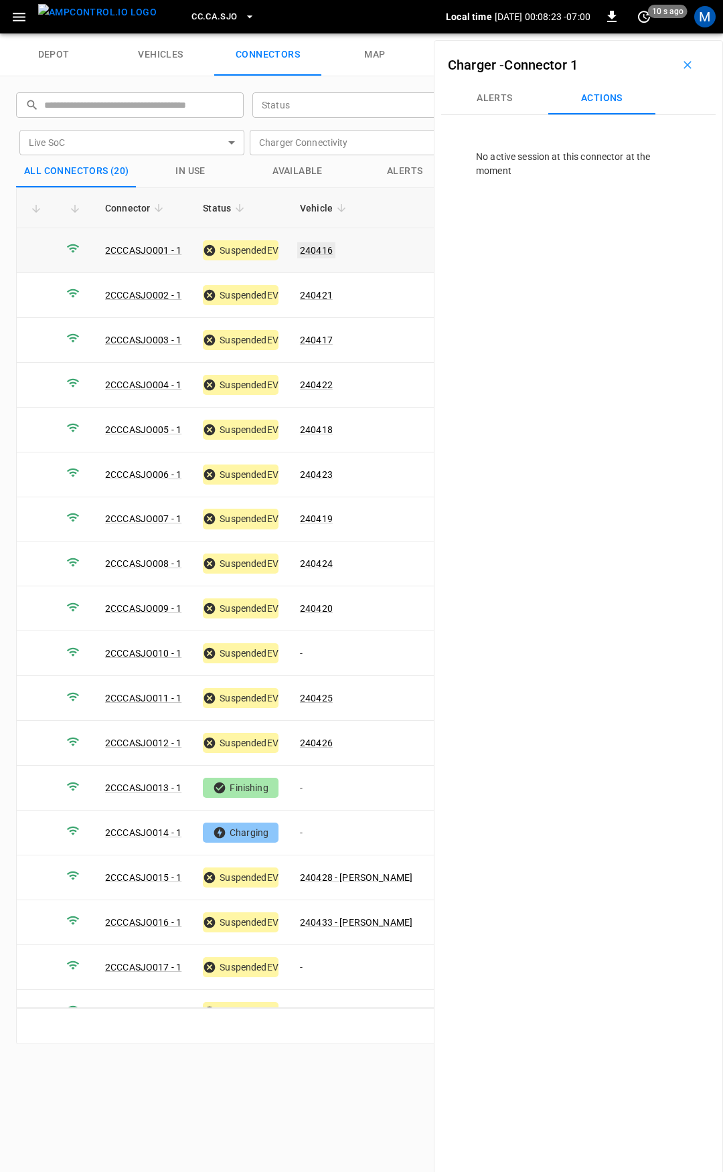
click at [332, 248] on link "240416" at bounding box center [316, 250] width 38 height 16
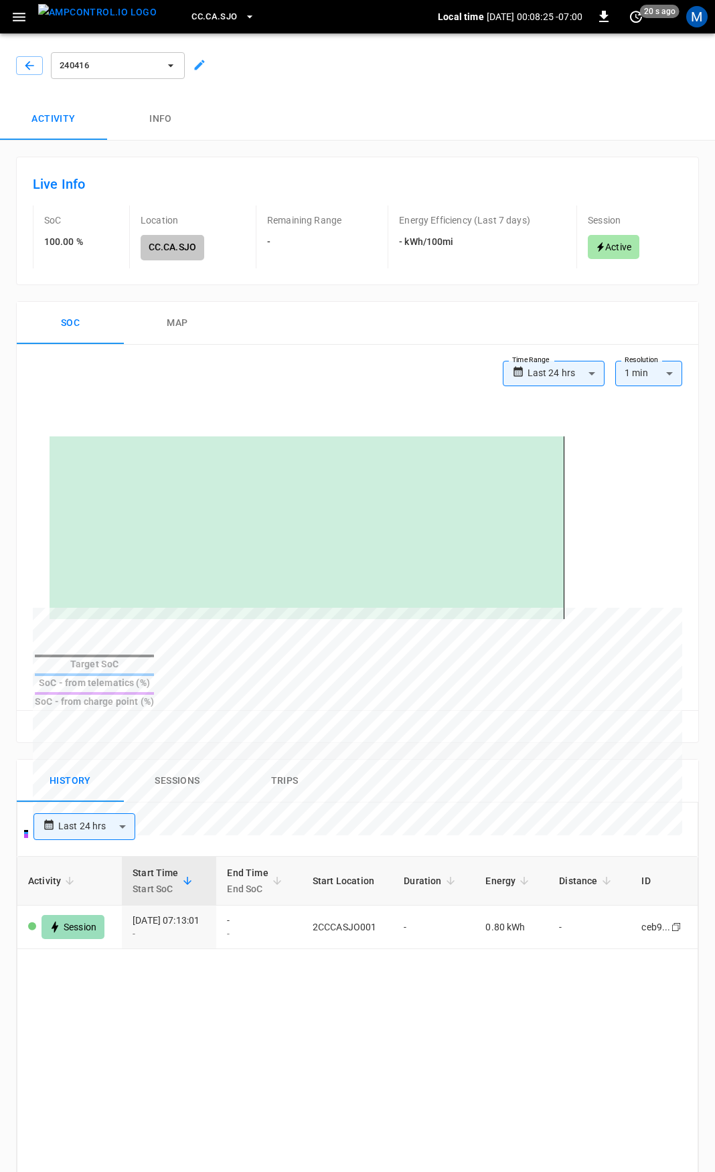
click at [195, 17] on span "CC.CA.SJO" at bounding box center [215, 16] width 46 height 15
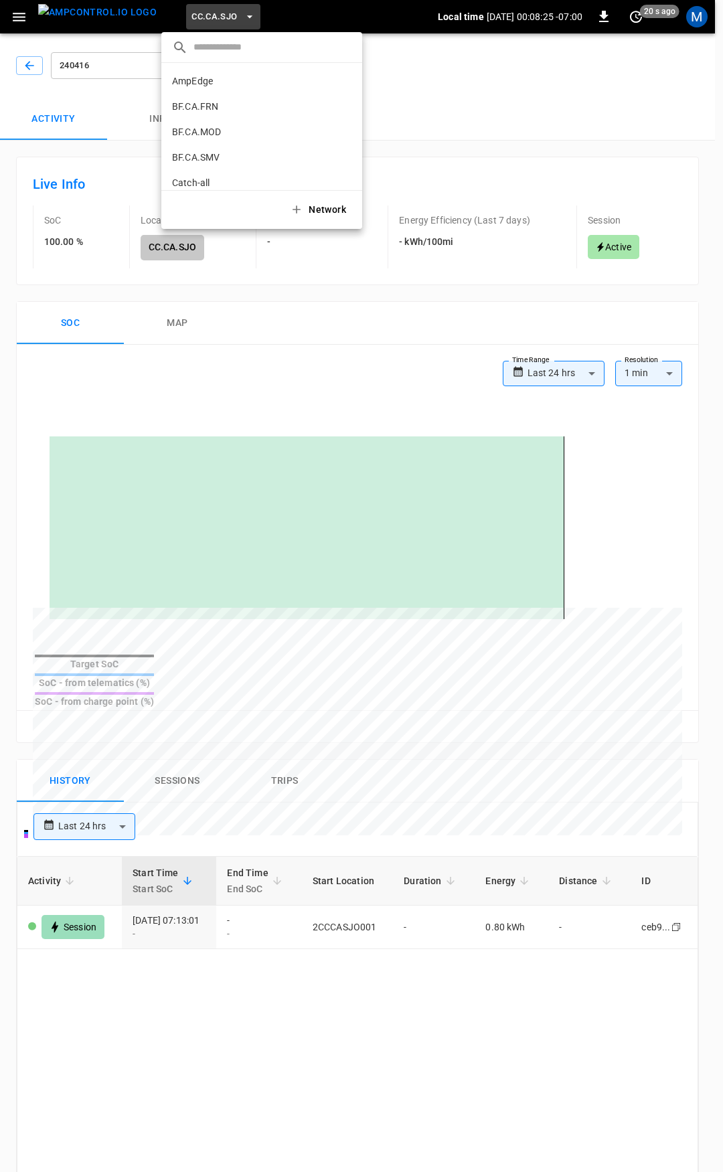
scroll to position [250, 0]
click at [222, 82] on p "CC.CA.SJO" at bounding box center [237, 84] width 131 height 13
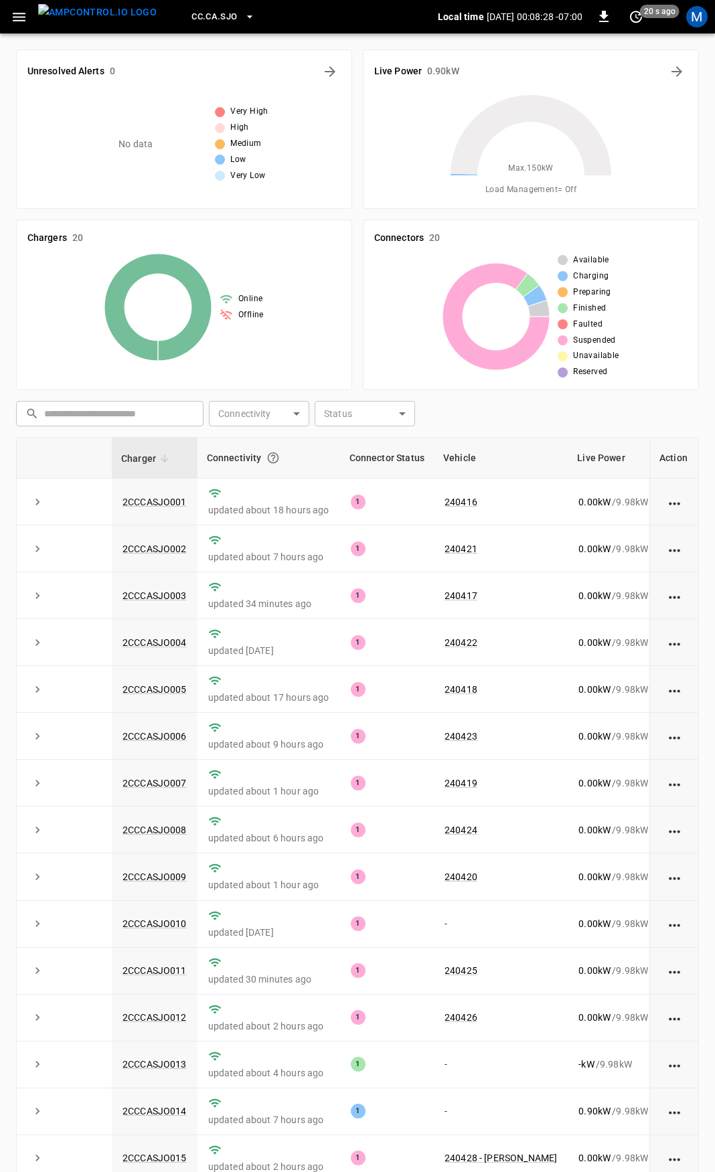
drag, startPoint x: 20, startPoint y: 20, endPoint x: 23, endPoint y: 28, distance: 8.5
click at [20, 20] on icon "button" at bounding box center [19, 17] width 13 height 9
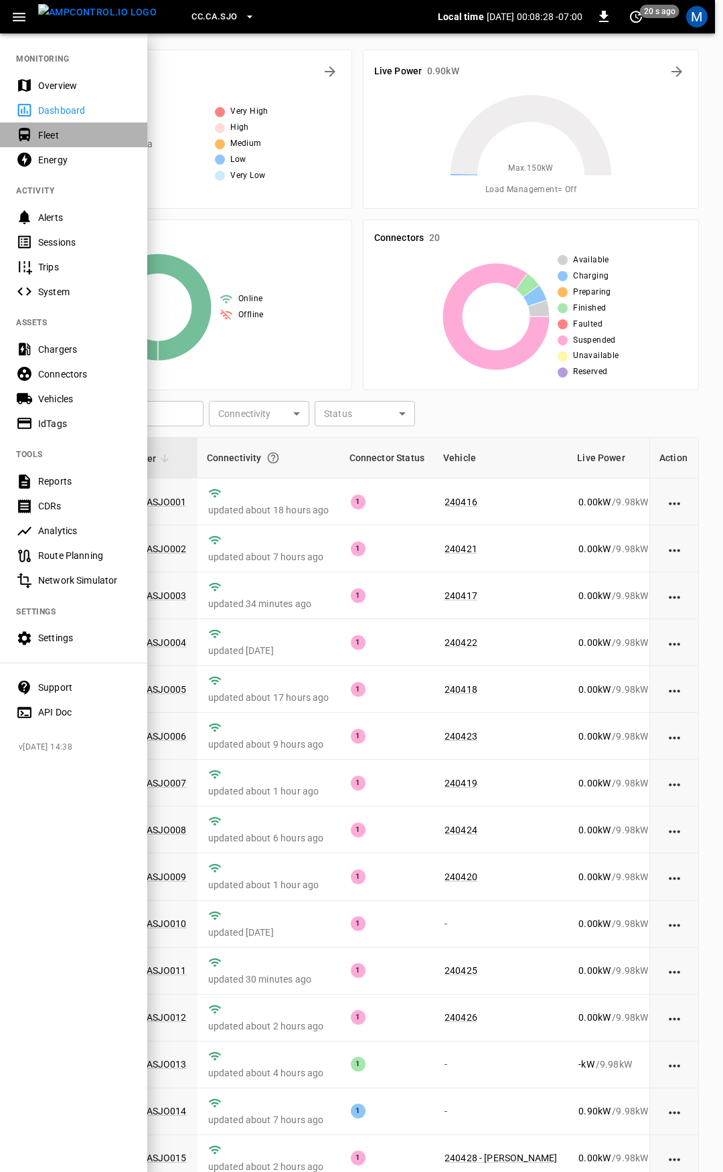
drag, startPoint x: 68, startPoint y: 138, endPoint x: 295, endPoint y: 110, distance: 228.7
click at [69, 136] on div "Fleet" at bounding box center [84, 135] width 93 height 13
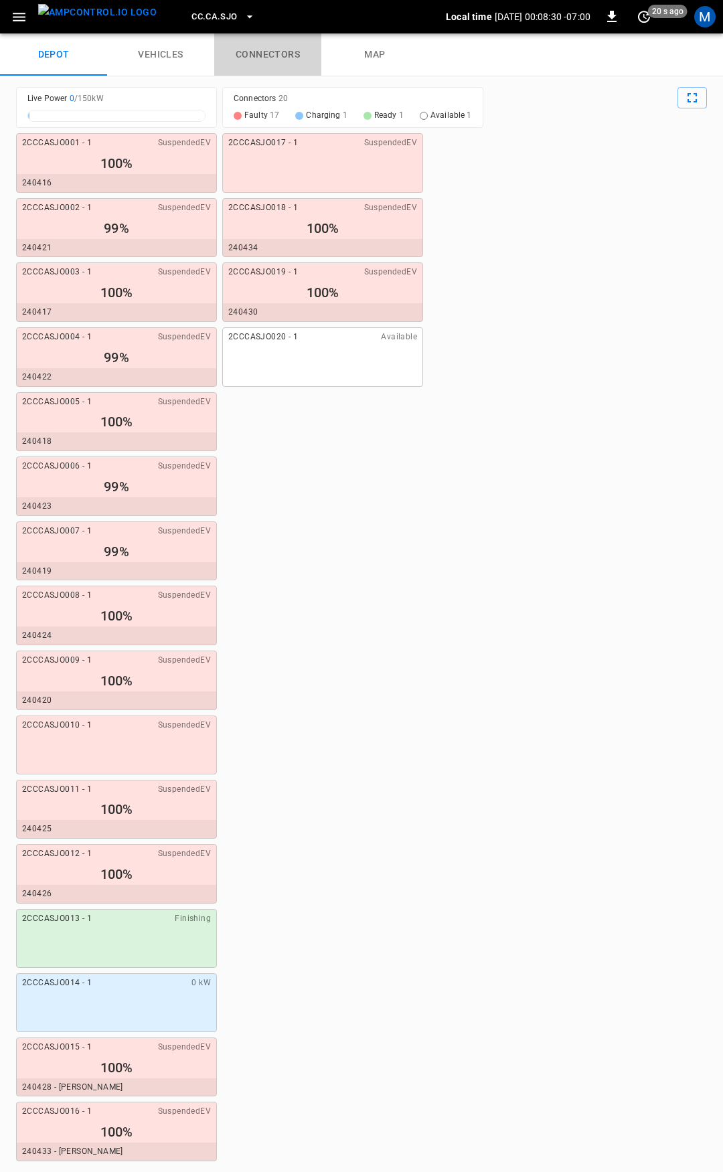
click at [279, 60] on link "connectors" at bounding box center [267, 54] width 107 height 43
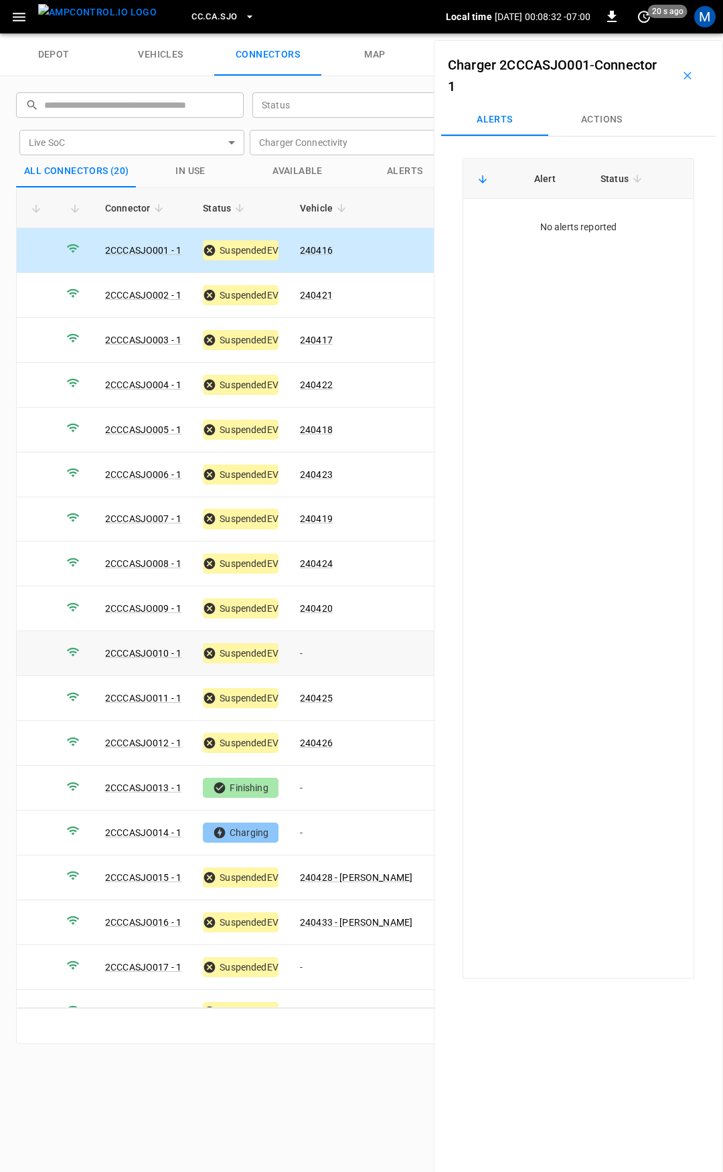
click at [321, 645] on td "-" at bounding box center [356, 653] width 134 height 45
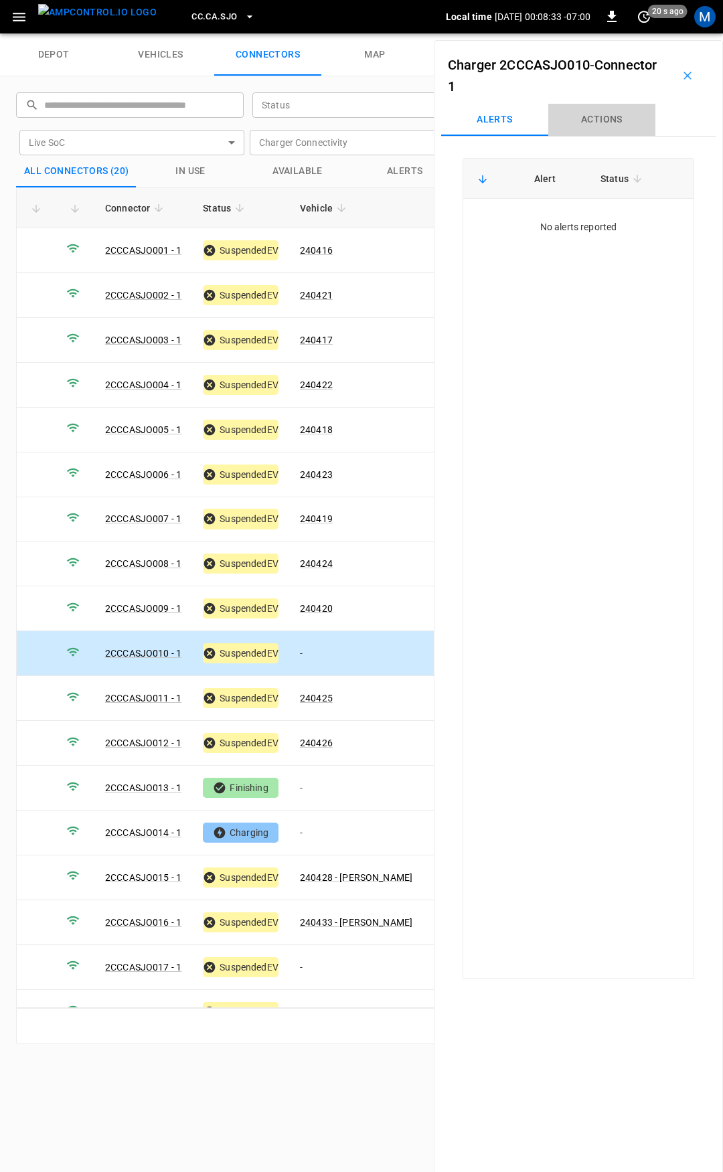
click at [602, 133] on button "Actions" at bounding box center [601, 120] width 107 height 32
click at [607, 119] on button "Actions" at bounding box center [601, 120] width 107 height 32
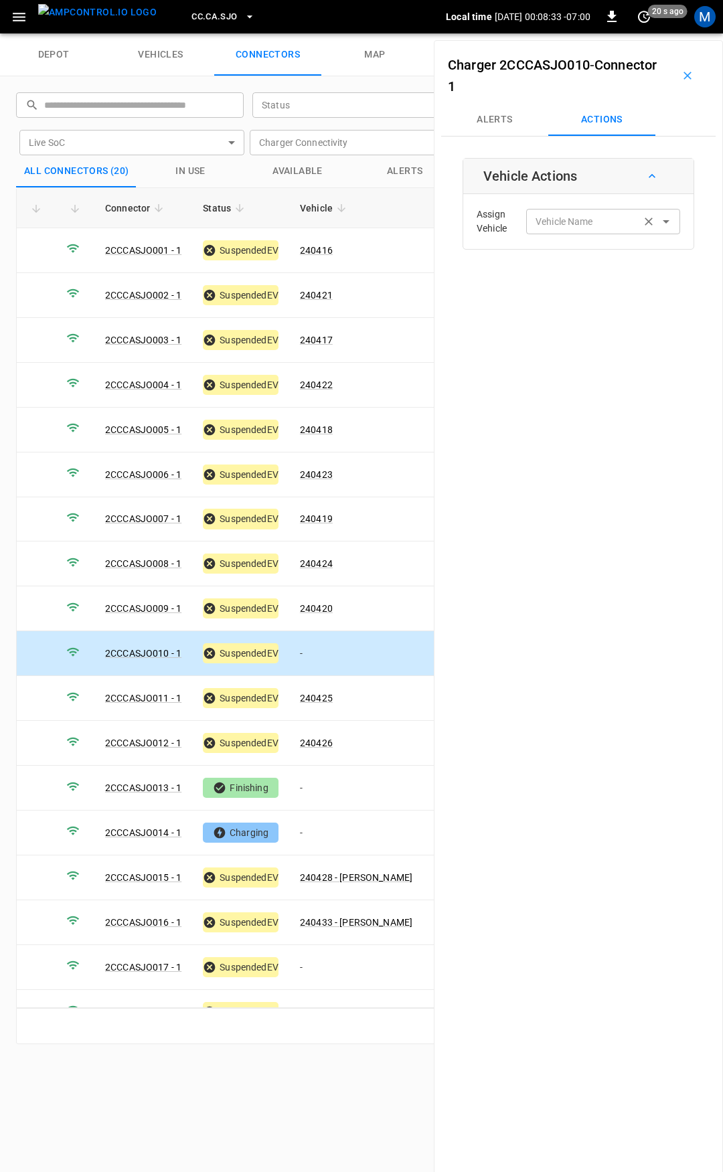
click at [580, 215] on input "Vehicle Name" at bounding box center [583, 221] width 106 height 17
click at [562, 221] on label "Vehicle Name" at bounding box center [565, 222] width 58 height 14
click at [562, 221] on input "Vehicle Name" at bounding box center [583, 221] width 106 height 17
click at [563, 226] on label "Vehicle Name" at bounding box center [565, 222] width 58 height 14
click at [563, 226] on input "Vehicle Name" at bounding box center [583, 221] width 106 height 17
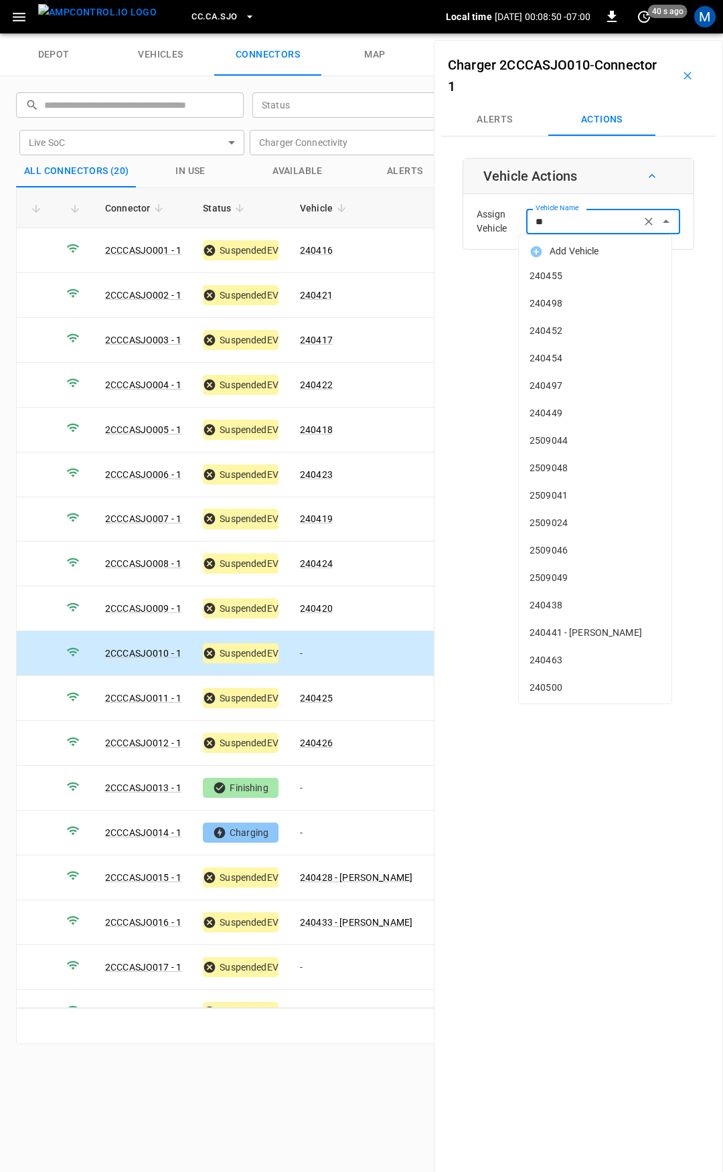
type input "***"
click at [562, 277] on span "240455" at bounding box center [595, 276] width 131 height 14
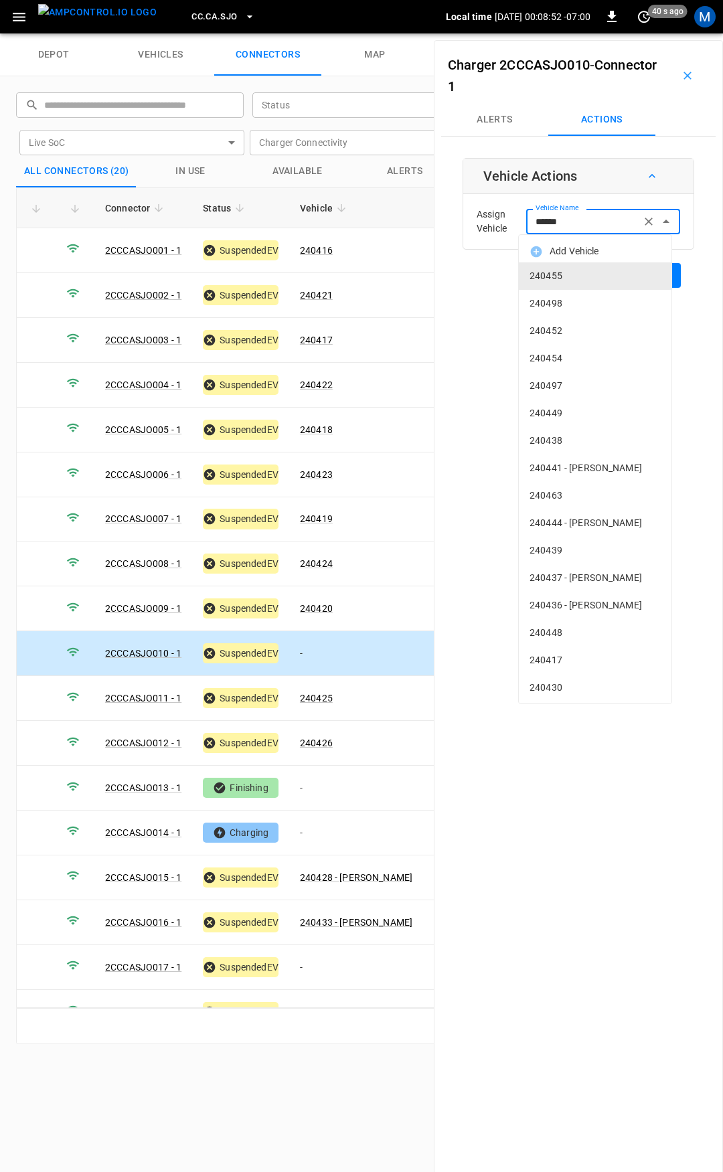
type input "*****"
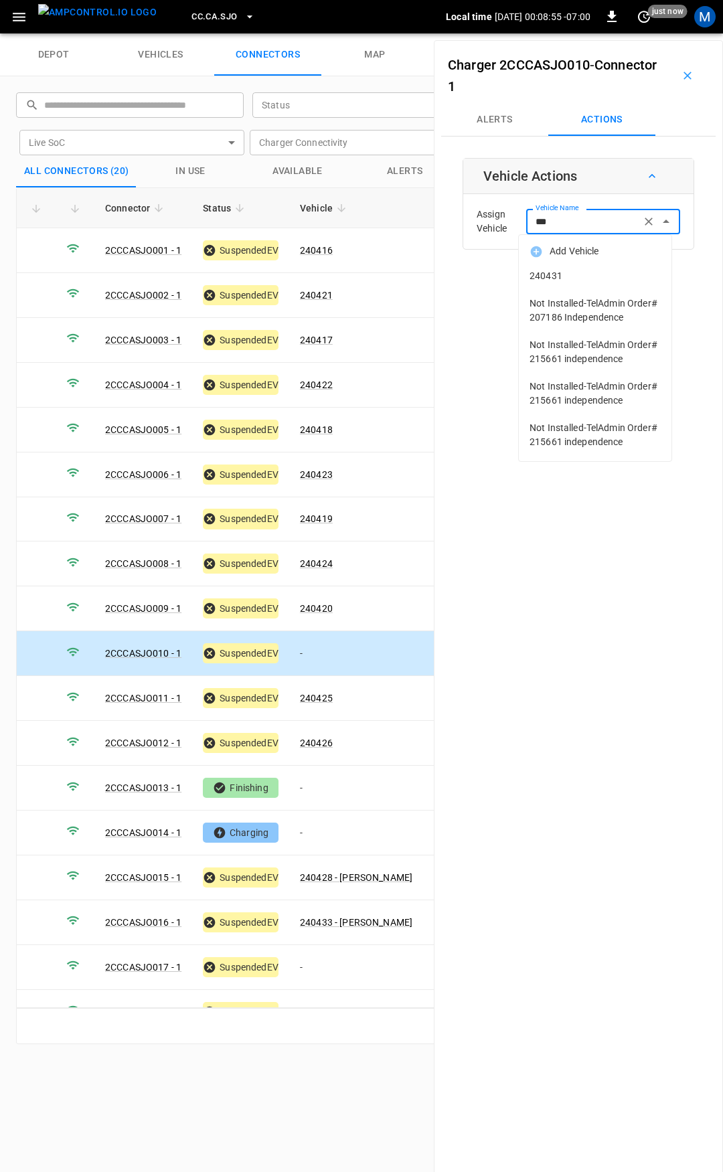
click at [572, 269] on li "240431" at bounding box center [595, 275] width 153 height 27
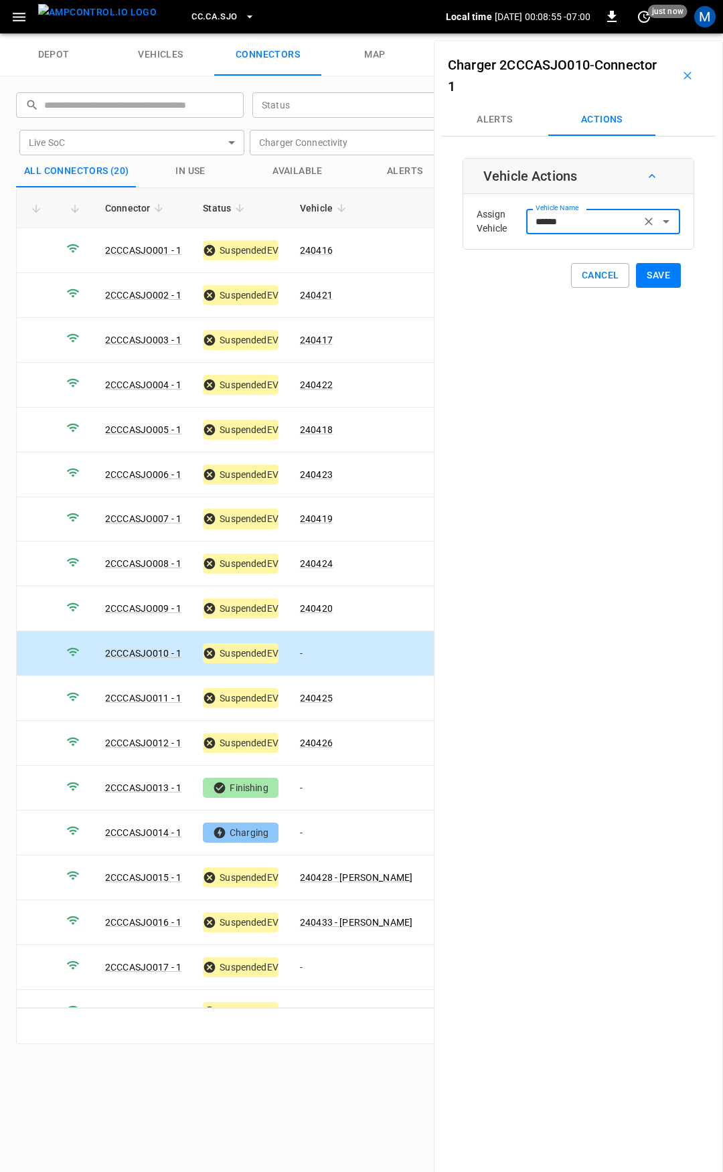
type input "******"
click at [646, 277] on button "Save" at bounding box center [658, 275] width 45 height 25
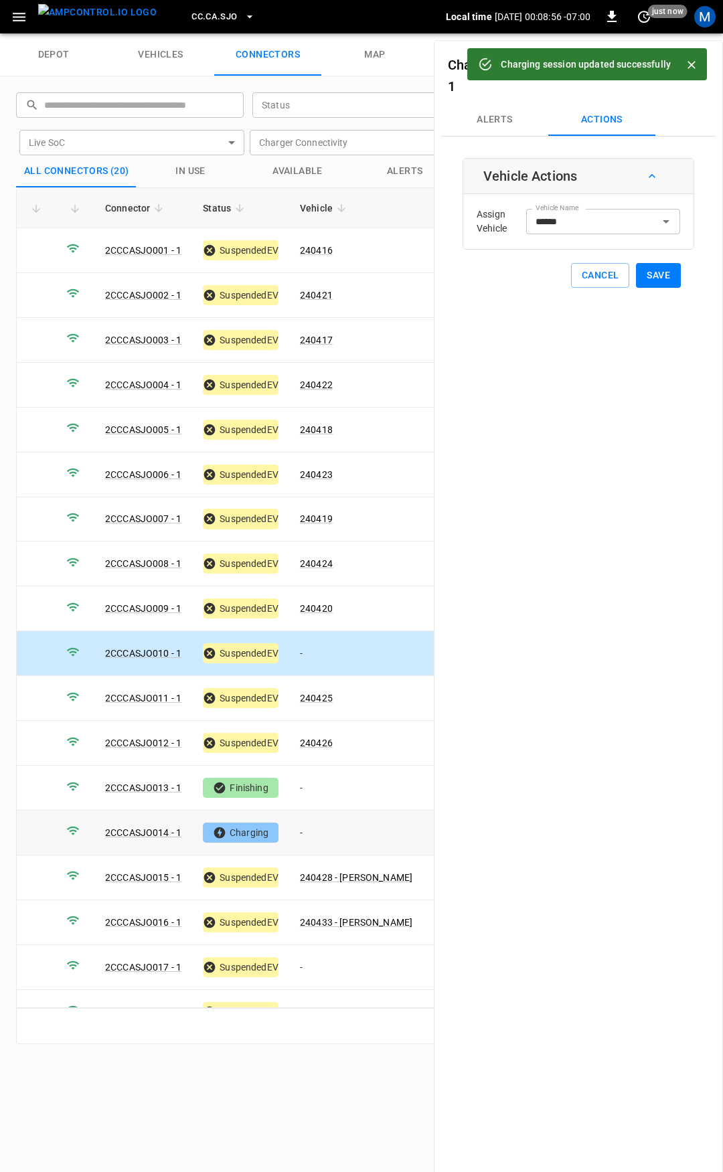
click at [325, 831] on td "-" at bounding box center [356, 833] width 134 height 45
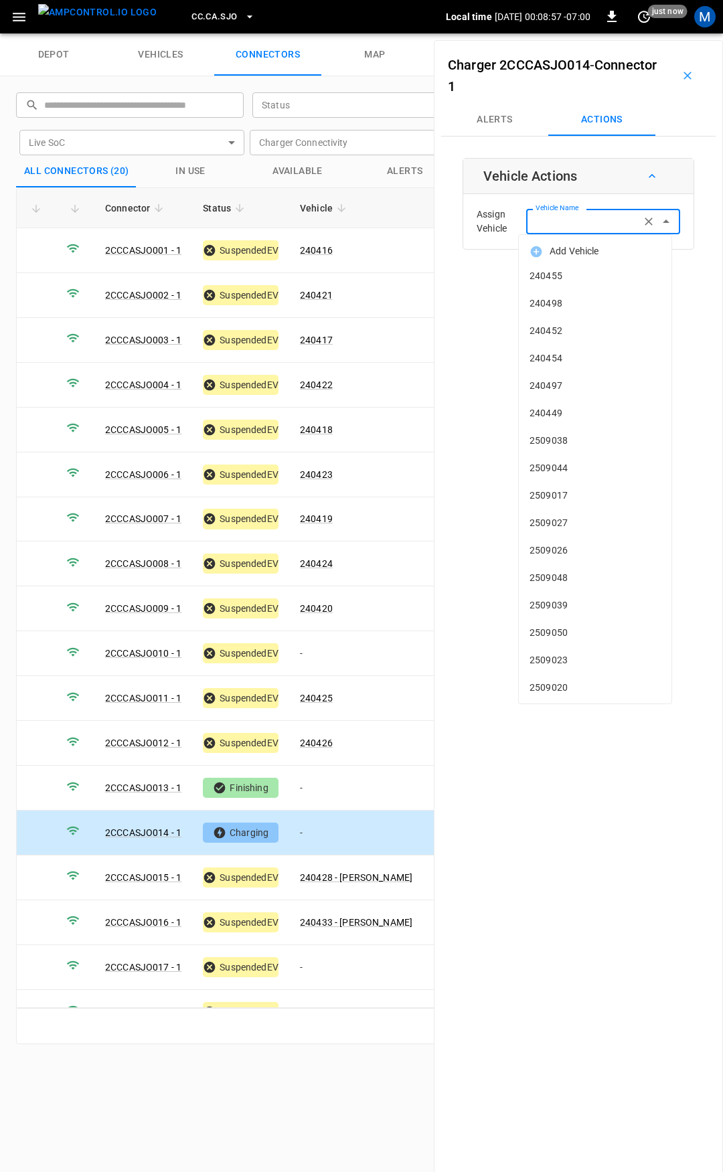
click at [554, 220] on input "Vehicle Name" at bounding box center [583, 221] width 106 height 17
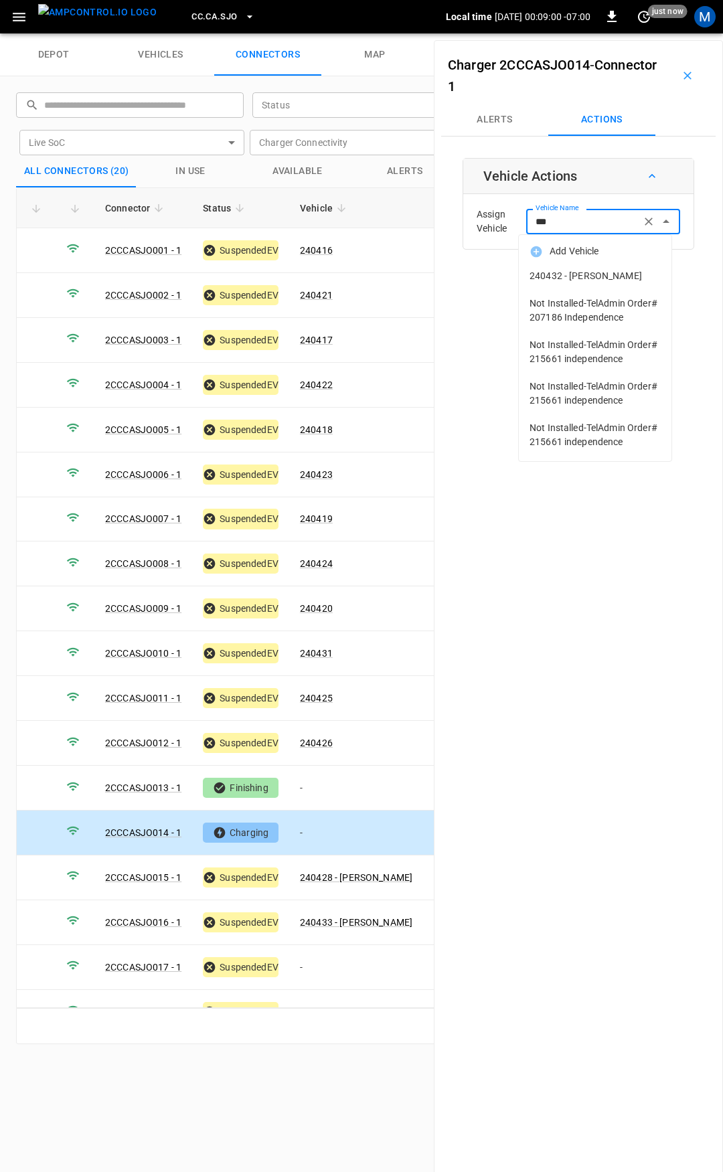
drag, startPoint x: 579, startPoint y: 271, endPoint x: 642, endPoint y: 293, distance: 66.7
click at [580, 271] on span "240432 - [PERSON_NAME]" at bounding box center [595, 276] width 131 height 14
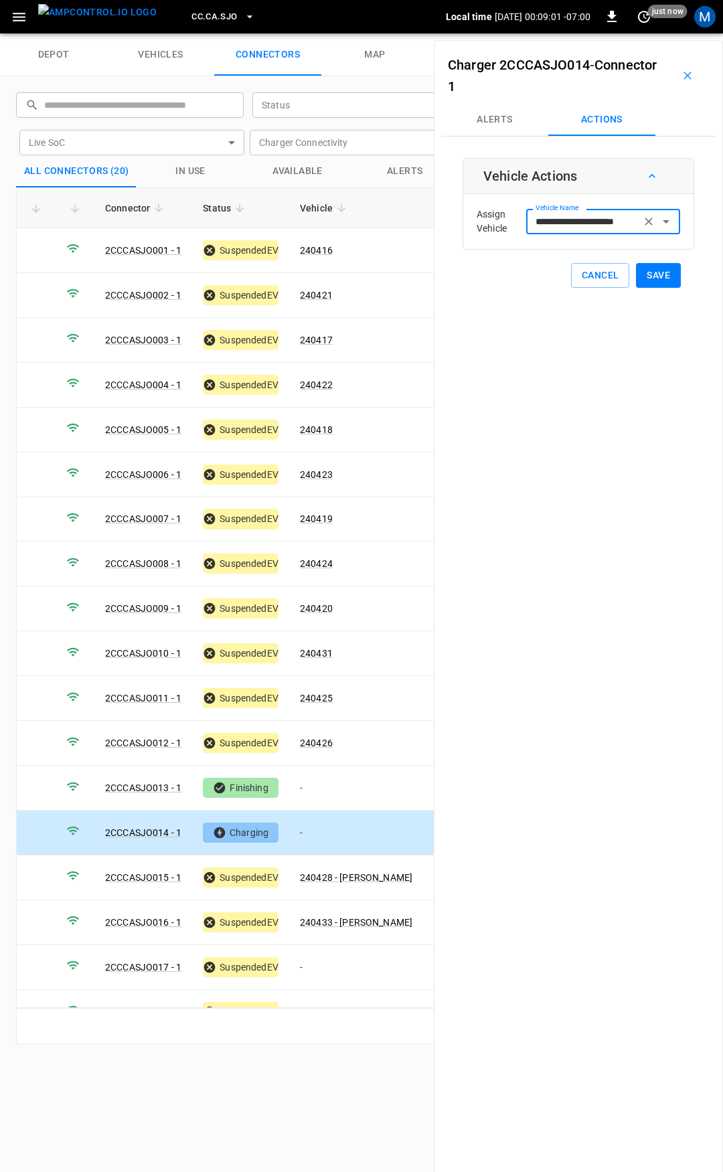
type input "**********"
drag, startPoint x: 656, startPoint y: 278, endPoint x: 524, endPoint y: 483, distance: 243.7
click at [654, 279] on button "Save" at bounding box center [658, 275] width 45 height 25
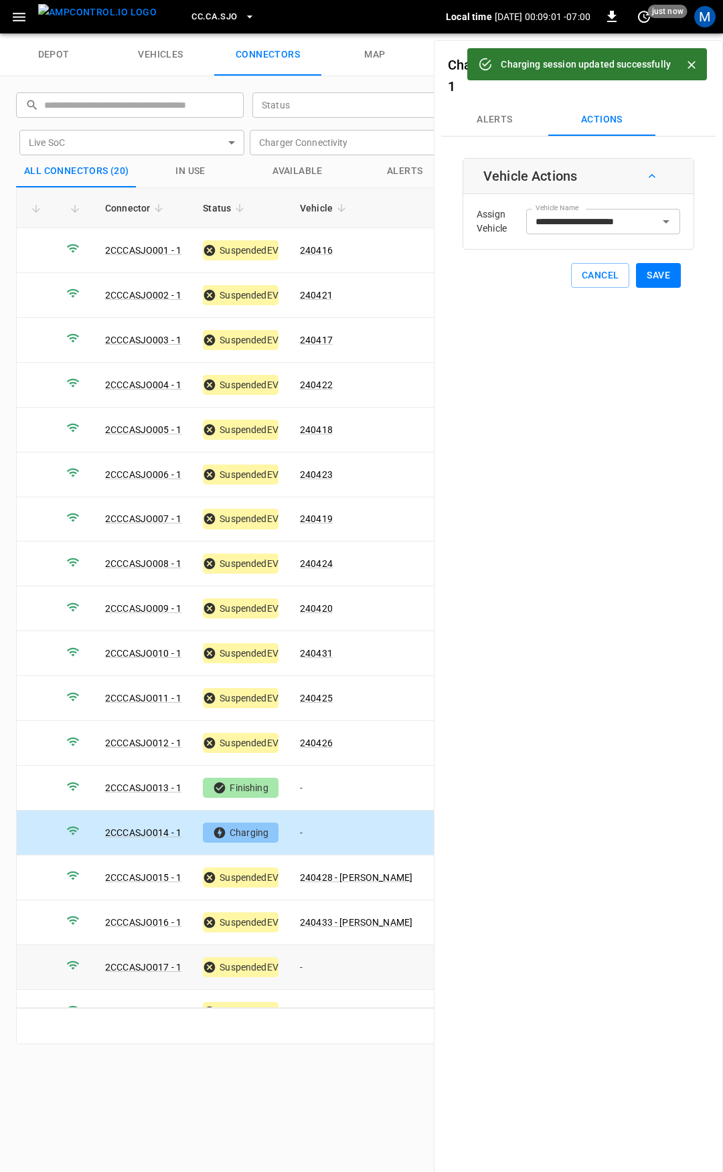
click at [337, 951] on td "-" at bounding box center [356, 967] width 134 height 45
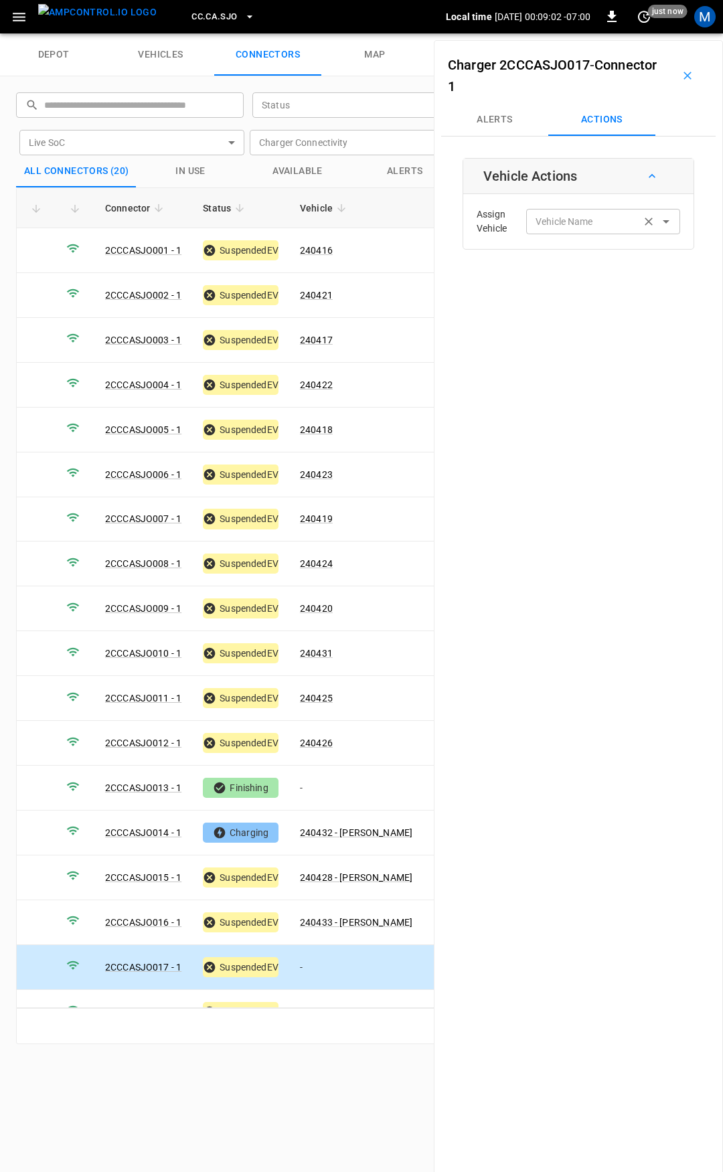
click at [587, 226] on input "Vehicle Name" at bounding box center [583, 221] width 106 height 17
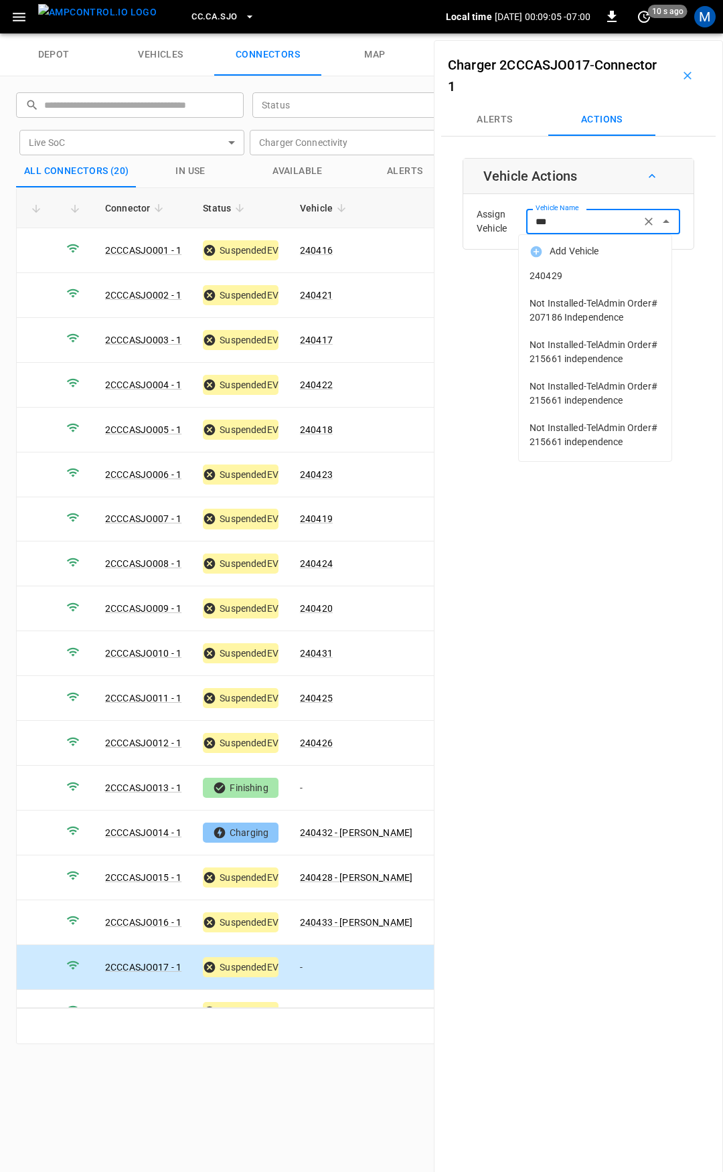
click at [555, 277] on span "240429" at bounding box center [595, 276] width 131 height 14
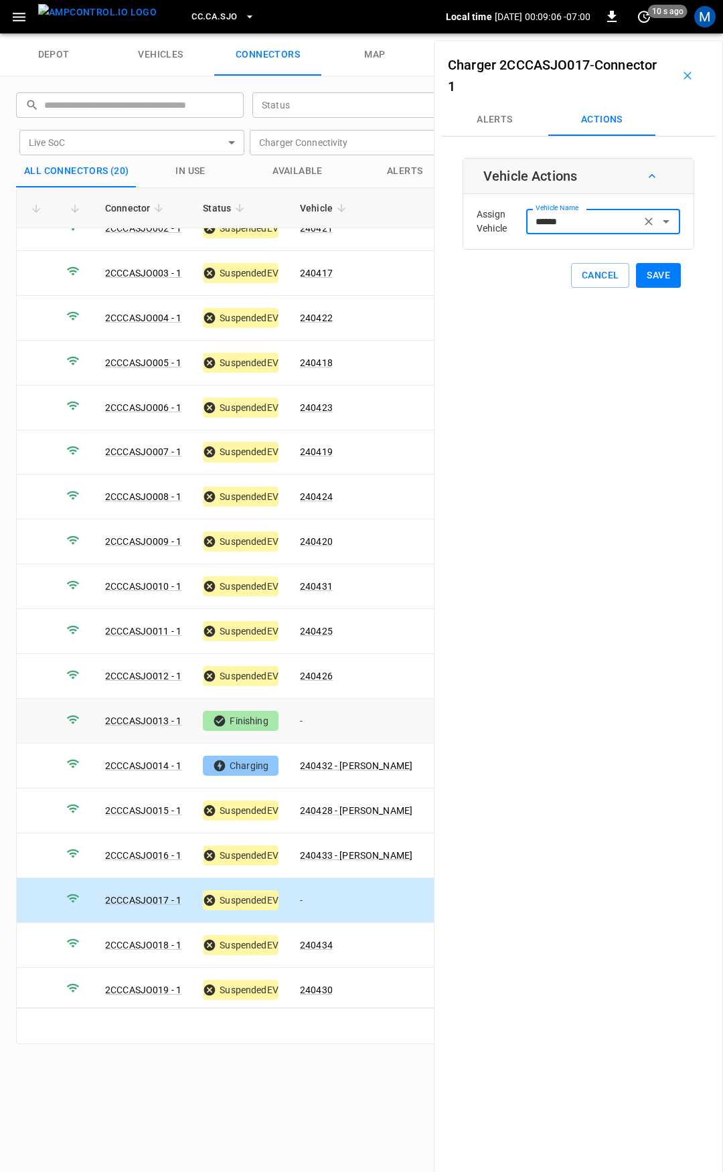
scroll to position [111, 0]
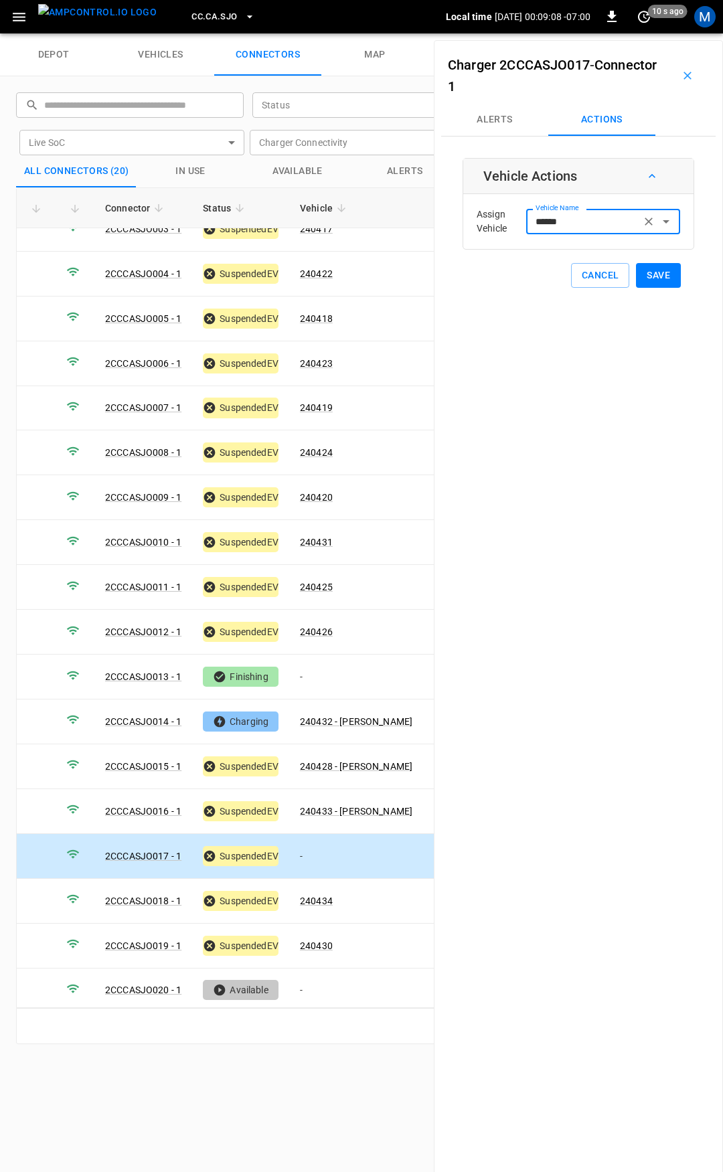
type input "******"
drag, startPoint x: 647, startPoint y: 281, endPoint x: 652, endPoint y: 303, distance: 22.7
click at [647, 282] on button "Save" at bounding box center [658, 275] width 45 height 25
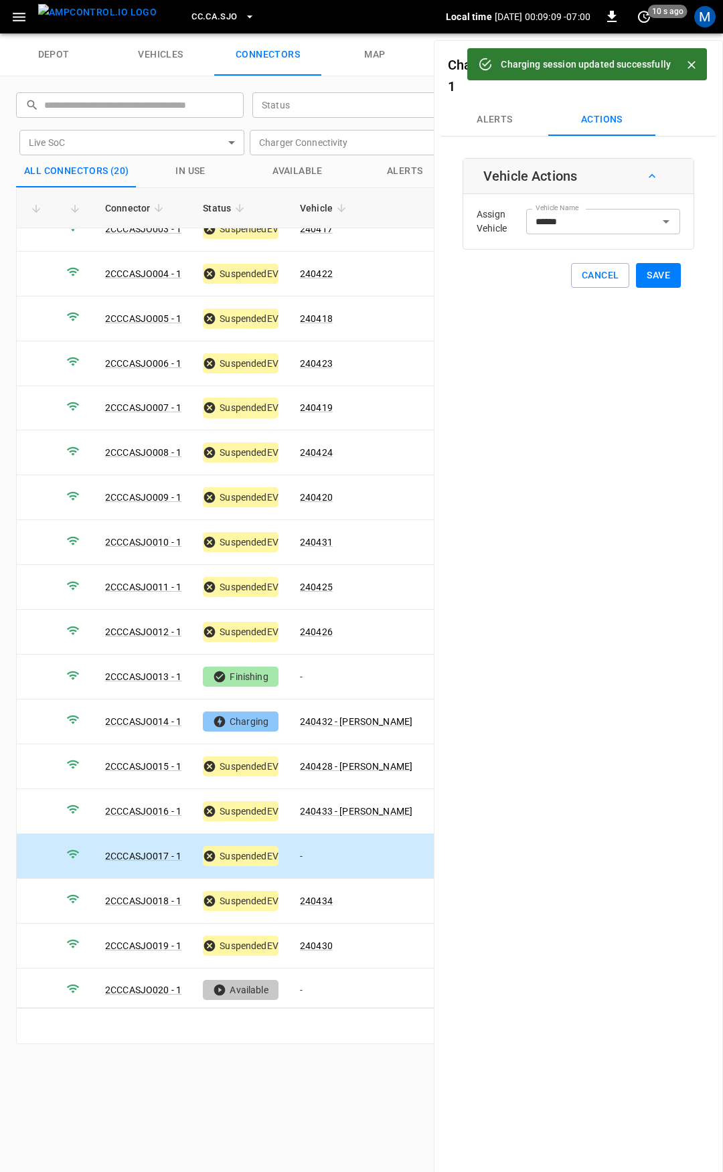
click at [243, 18] on icon "button" at bounding box center [249, 16] width 13 height 13
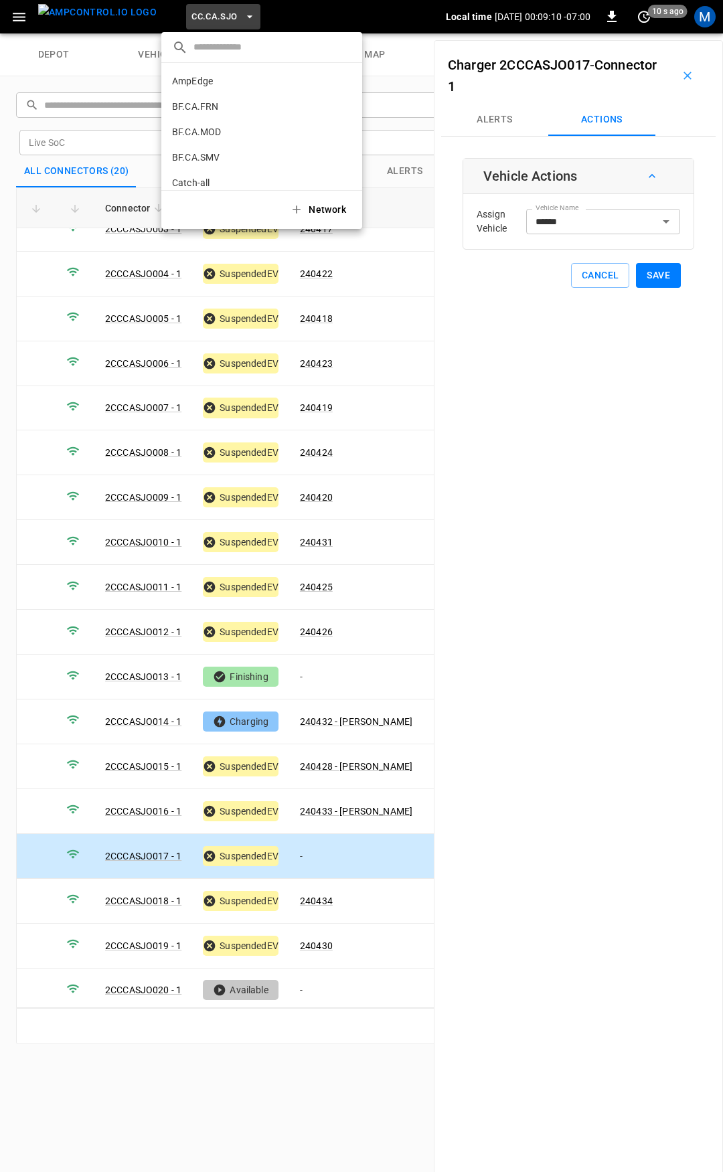
scroll to position [250, 0]
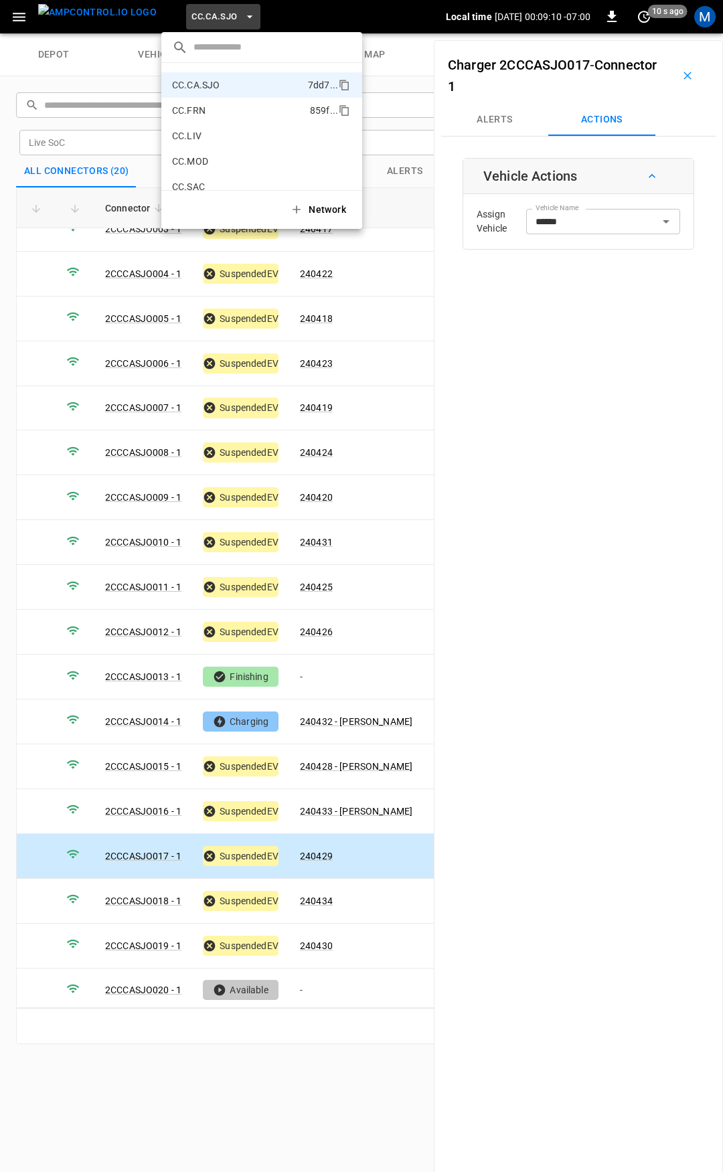
click at [250, 108] on p "CC.FRN" at bounding box center [238, 110] width 133 height 13
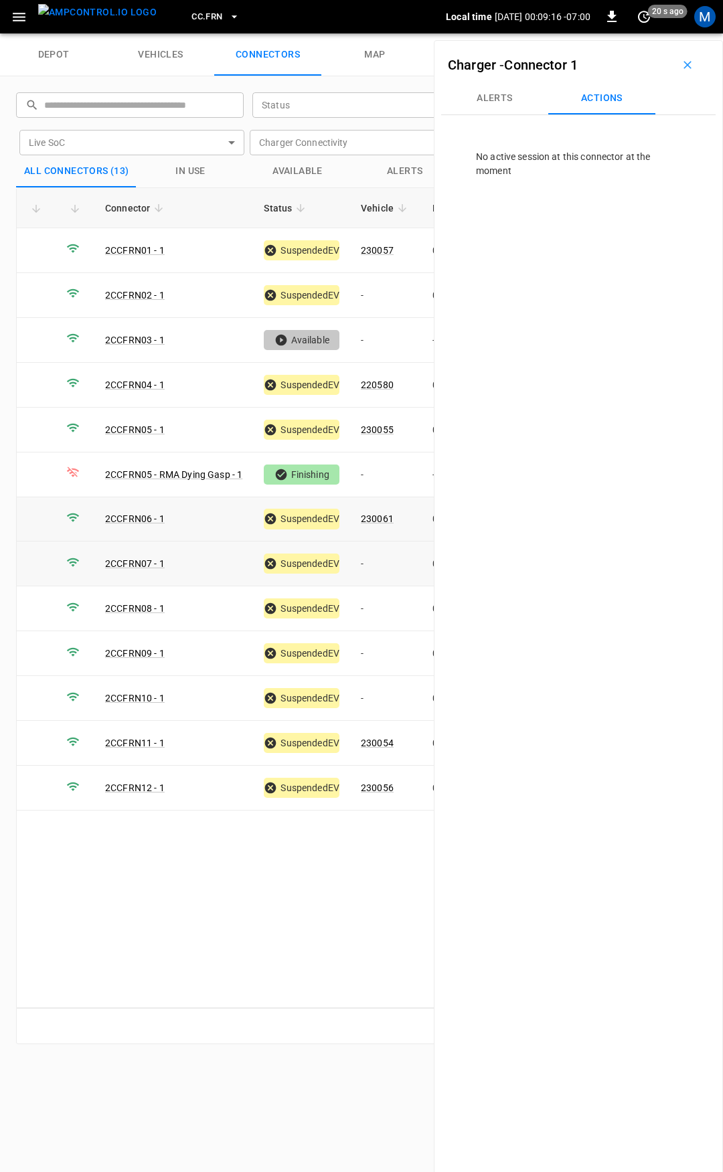
click at [384, 566] on td "-" at bounding box center [386, 564] width 72 height 45
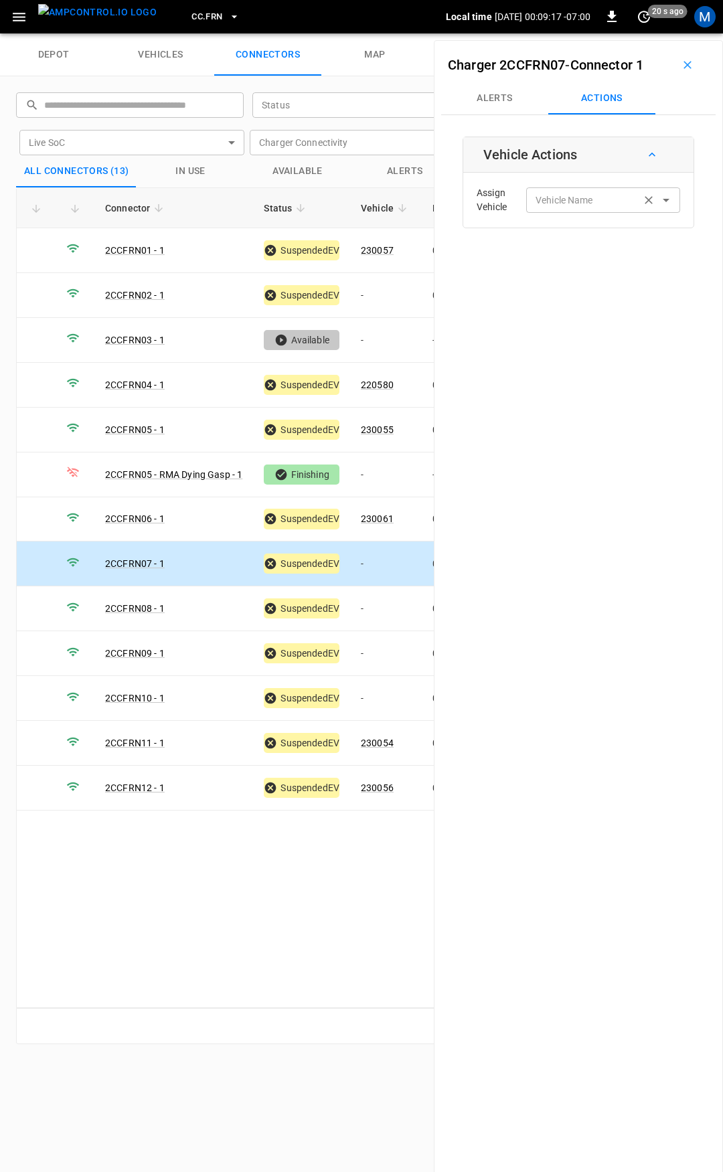
click at [581, 192] on input "Vehicle Name" at bounding box center [583, 200] width 106 height 17
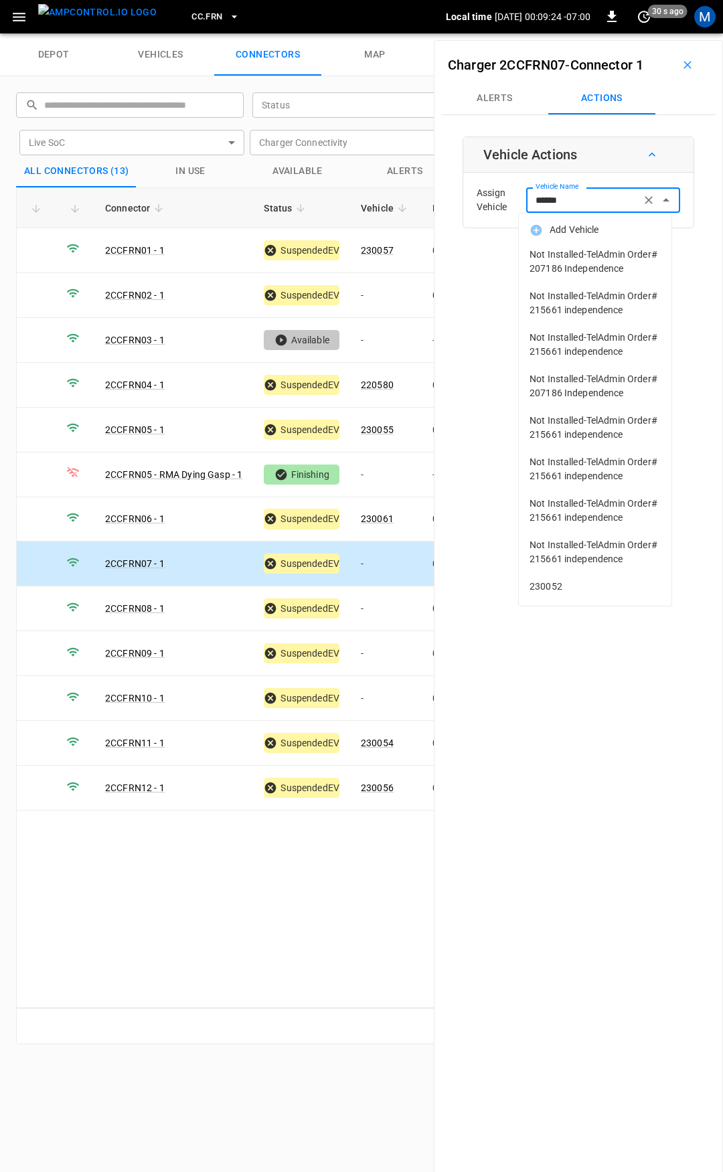
click at [587, 200] on input "******" at bounding box center [583, 200] width 106 height 17
click at [587, 199] on input "******" at bounding box center [583, 200] width 106 height 17
click at [539, 594] on span "230052" at bounding box center [595, 587] width 131 height 14
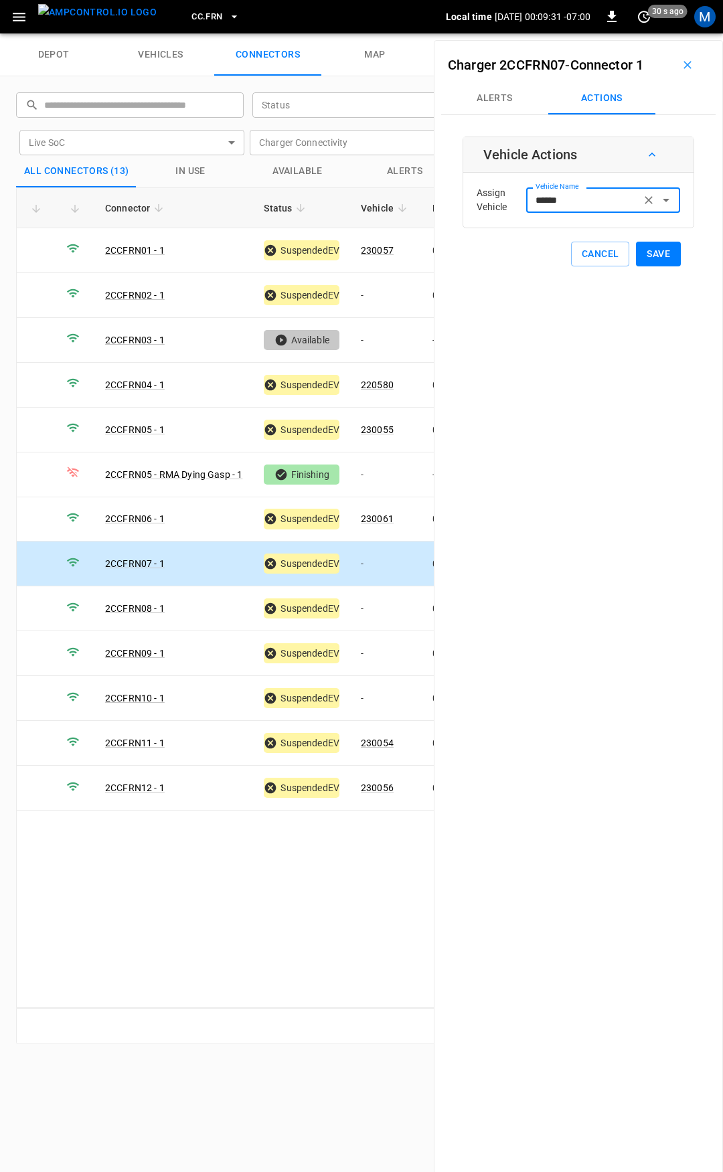
type input "******"
click at [661, 260] on button "Save" at bounding box center [658, 254] width 45 height 25
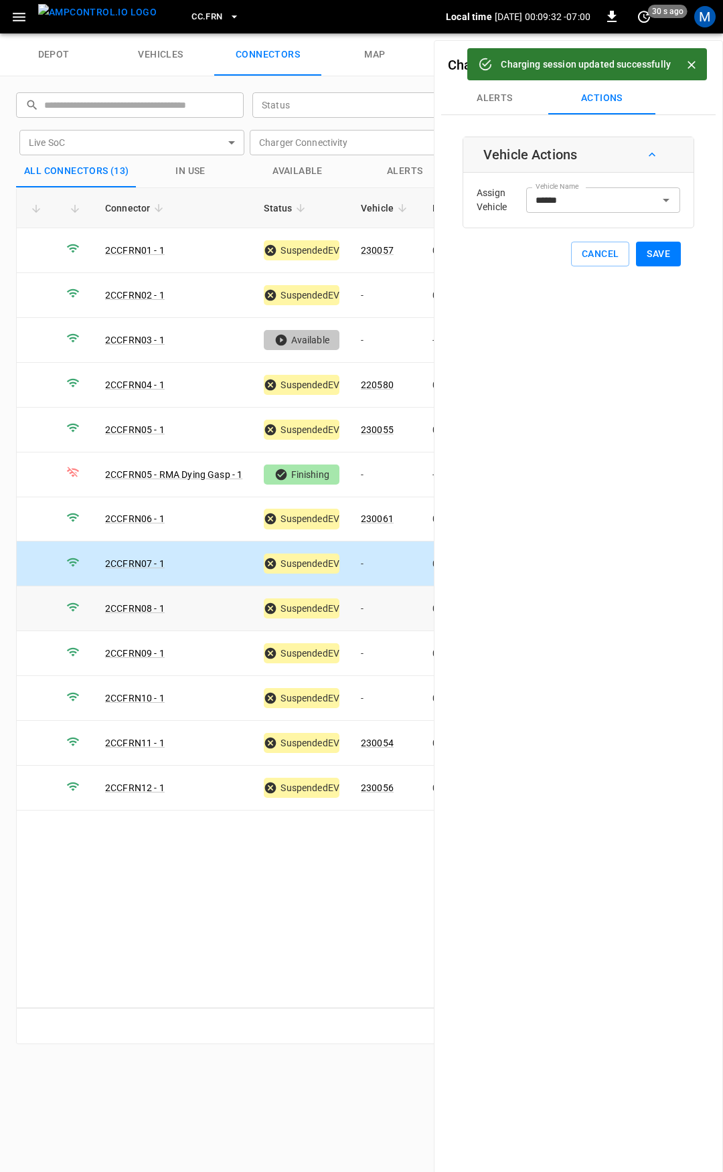
click at [388, 605] on td "-" at bounding box center [386, 609] width 72 height 45
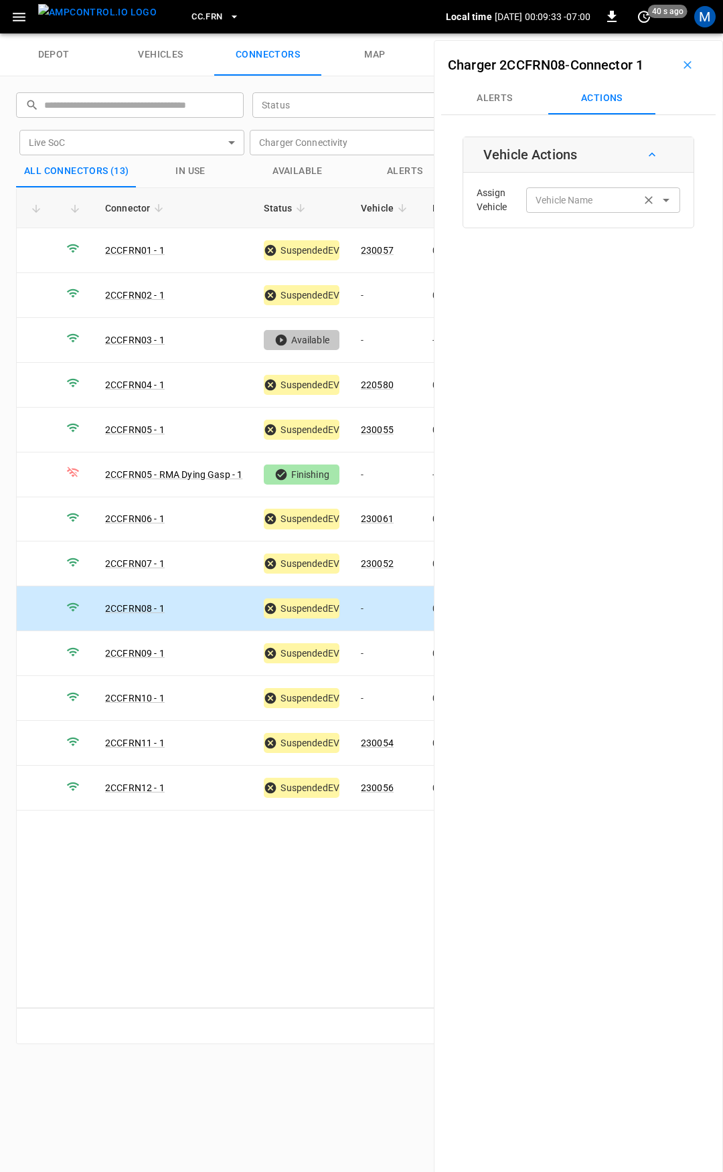
click at [540, 207] on input "Vehicle Name" at bounding box center [583, 200] width 106 height 17
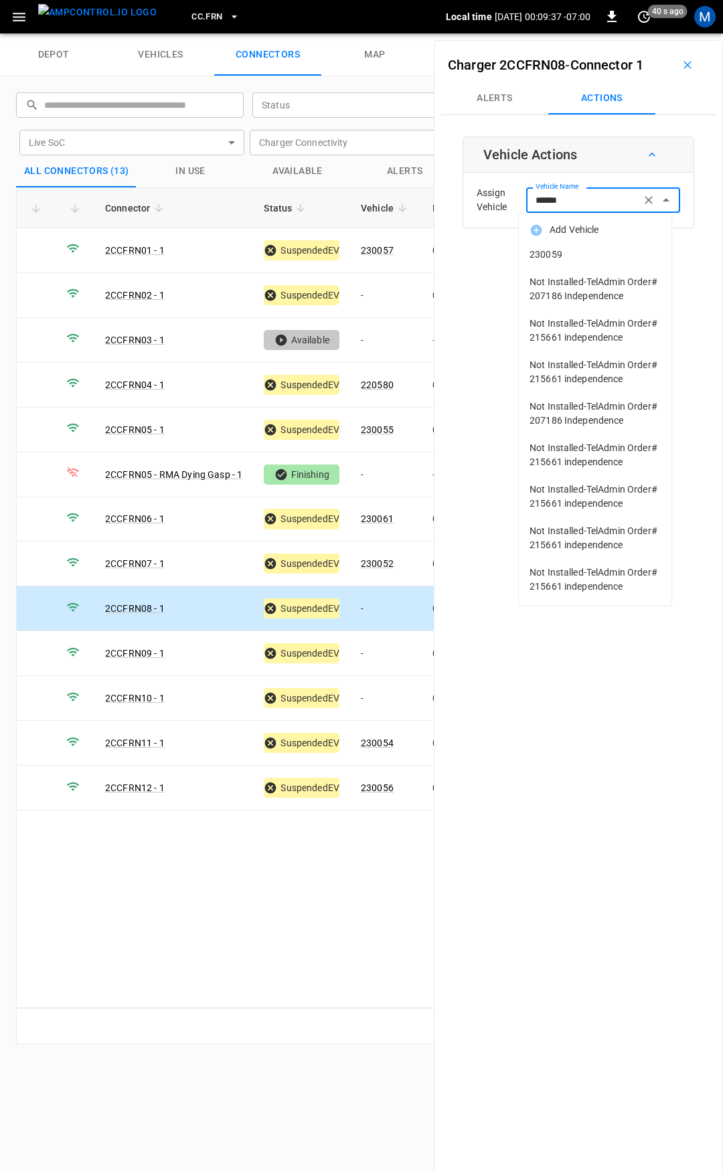
click at [587, 256] on span "230059" at bounding box center [595, 255] width 131 height 14
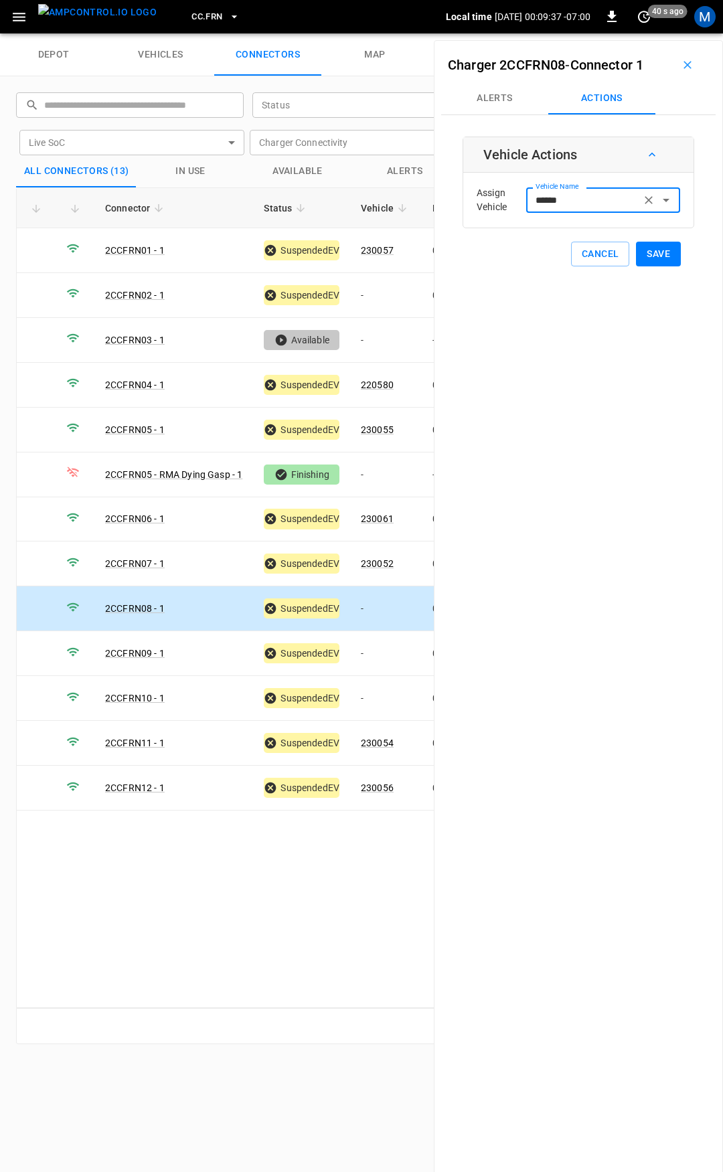
type input "******"
click at [647, 252] on button "Save" at bounding box center [658, 254] width 45 height 25
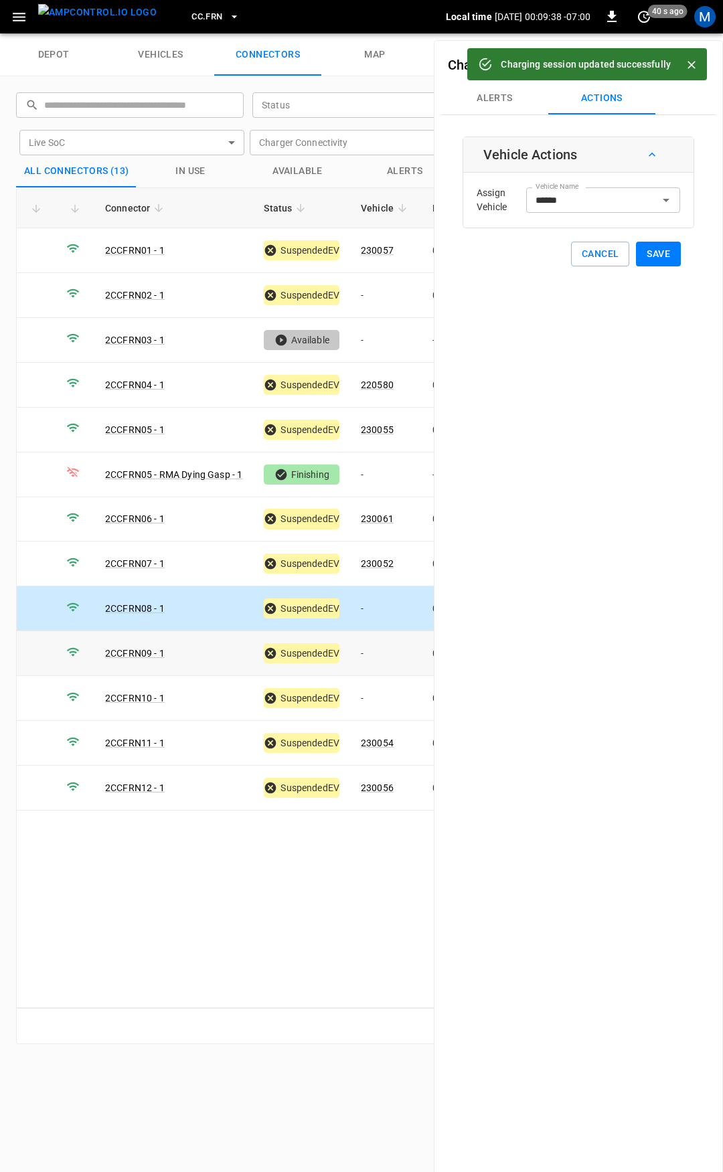
click at [376, 644] on td "-" at bounding box center [386, 653] width 72 height 45
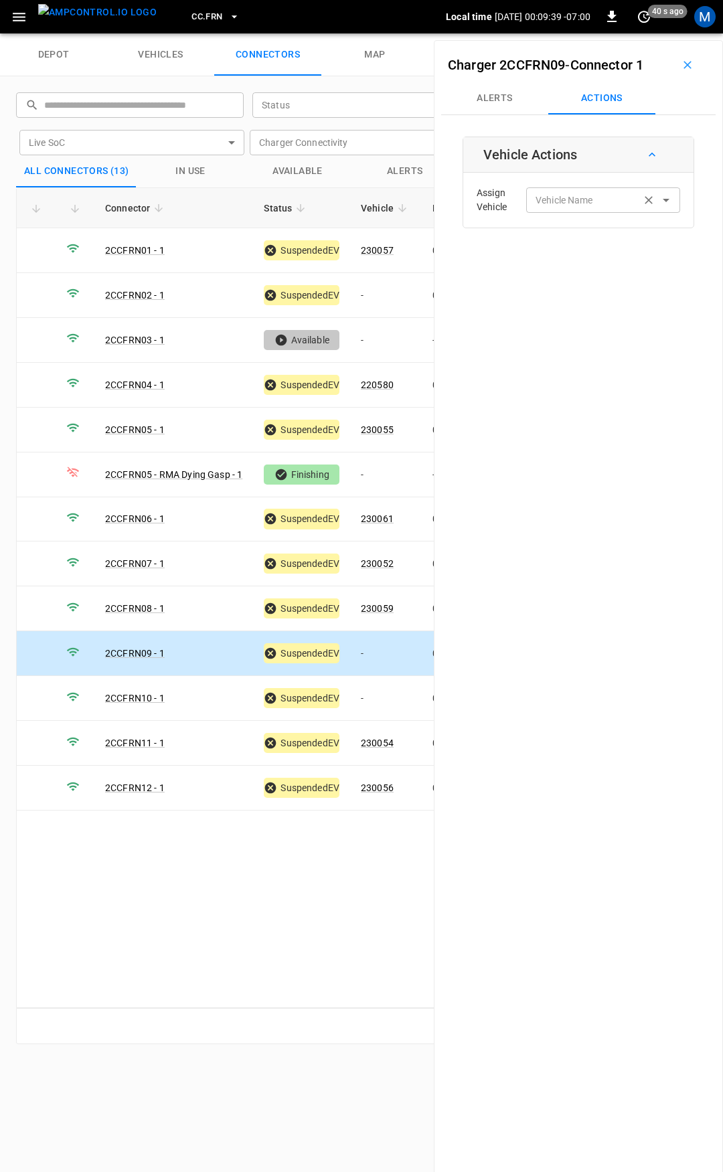
click at [554, 204] on input "Vehicle Name" at bounding box center [583, 200] width 106 height 17
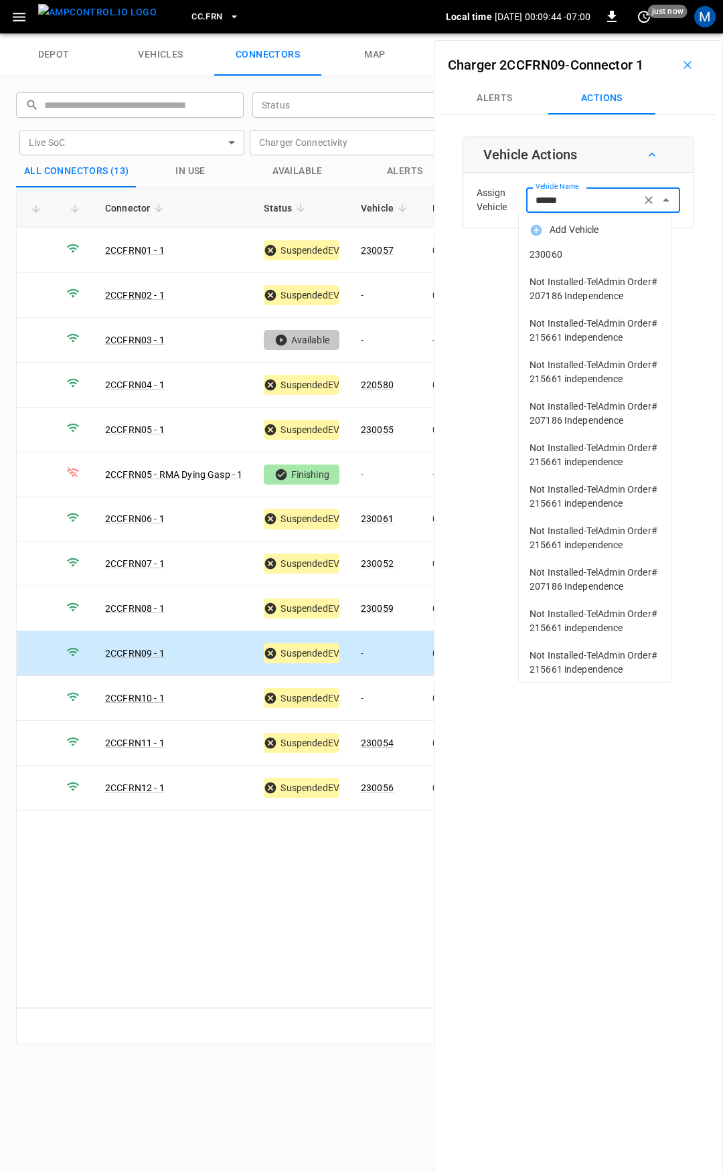
click at [583, 261] on span "230060" at bounding box center [595, 255] width 131 height 14
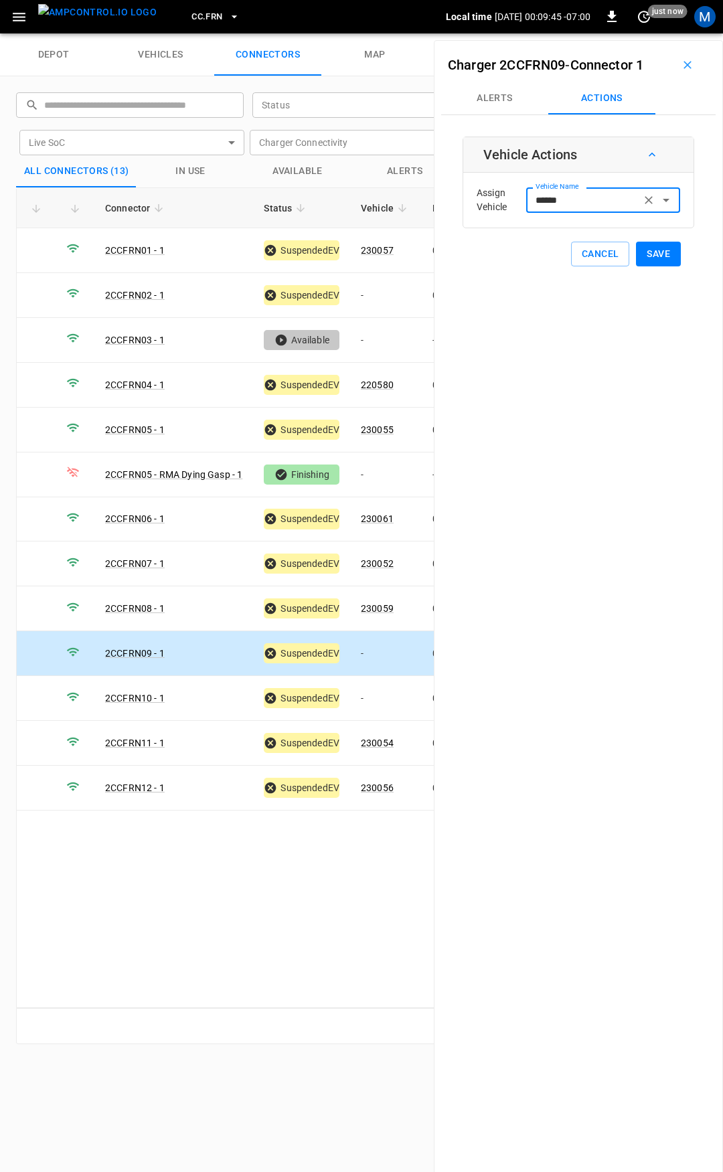
type input "******"
click at [657, 255] on button "Save" at bounding box center [658, 254] width 45 height 25
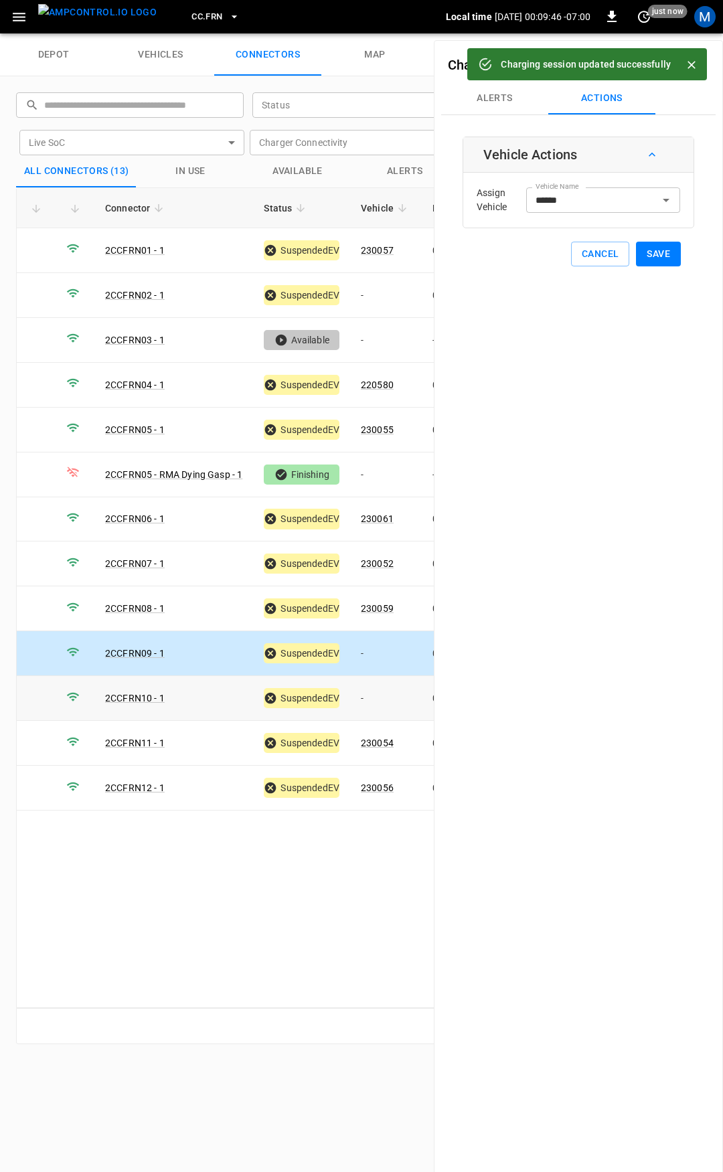
click at [374, 694] on td "-" at bounding box center [386, 698] width 72 height 45
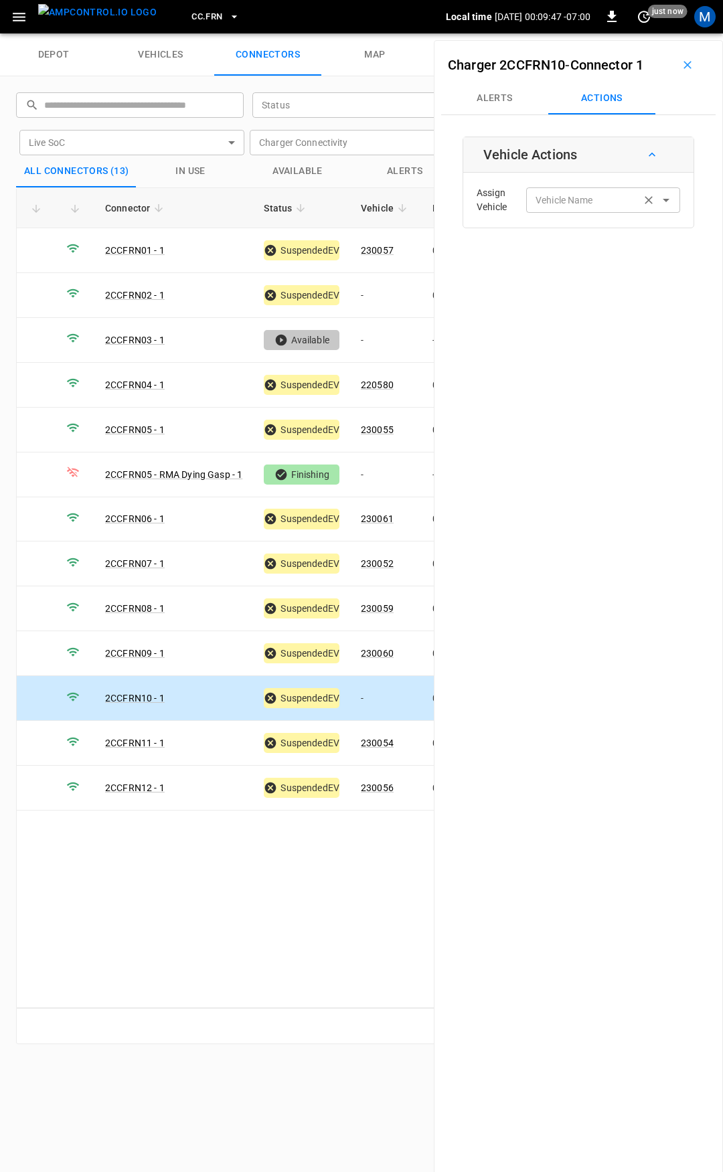
click at [549, 190] on div "Vehicle Name" at bounding box center [603, 199] width 154 height 25
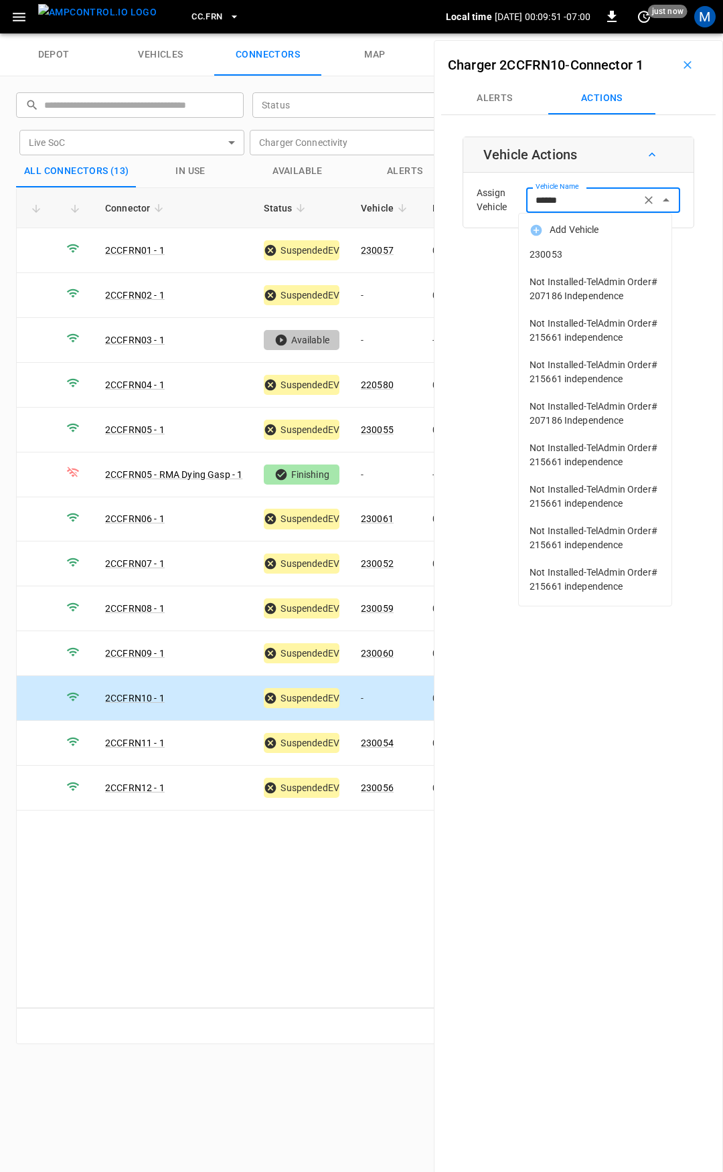
click at [547, 252] on span "230053" at bounding box center [595, 255] width 131 height 14
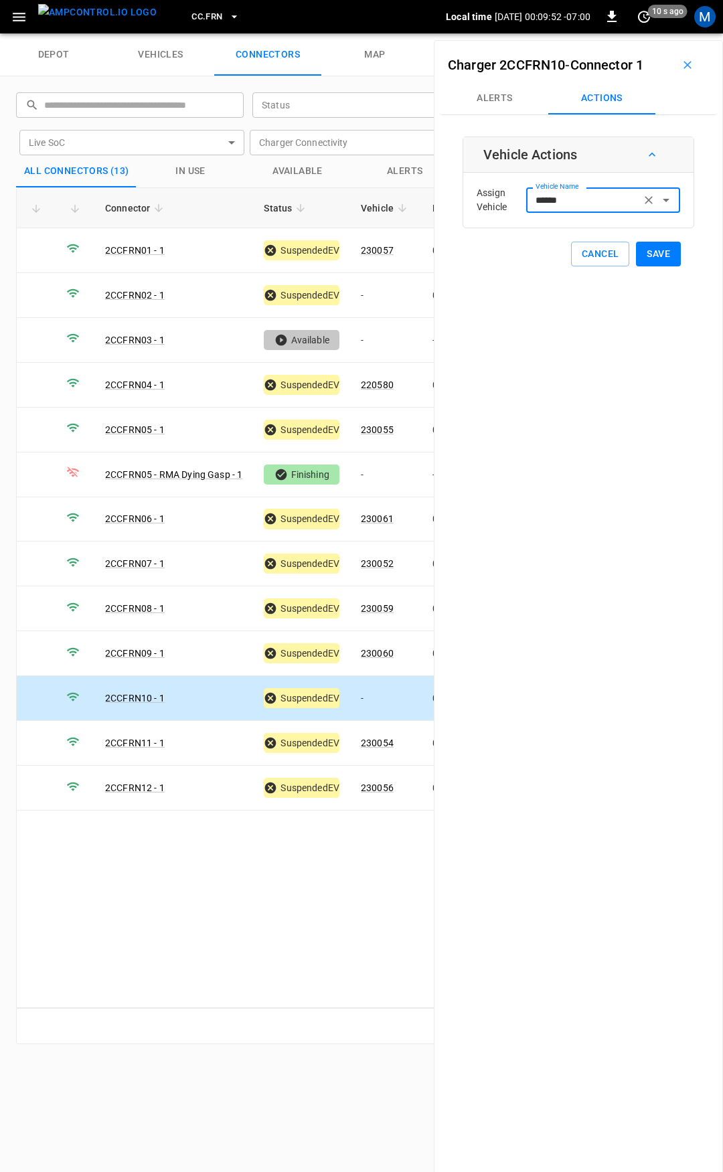
type input "******"
click at [643, 249] on button "Save" at bounding box center [658, 254] width 45 height 25
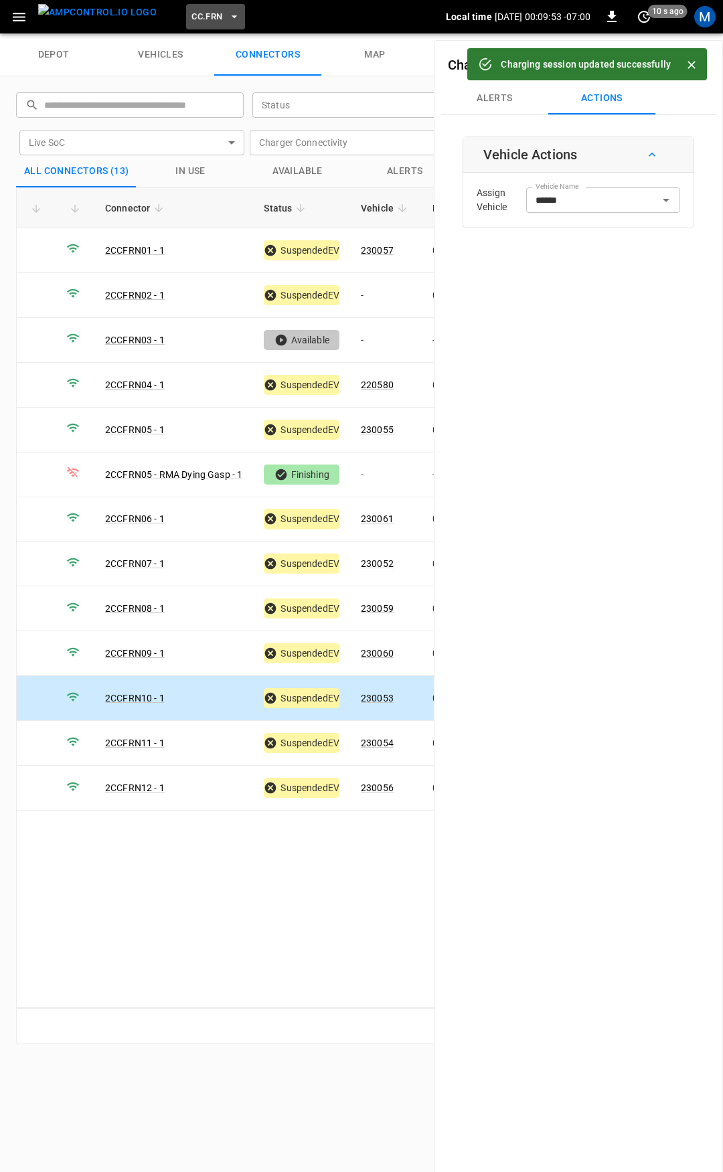
click at [192, 21] on span "CC.FRN" at bounding box center [207, 16] width 31 height 15
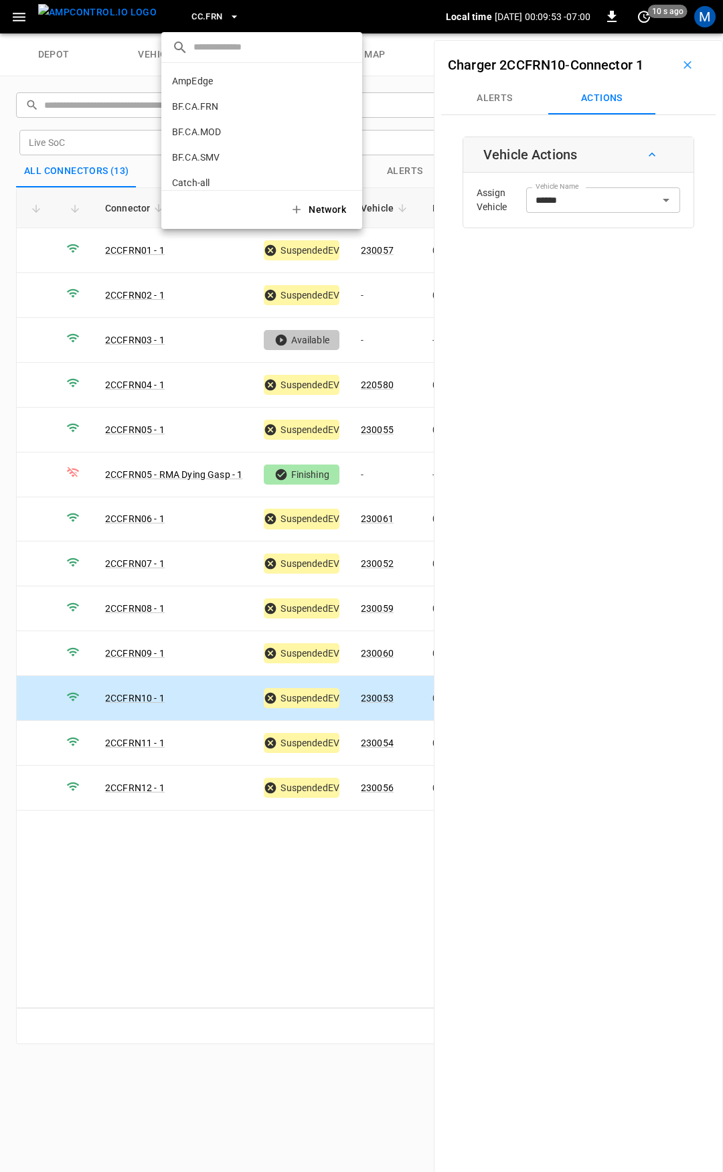
scroll to position [276, 0]
click at [196, 111] on p "CC.LIV" at bounding box center [237, 110] width 131 height 13
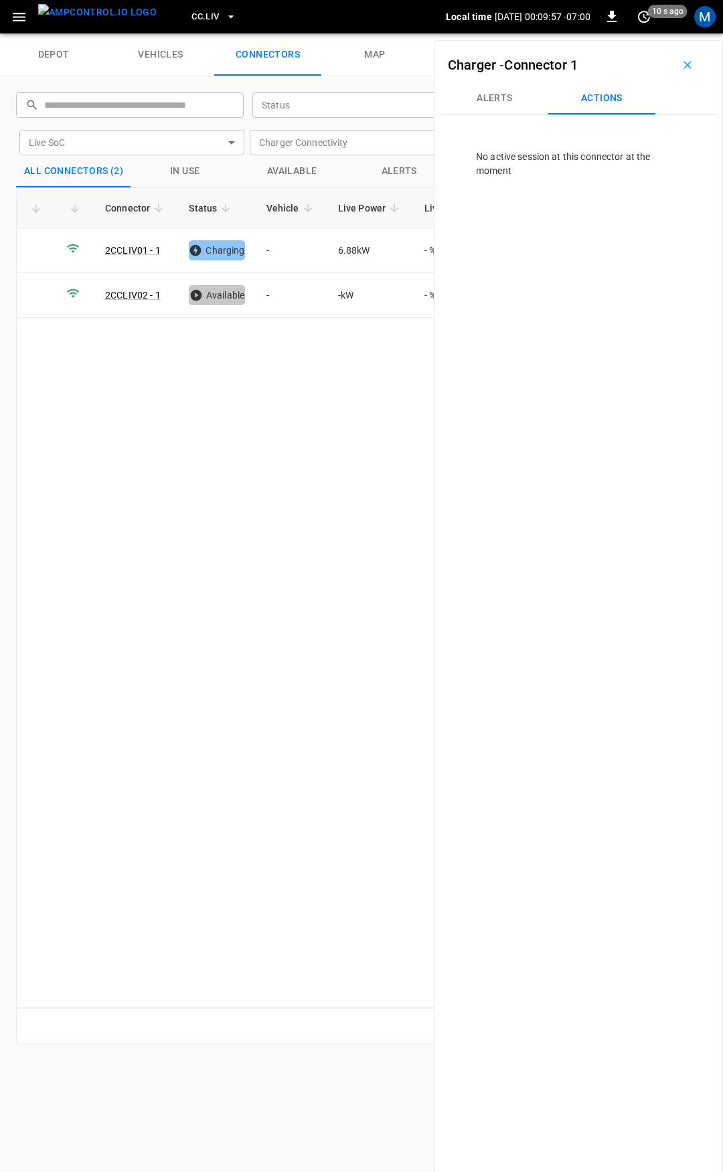
click at [195, 13] on span "CC.LIV" at bounding box center [205, 16] width 27 height 15
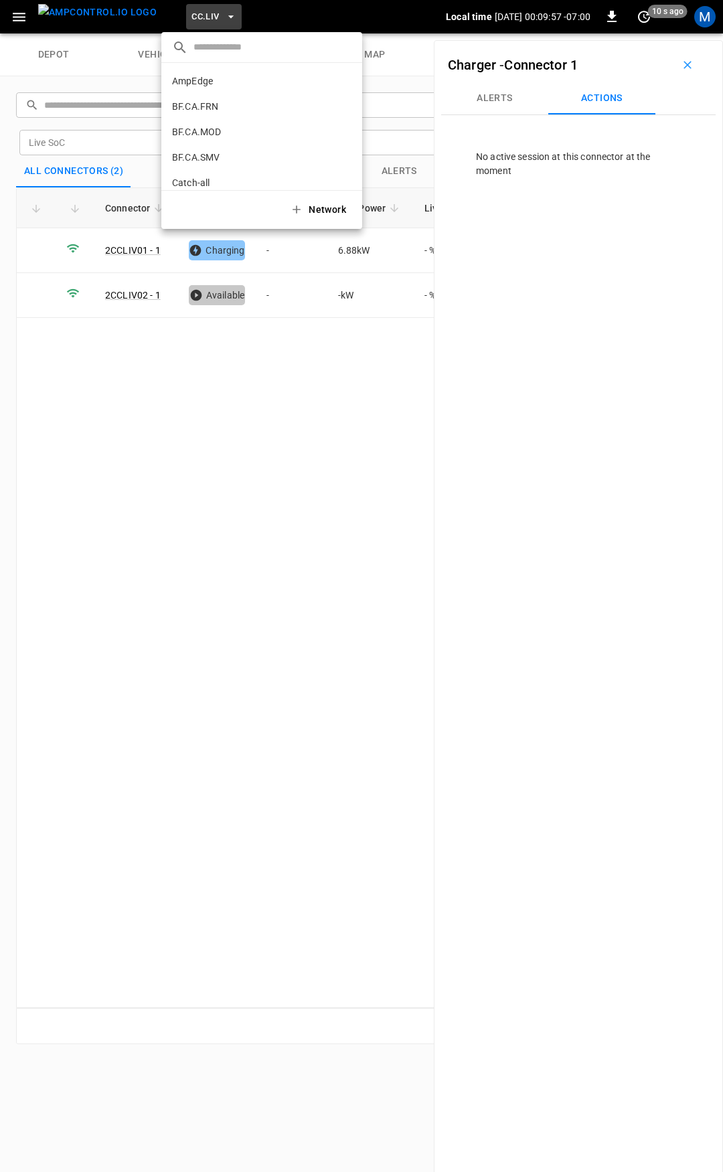
scroll to position [301, 0]
click at [209, 105] on p "CC.MOD" at bounding box center [238, 110] width 133 height 13
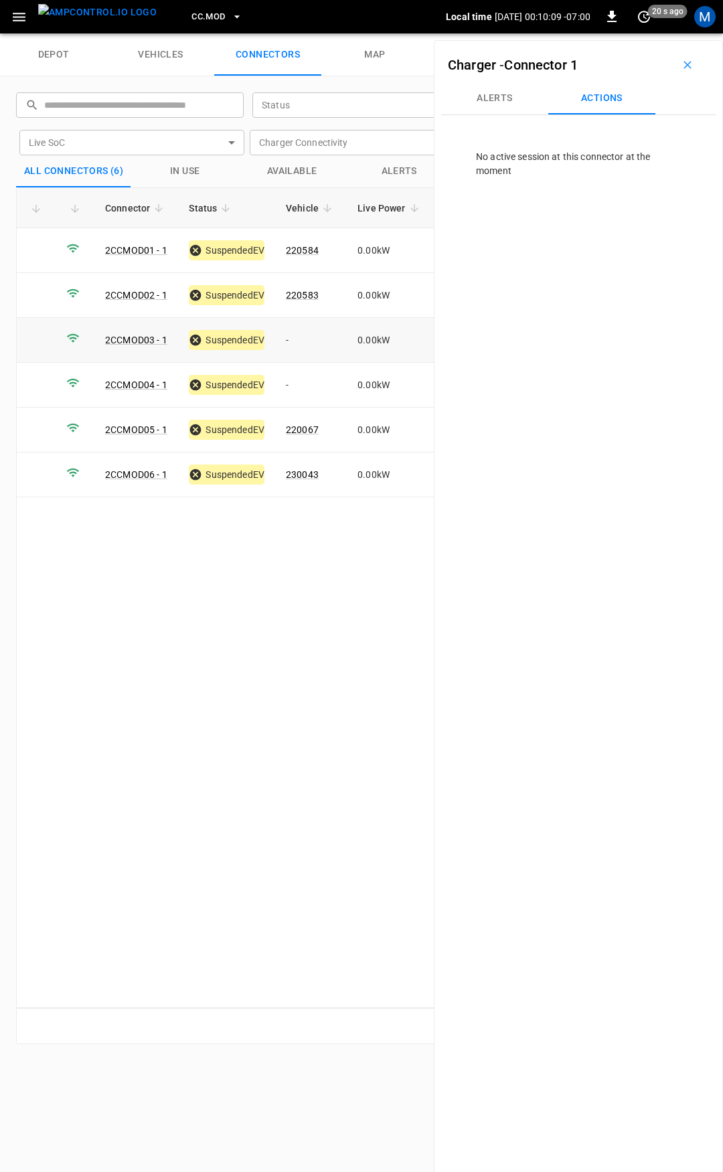
click at [308, 339] on td "-" at bounding box center [311, 340] width 72 height 45
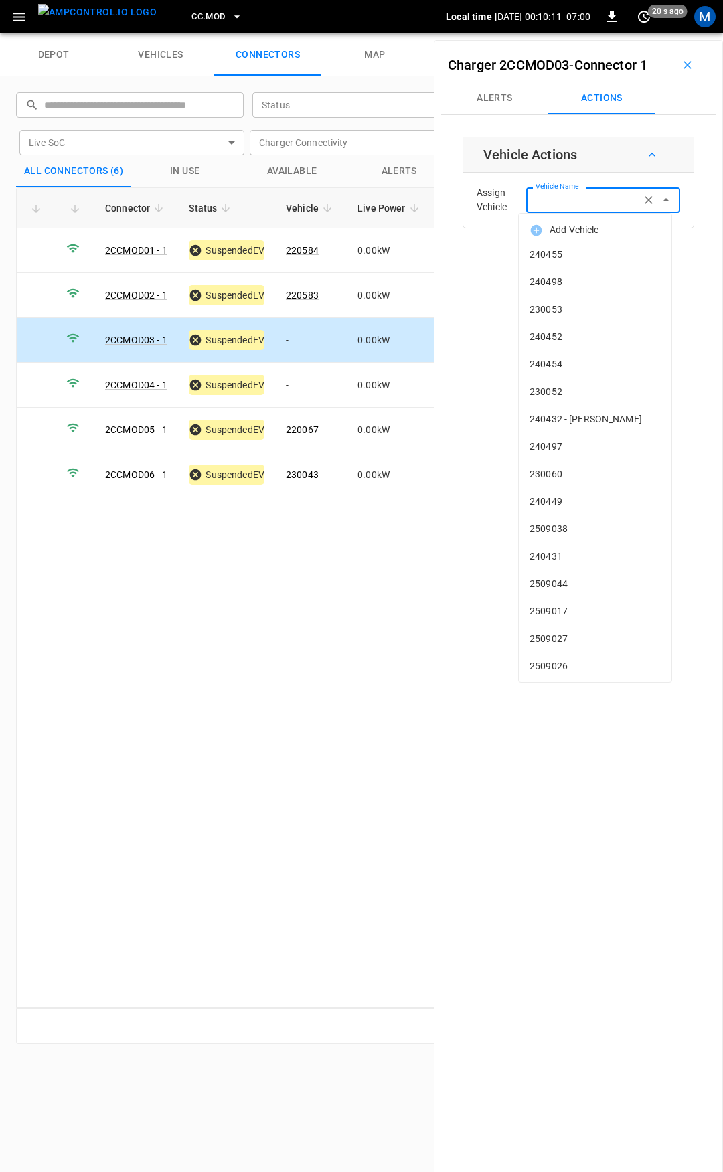
click at [581, 204] on input "Vehicle Name" at bounding box center [583, 200] width 106 height 17
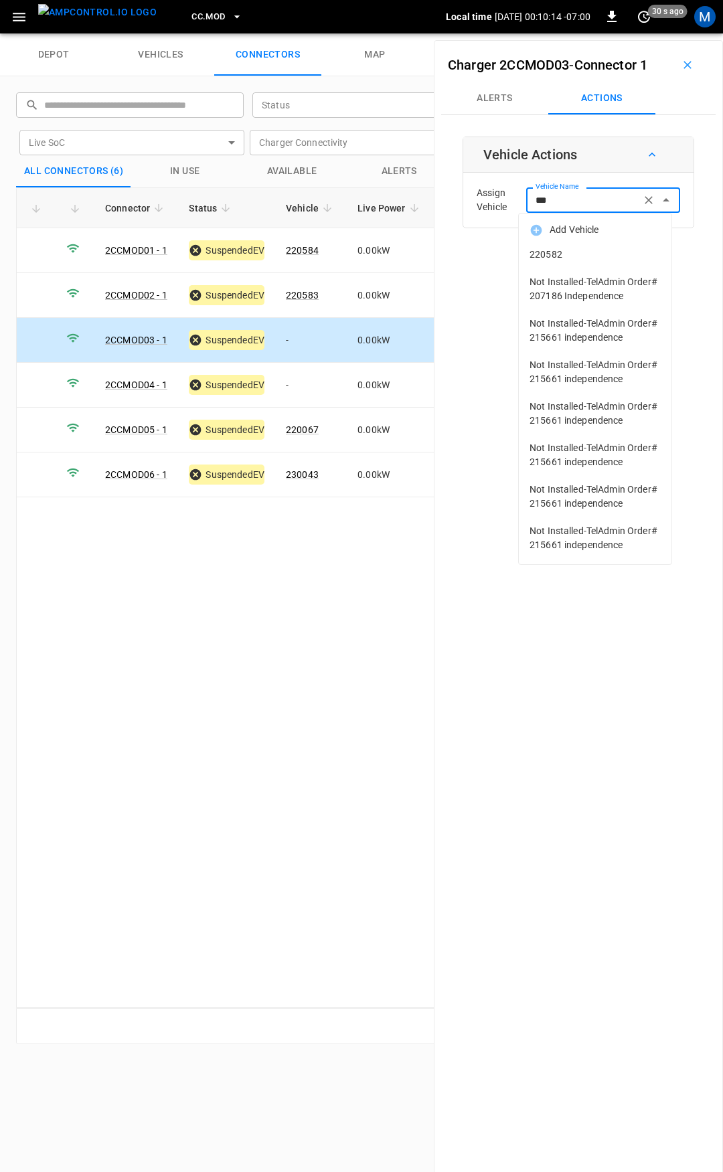
click at [590, 252] on span "220582" at bounding box center [595, 255] width 131 height 14
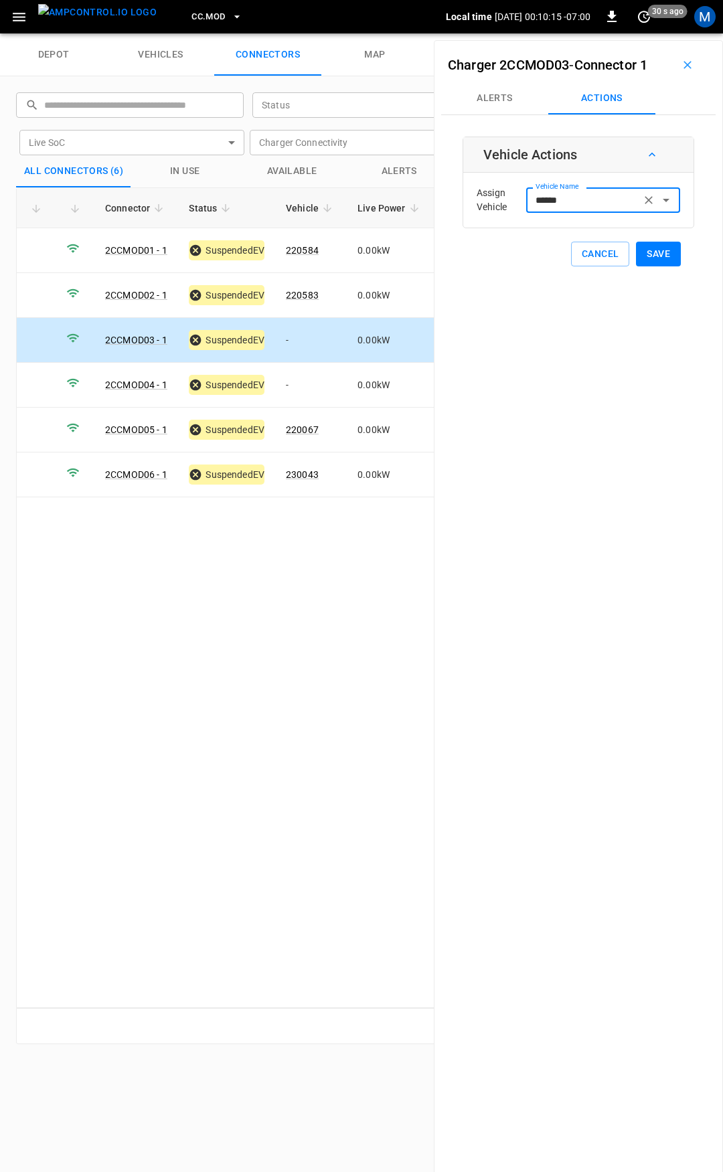
type input "******"
click at [660, 260] on button "Save" at bounding box center [658, 254] width 45 height 25
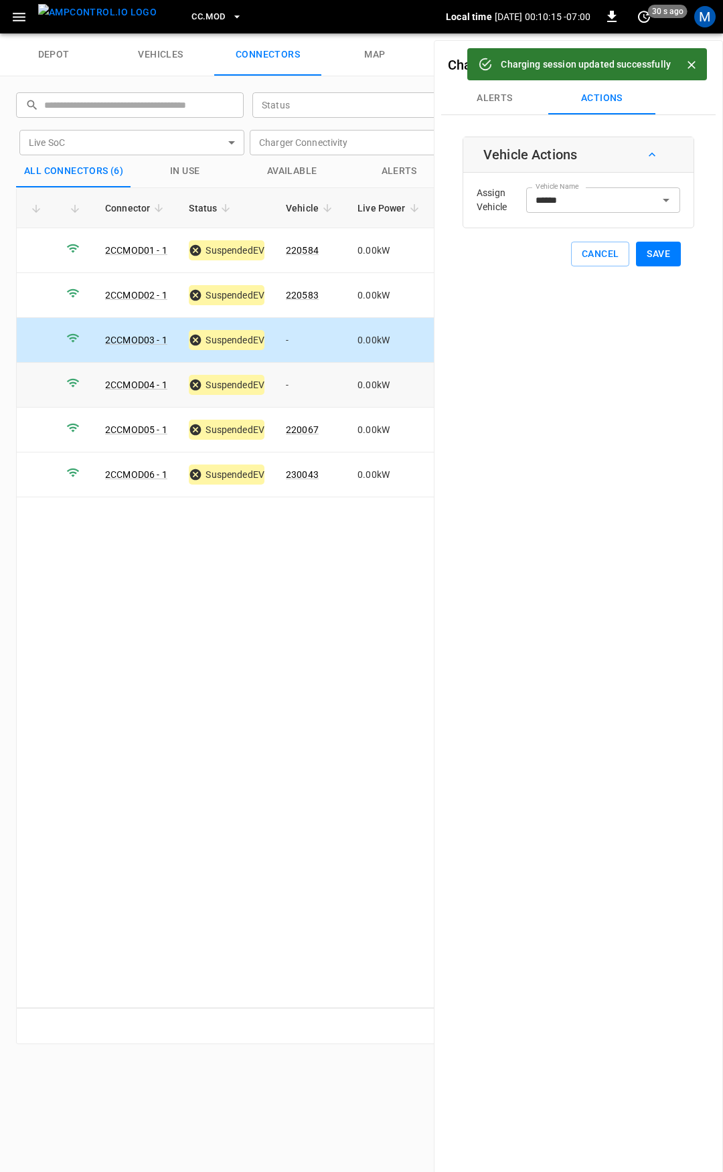
drag, startPoint x: 309, startPoint y: 381, endPoint x: 511, endPoint y: 313, distance: 212.6
click at [309, 381] on td "-" at bounding box center [311, 385] width 72 height 45
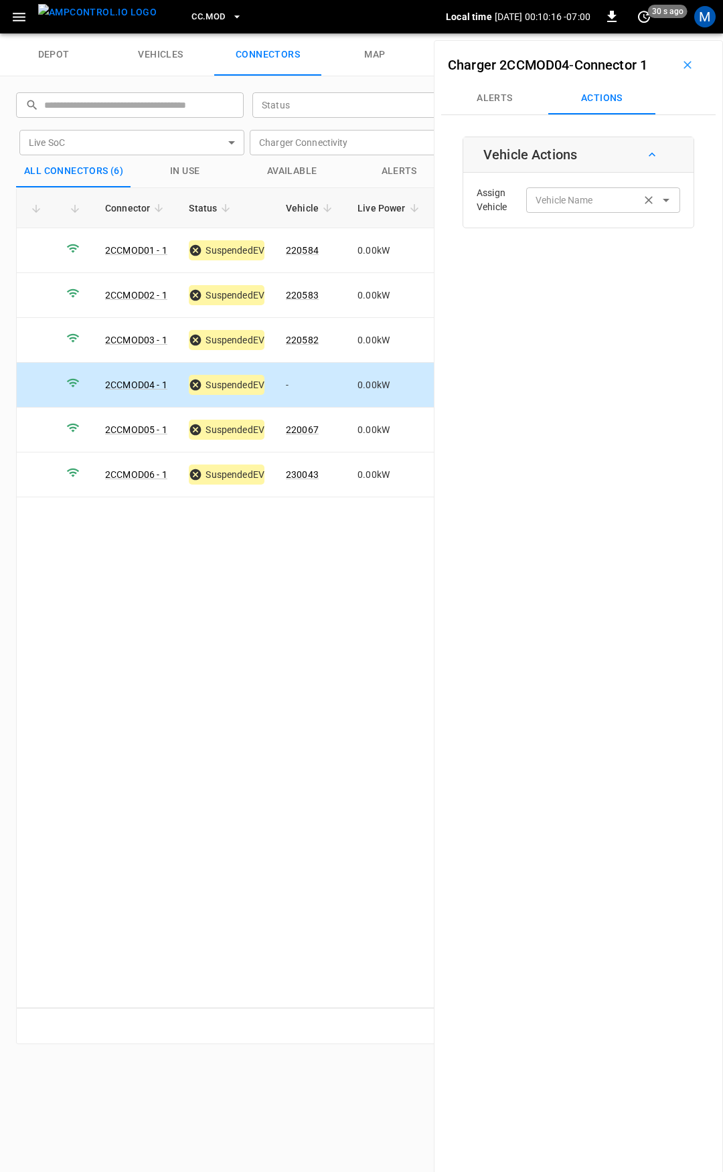
click at [583, 208] on div "Vehicle Name" at bounding box center [603, 199] width 154 height 25
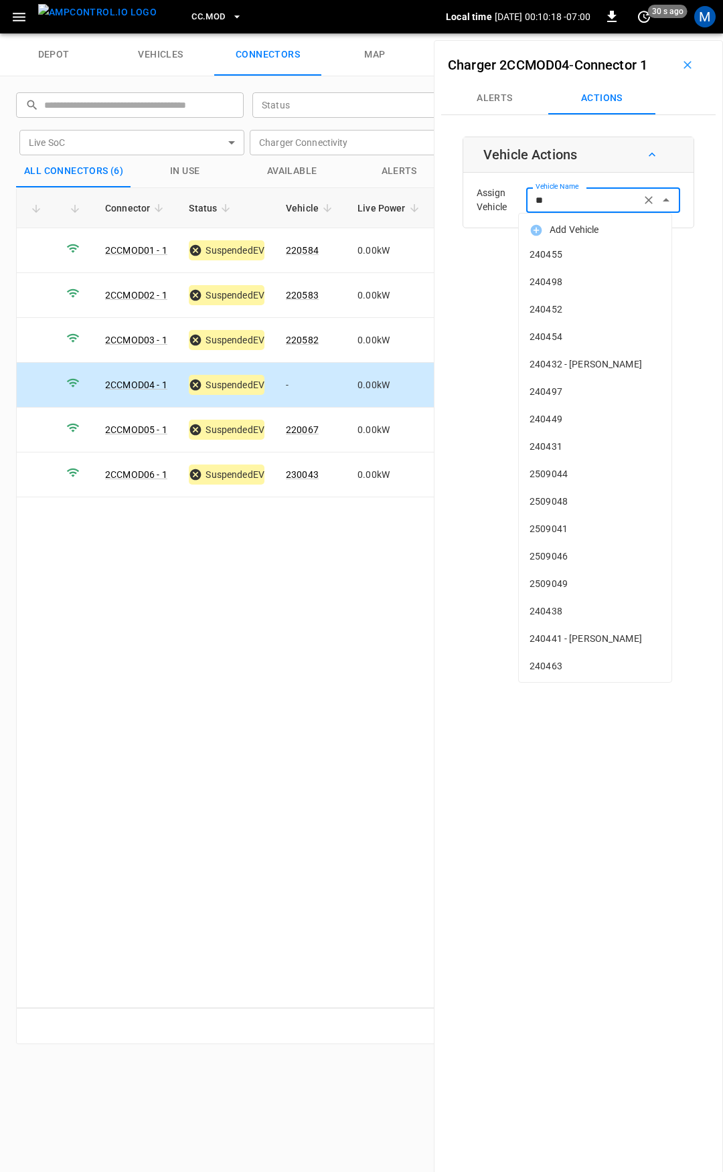
type input "***"
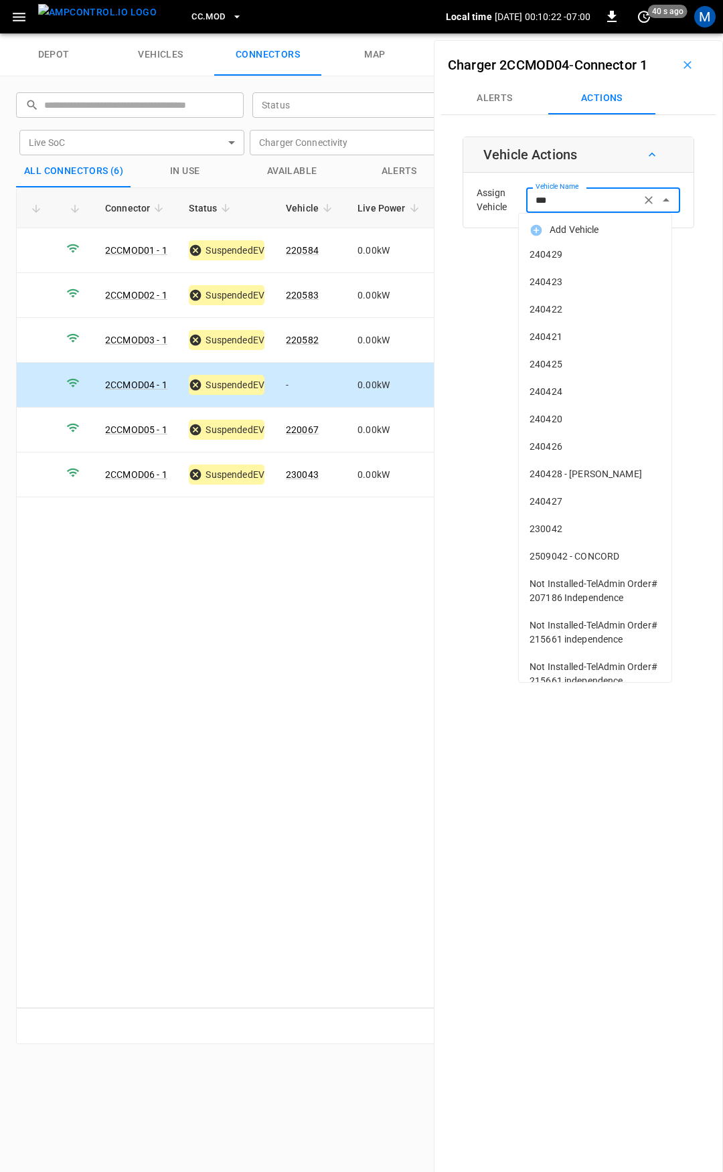
click at [579, 201] on input "***" at bounding box center [583, 200] width 106 height 17
drag, startPoint x: 575, startPoint y: 200, endPoint x: 463, endPoint y: 195, distance: 111.9
click at [461, 200] on div "Charger 2CCMOD04 - Connector 1 Alerts Actions Vehicle Actions Assign Vehicle Ve…" at bounding box center [578, 626] width 289 height 1172
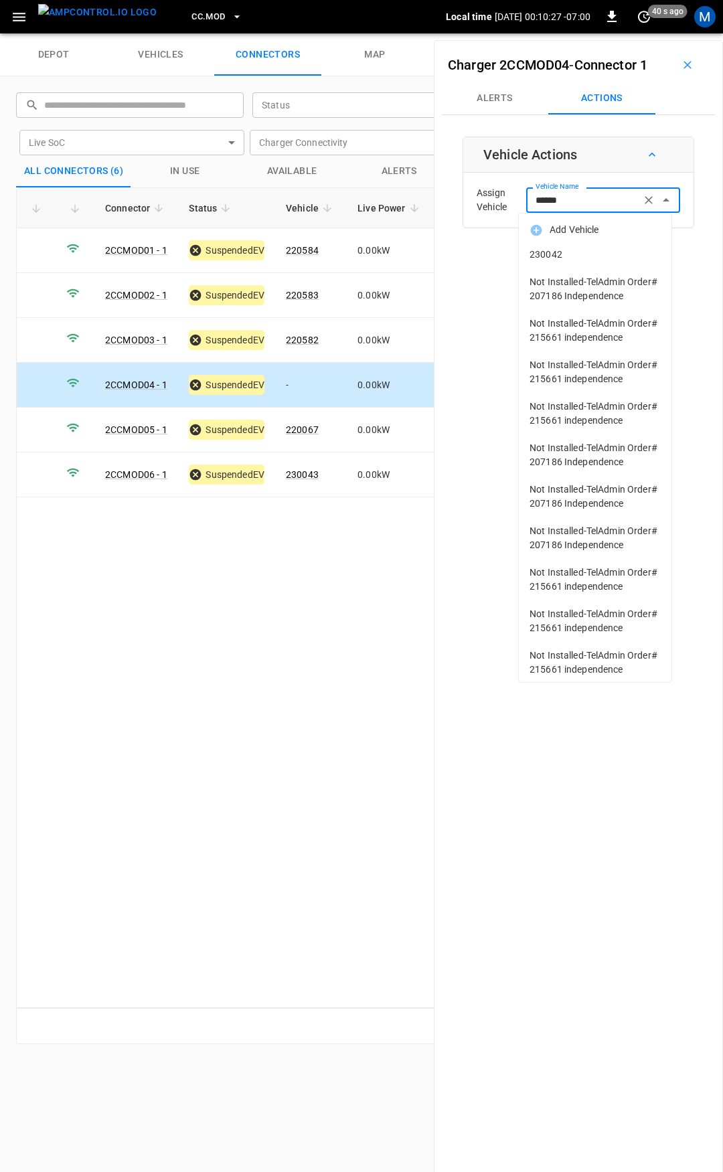
click at [566, 254] on span "230042" at bounding box center [595, 255] width 131 height 14
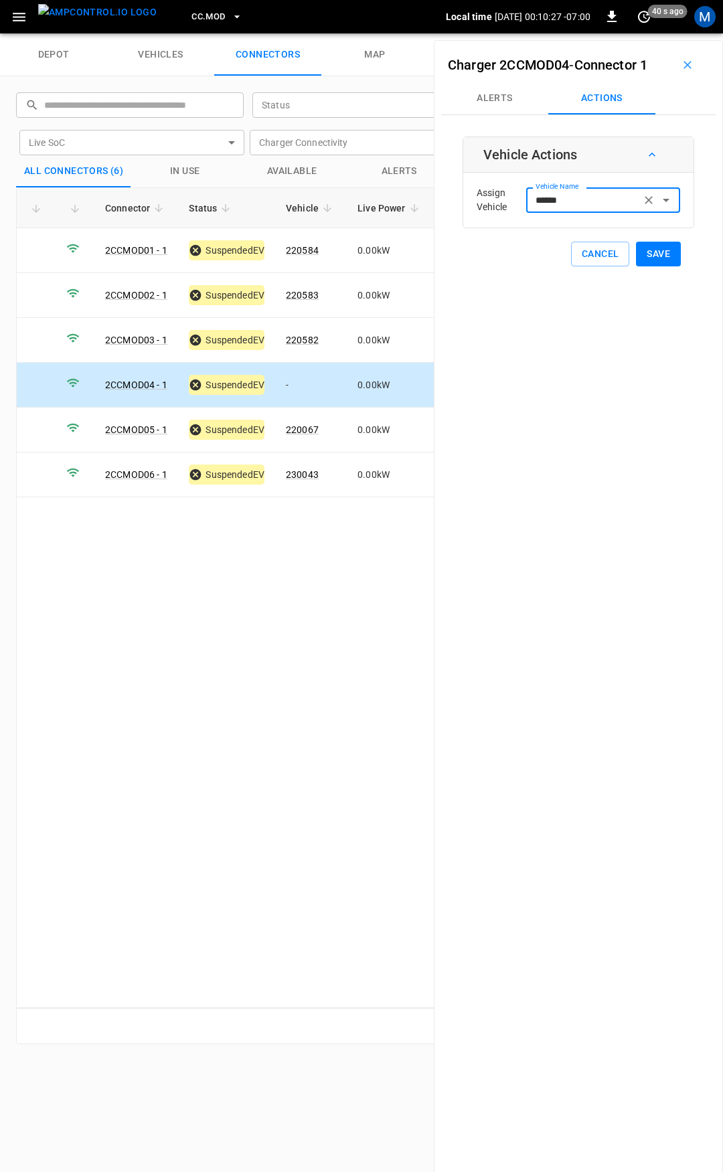
type input "******"
click at [648, 250] on button "Save" at bounding box center [658, 254] width 45 height 25
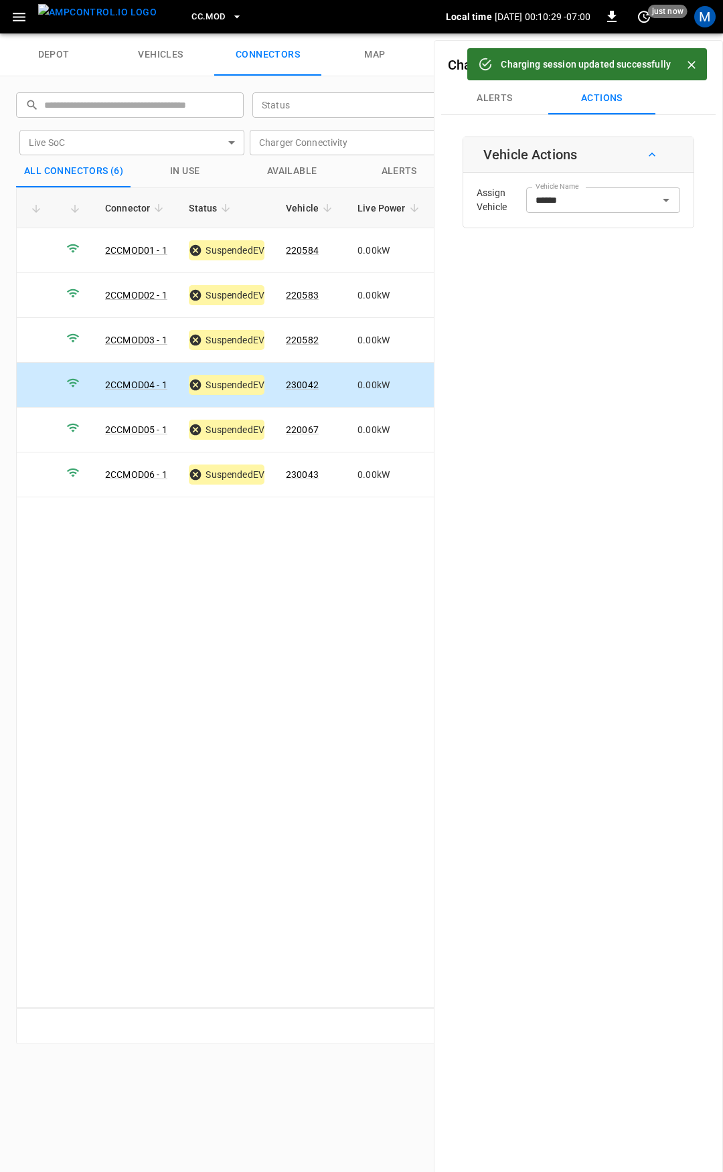
click at [230, 21] on icon "button" at bounding box center [236, 16] width 13 height 13
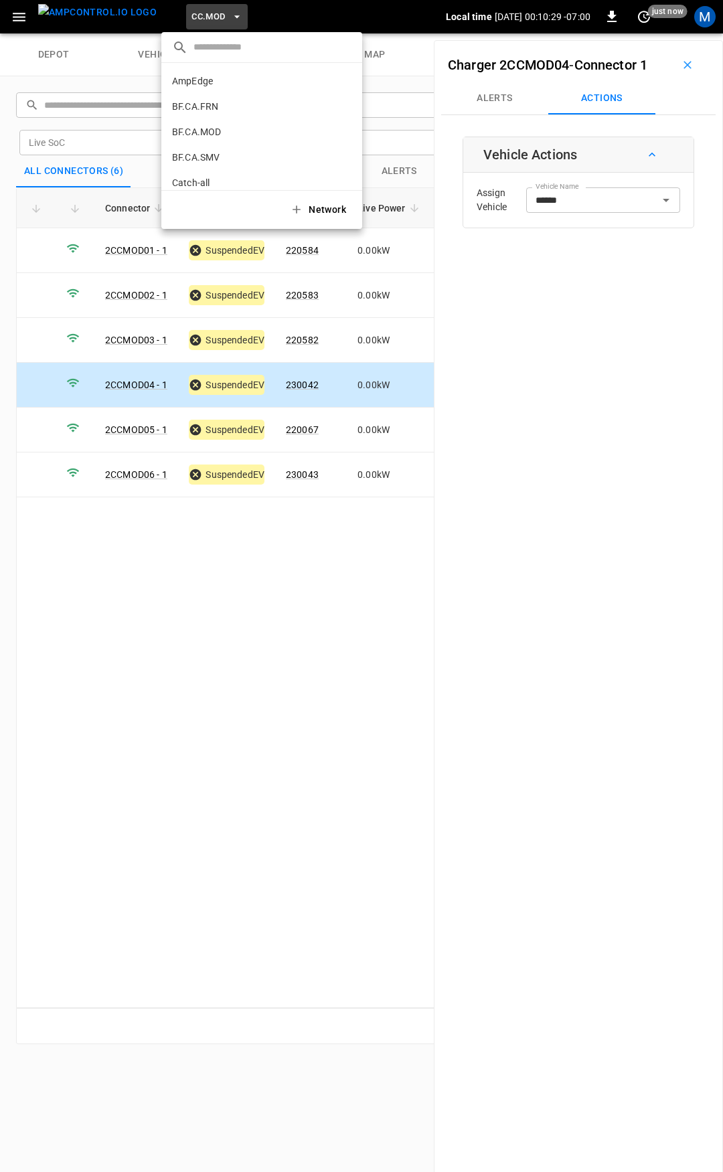
scroll to position [327, 0]
click at [214, 104] on p "CC.SAC" at bounding box center [237, 110] width 131 height 13
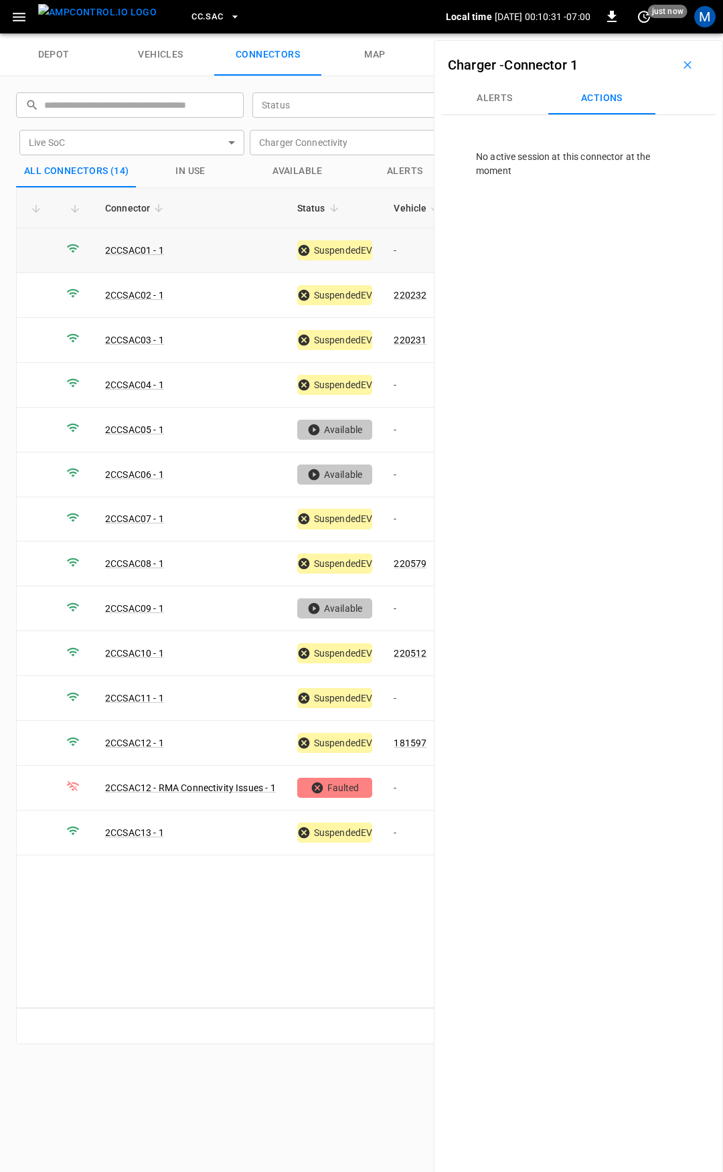
click at [400, 253] on td "-" at bounding box center [419, 250] width 72 height 45
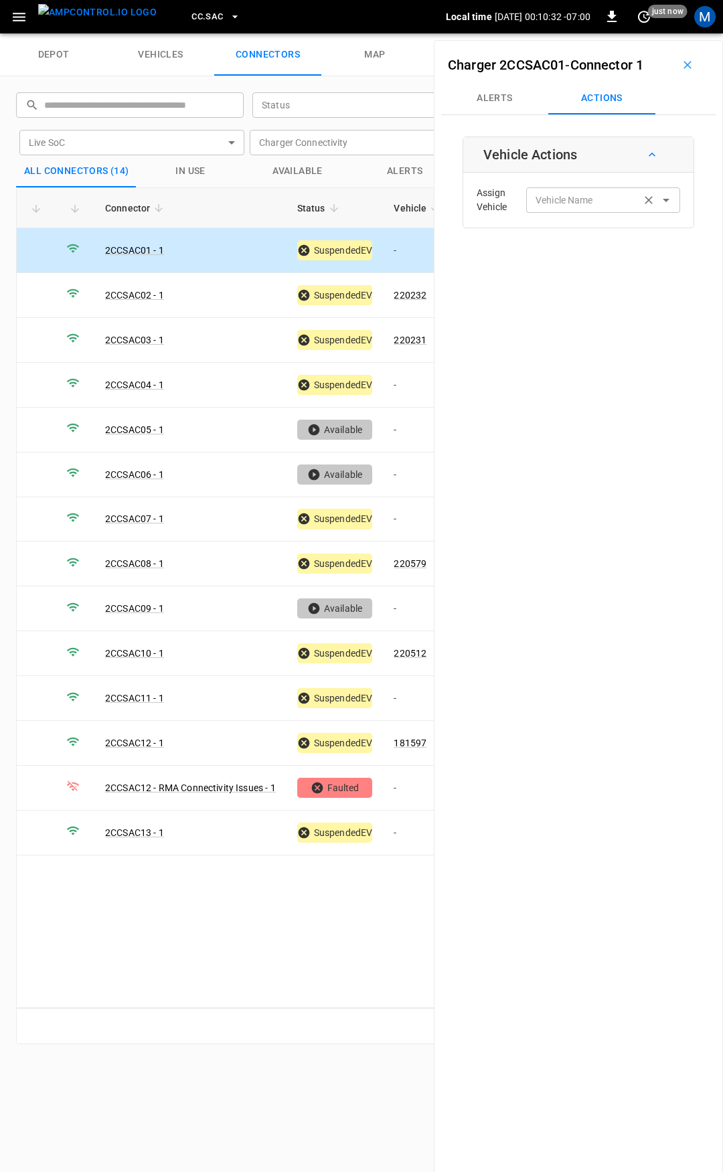
click at [575, 209] on div "Vehicle Name" at bounding box center [603, 199] width 154 height 25
click at [566, 207] on label "Vehicle Name" at bounding box center [565, 201] width 58 height 14
click at [566, 207] on input "Vehicle Name" at bounding box center [583, 200] width 106 height 17
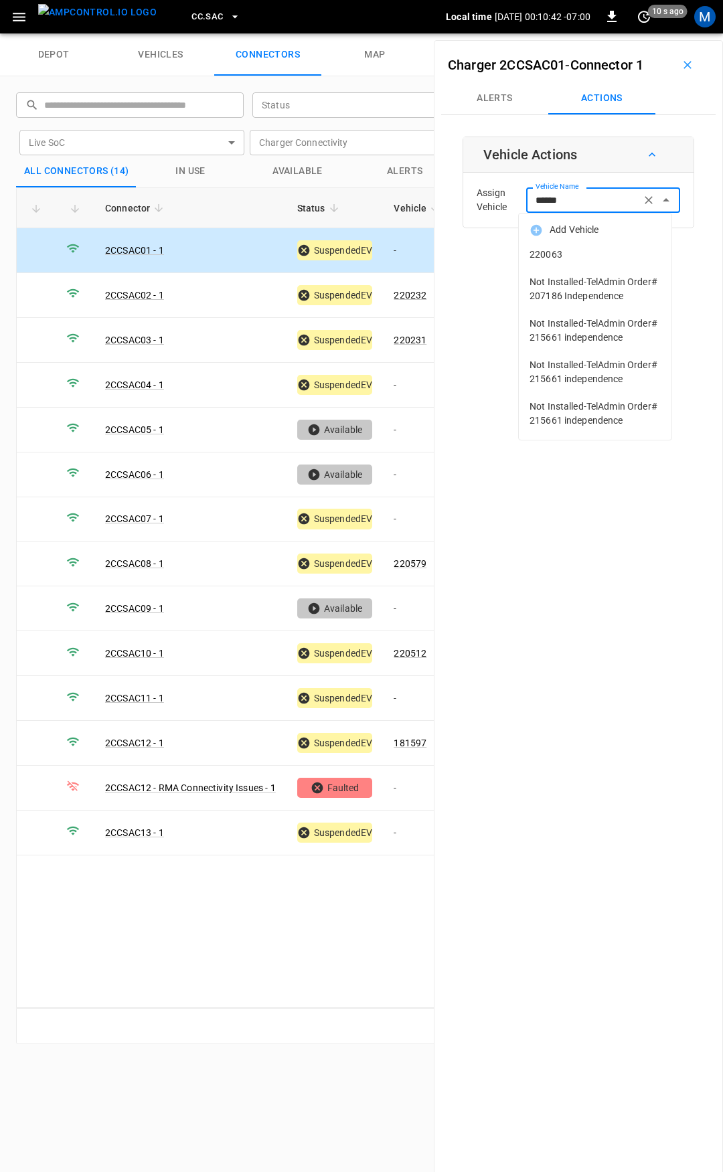
click at [572, 255] on span "220063" at bounding box center [595, 255] width 131 height 14
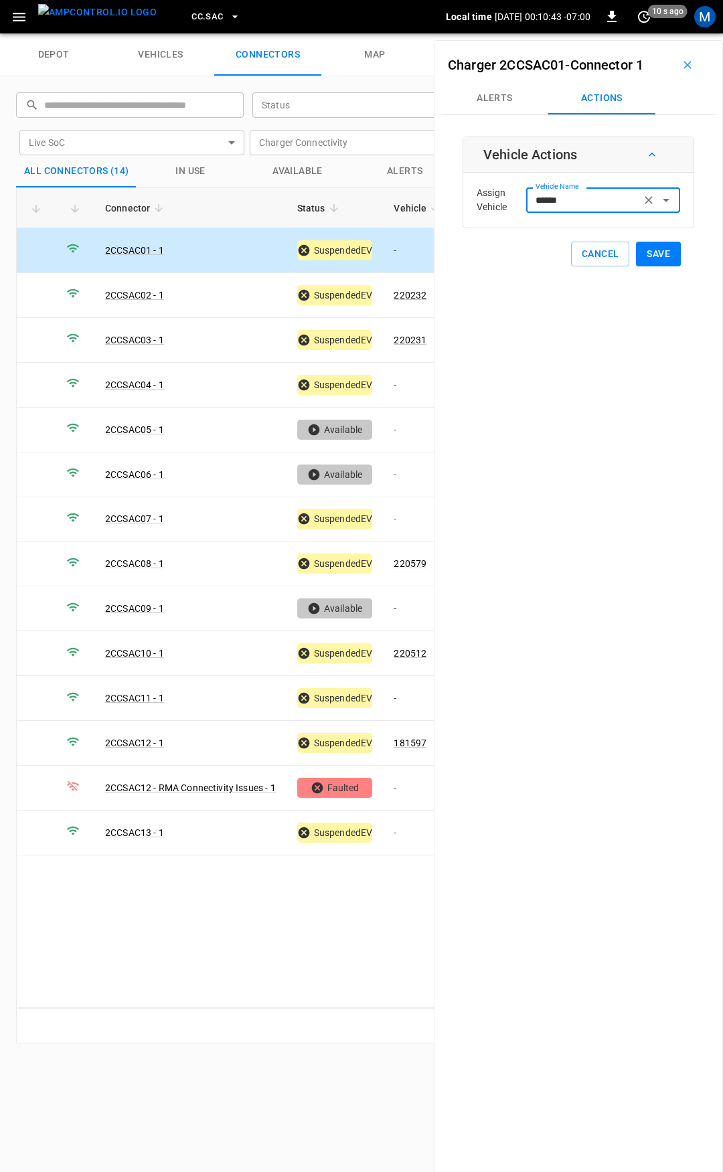
type input "******"
click at [664, 256] on button "Save" at bounding box center [658, 254] width 45 height 25
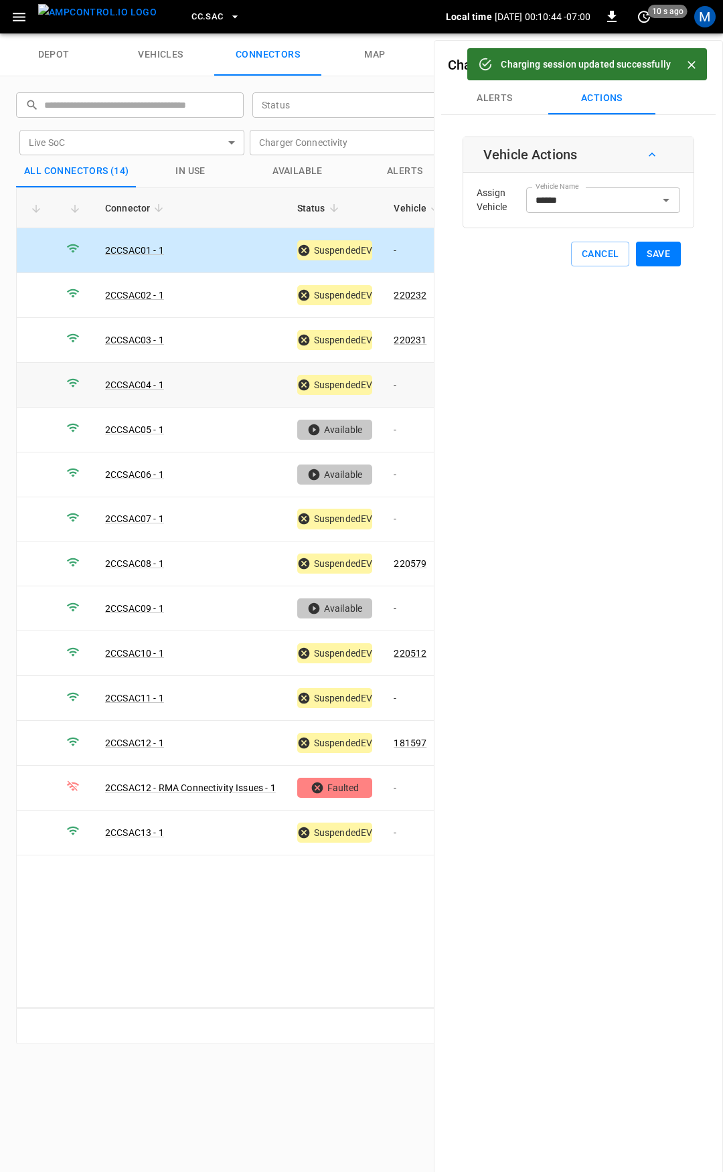
click at [406, 390] on td "-" at bounding box center [419, 385] width 72 height 45
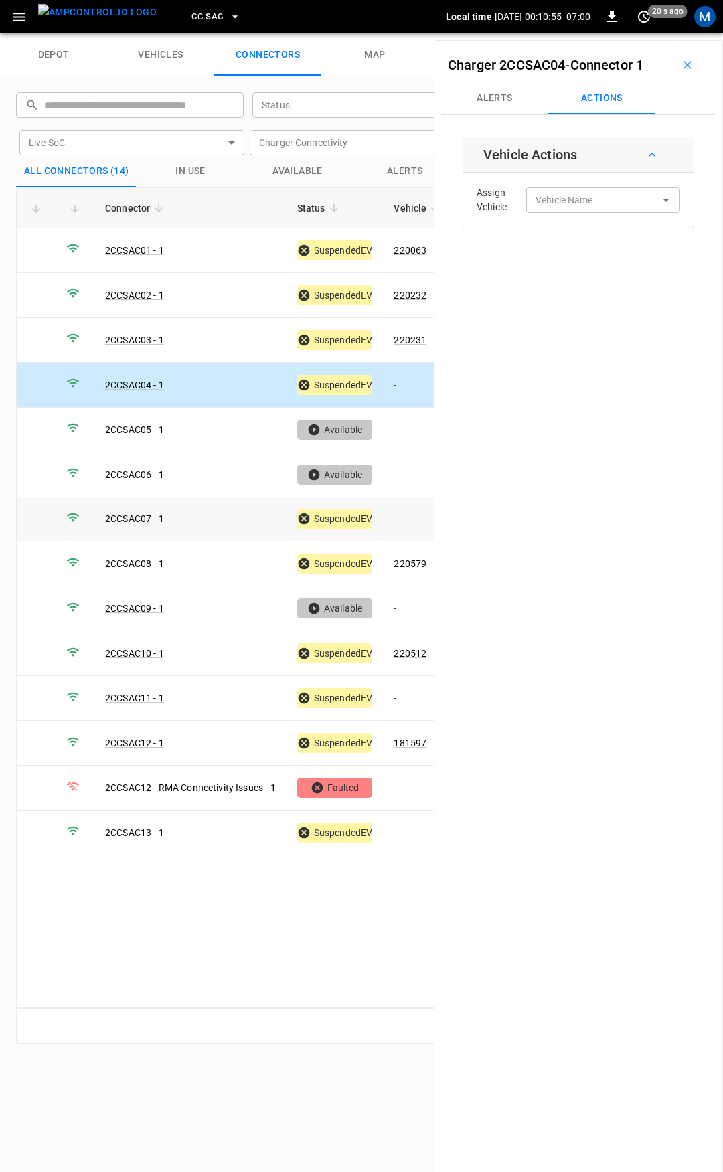
drag, startPoint x: 402, startPoint y: 516, endPoint x: 481, endPoint y: 376, distance: 160.5
click at [402, 516] on td "-" at bounding box center [419, 520] width 72 height 45
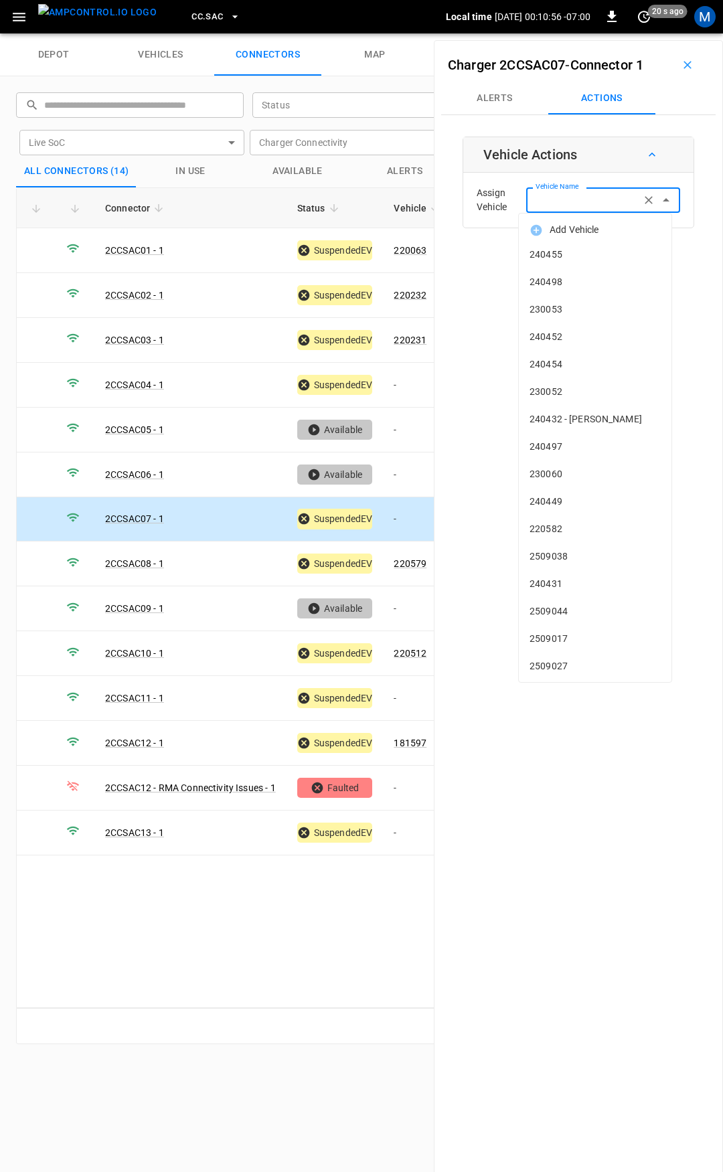
click at [562, 192] on div "Vehicle Name Vehicle Name" at bounding box center [603, 199] width 154 height 25
type input "***"
type input "*"
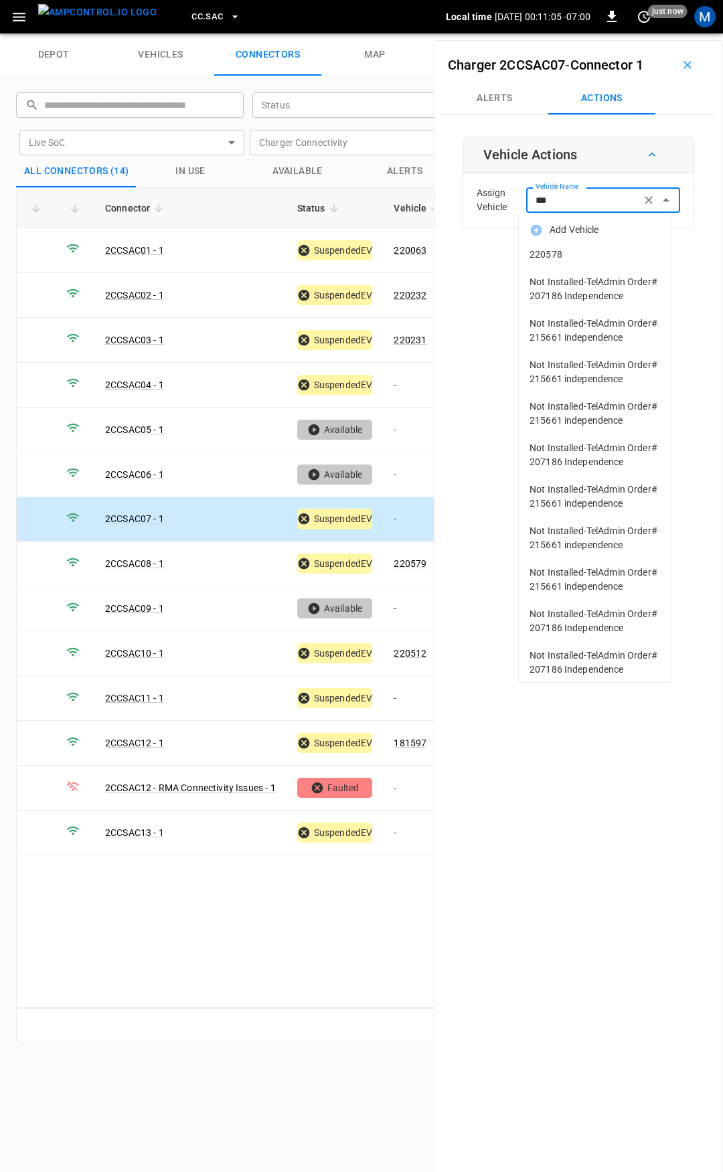
click at [562, 248] on span "220578" at bounding box center [595, 255] width 131 height 14
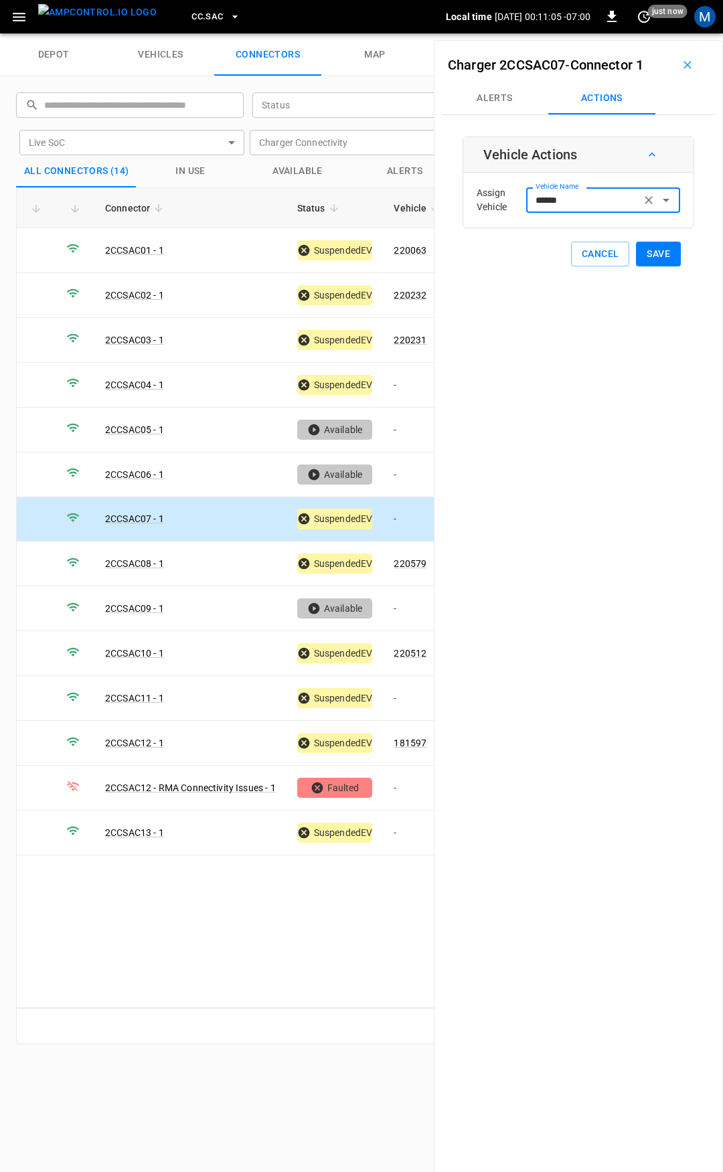
type input "******"
click at [645, 257] on button "Save" at bounding box center [658, 254] width 45 height 25
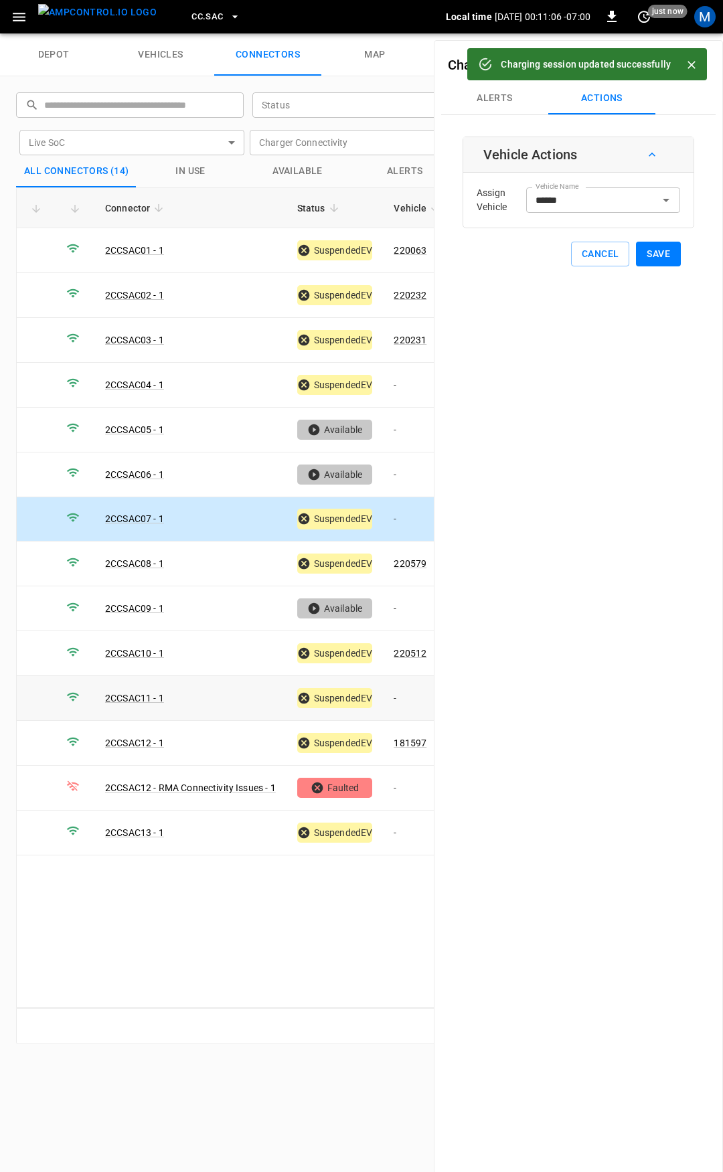
click at [410, 685] on td "-" at bounding box center [419, 698] width 72 height 45
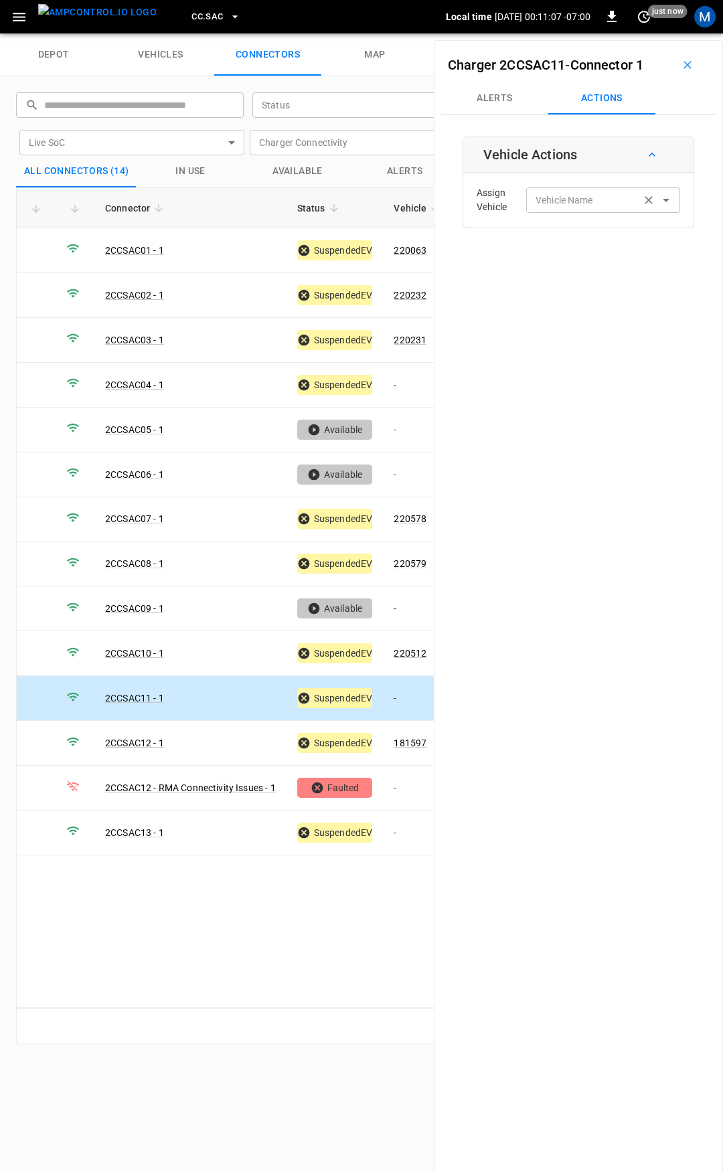
click at [572, 197] on div "Vehicle Name Vehicle Name" at bounding box center [603, 199] width 154 height 25
click at [579, 194] on label "Vehicle Name" at bounding box center [565, 201] width 58 height 14
click at [579, 194] on input "Vehicle Name" at bounding box center [583, 200] width 106 height 17
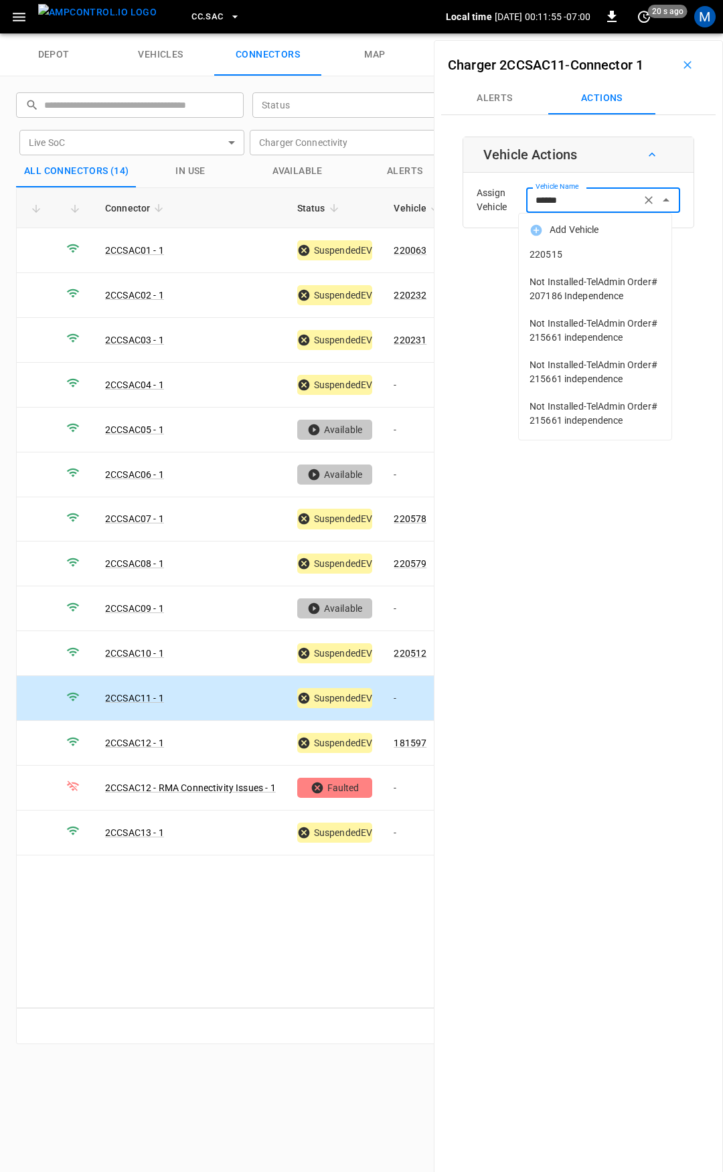
click at [623, 243] on li "220515" at bounding box center [595, 254] width 153 height 27
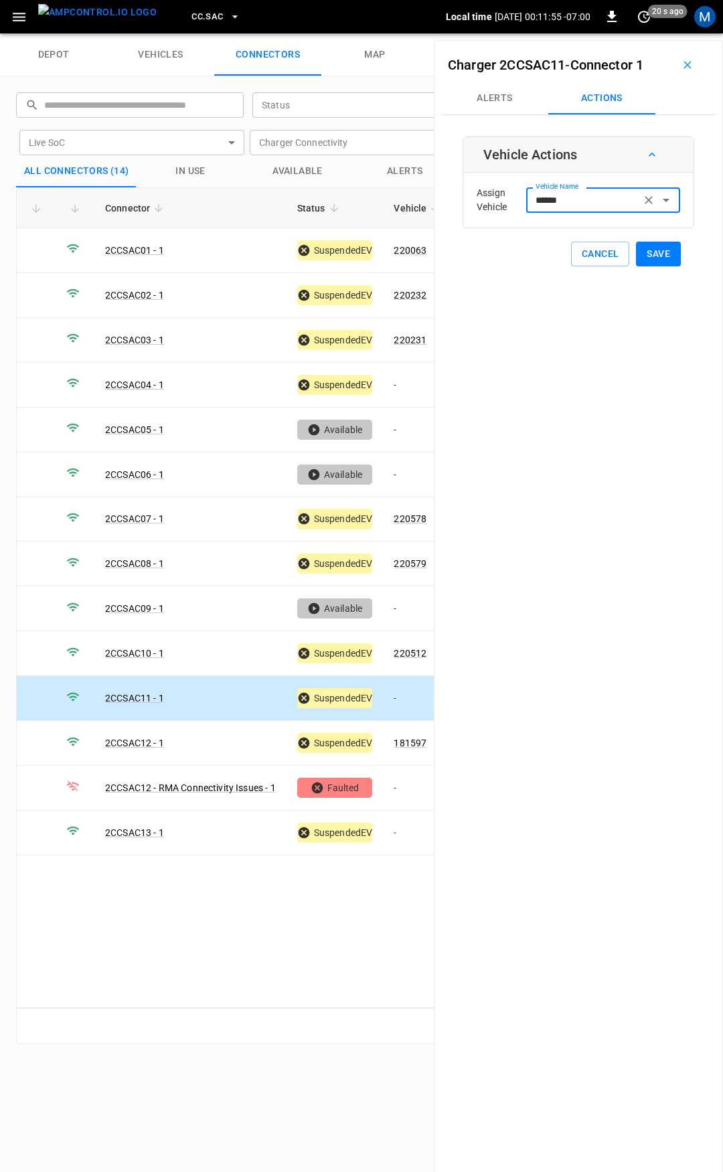
type input "******"
click at [650, 258] on button "Save" at bounding box center [658, 254] width 45 height 25
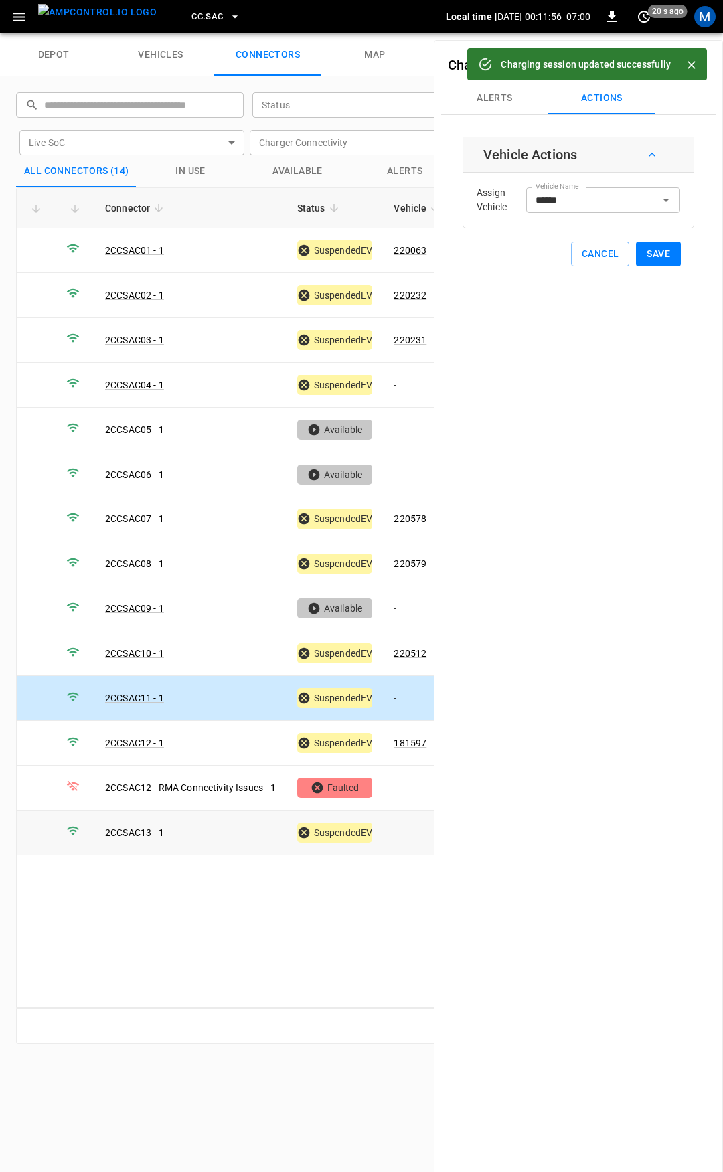
click at [402, 817] on td "-" at bounding box center [419, 833] width 72 height 45
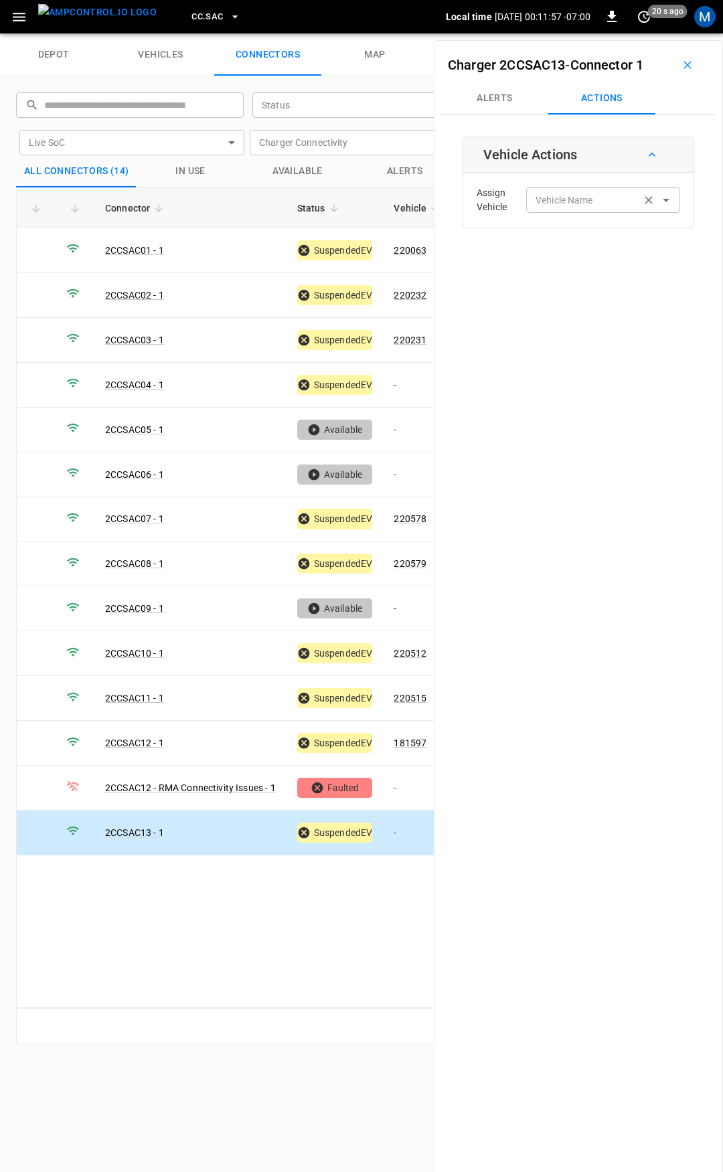
click at [566, 200] on div "Vehicle Name Vehicle Name" at bounding box center [603, 199] width 154 height 25
click at [577, 210] on div "Vehicle Name" at bounding box center [603, 199] width 154 height 25
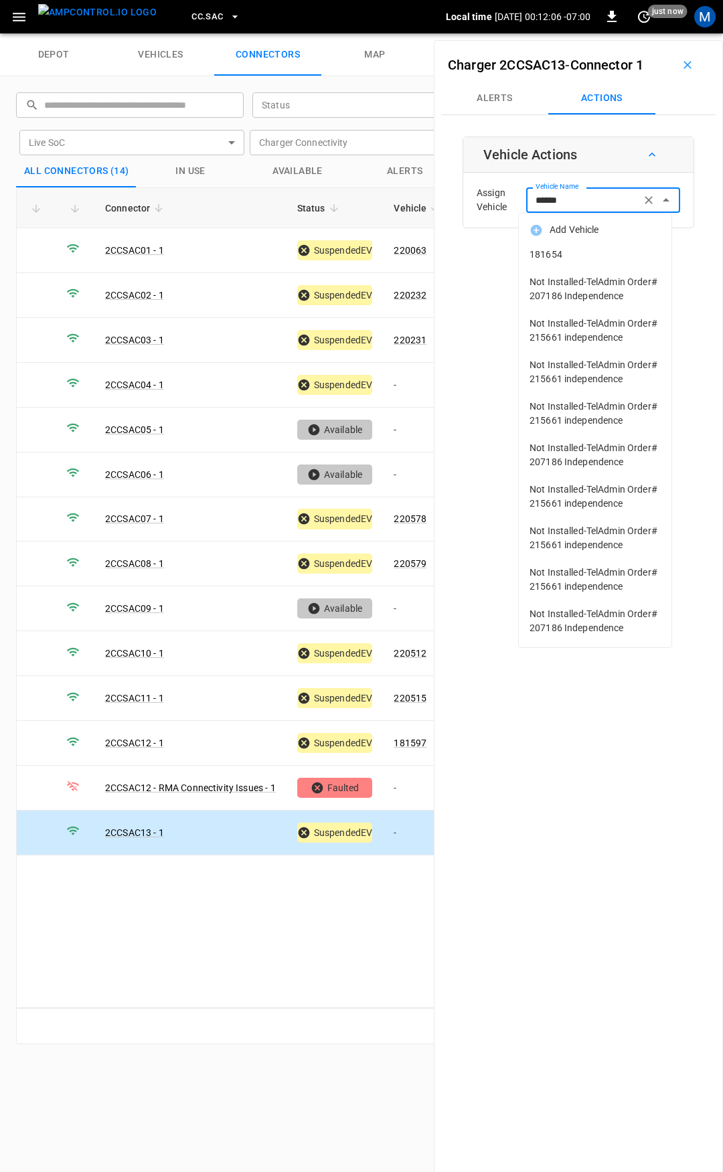
click at [590, 250] on span "181654" at bounding box center [595, 255] width 131 height 14
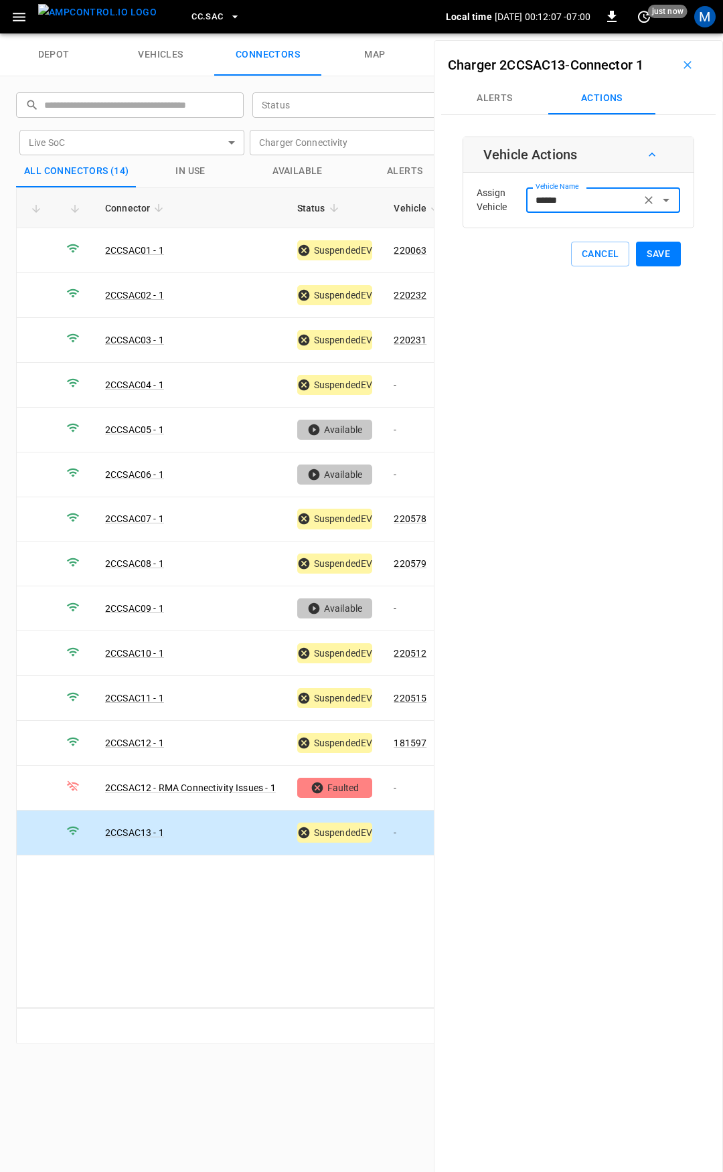
type input "******"
click at [656, 249] on button "Save" at bounding box center [658, 254] width 45 height 25
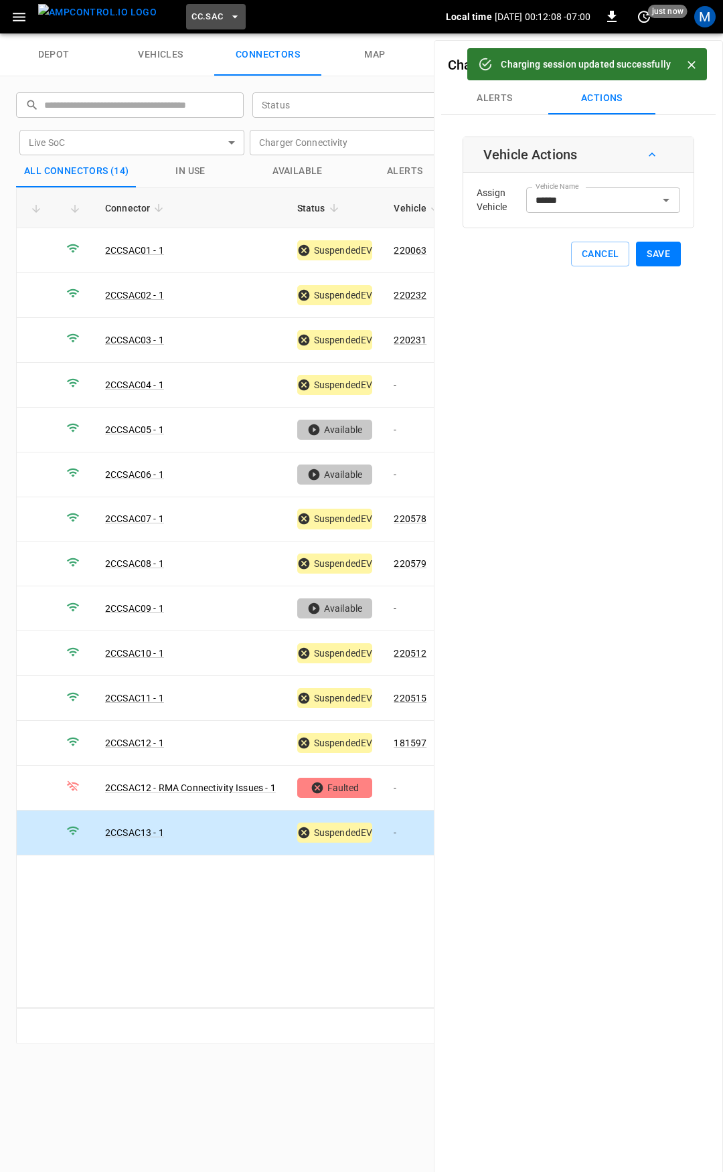
click at [192, 9] on span "CC.SAC" at bounding box center [207, 16] width 31 height 15
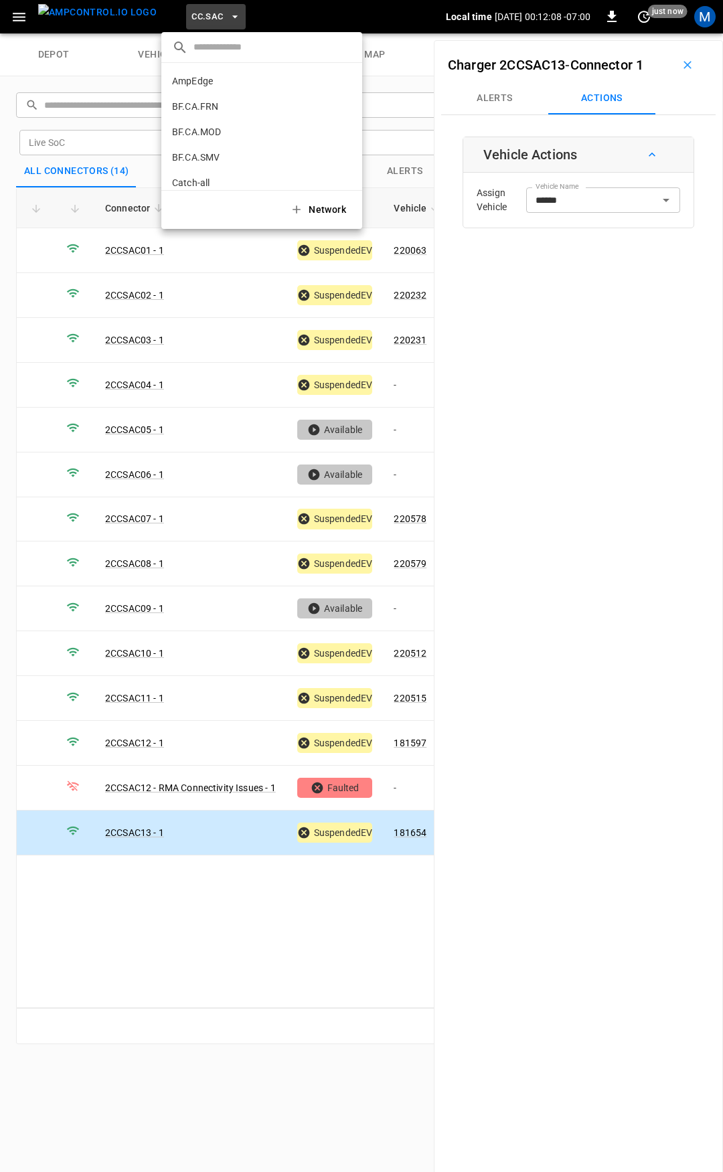
scroll to position [352, 0]
click at [204, 105] on p "CC.STK" at bounding box center [237, 110] width 131 height 13
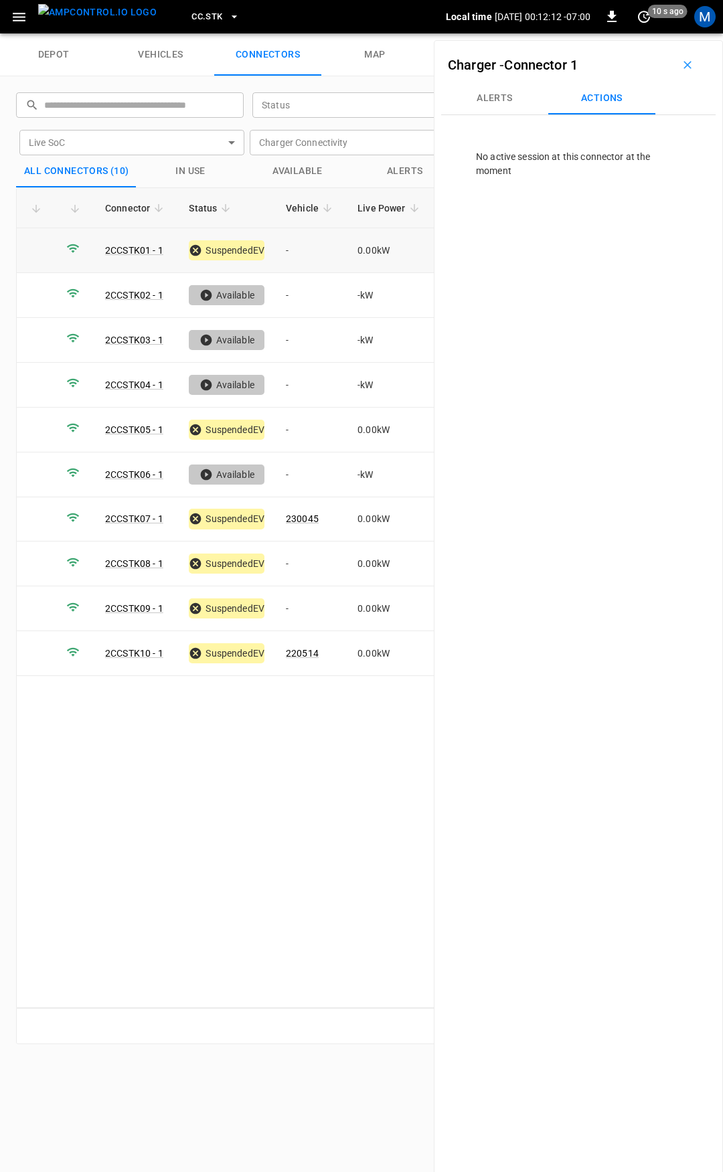
click at [299, 246] on td "-" at bounding box center [311, 250] width 72 height 45
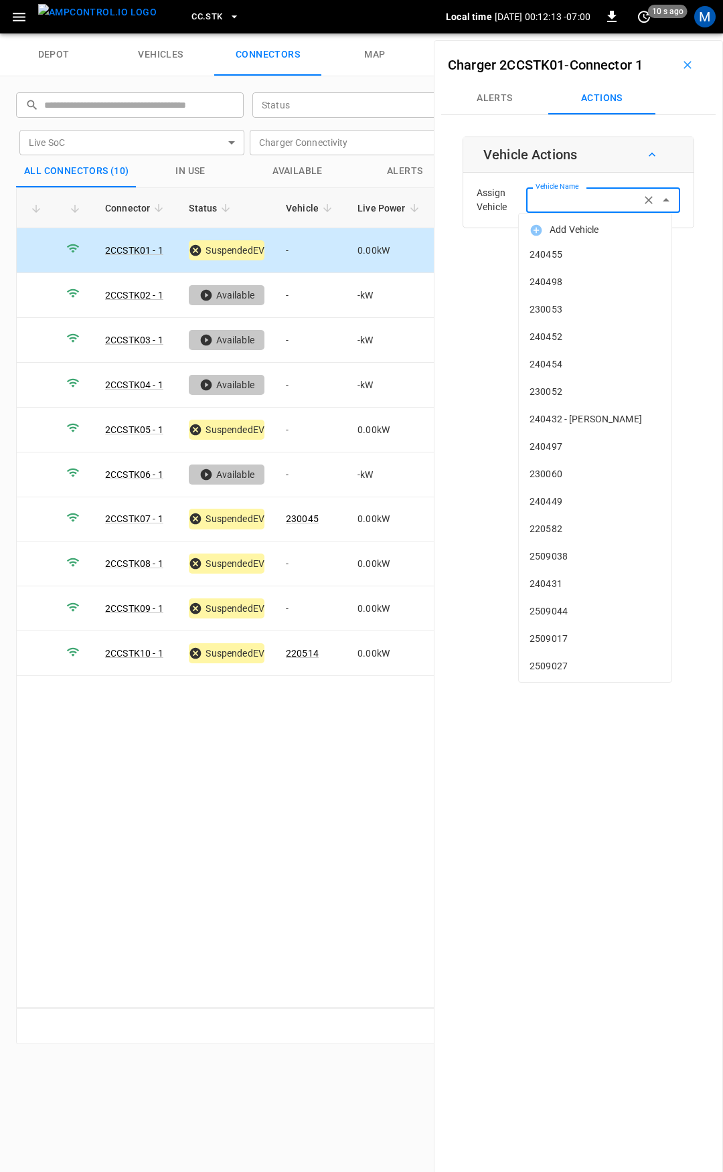
click at [566, 207] on input "Vehicle Name" at bounding box center [583, 200] width 106 height 17
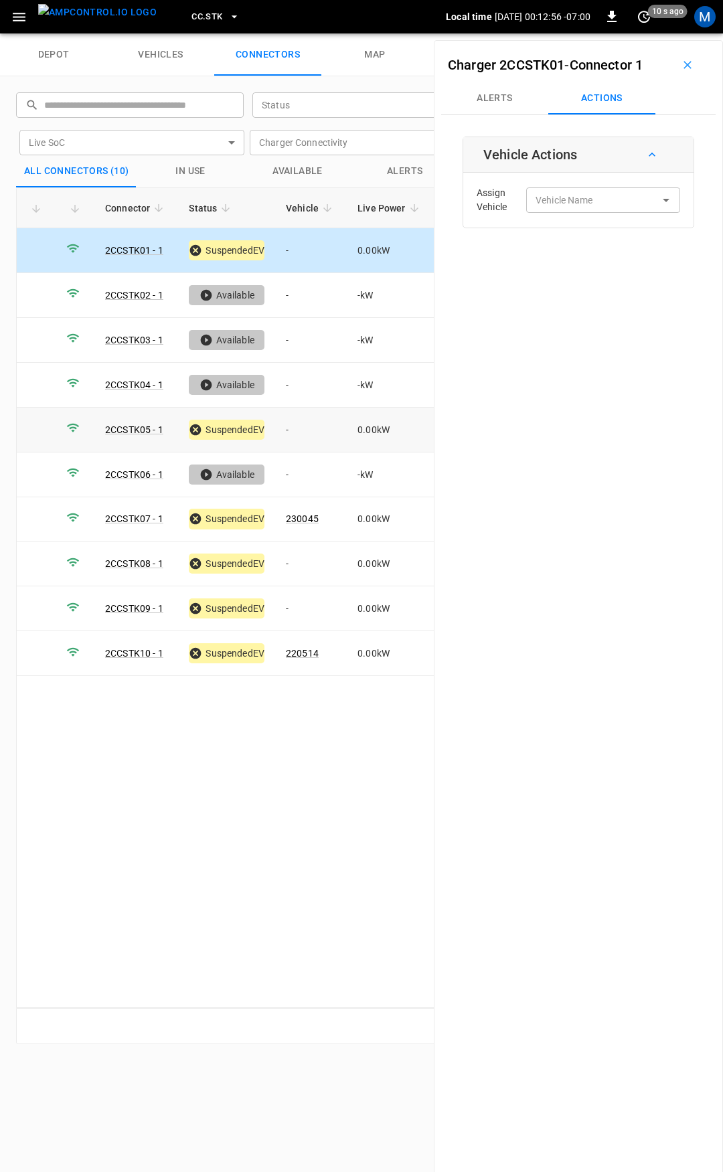
click at [309, 429] on td "-" at bounding box center [311, 430] width 72 height 45
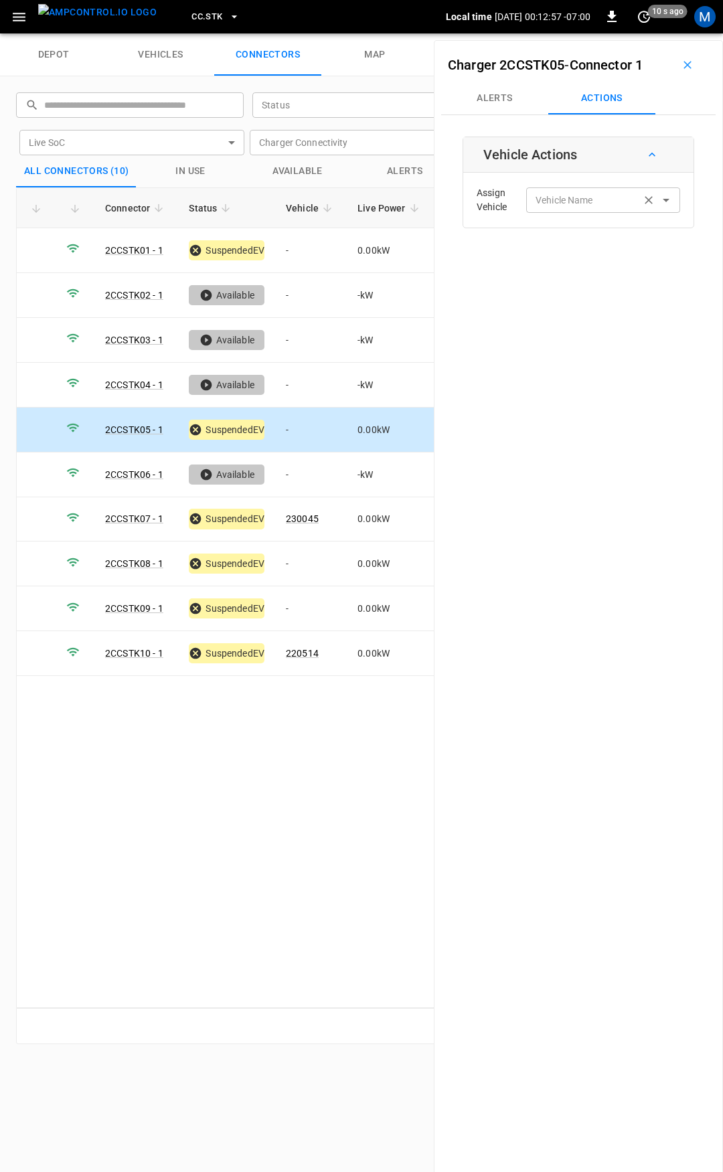
click at [559, 204] on input "Vehicle Name" at bounding box center [583, 200] width 106 height 17
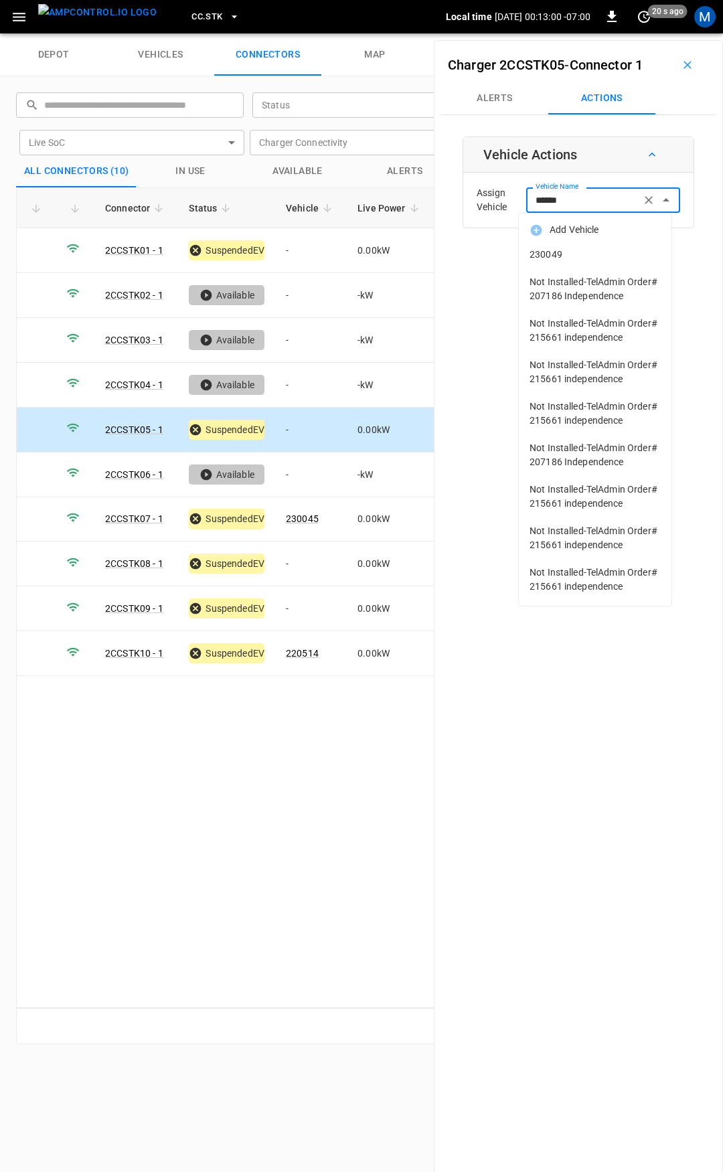
click at [605, 249] on span "230049" at bounding box center [595, 255] width 131 height 14
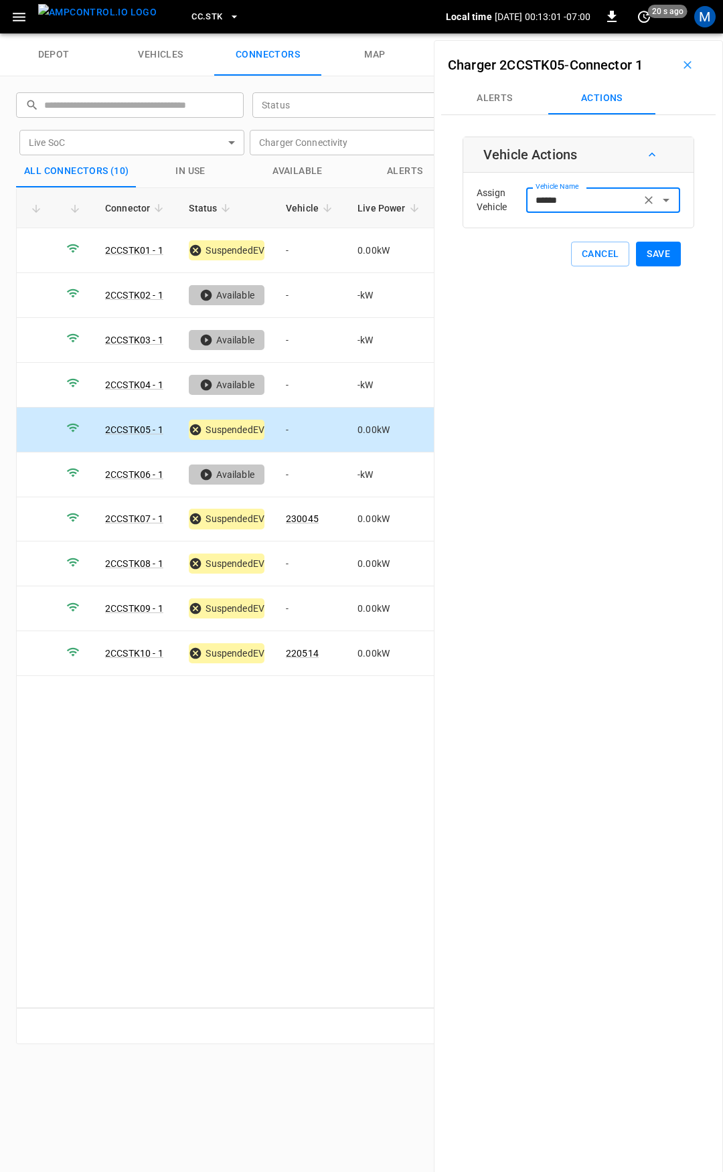
type input "******"
click at [660, 244] on button "Save" at bounding box center [658, 254] width 45 height 25
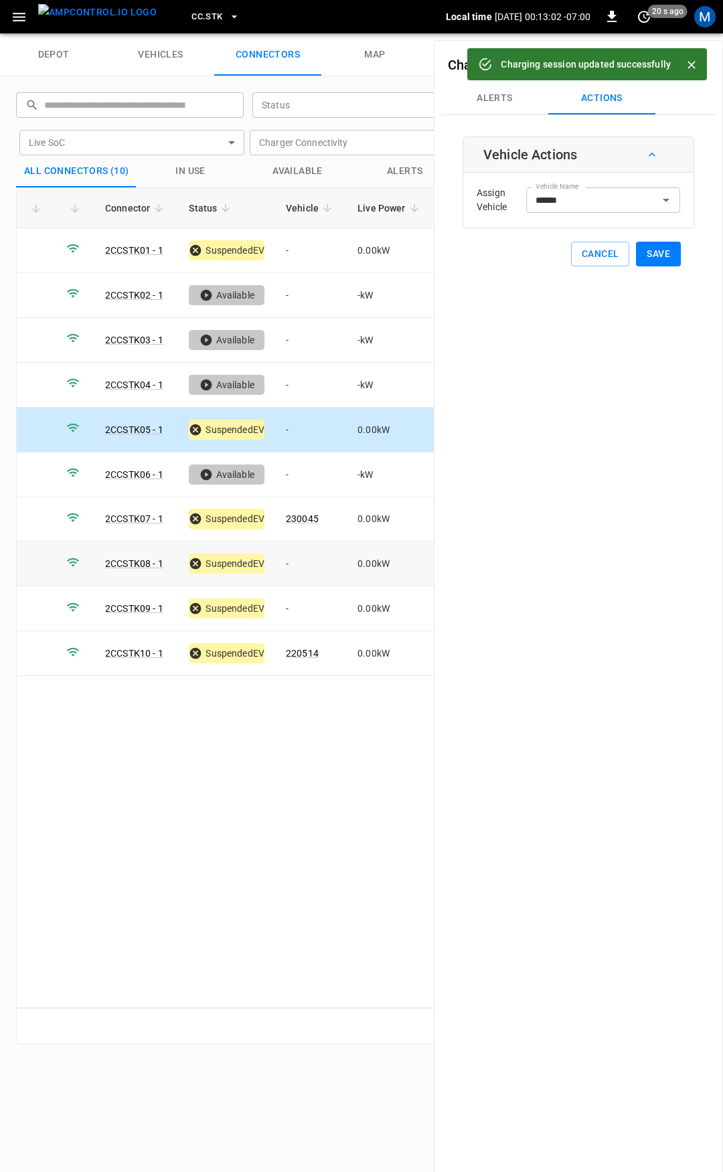
drag, startPoint x: 289, startPoint y: 569, endPoint x: 298, endPoint y: 562, distance: 11.9
click at [289, 569] on td "-" at bounding box center [311, 564] width 72 height 45
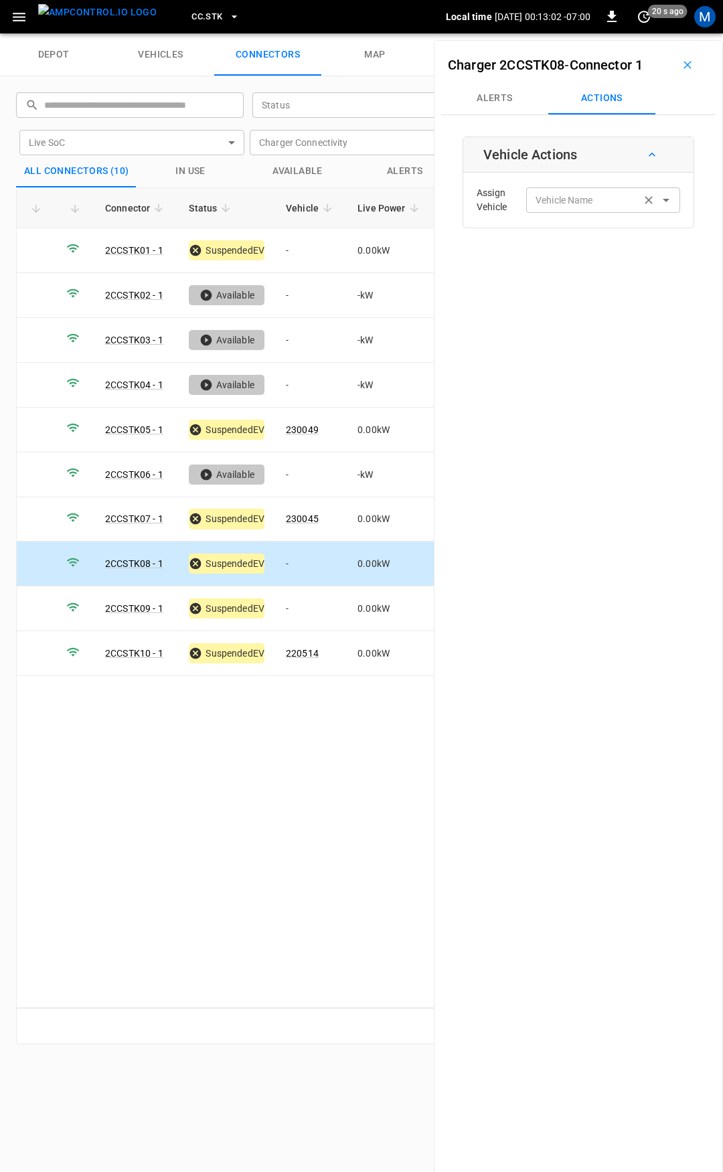
click at [560, 207] on input "Vehicle Name" at bounding box center [583, 200] width 106 height 17
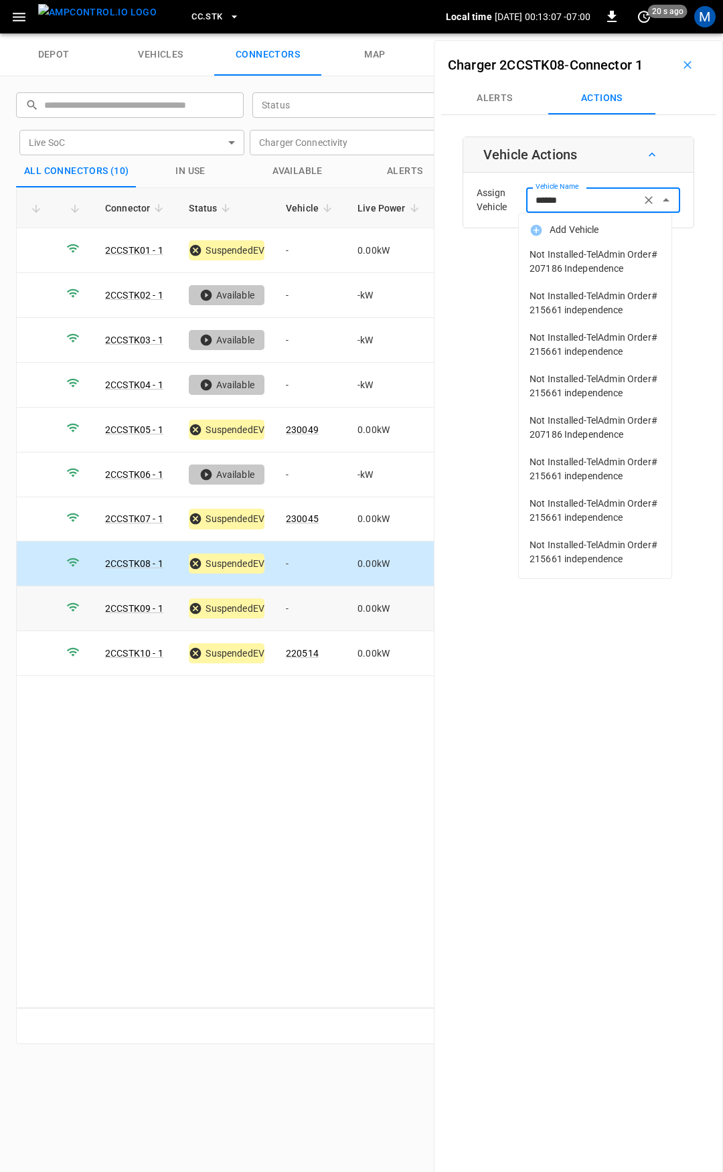
type input "******"
drag, startPoint x: 305, startPoint y: 613, endPoint x: 521, endPoint y: 366, distance: 328.4
click at [305, 612] on td "-" at bounding box center [311, 609] width 72 height 45
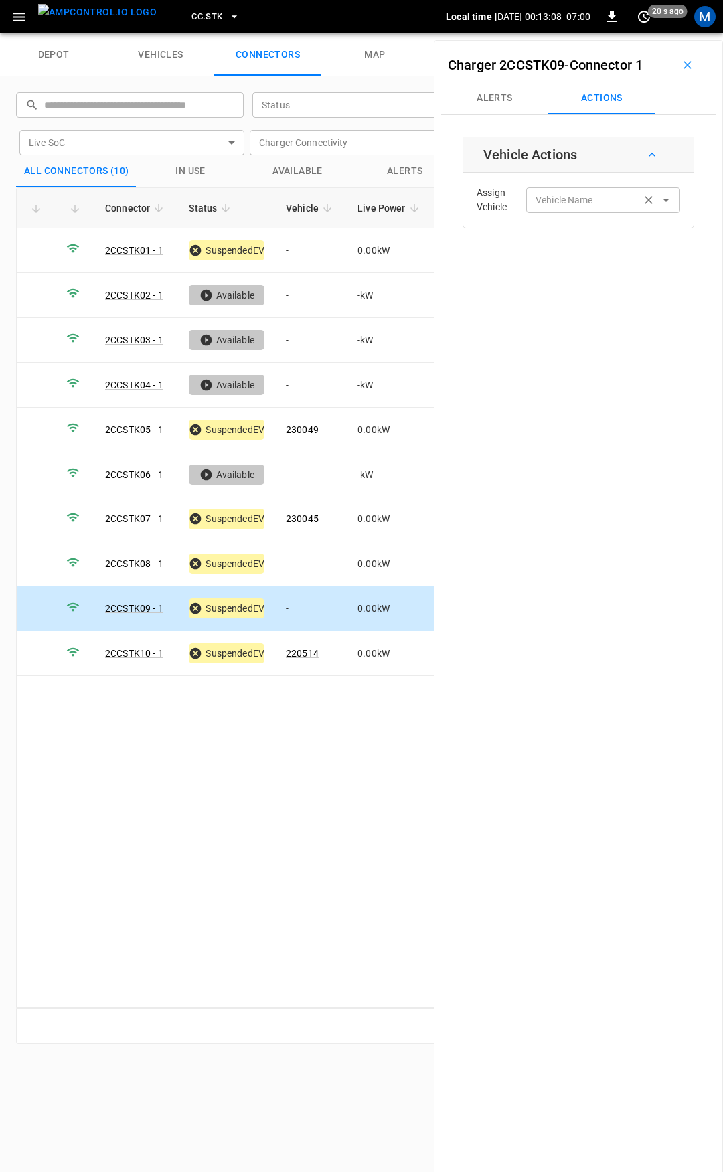
click at [567, 199] on input "Vehicle Name" at bounding box center [583, 200] width 106 height 17
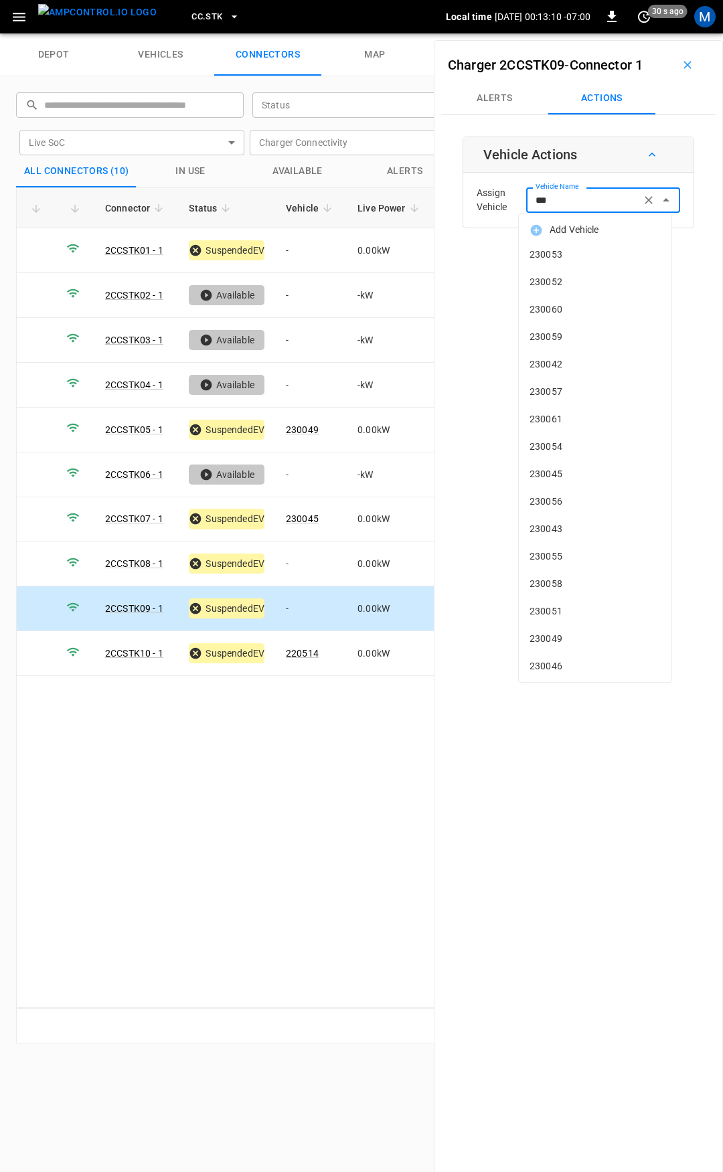
type input "****"
type input "*"
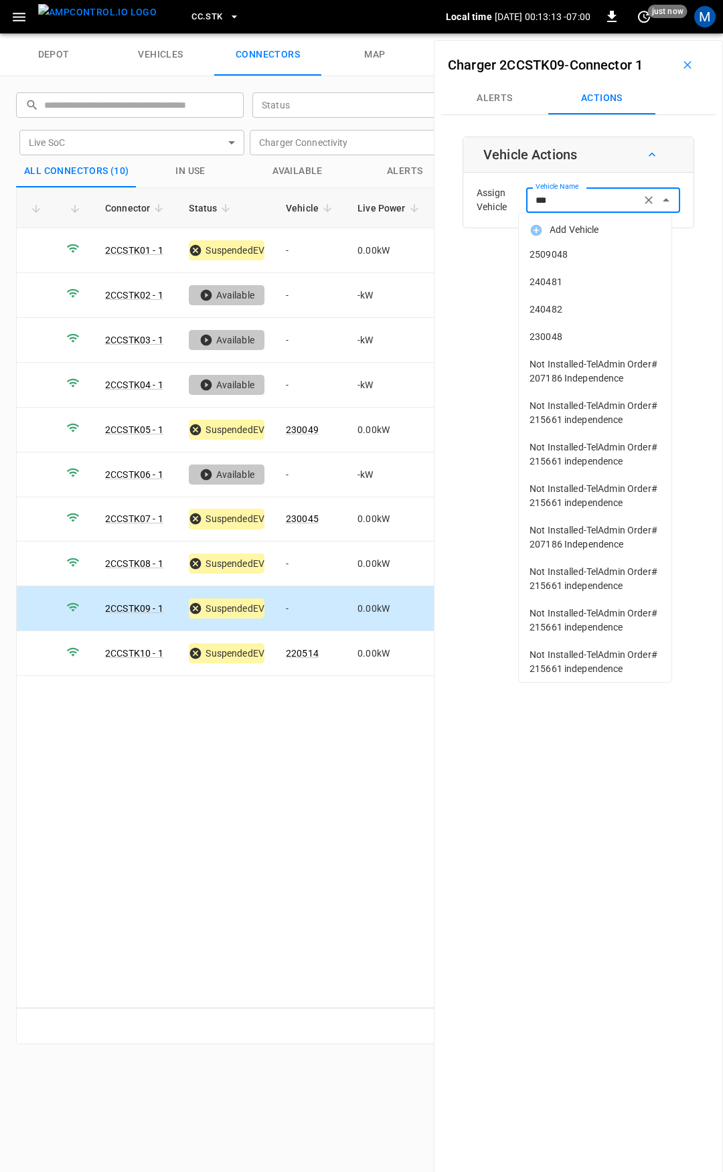
click at [585, 328] on li "230048" at bounding box center [595, 336] width 153 height 27
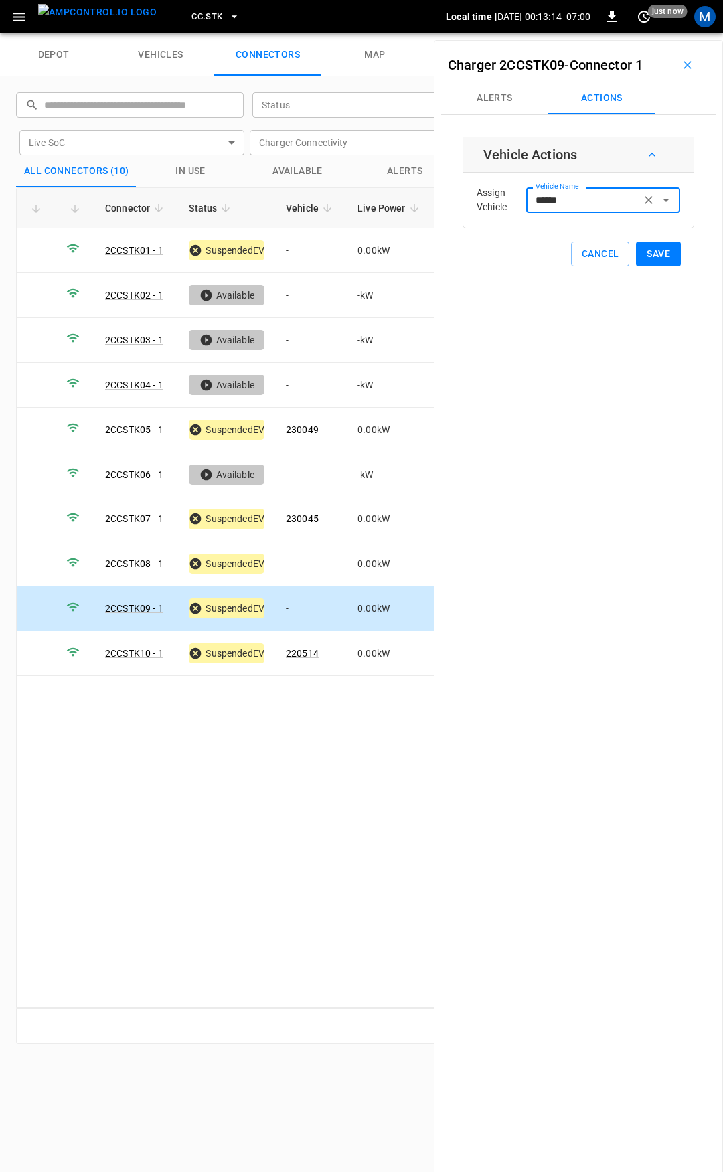
type input "******"
click at [644, 258] on button "Save" at bounding box center [658, 254] width 45 height 25
